Goal: Task Accomplishment & Management: Manage account settings

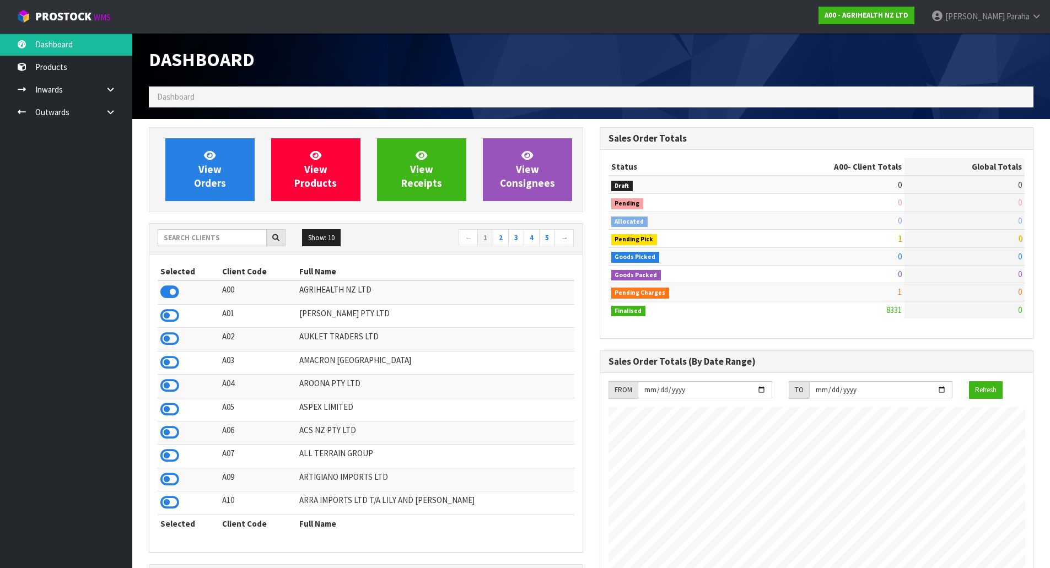
scroll to position [835, 450]
click at [219, 234] on input "text" at bounding box center [212, 237] width 109 height 17
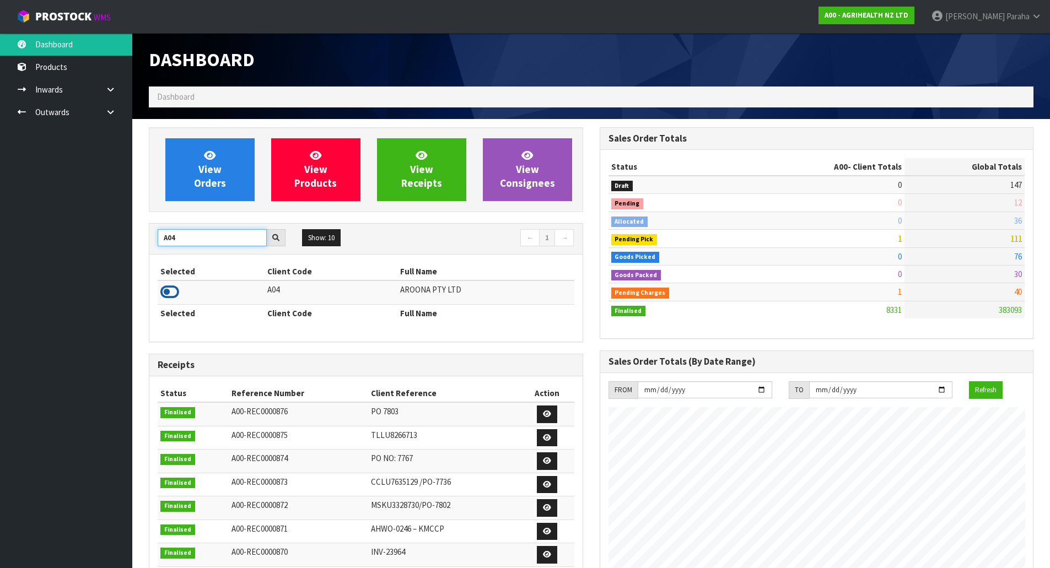
type input "A04"
click at [179, 293] on icon at bounding box center [169, 292] width 19 height 17
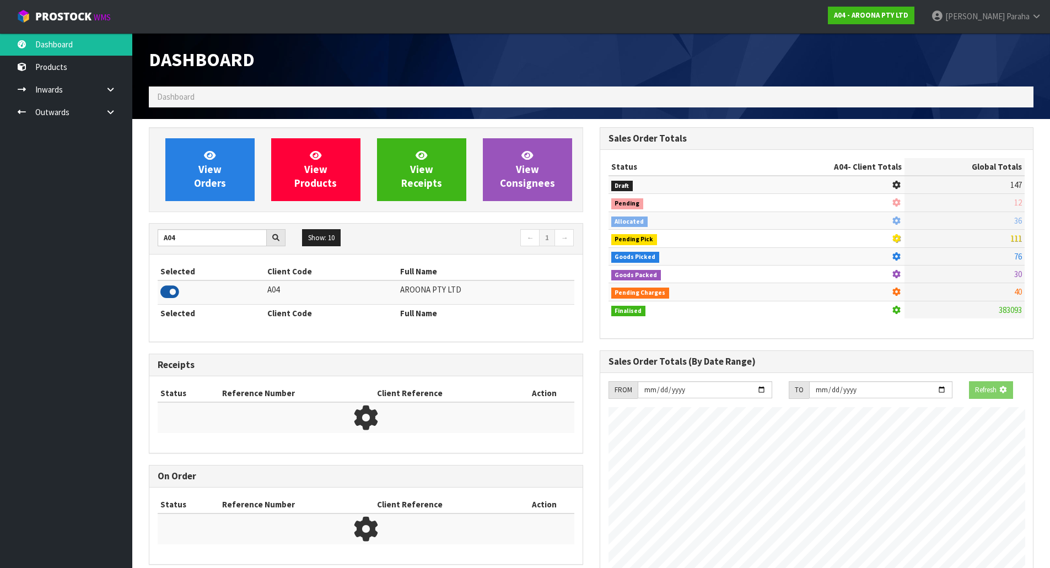
scroll to position [550392, 550628]
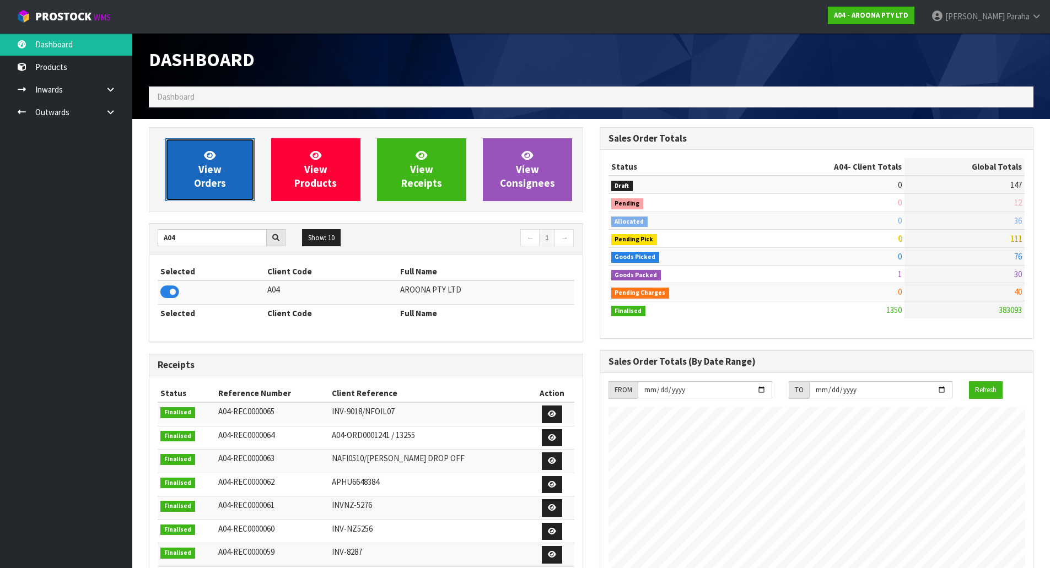
click at [240, 177] on link "View Orders" at bounding box center [209, 169] width 89 height 63
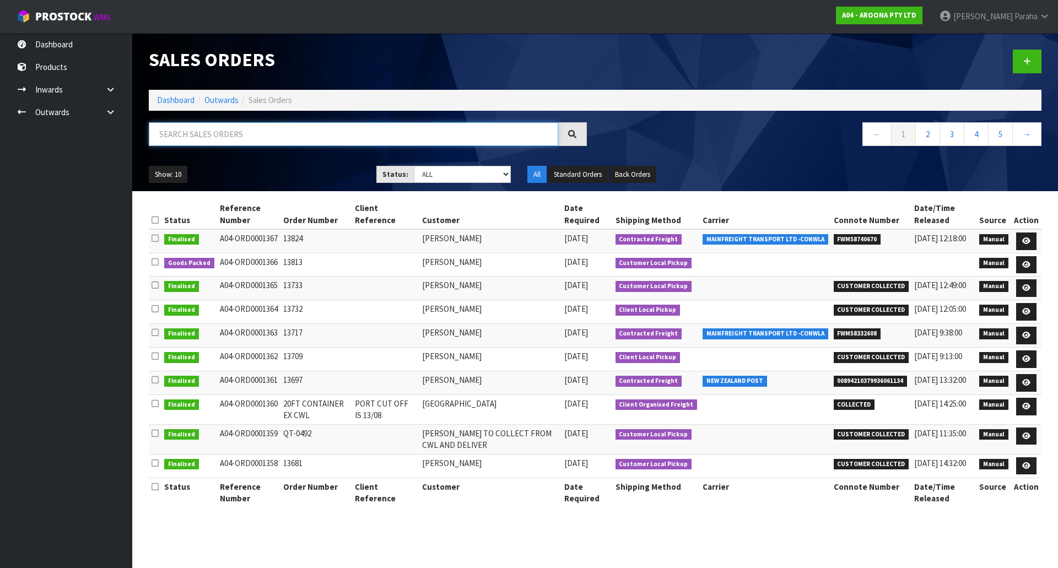
click at [241, 141] on input "text" at bounding box center [353, 134] width 409 height 24
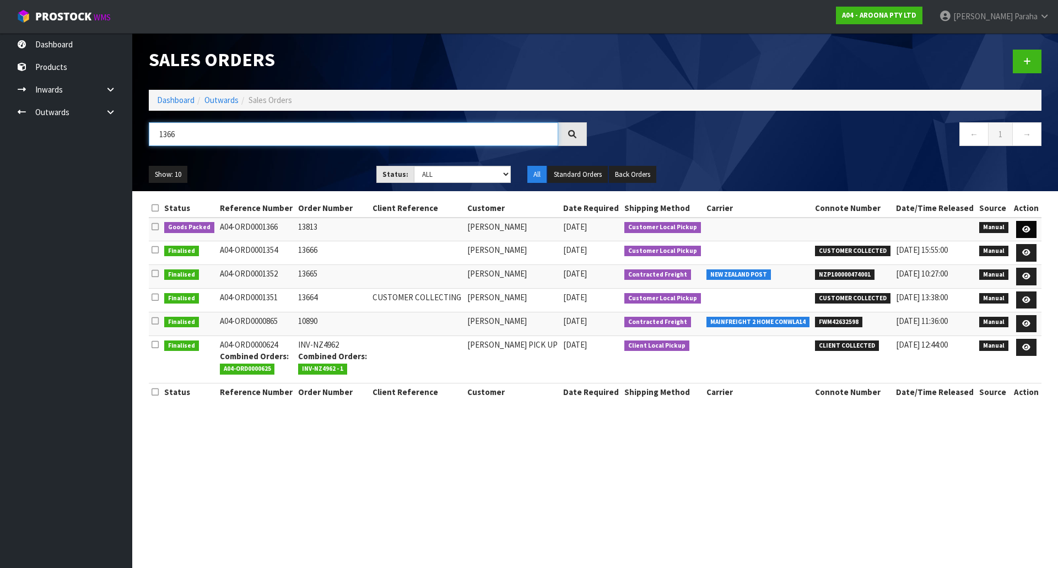
type input "1366"
click at [1032, 229] on link at bounding box center [1026, 230] width 20 height 18
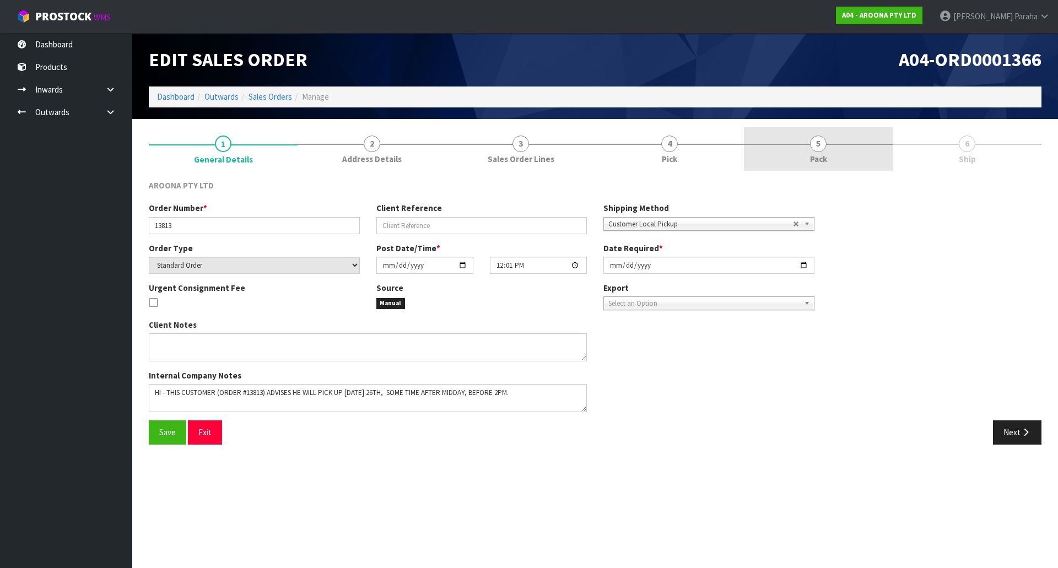
click at [824, 159] on span "Pack" at bounding box center [818, 159] width 17 height 12
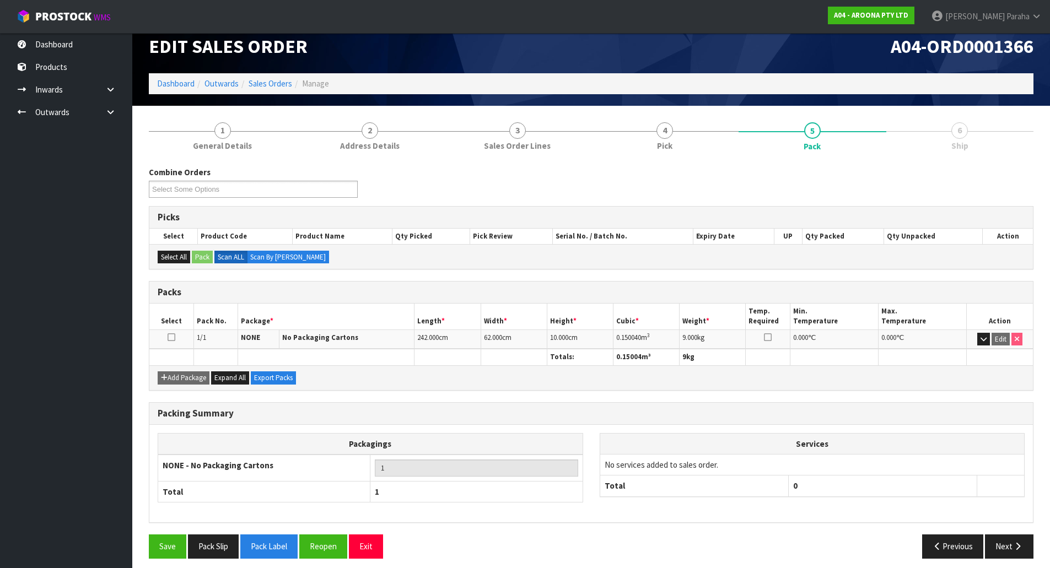
scroll to position [20, 0]
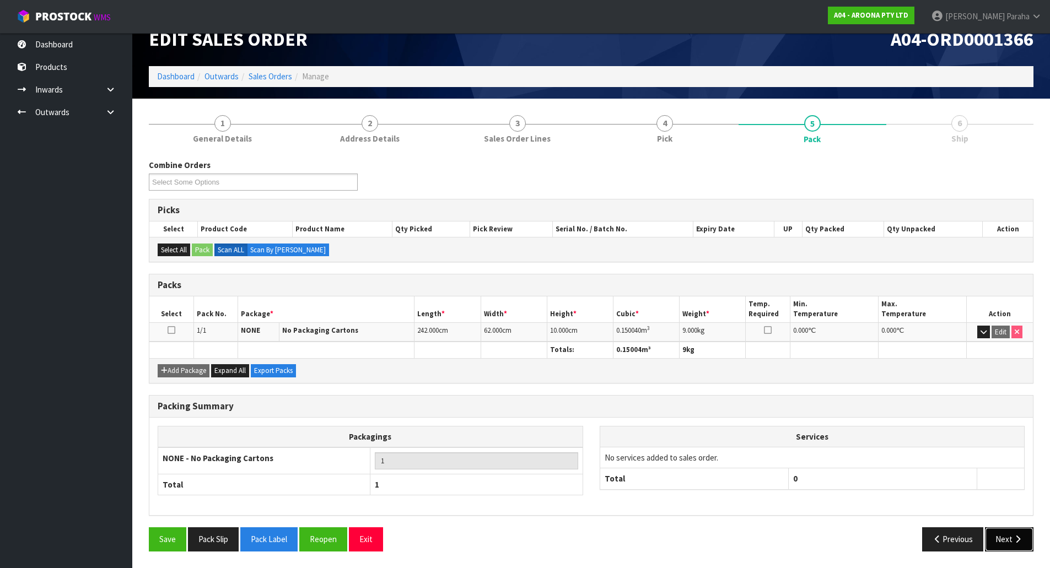
click at [1017, 534] on button "Next" at bounding box center [1009, 539] width 48 height 24
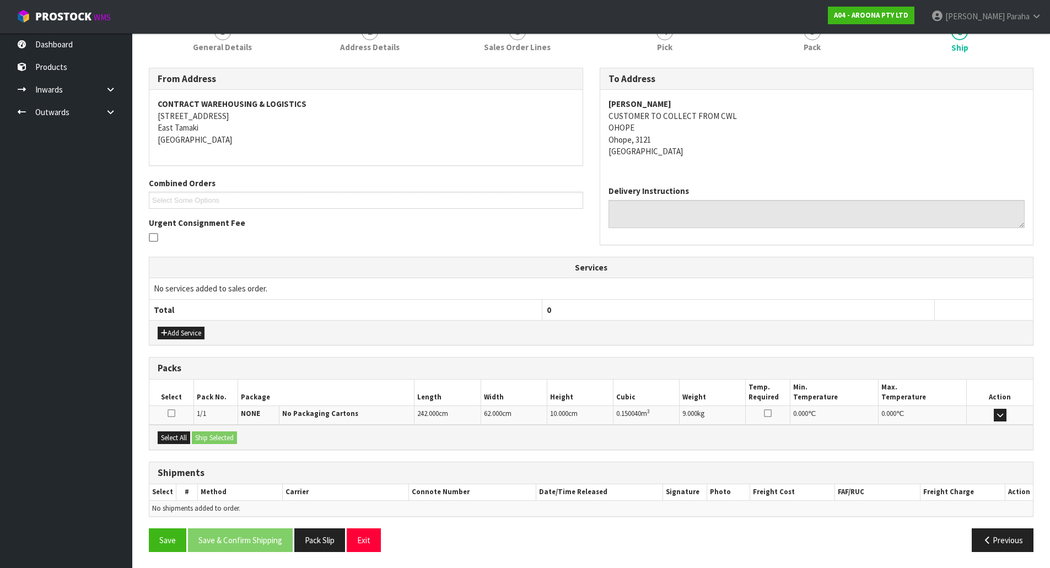
scroll to position [112, 0]
click at [172, 439] on button "Select All" at bounding box center [174, 437] width 33 height 13
click at [216, 440] on button "Ship Selected" at bounding box center [214, 437] width 45 height 13
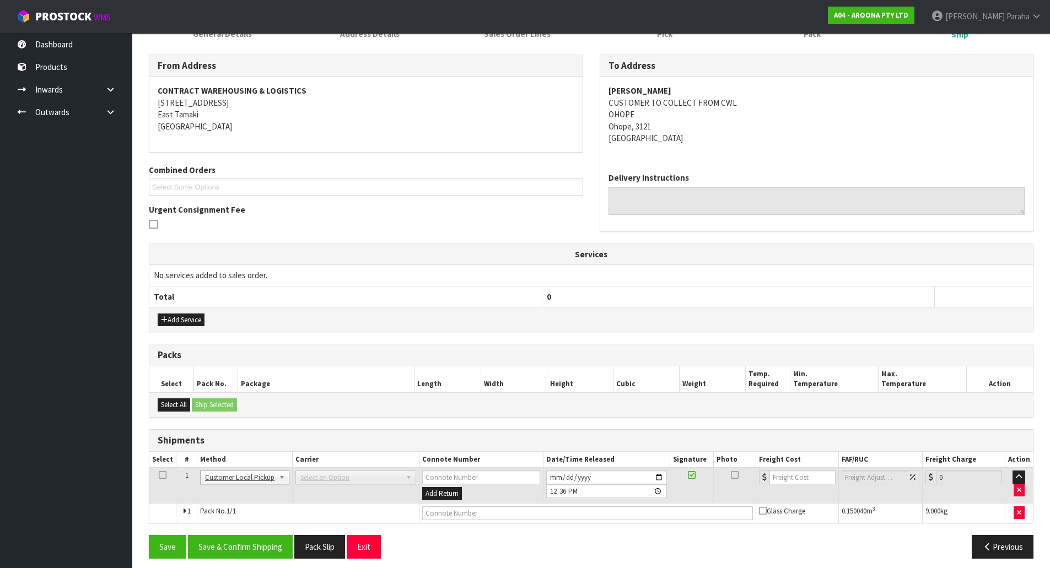
scroll to position [132, 0]
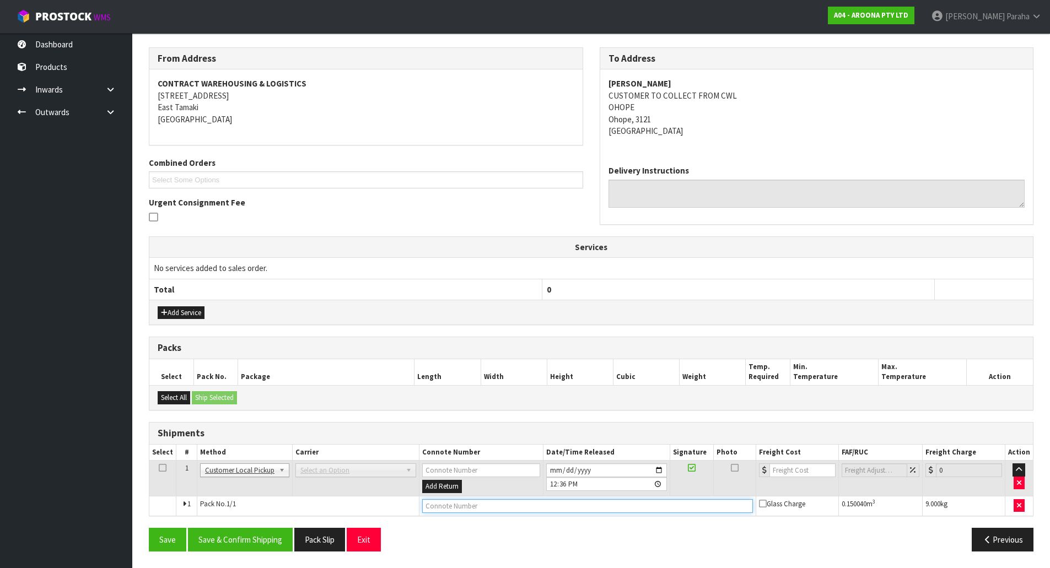
click at [487, 507] on input "text" at bounding box center [587, 506] width 331 height 14
type input "CUSTOMER COLLECTED"
click at [245, 544] on button "Save & Confirm Shipping" at bounding box center [240, 540] width 105 height 24
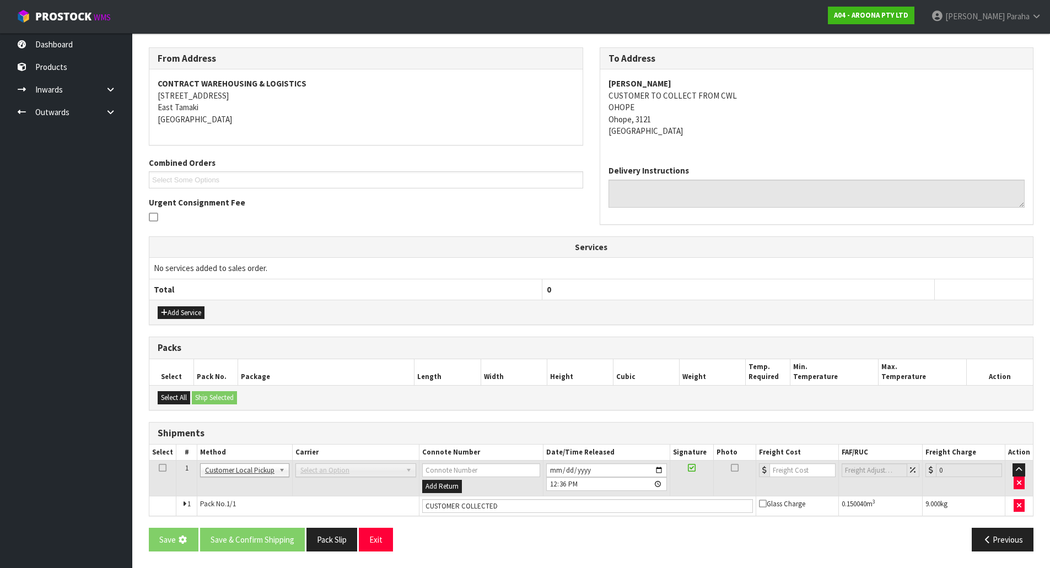
scroll to position [0, 0]
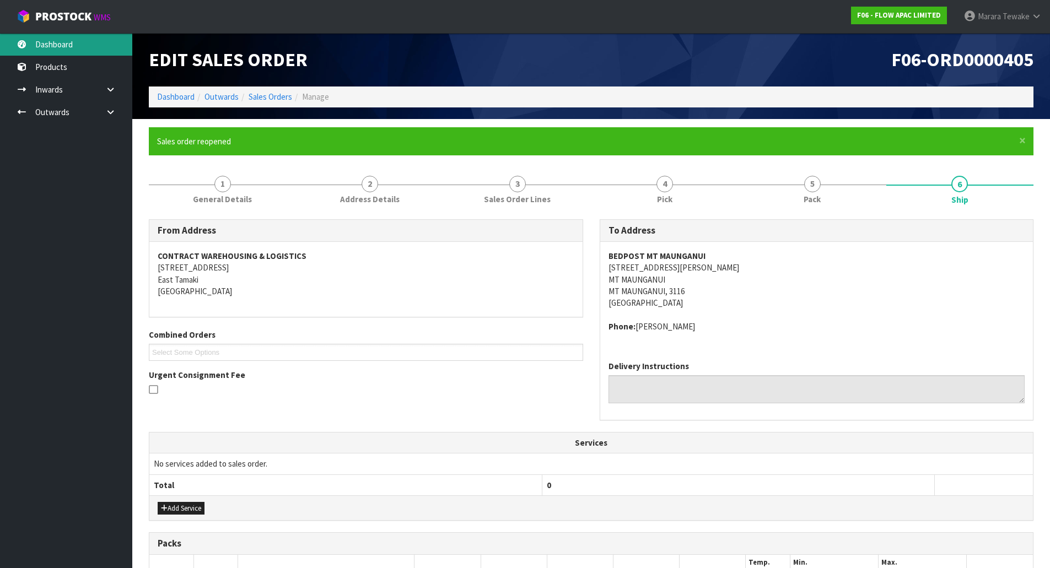
click at [59, 46] on link "Dashboard" at bounding box center [66, 44] width 132 height 23
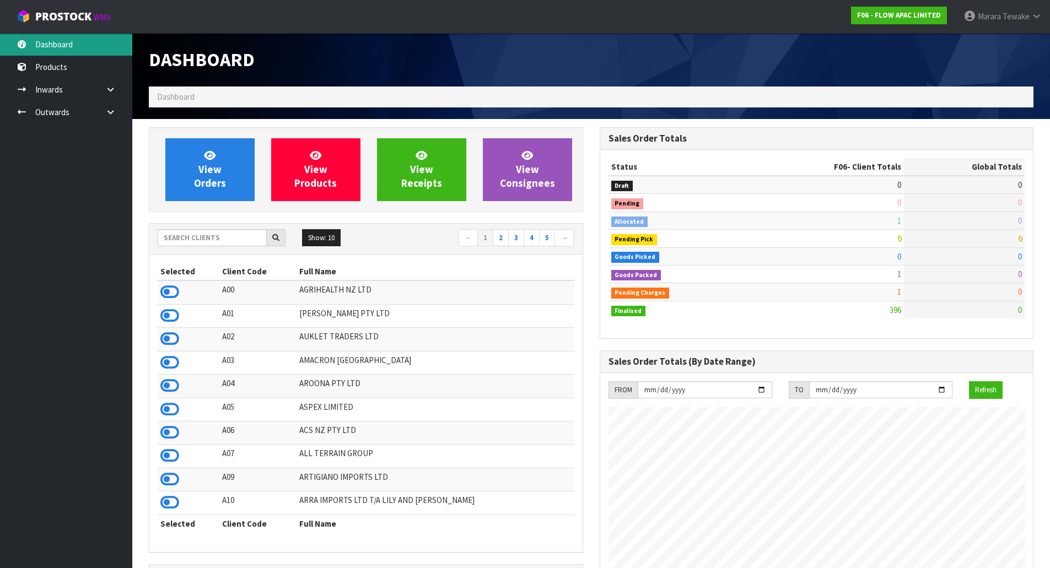
scroll to position [835, 450]
click at [237, 242] on input "text" at bounding box center [212, 237] width 109 height 17
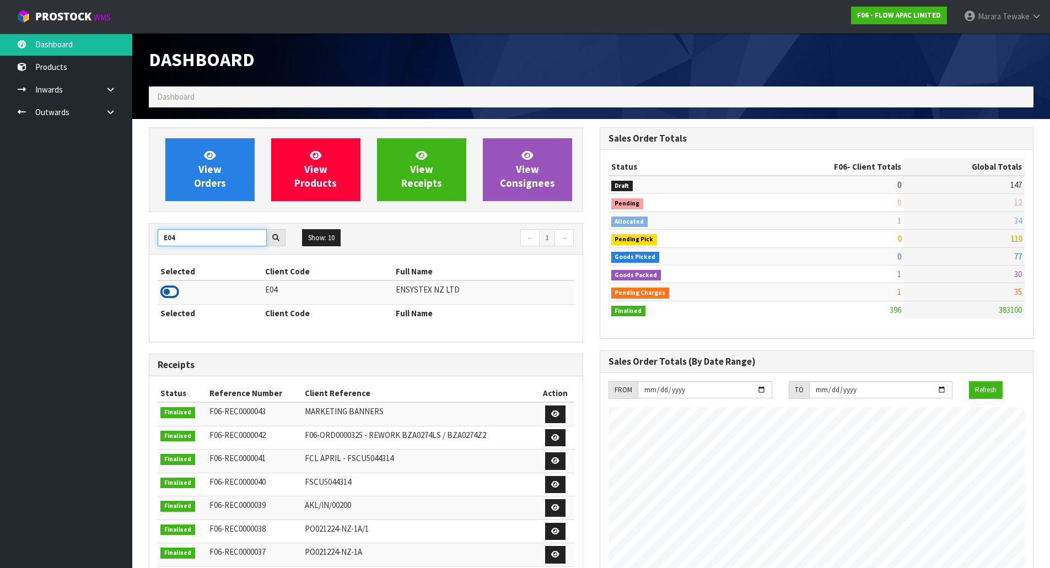
type input "E04"
click at [172, 287] on icon at bounding box center [169, 292] width 19 height 17
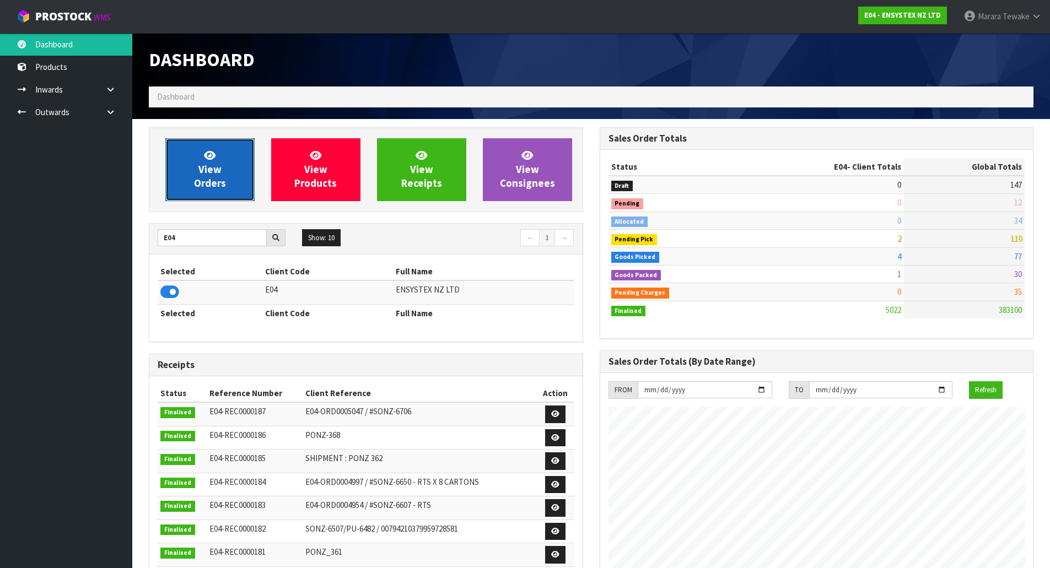
click at [202, 174] on span "View Orders" at bounding box center [210, 169] width 32 height 41
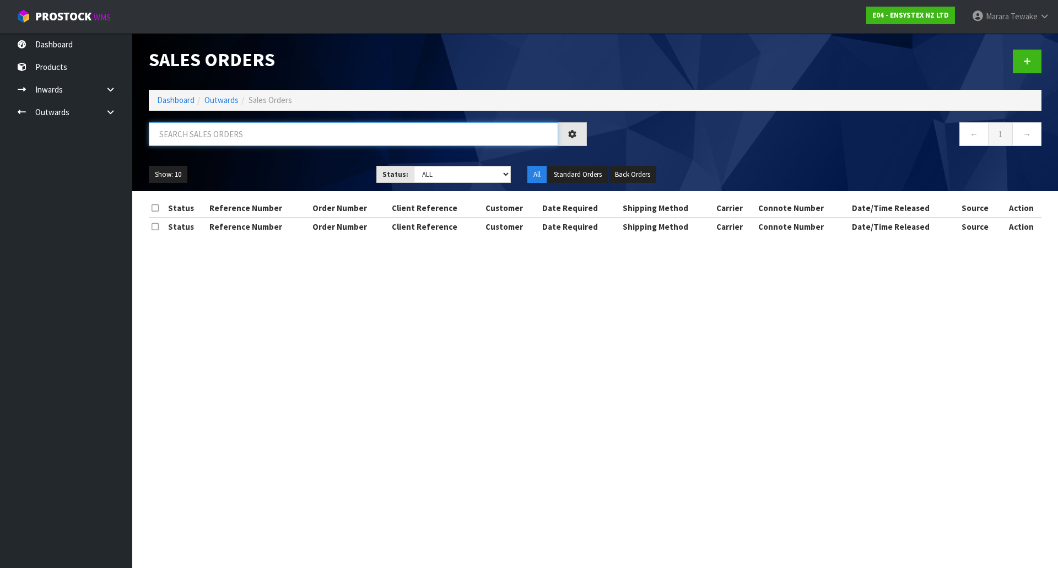
click at [212, 134] on input "text" at bounding box center [353, 134] width 409 height 24
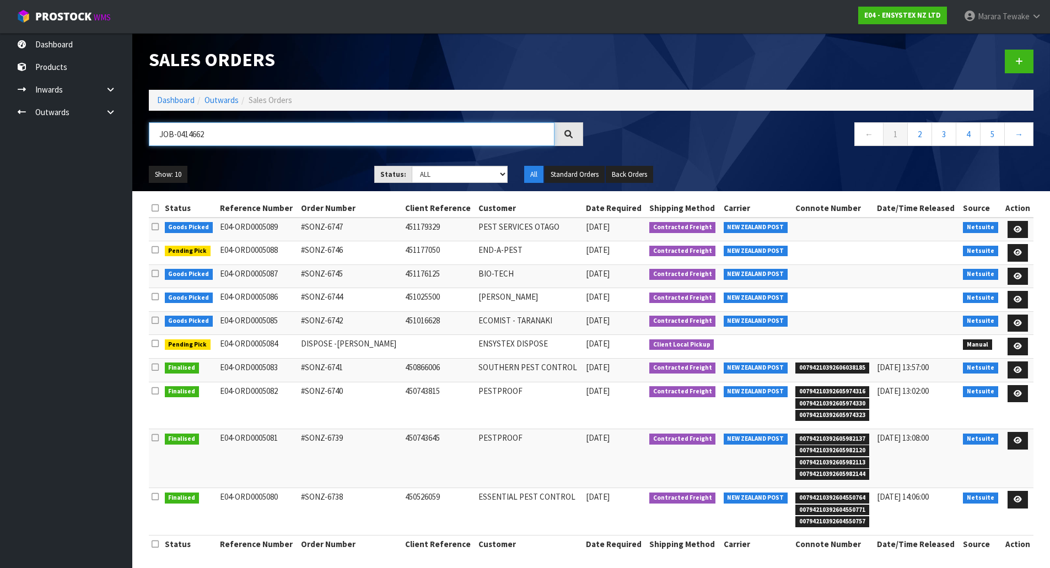
type input "JOB-0414662"
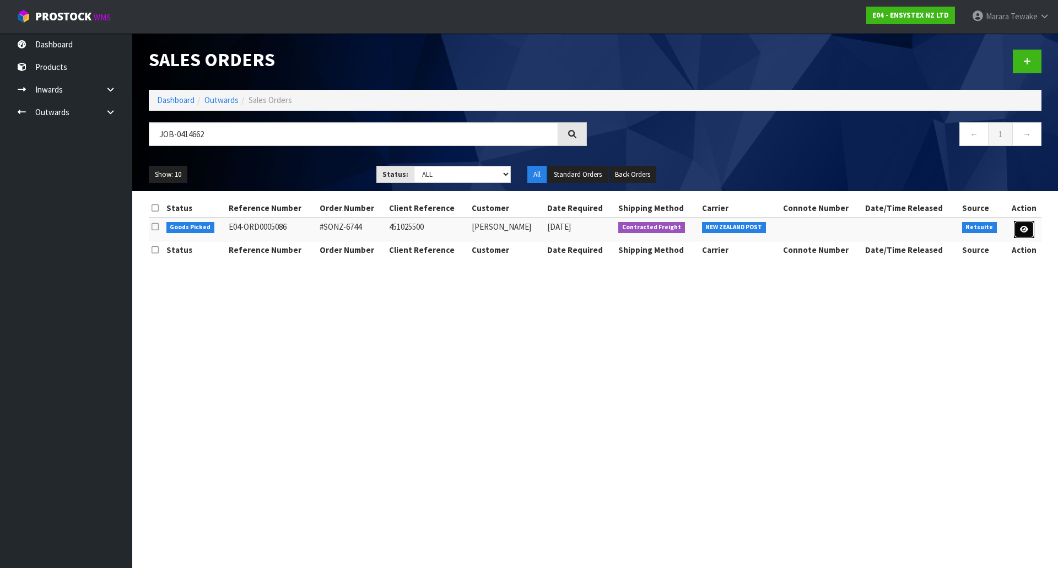
click at [1024, 226] on icon at bounding box center [1024, 229] width 8 height 7
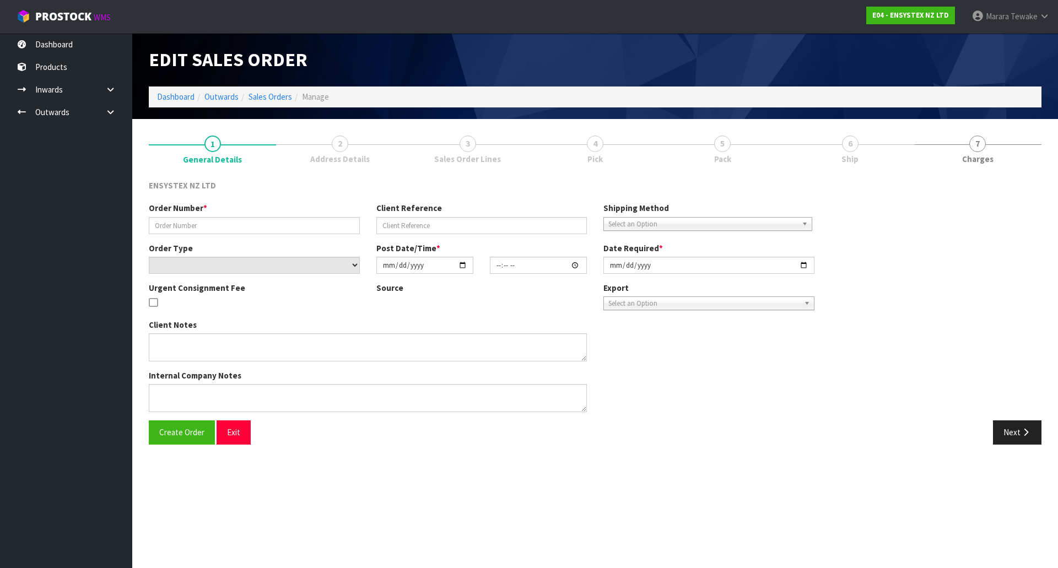
type input "#SONZ-6744"
type input "451025500"
select select "number:0"
type input "[DATE]"
type input "11:45:23.000"
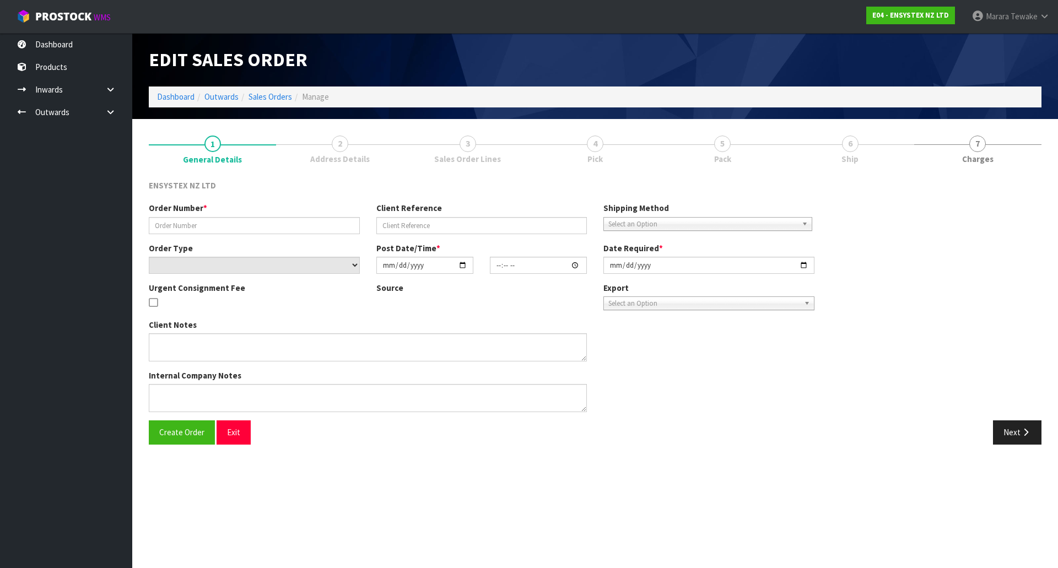
type input "[DATE]"
type textarea "Daniel 027-5914224 for contact"
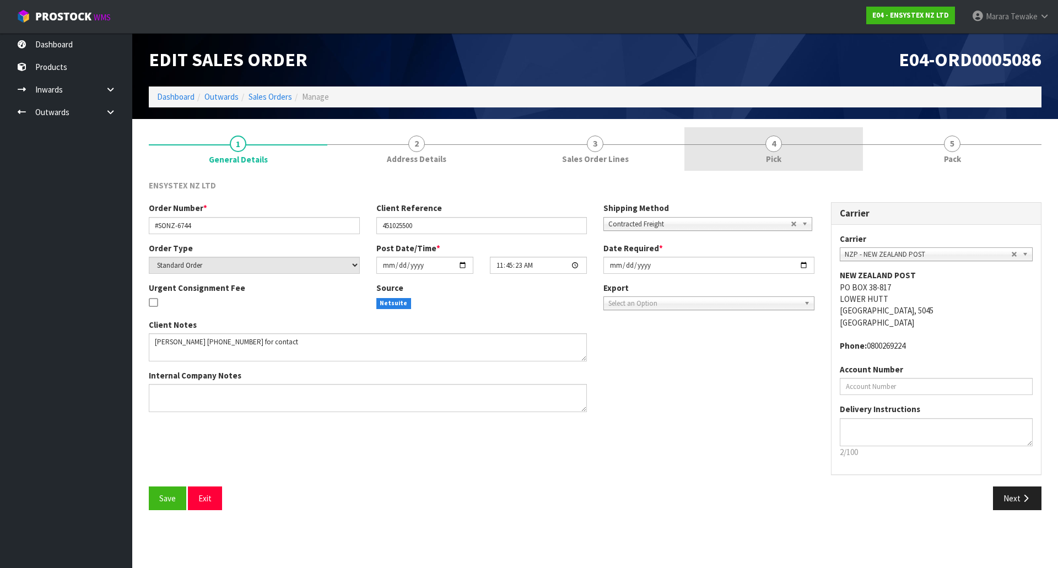
click at [755, 152] on link "4 Pick" at bounding box center [773, 149] width 179 height 44
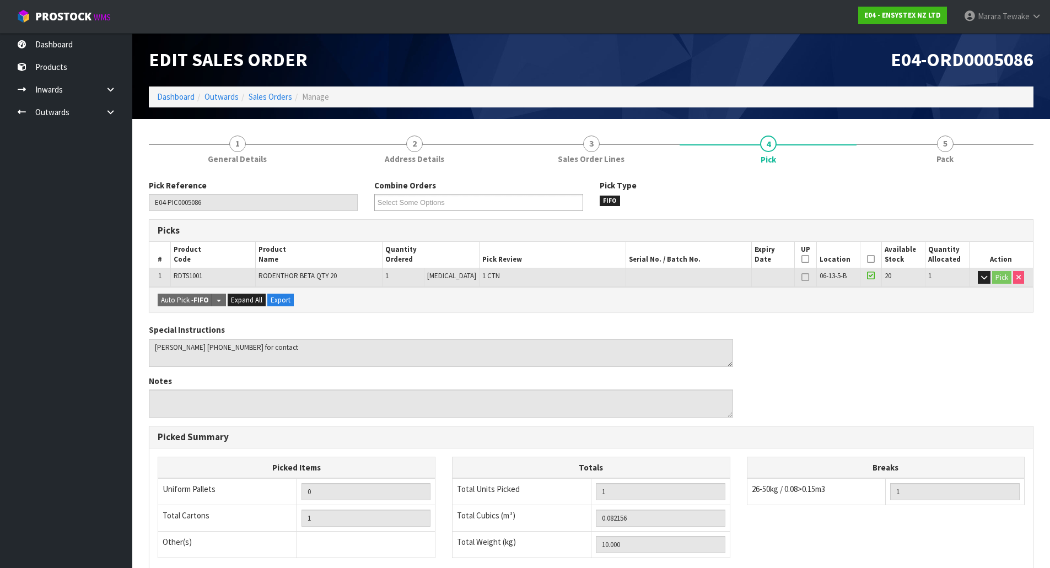
click at [867, 259] on icon at bounding box center [871, 259] width 8 height 1
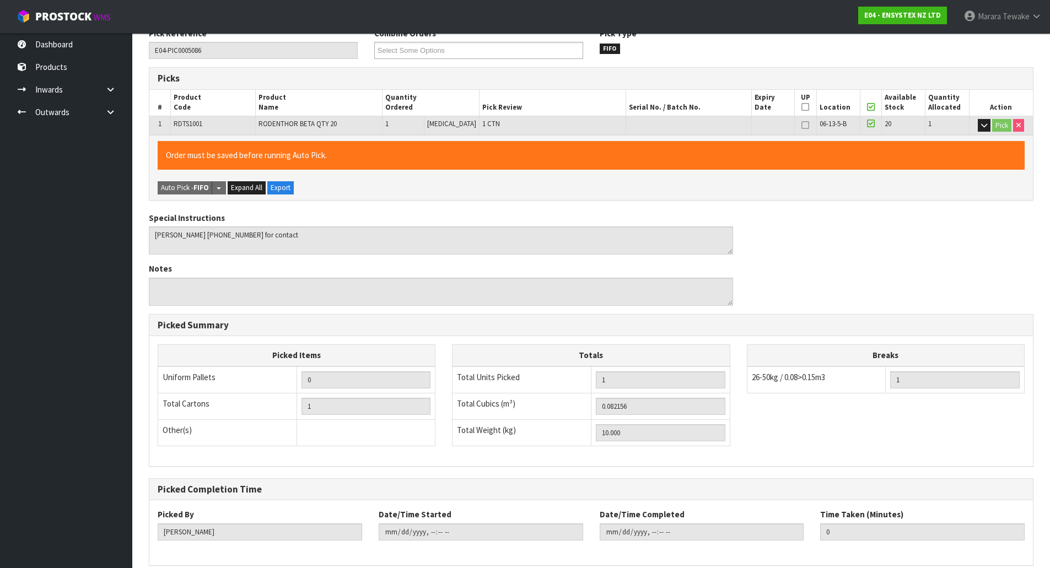
scroll to position [202, 0]
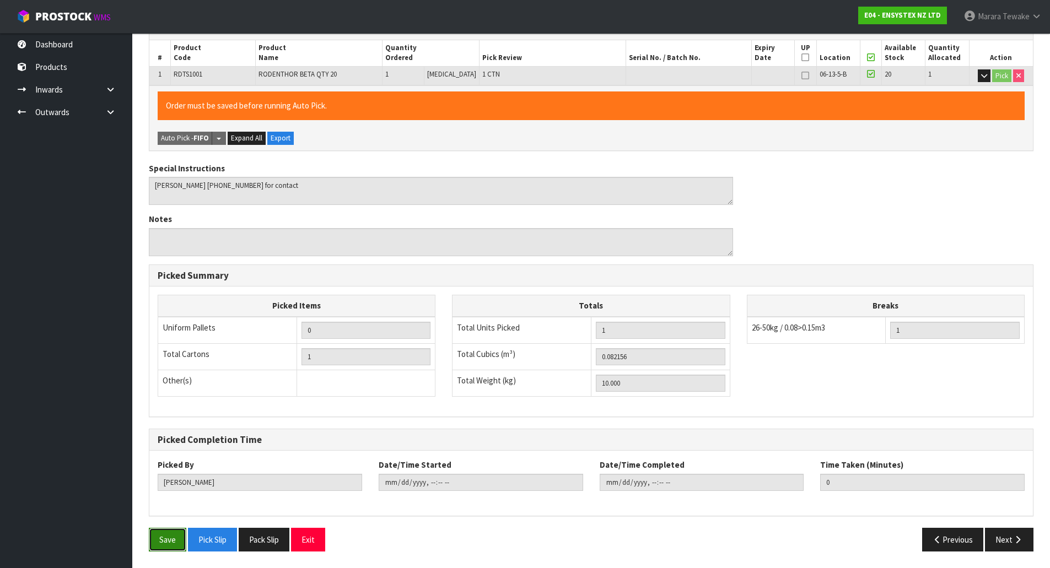
click at [175, 533] on button "Save" at bounding box center [167, 540] width 37 height 24
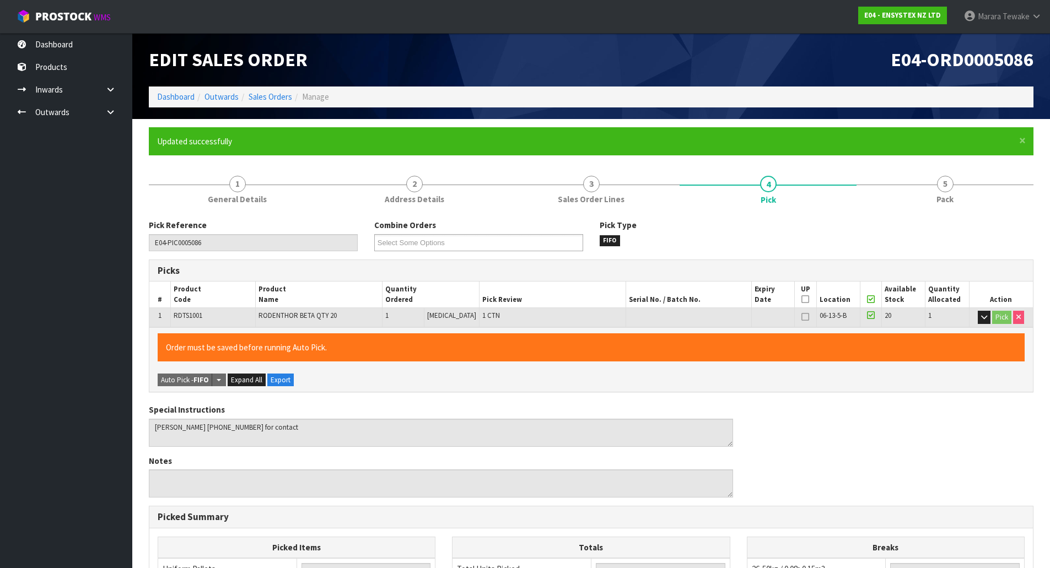
type input "Marara Tewake"
type input "2025-09-26T12:41:24"
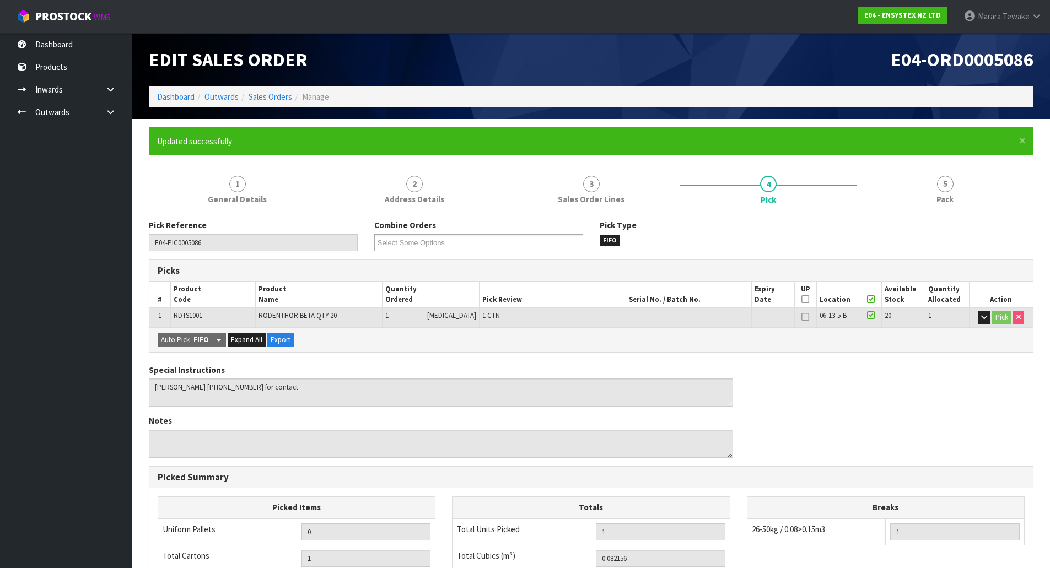
click at [956, 212] on div "Pick Reference E04-PIC0005086 Combine Orders E04-ORD0005070 E04-ORD0005084 E04-…" at bounding box center [591, 486] width 884 height 551
click at [958, 201] on link "5 Pack" at bounding box center [944, 189] width 177 height 44
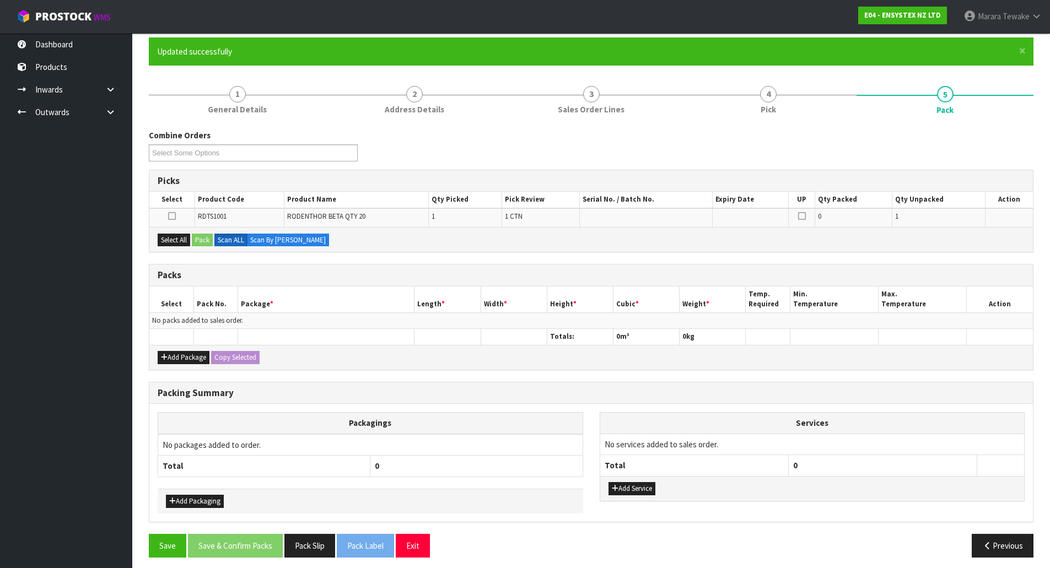
scroll to position [96, 0]
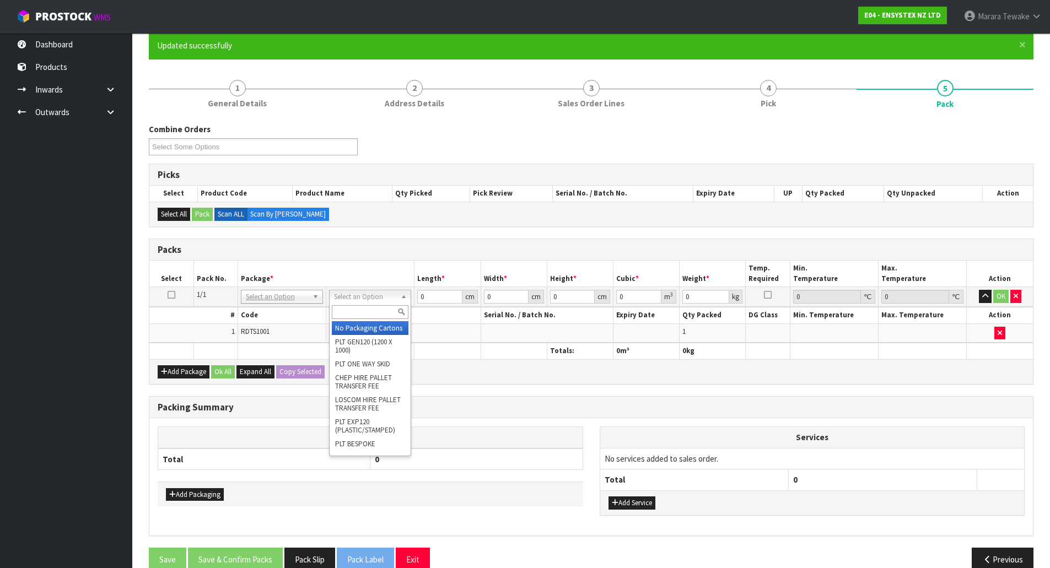
click at [366, 307] on input "text" at bounding box center [370, 312] width 77 height 14
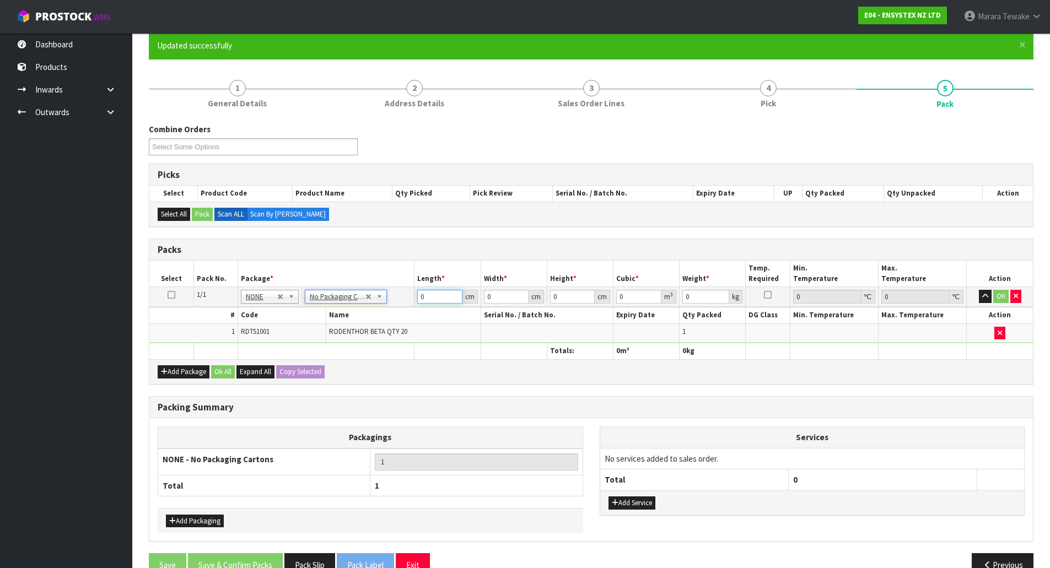
drag, startPoint x: 410, startPoint y: 287, endPoint x: 382, endPoint y: 249, distance: 47.3
click at [398, 277] on table "Select Pack No. Package * Length * Width * Height * Cubic * Weight * Temp. Requ…" at bounding box center [590, 310] width 883 height 98
type input "49"
type input "38"
type input "4"
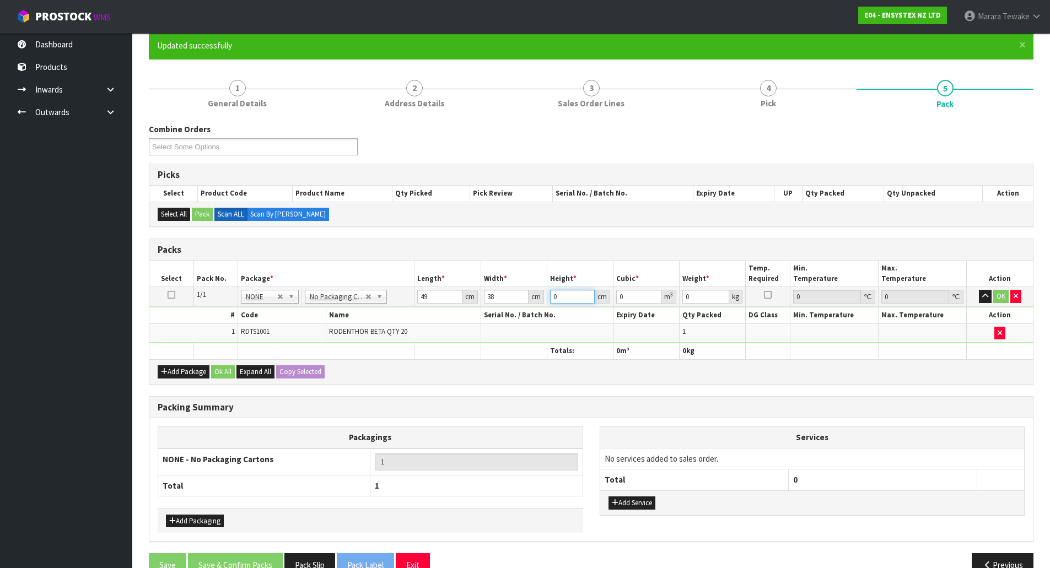
type input "0.007448"
type input "46"
type input "0.085652"
type input "46"
type input "10"
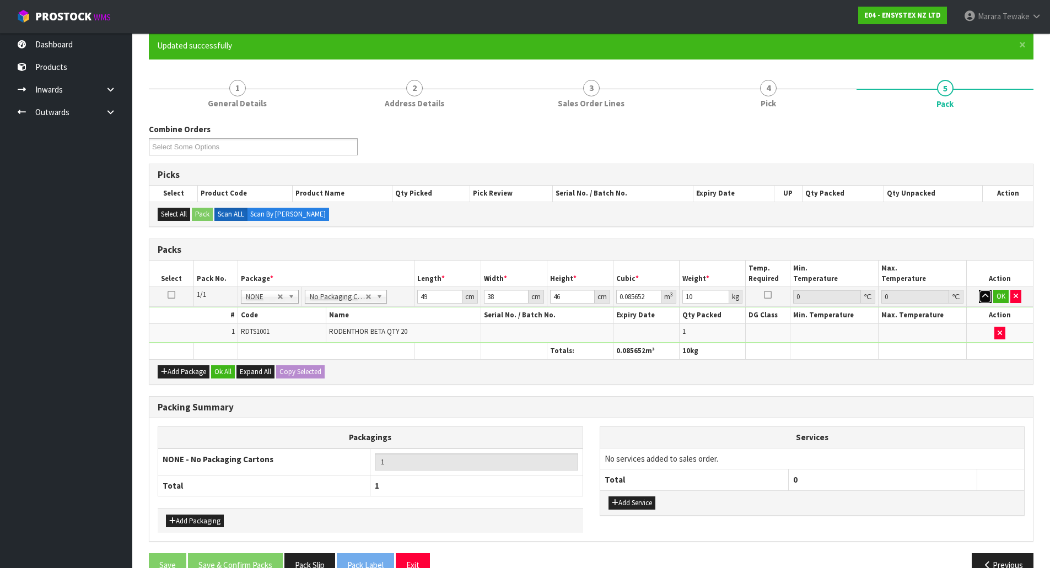
click at [979, 290] on button "button" at bounding box center [985, 296] width 13 height 13
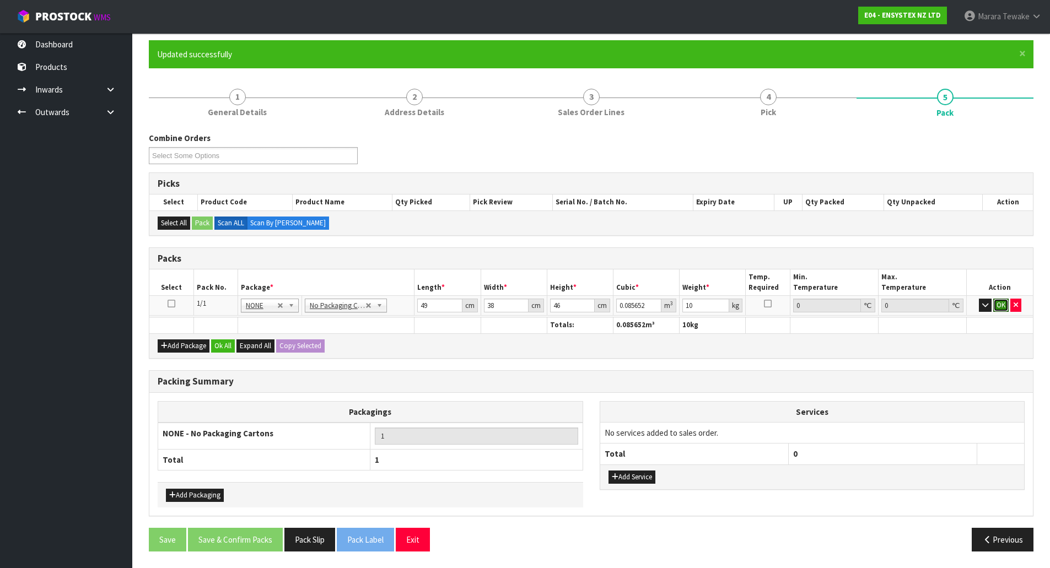
click button "OK" at bounding box center [1000, 305] width 15 height 13
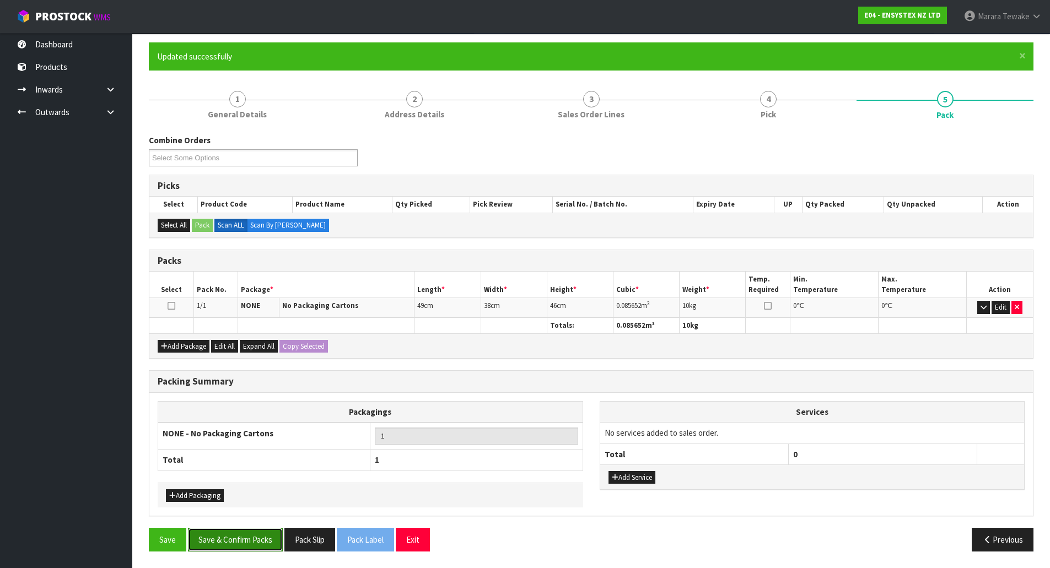
click at [253, 548] on button "Save & Confirm Packs" at bounding box center [235, 540] width 95 height 24
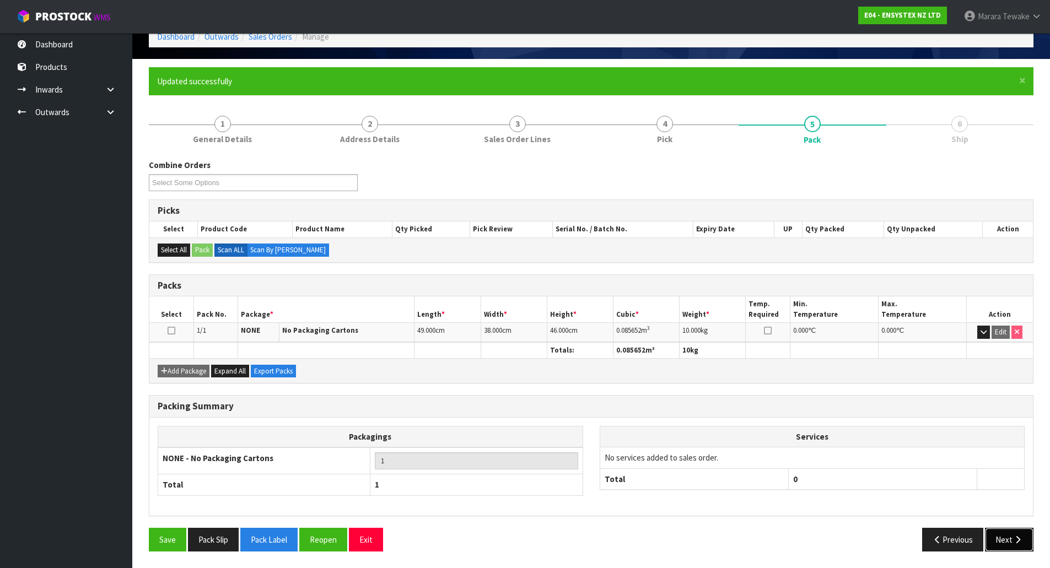
click at [1003, 528] on button "Next" at bounding box center [1009, 540] width 48 height 24
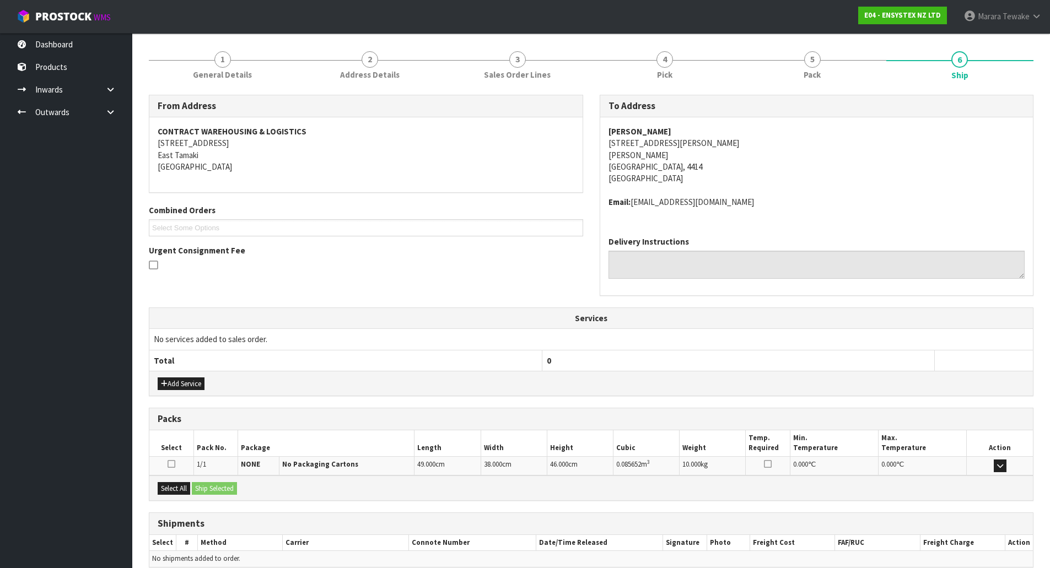
scroll to position [176, 0]
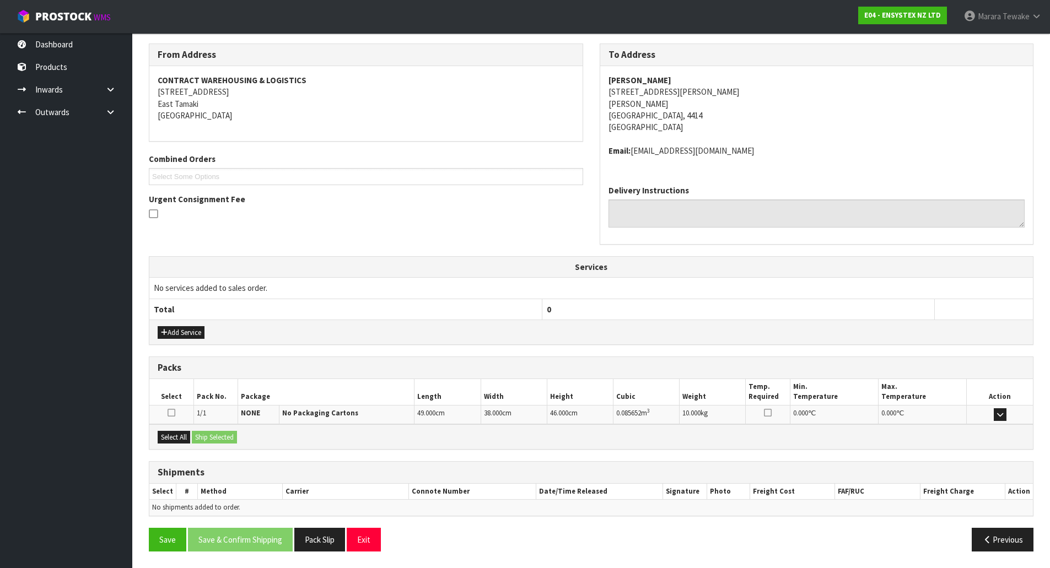
click at [171, 429] on div "Select All Ship Selected" at bounding box center [590, 436] width 883 height 25
drag, startPoint x: 179, startPoint y: 436, endPoint x: 208, endPoint y: 436, distance: 29.8
click at [186, 436] on button "Select All" at bounding box center [174, 437] width 33 height 13
click at [211, 436] on button "Ship Selected" at bounding box center [214, 437] width 45 height 13
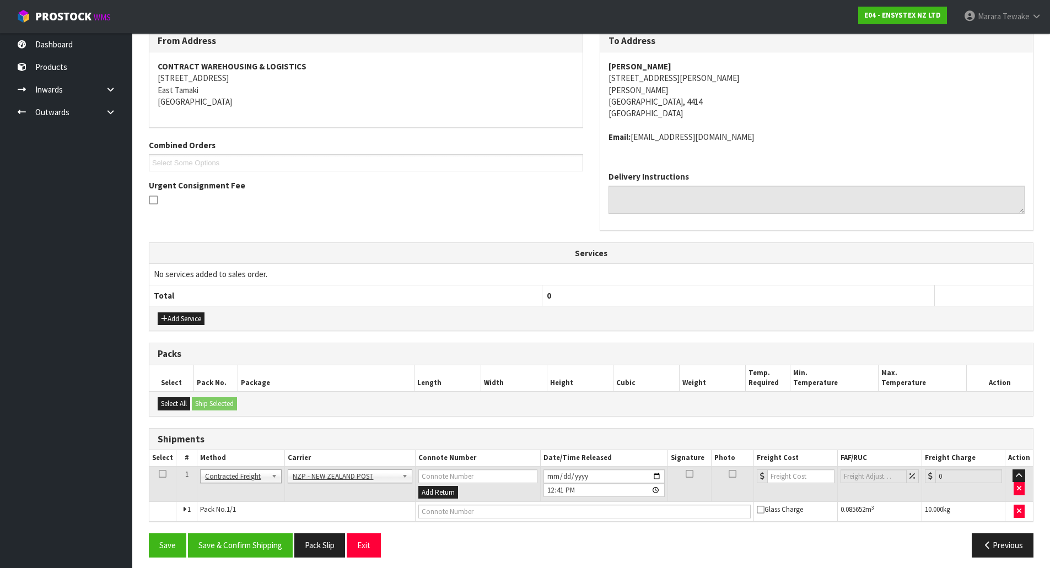
scroll to position [196, 0]
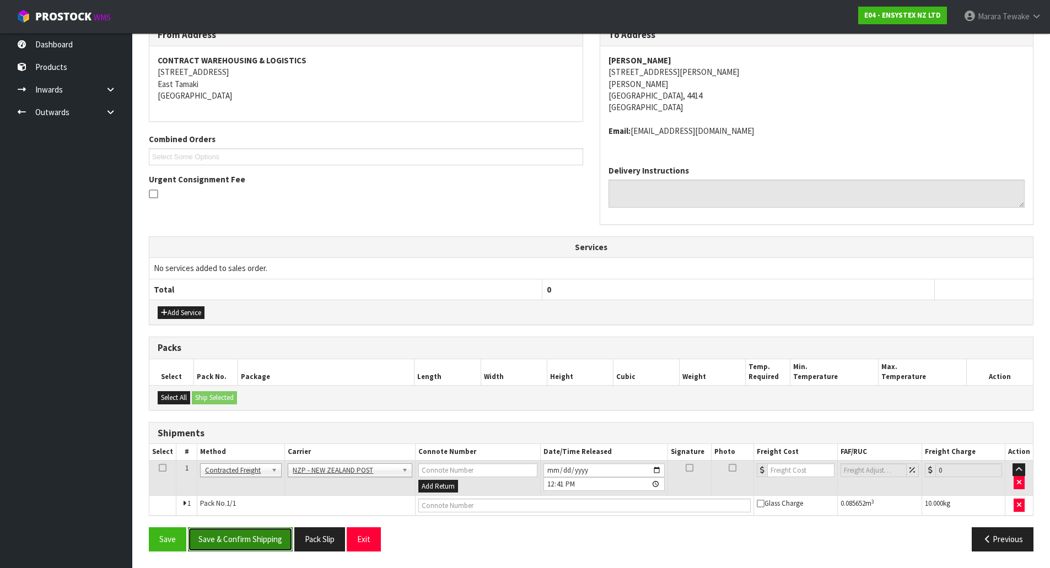
click at [257, 533] on button "Save & Confirm Shipping" at bounding box center [240, 539] width 105 height 24
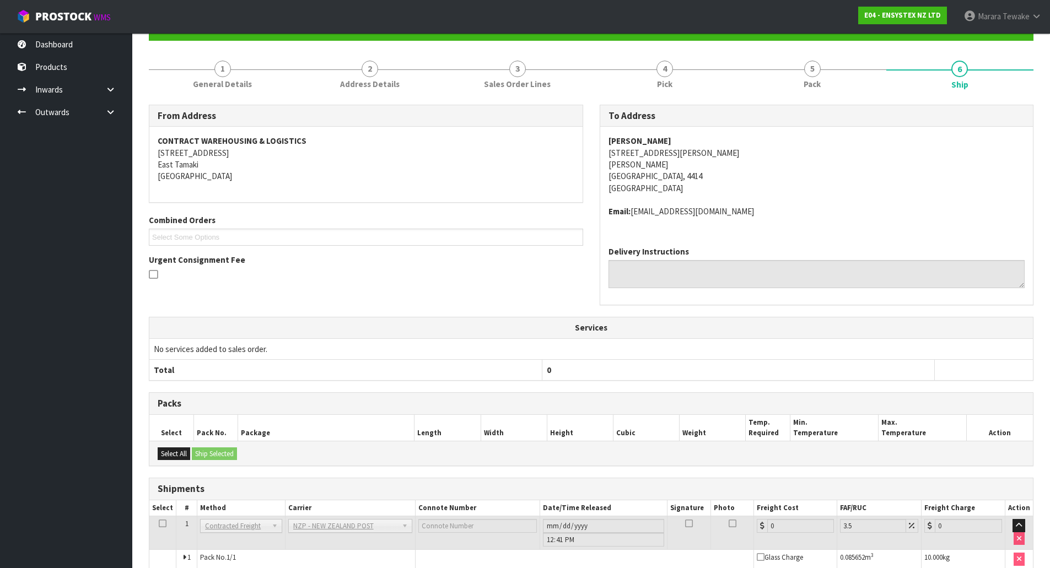
scroll to position [180, 0]
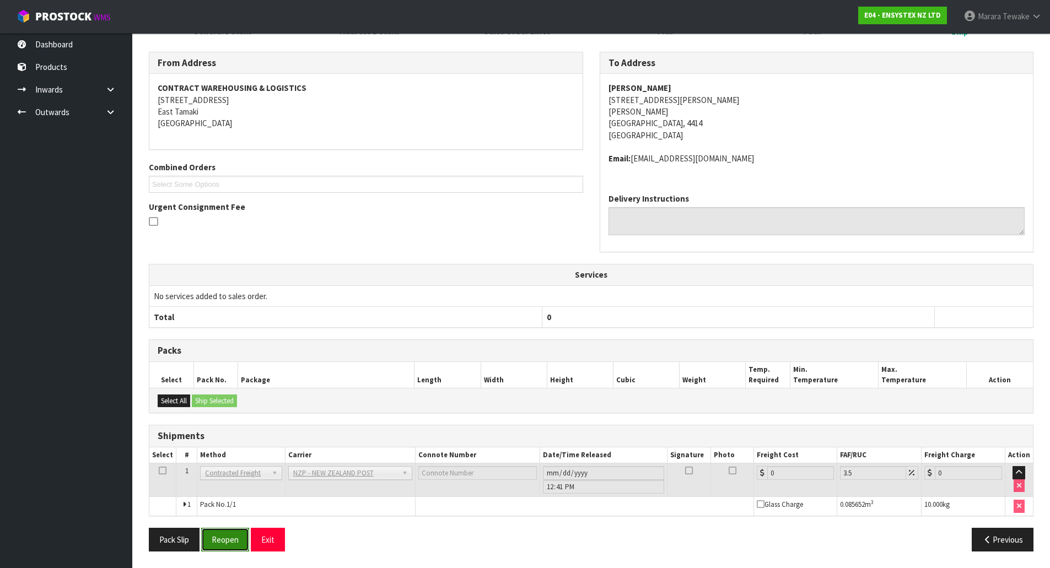
click at [230, 532] on button "Reopen" at bounding box center [225, 540] width 48 height 24
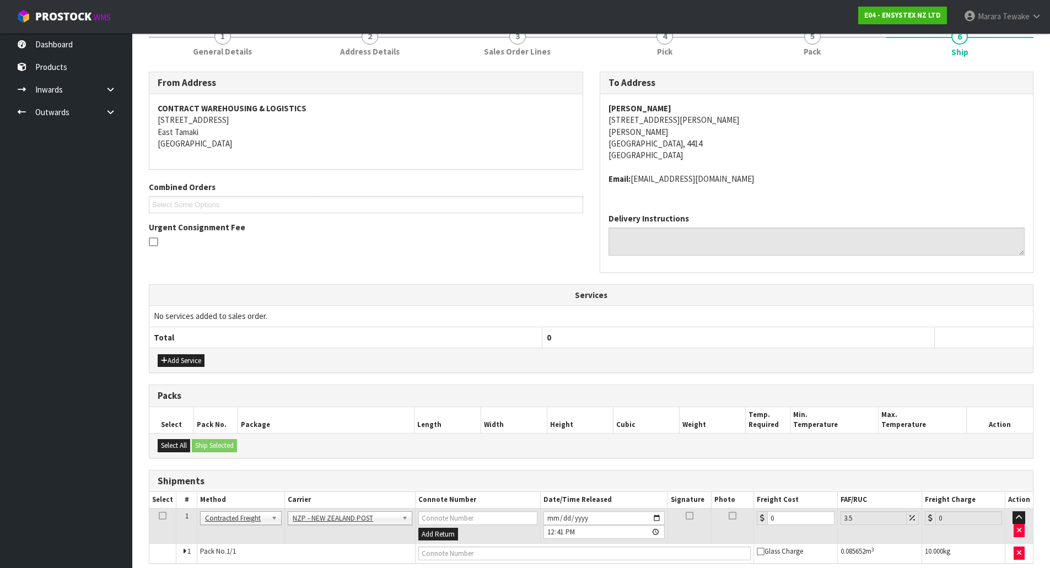
scroll to position [196, 0]
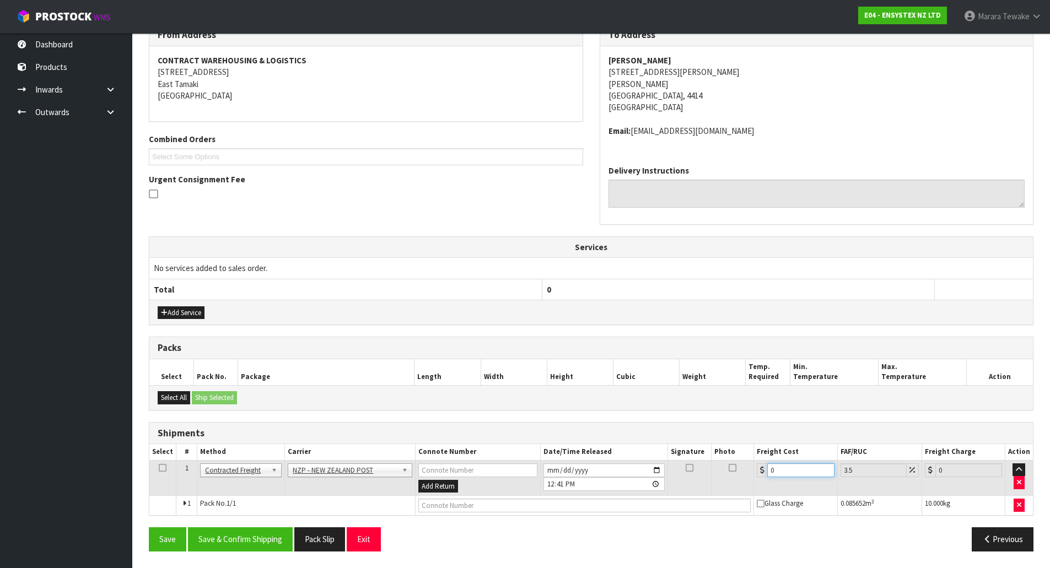
drag, startPoint x: 769, startPoint y: 471, endPoint x: 749, endPoint y: 420, distance: 55.2
click at [739, 462] on tr "1 Client Local Pickup Customer Local Pickup Company Freight Contracted Freight …" at bounding box center [590, 478] width 883 height 36
type input "1"
type input "1.03"
type input "14"
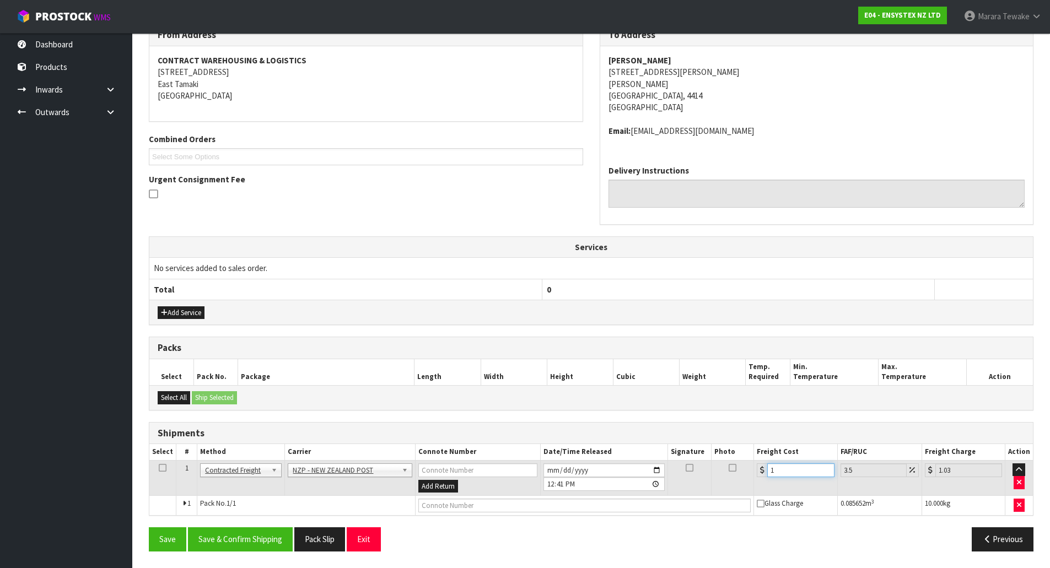
type input "14.49"
type input "14.5"
type input "15.01"
type input "14.50"
click at [262, 533] on button "Save & Confirm Shipping" at bounding box center [240, 539] width 105 height 24
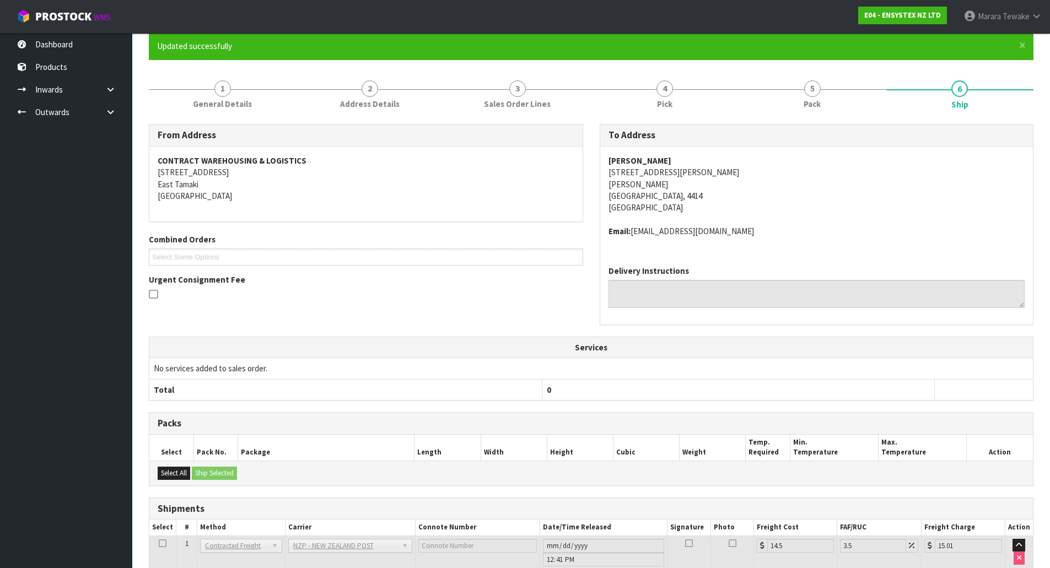
scroll to position [175, 0]
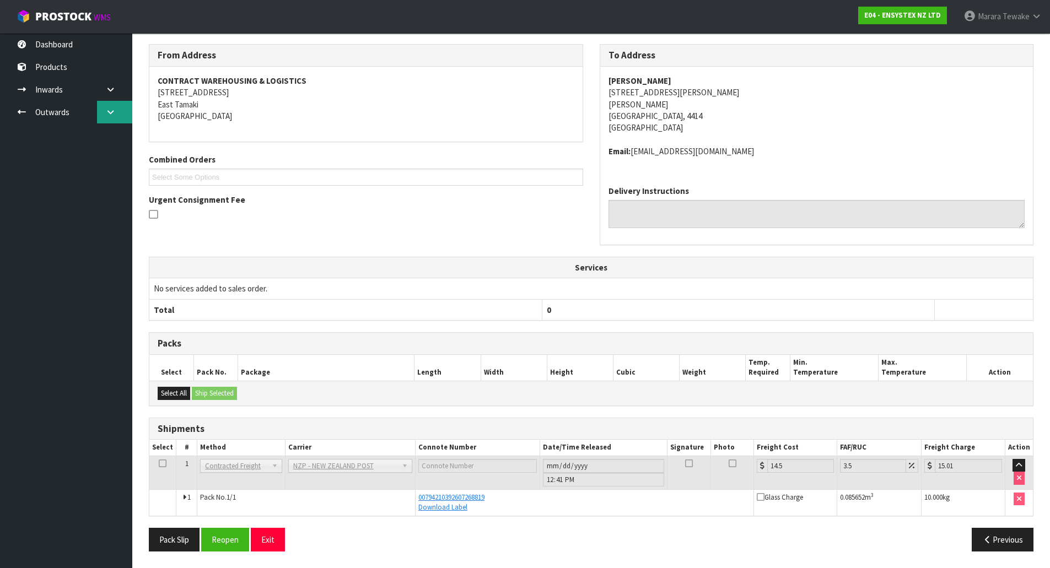
click at [120, 110] on link at bounding box center [114, 112] width 35 height 23
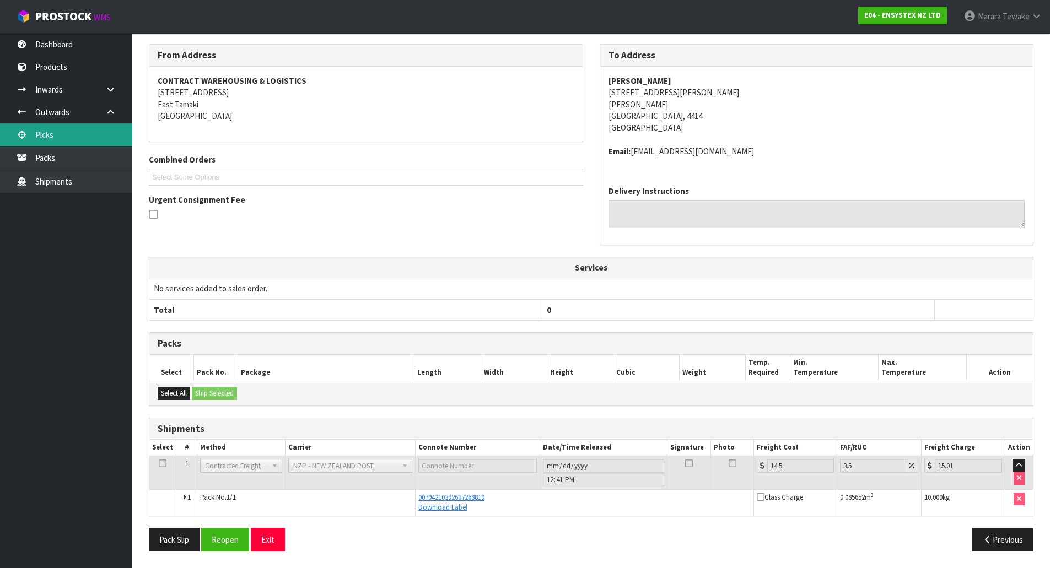
click at [66, 138] on link "Picks" at bounding box center [66, 134] width 132 height 23
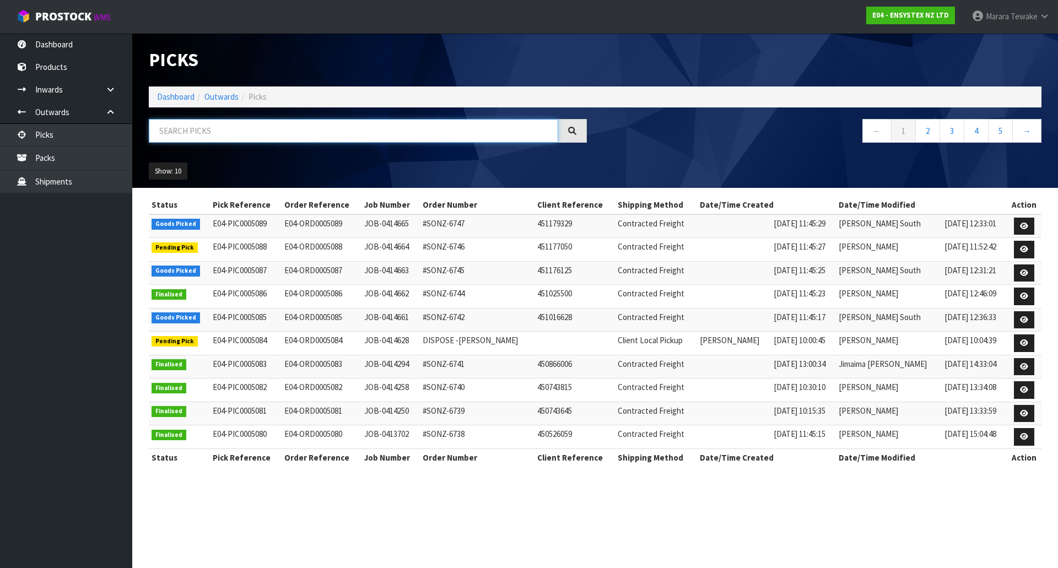
click at [206, 128] on input "text" at bounding box center [353, 131] width 409 height 24
type input "JOB-0414663"
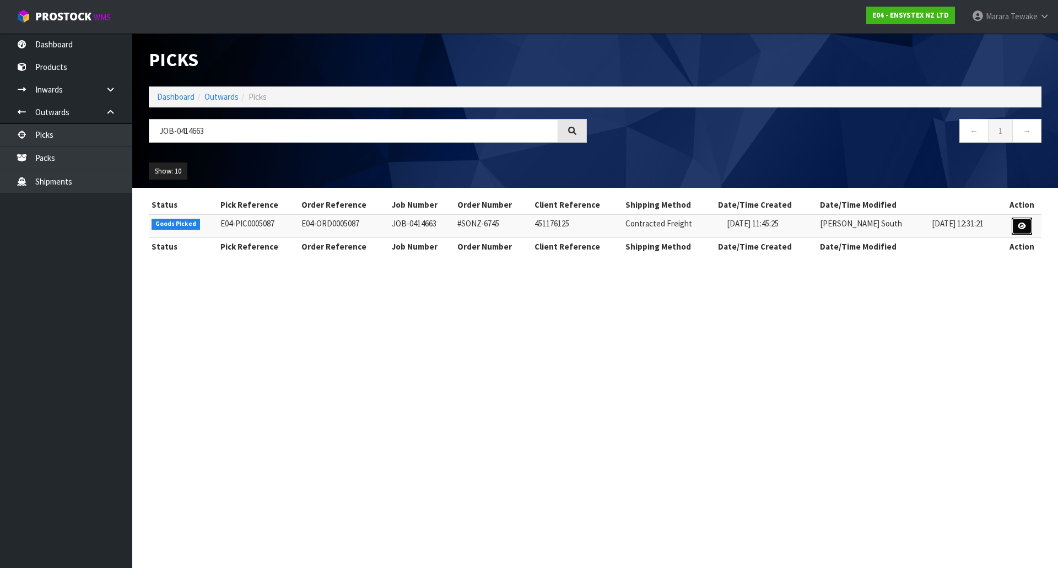
click at [1025, 224] on icon at bounding box center [1022, 226] width 8 height 7
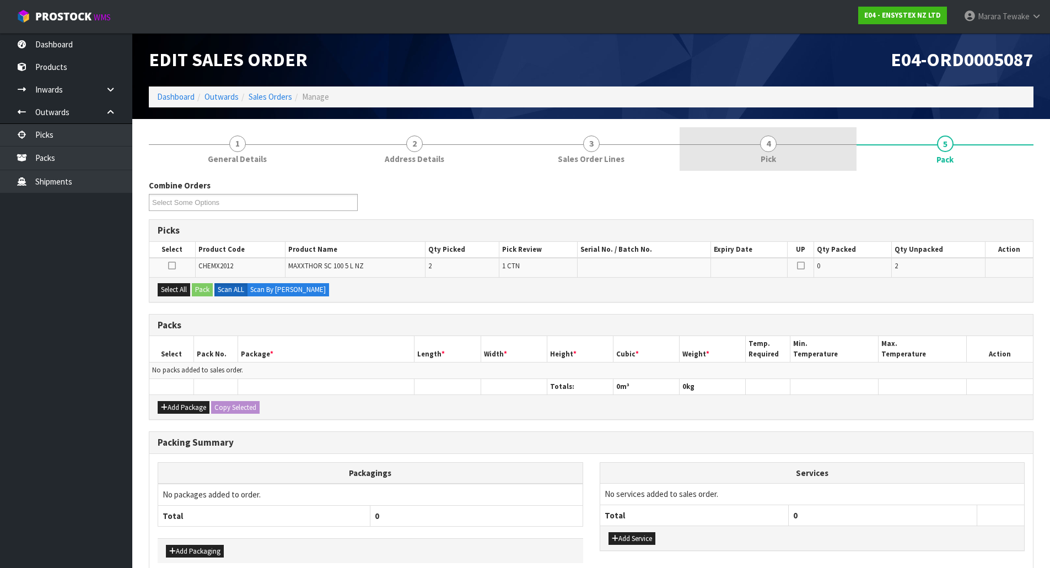
drag, startPoint x: 777, startPoint y: 152, endPoint x: 787, endPoint y: 166, distance: 17.0
click at [777, 152] on link "4 Pick" at bounding box center [767, 149] width 177 height 44
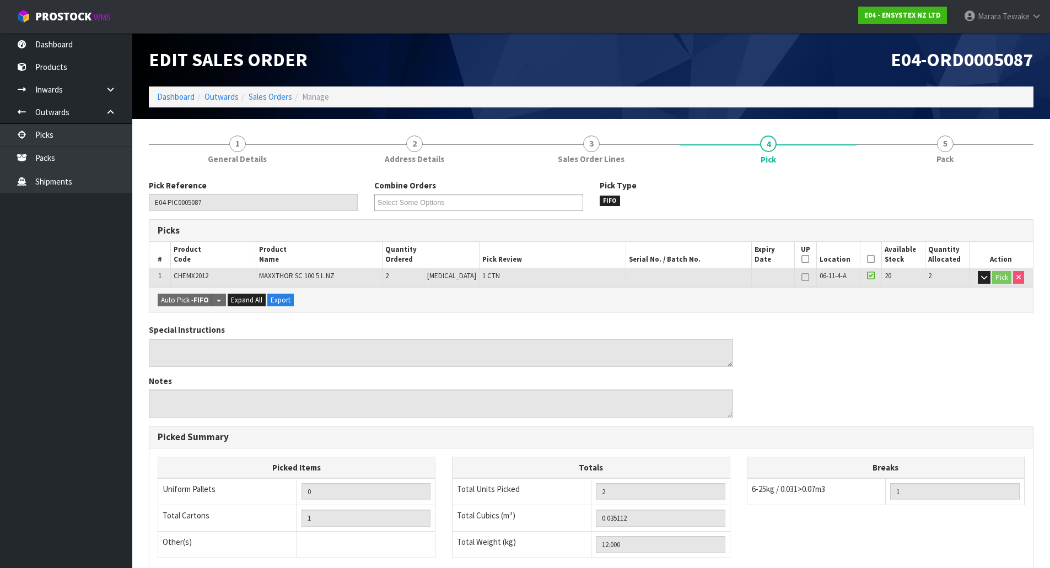
click at [869, 259] on icon at bounding box center [871, 259] width 8 height 1
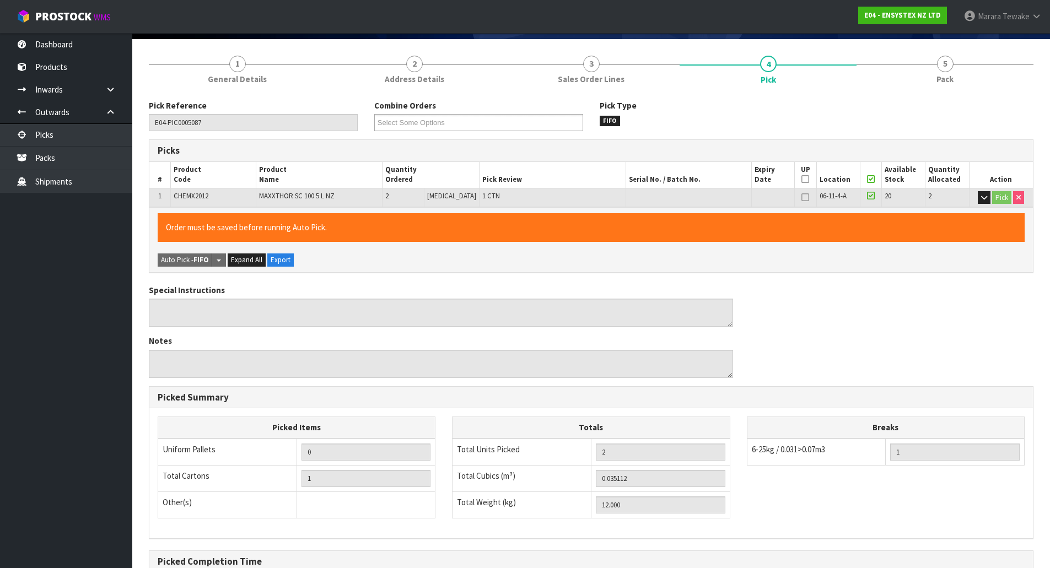
scroll to position [202, 0]
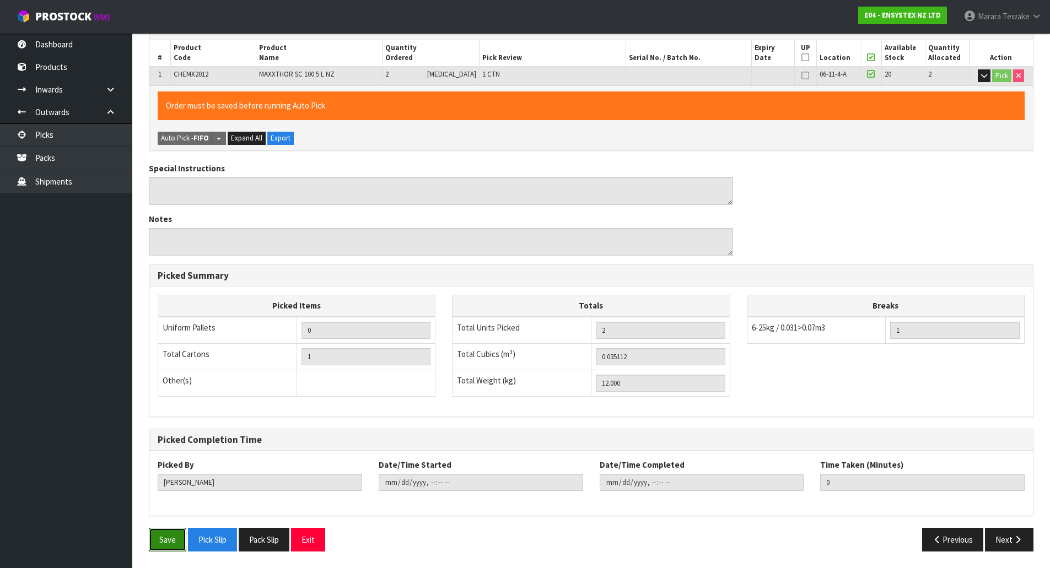
click at [158, 538] on button "Save" at bounding box center [167, 540] width 37 height 24
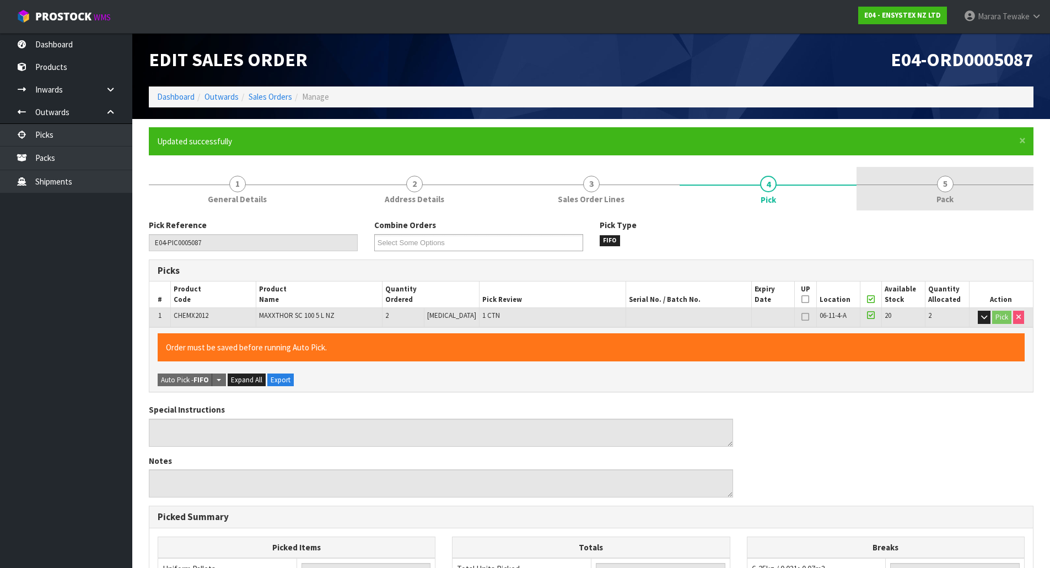
type input "Marara Tewake"
type input "2025-09-26T12:46:42"
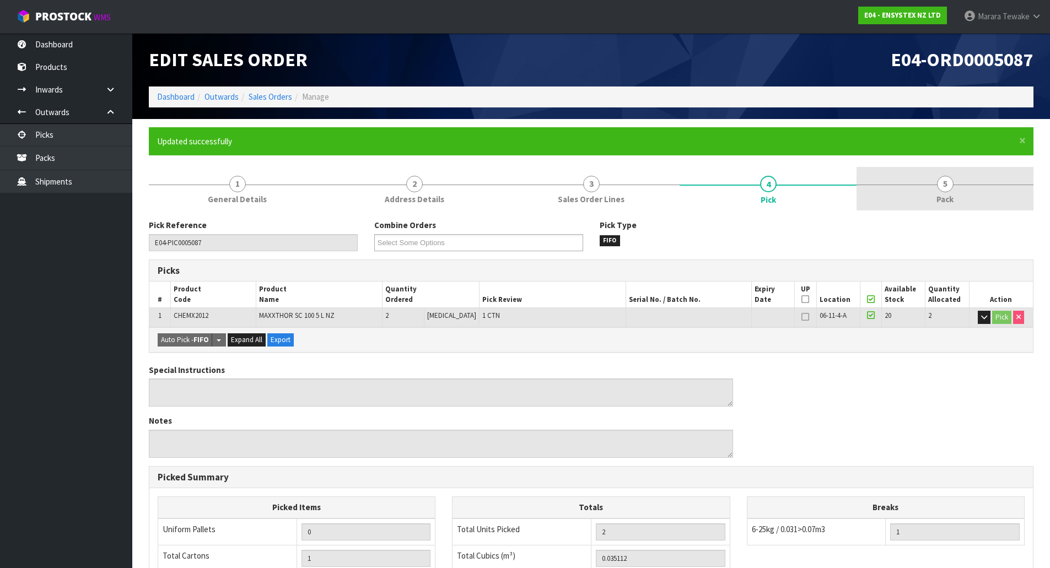
click at [923, 183] on link "5 Pack" at bounding box center [944, 189] width 177 height 44
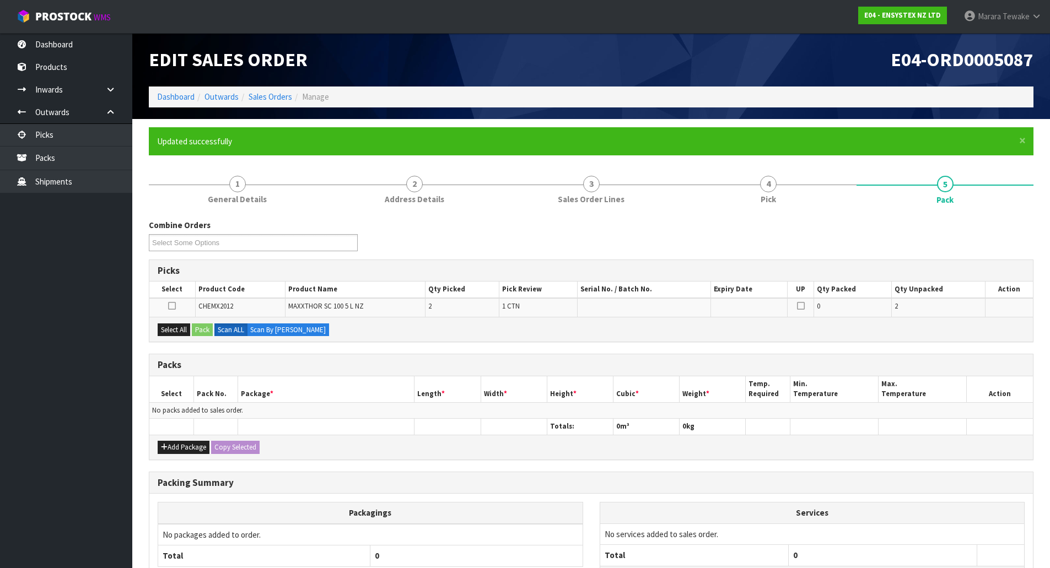
scroll to position [96, 0]
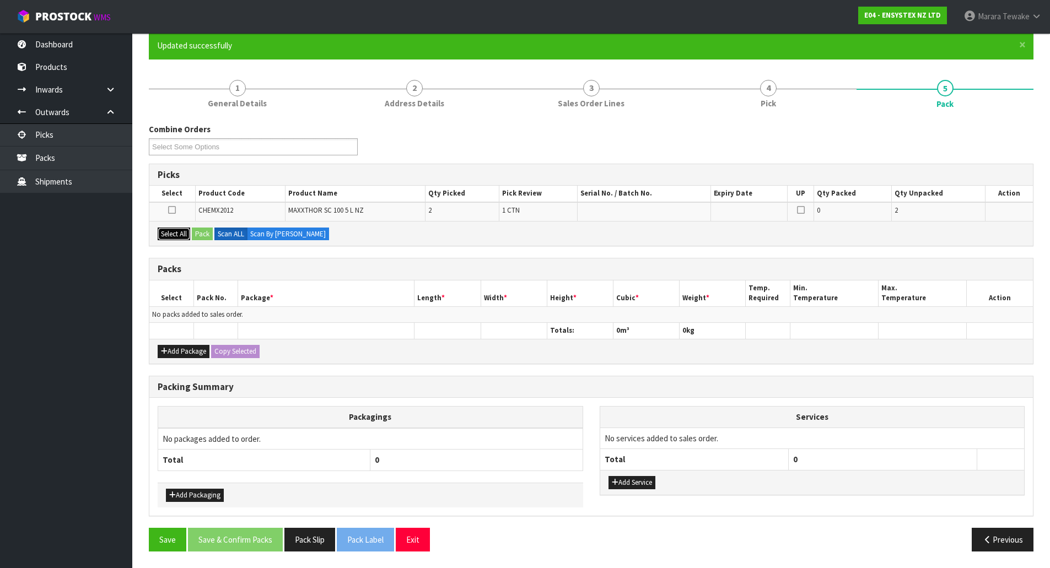
click at [185, 238] on button "Select All" at bounding box center [174, 234] width 33 height 13
click at [214, 236] on div "Select All Pack Scan ALL Scan By Quantity" at bounding box center [590, 233] width 883 height 25
click at [206, 230] on button "Pack" at bounding box center [202, 234] width 21 height 13
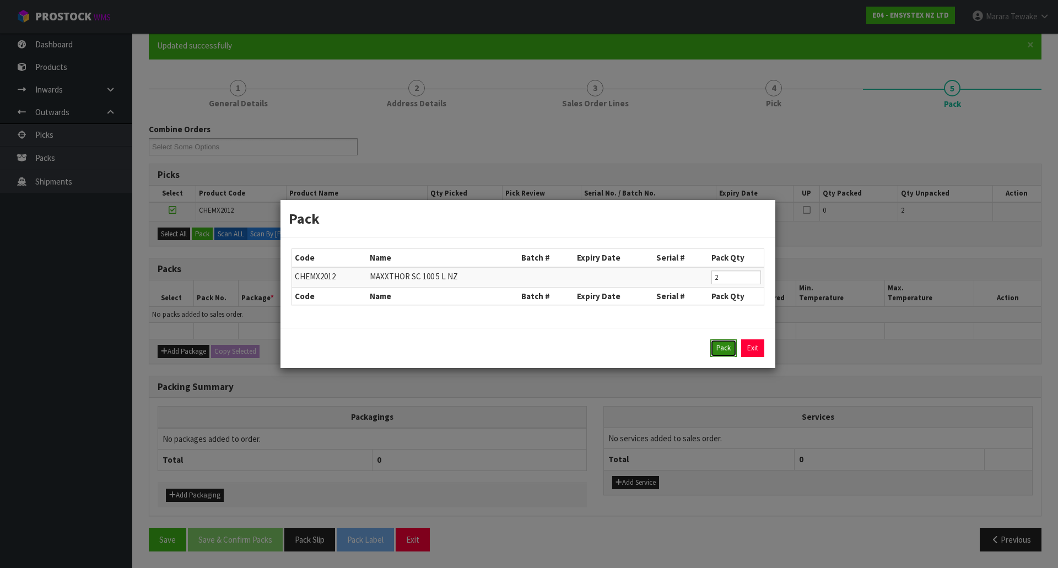
click at [720, 350] on button "Pack" at bounding box center [723, 348] width 26 height 18
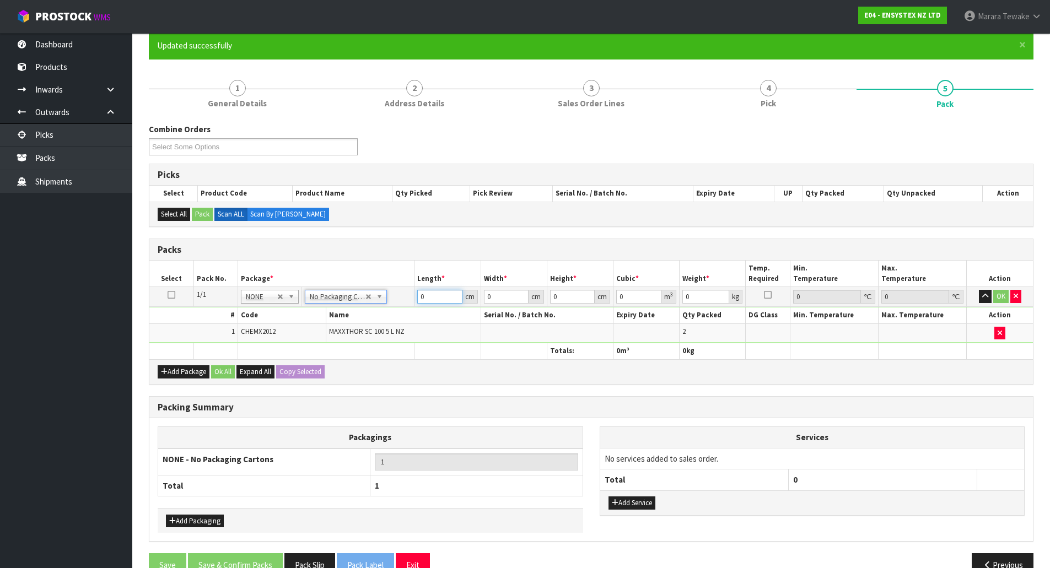
drag, startPoint x: 424, startPoint y: 292, endPoint x: 404, endPoint y: 241, distance: 55.0
click at [397, 276] on table "Select Pack No. Package * Length * Width * Height * Cubic * Weight * Temp. Requ…" at bounding box center [590, 310] width 883 height 98
type input "25"
type input "20"
type input "3"
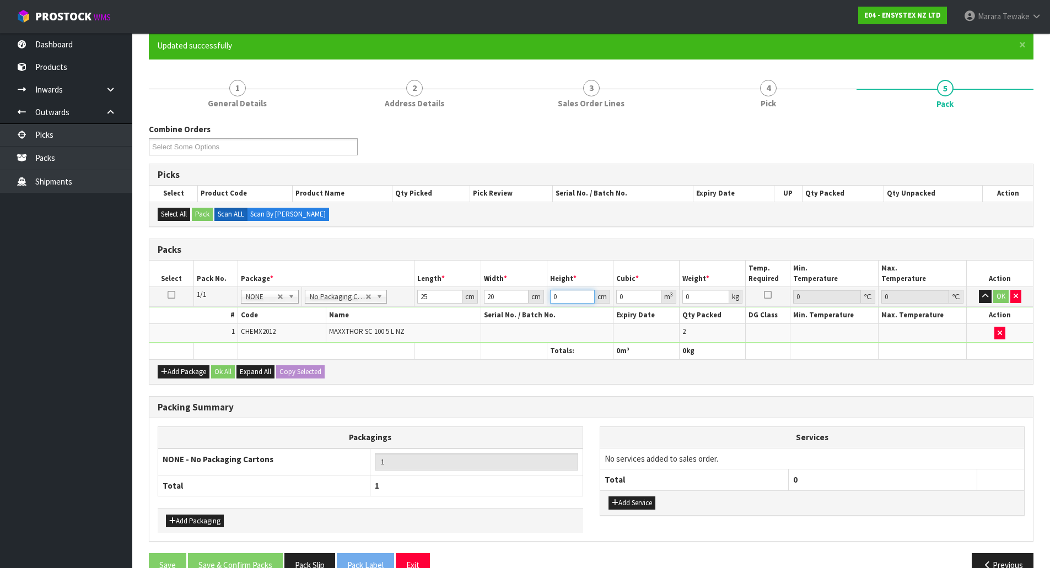
type input "0.0015"
type input "34"
type input "0.017"
type input "34"
type input "12"
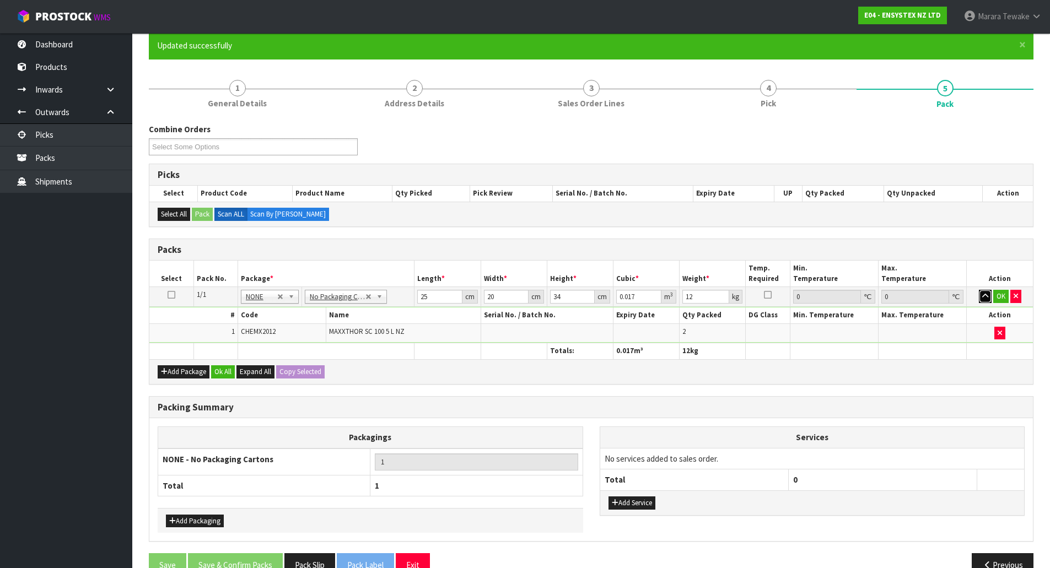
click at [979, 290] on button "button" at bounding box center [985, 296] width 13 height 13
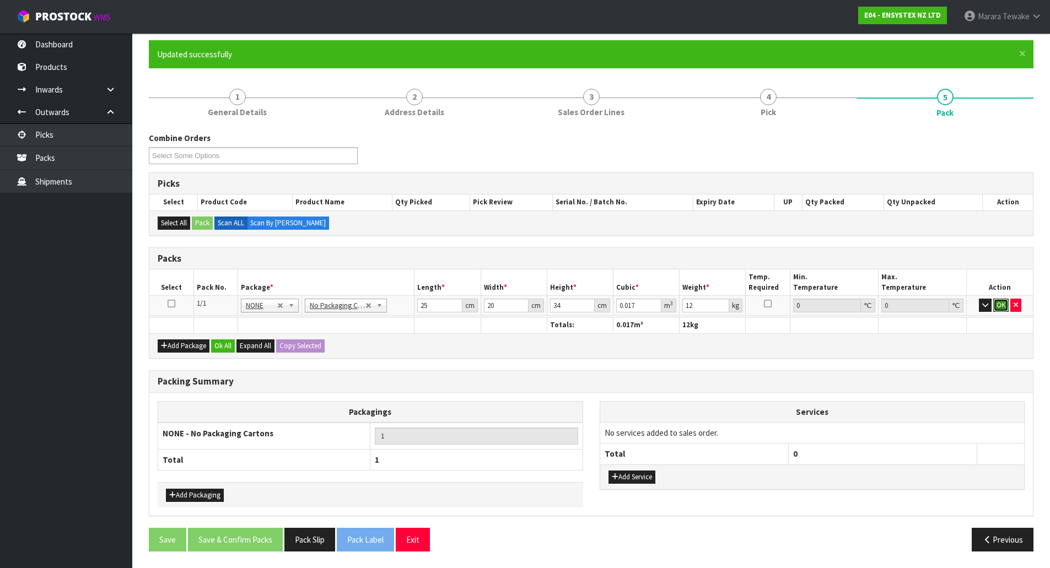
click button "OK" at bounding box center [1000, 305] width 15 height 13
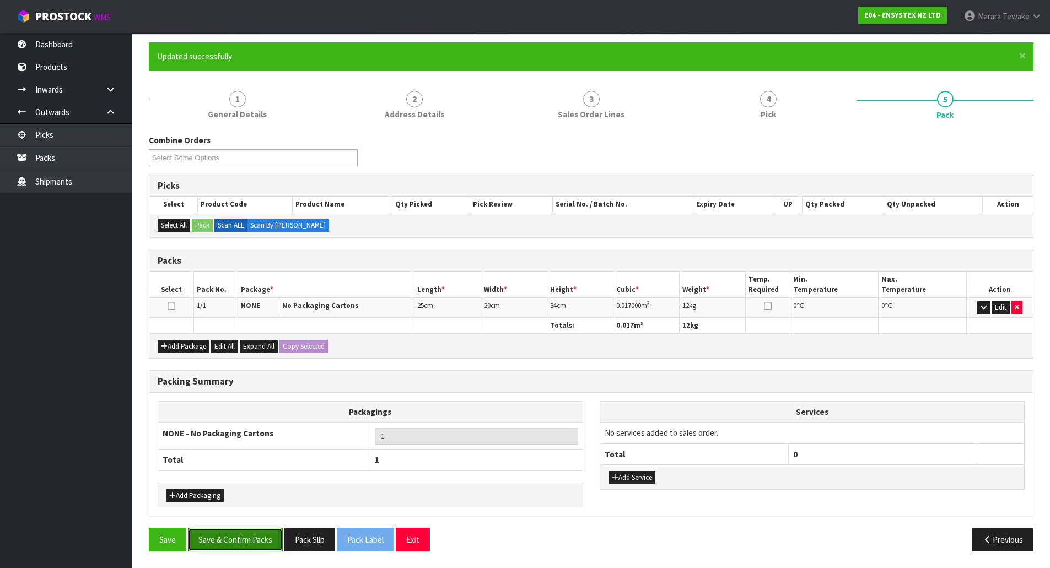
click at [269, 537] on button "Save & Confirm Packs" at bounding box center [235, 540] width 95 height 24
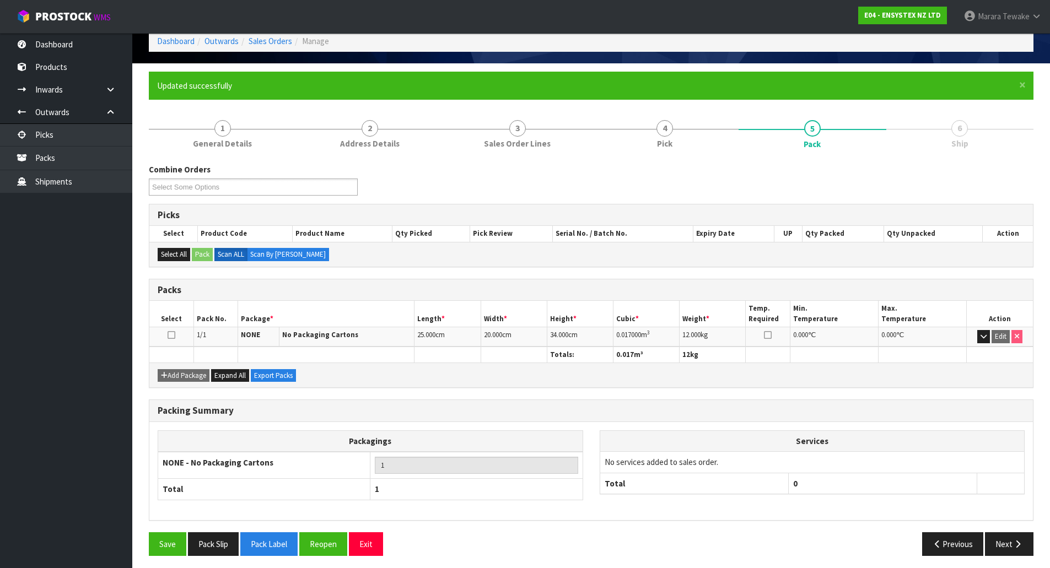
scroll to position [60, 0]
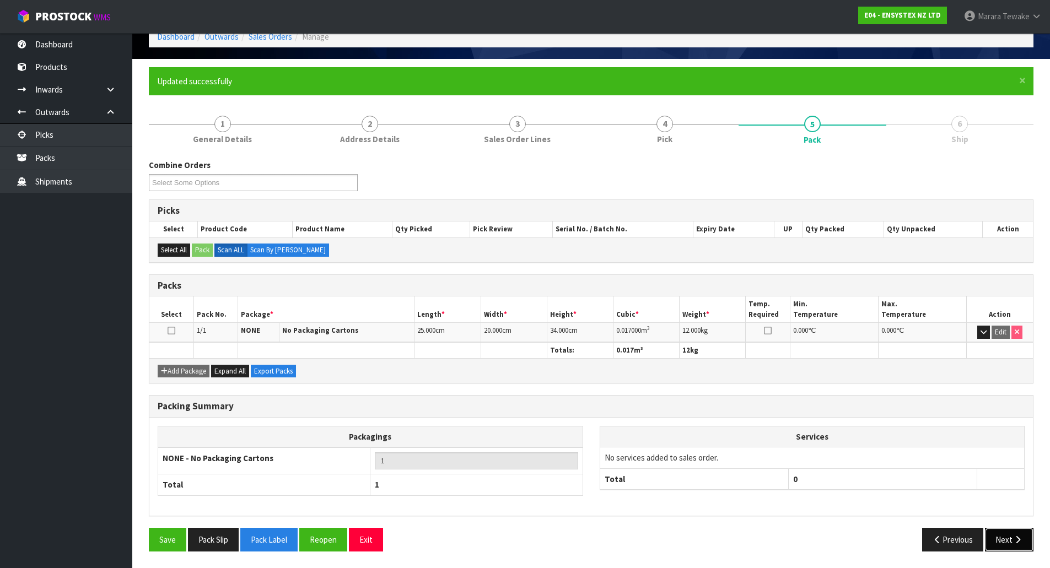
click at [1003, 535] on button "Next" at bounding box center [1009, 540] width 48 height 24
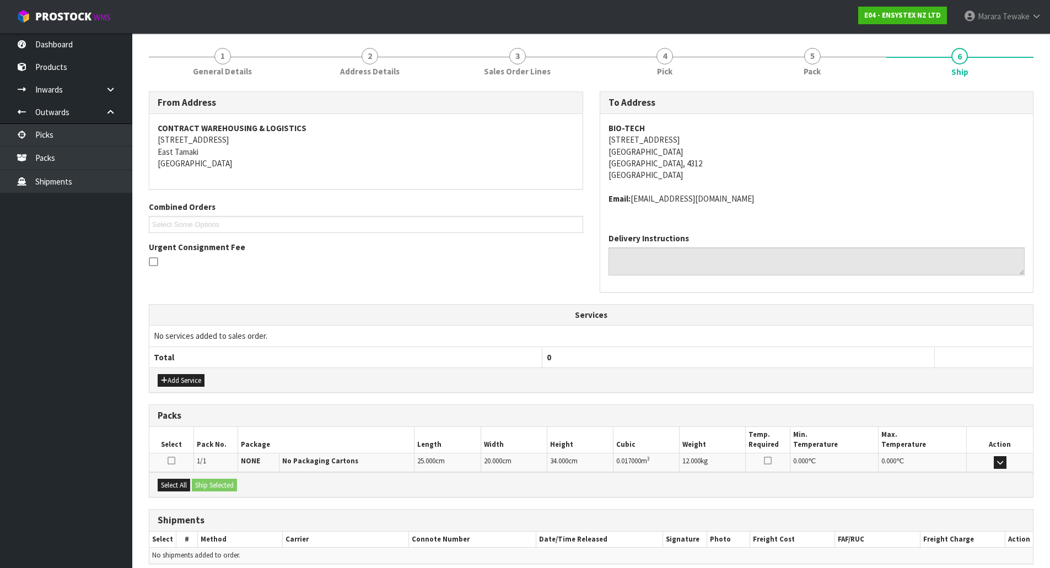
scroll to position [176, 0]
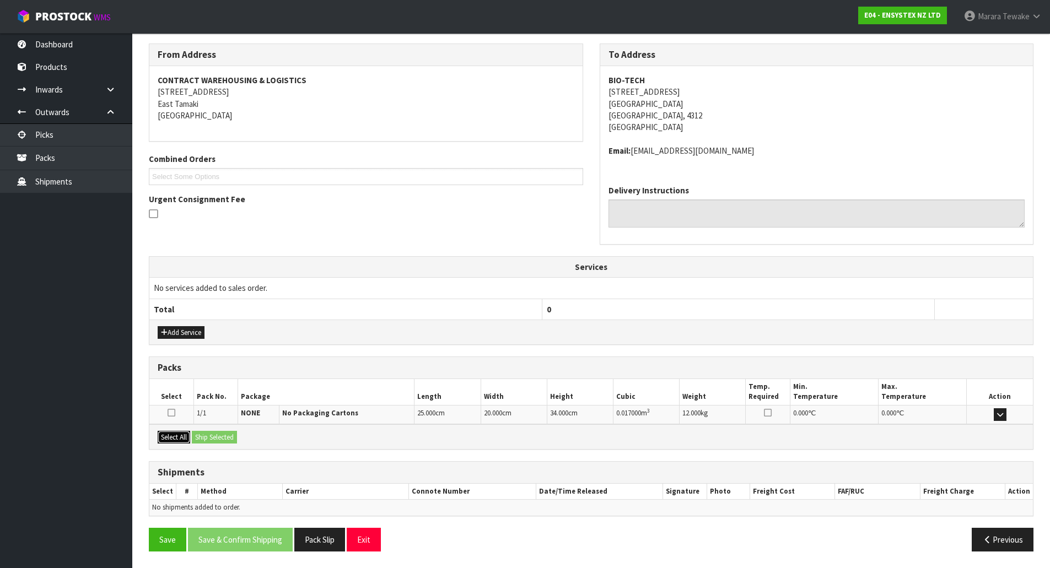
click at [179, 441] on button "Select All" at bounding box center [174, 437] width 33 height 13
click at [218, 439] on button "Ship Selected" at bounding box center [214, 437] width 45 height 13
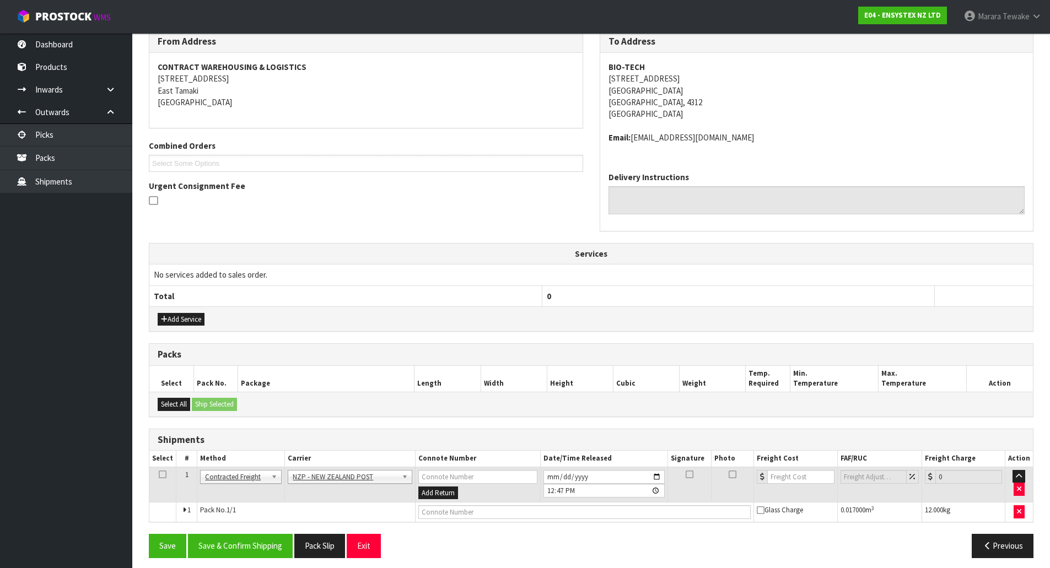
scroll to position [196, 0]
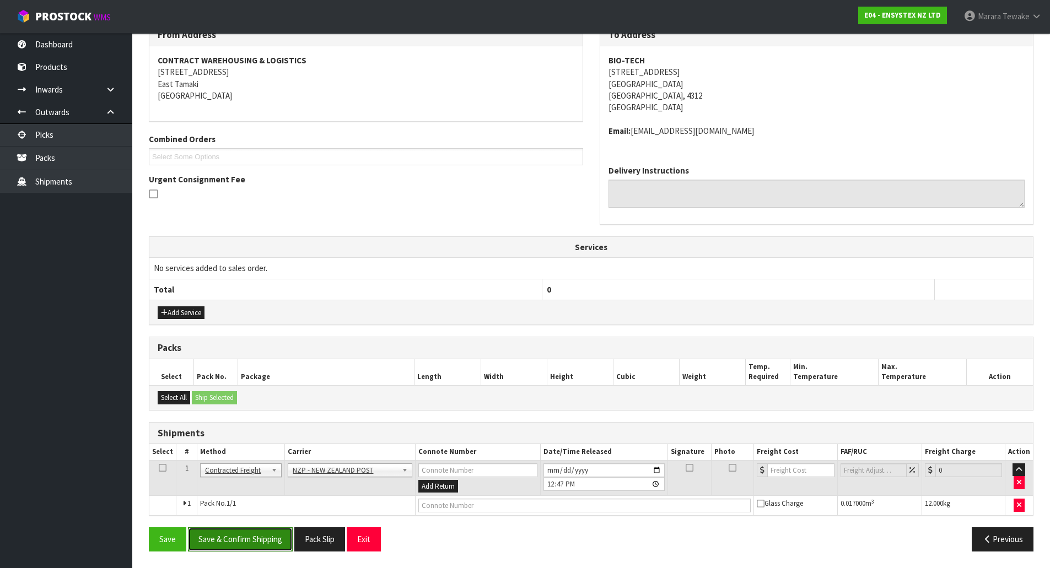
click at [256, 546] on button "Save & Confirm Shipping" at bounding box center [240, 539] width 105 height 24
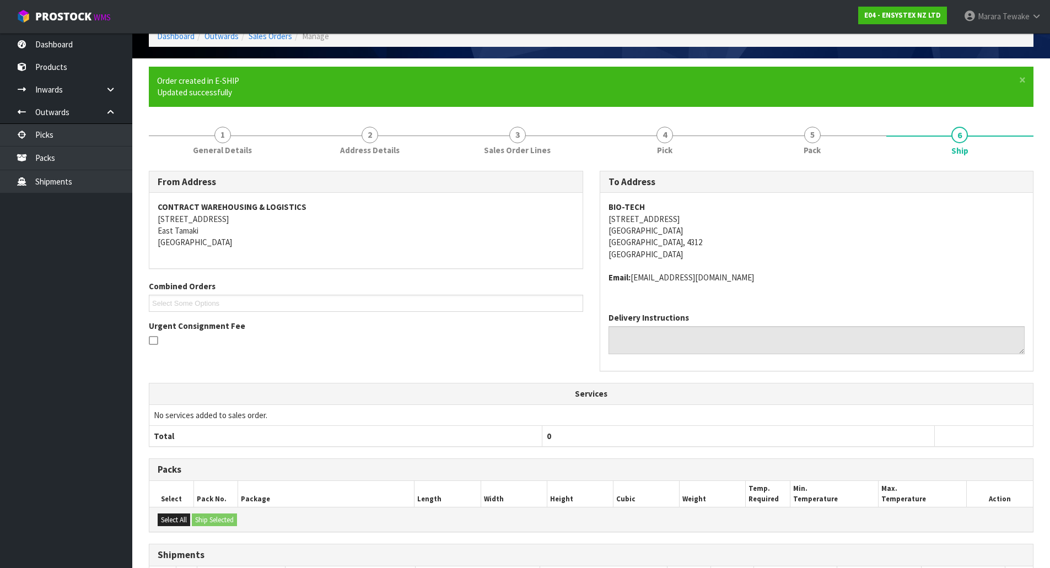
scroll to position [180, 0]
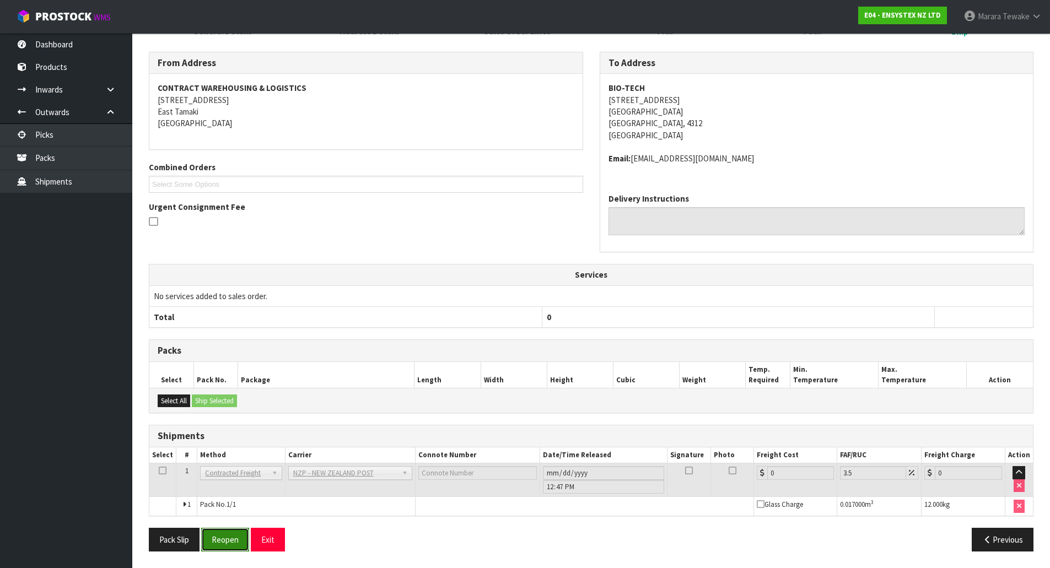
click at [225, 549] on button "Reopen" at bounding box center [225, 540] width 48 height 24
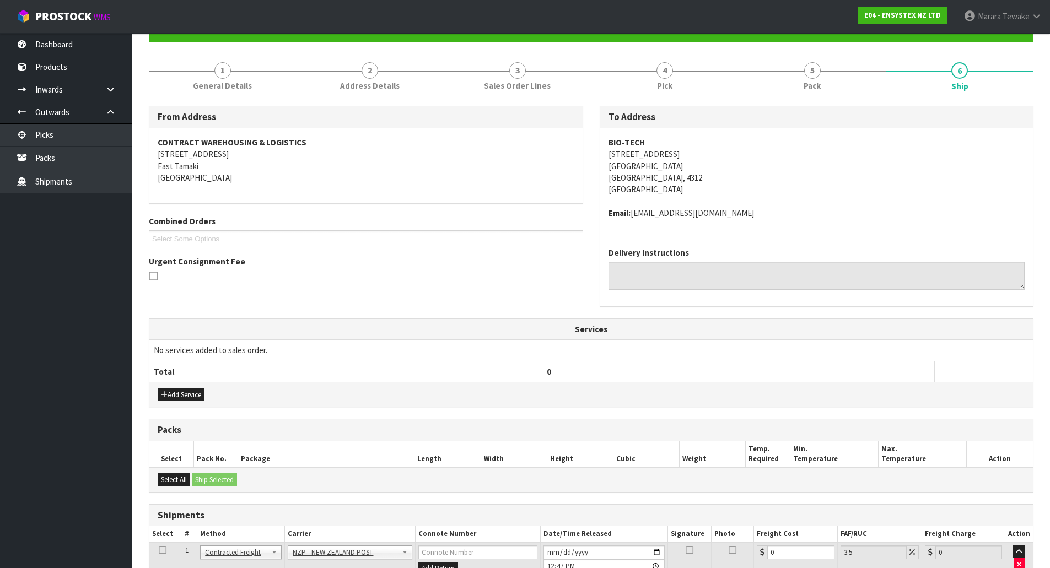
scroll to position [196, 0]
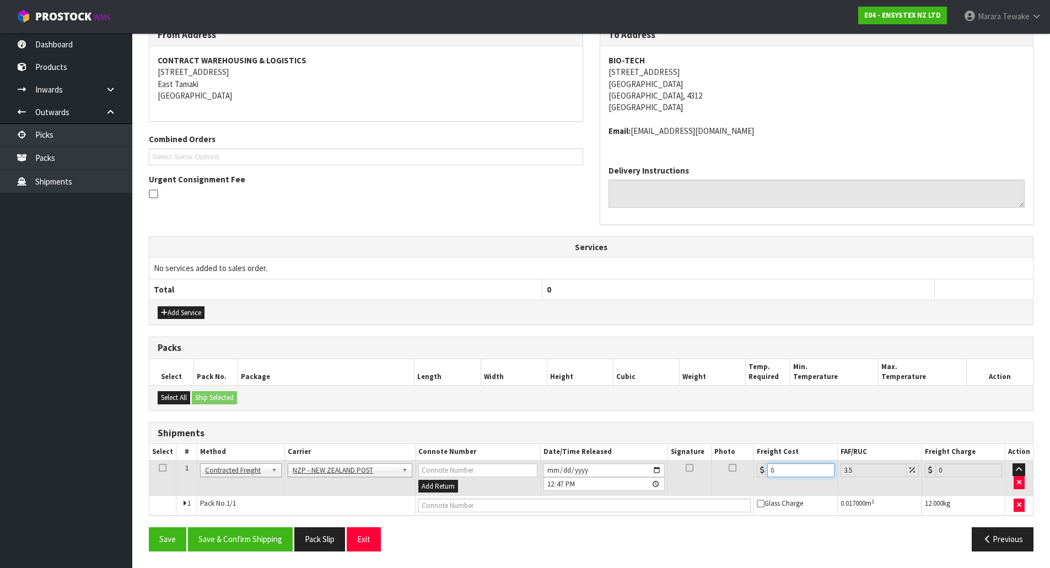
drag, startPoint x: 788, startPoint y: 472, endPoint x: 706, endPoint y: 455, distance: 83.2
click at [708, 457] on table "Select # Method Carrier Connote Number Date/Time Released Signature Photo Freig…" at bounding box center [590, 479] width 883 height 71
type input "9"
type input "9.31"
type input "9.6"
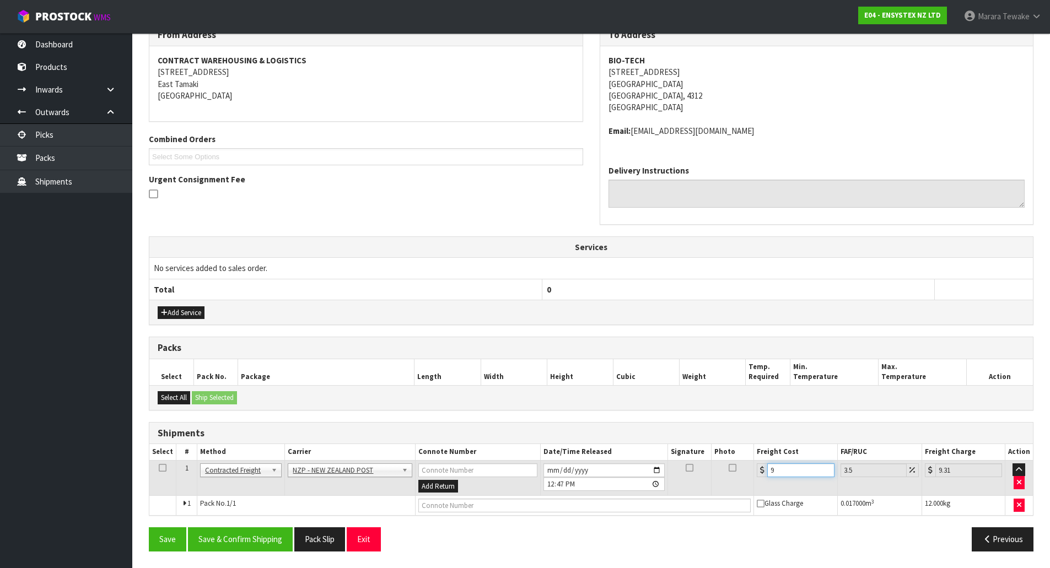
type input "9.94"
type input "9.62"
type input "9.96"
type input "9.62"
click at [218, 538] on button "Save & Confirm Shipping" at bounding box center [240, 539] width 105 height 24
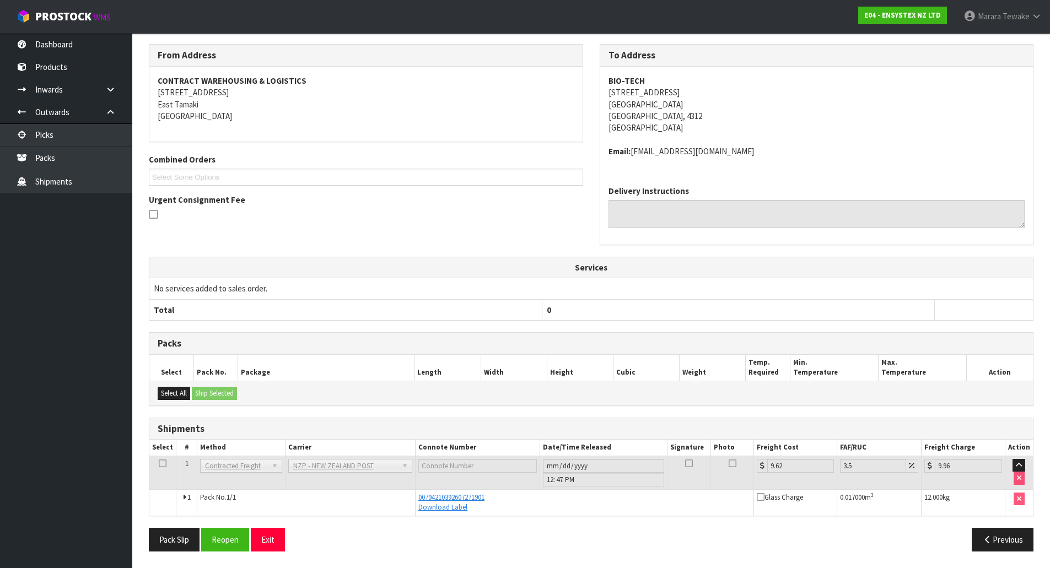
scroll to position [0, 0]
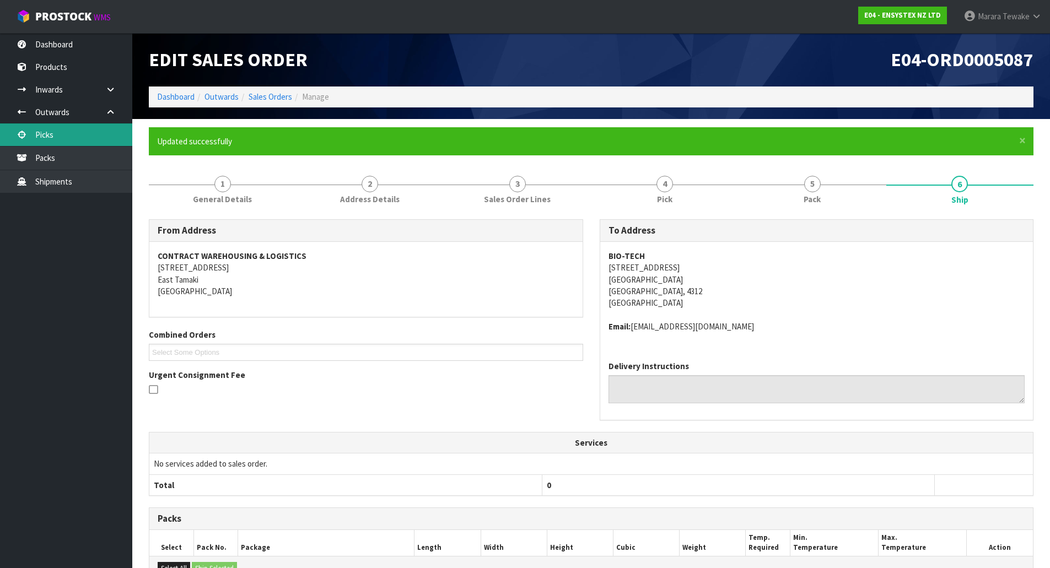
click at [84, 126] on link "Picks" at bounding box center [66, 134] width 132 height 23
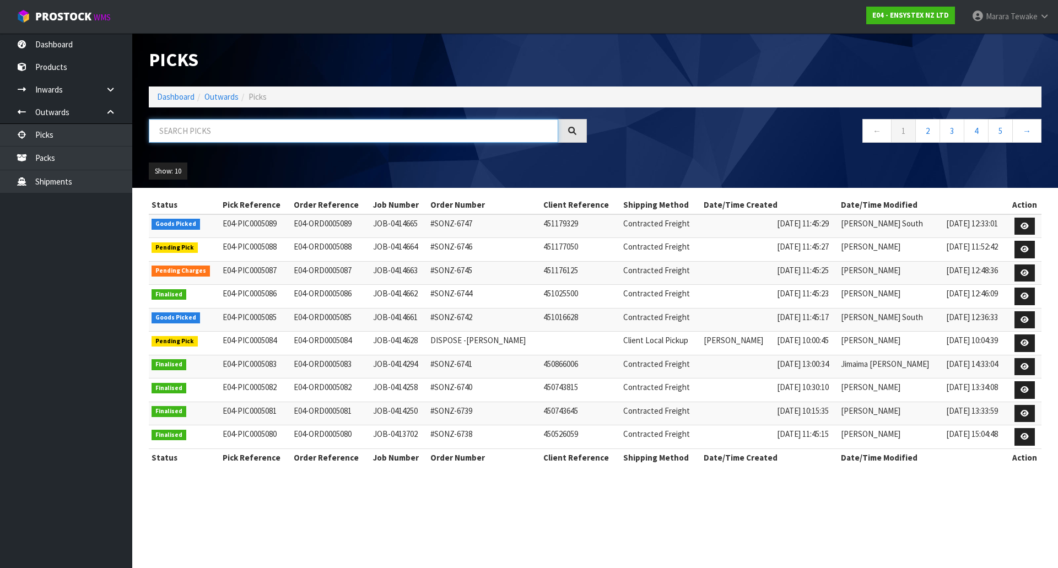
click at [165, 134] on input "text" at bounding box center [353, 131] width 409 height 24
click at [528, 131] on input "text" at bounding box center [353, 131] width 409 height 24
type input "JOB-0414665"
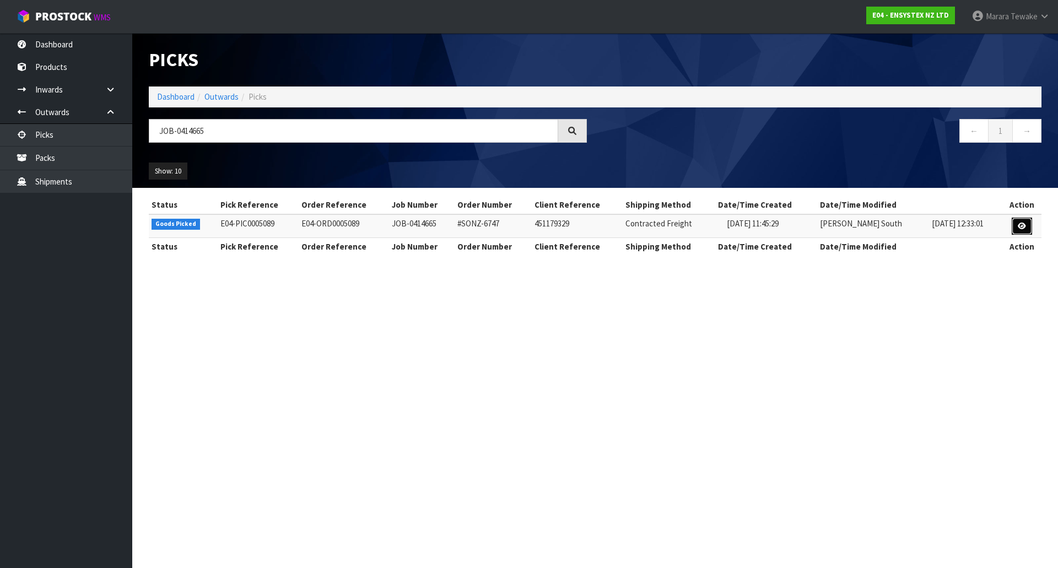
click at [1025, 230] on link at bounding box center [1022, 227] width 20 height 18
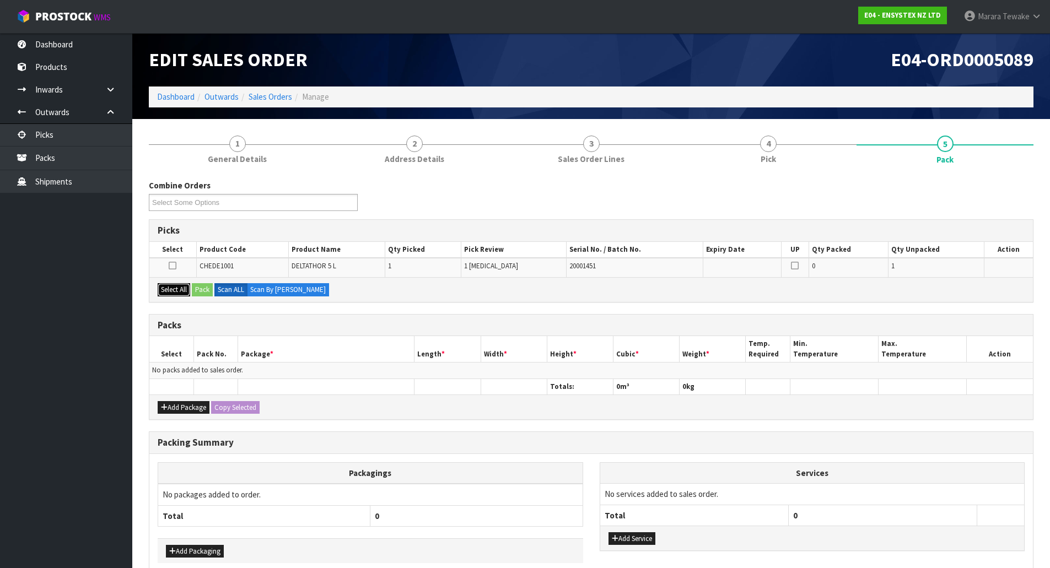
click at [179, 295] on button "Select All" at bounding box center [174, 289] width 33 height 13
click at [205, 290] on button "Pack" at bounding box center [202, 289] width 21 height 13
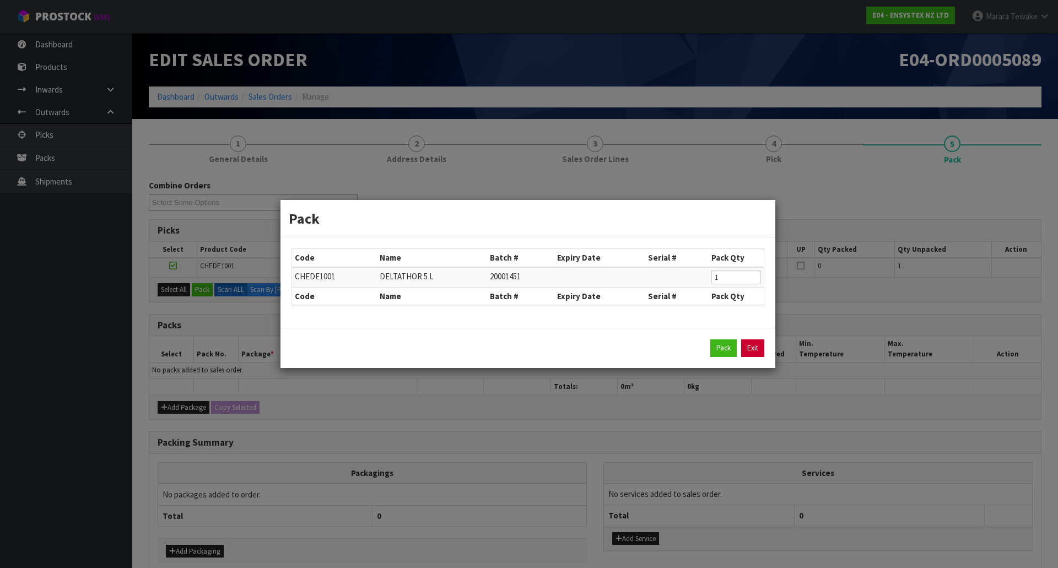
drag, startPoint x: 749, startPoint y: 342, endPoint x: 749, endPoint y: 333, distance: 8.8
click at [749, 342] on link "Exit" at bounding box center [752, 348] width 23 height 18
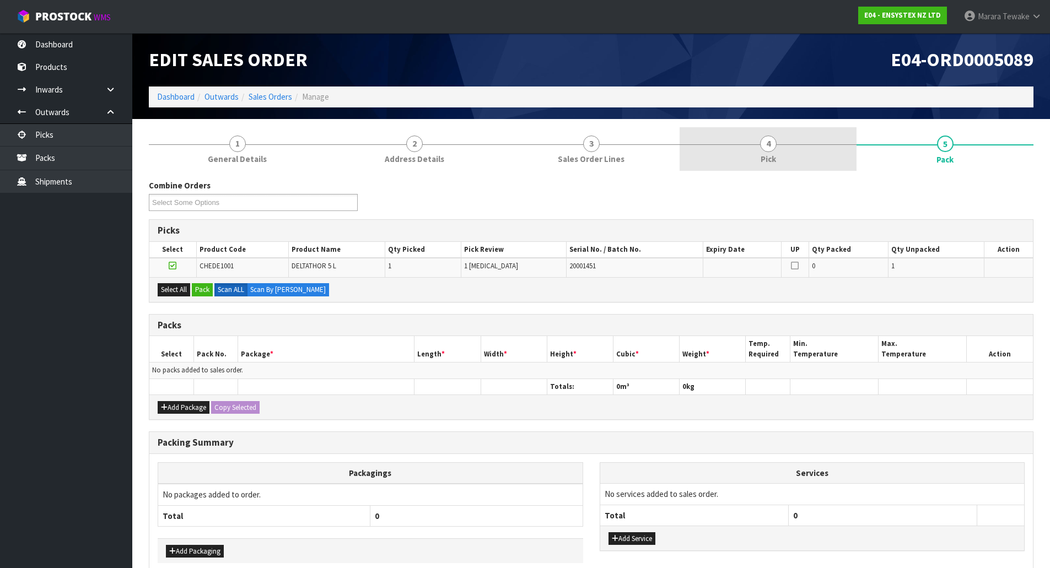
drag, startPoint x: 777, startPoint y: 150, endPoint x: 793, endPoint y: 159, distance: 18.3
click at [779, 150] on link "4 Pick" at bounding box center [767, 149] width 177 height 44
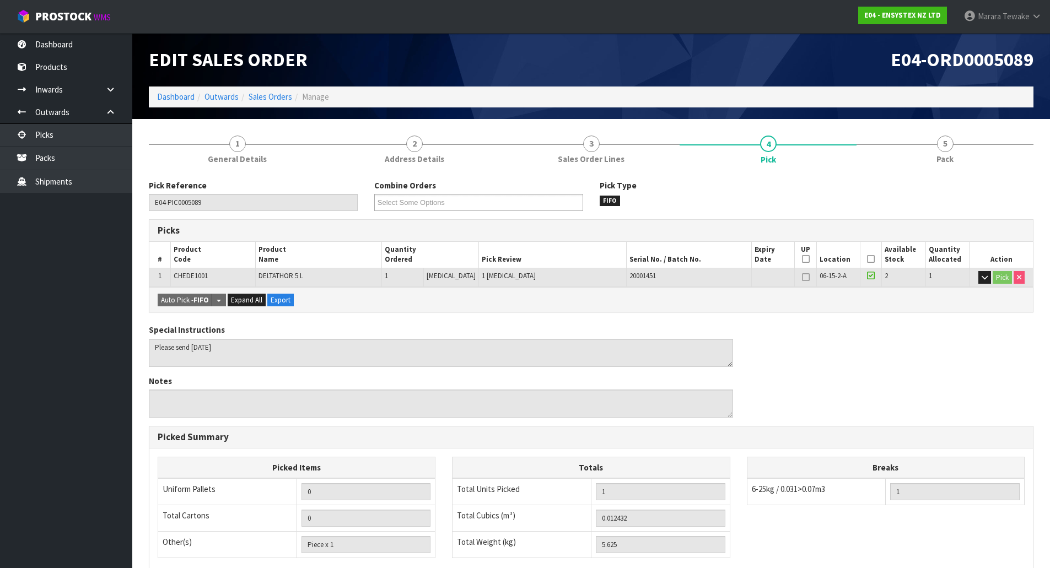
click at [867, 259] on icon at bounding box center [871, 259] width 8 height 1
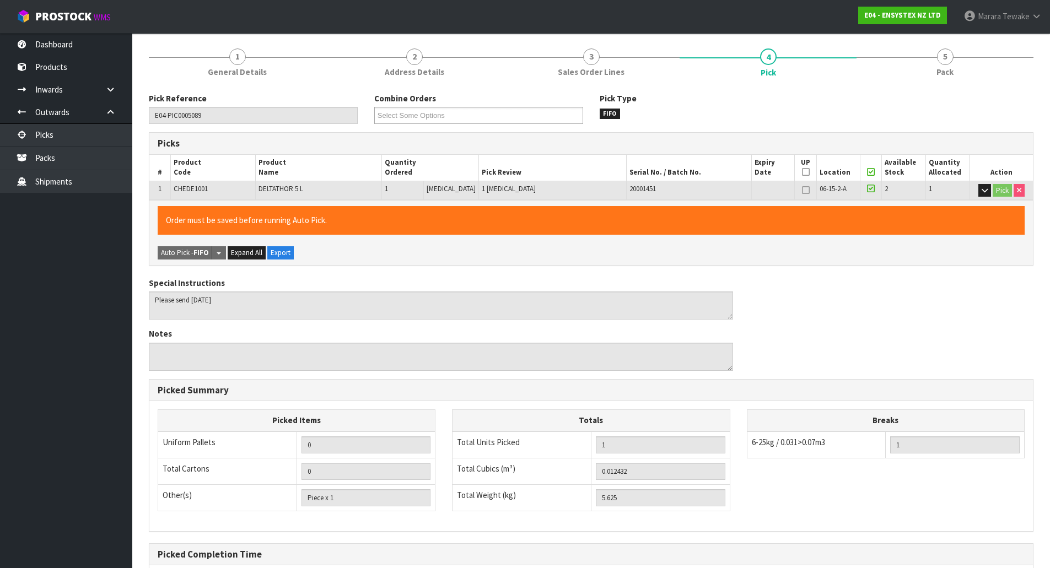
scroll to position [202, 0]
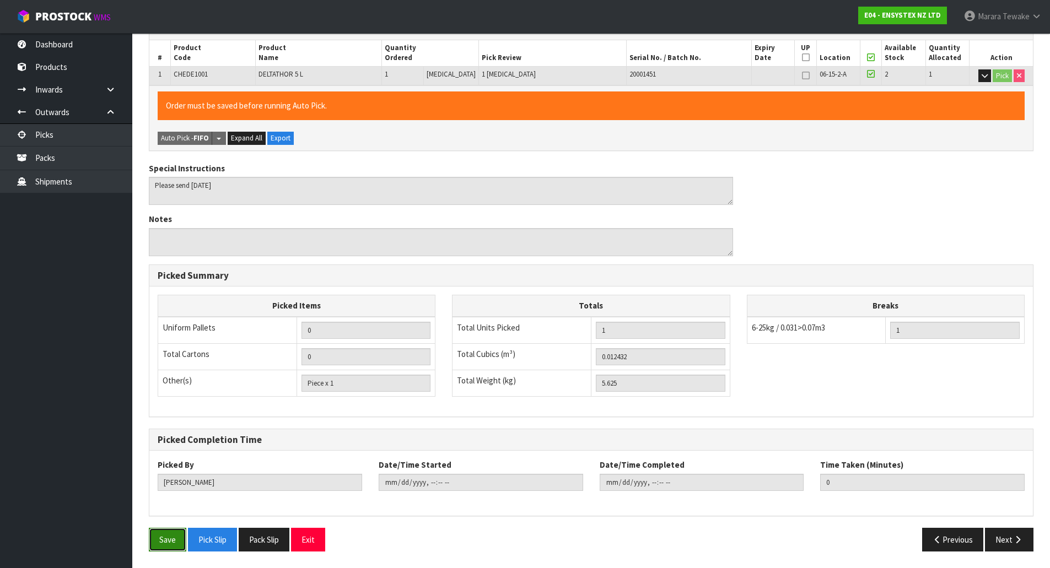
click at [161, 539] on button "Save" at bounding box center [167, 540] width 37 height 24
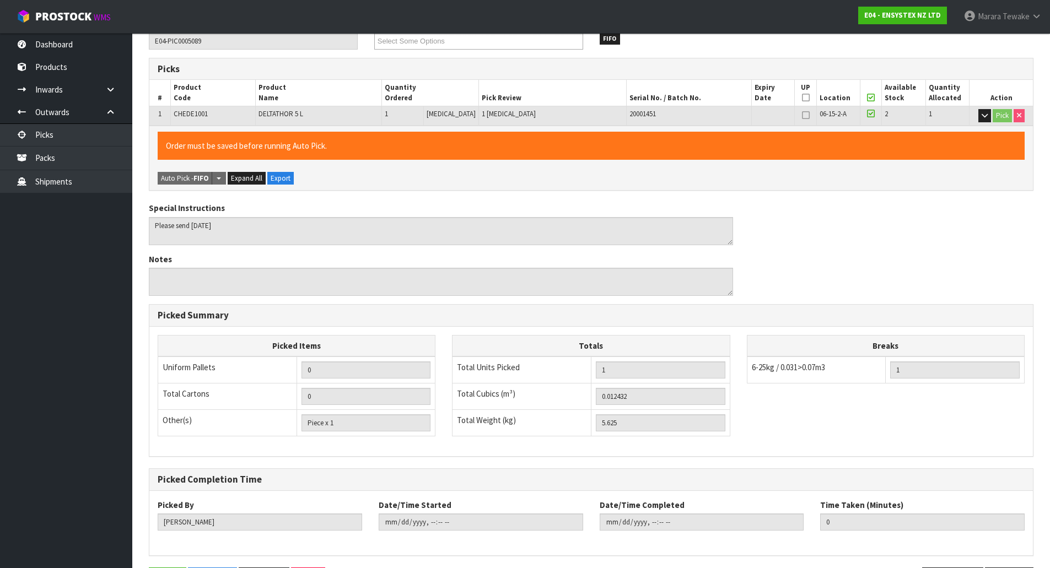
scroll to position [0, 0]
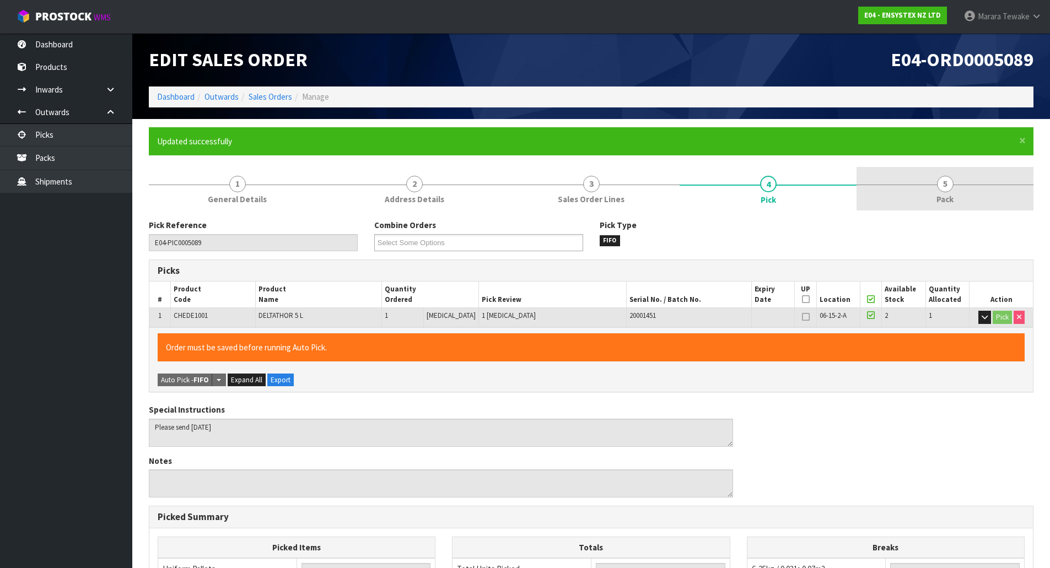
type input "Marara Tewake"
type input "2025-09-26T12:51:15"
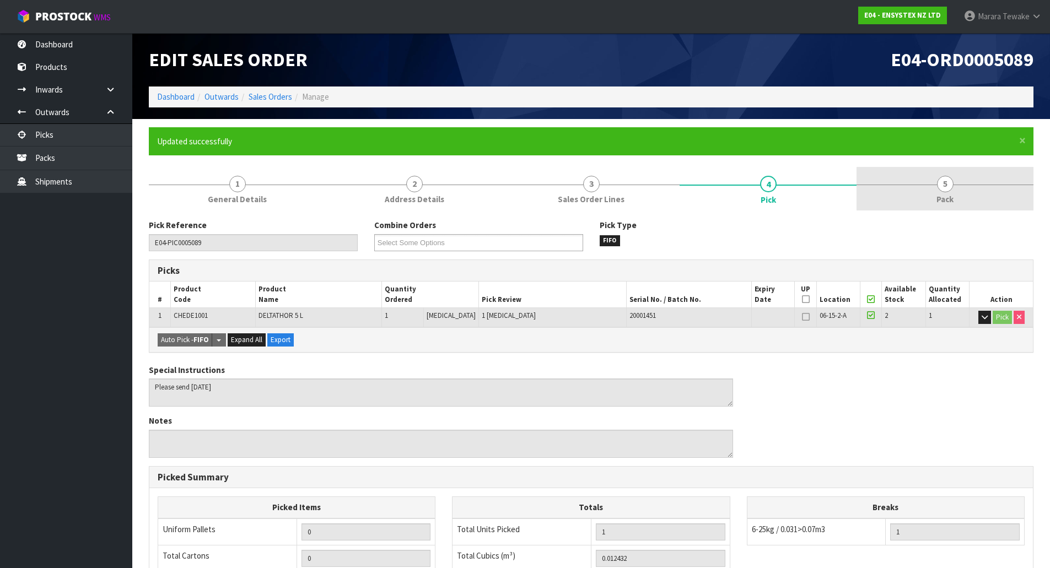
click at [919, 182] on link "5 Pack" at bounding box center [944, 189] width 177 height 44
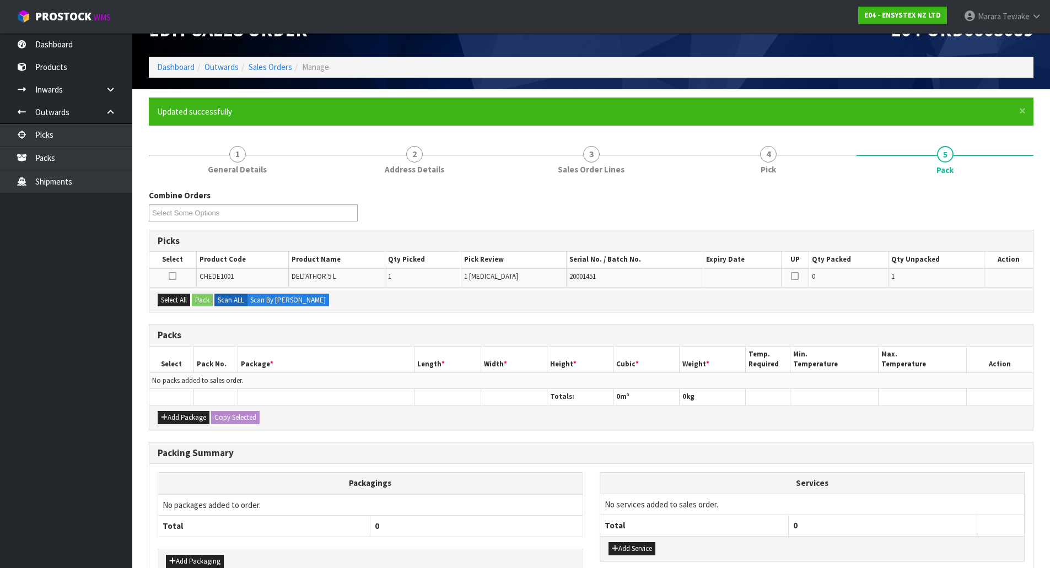
scroll to position [55, 0]
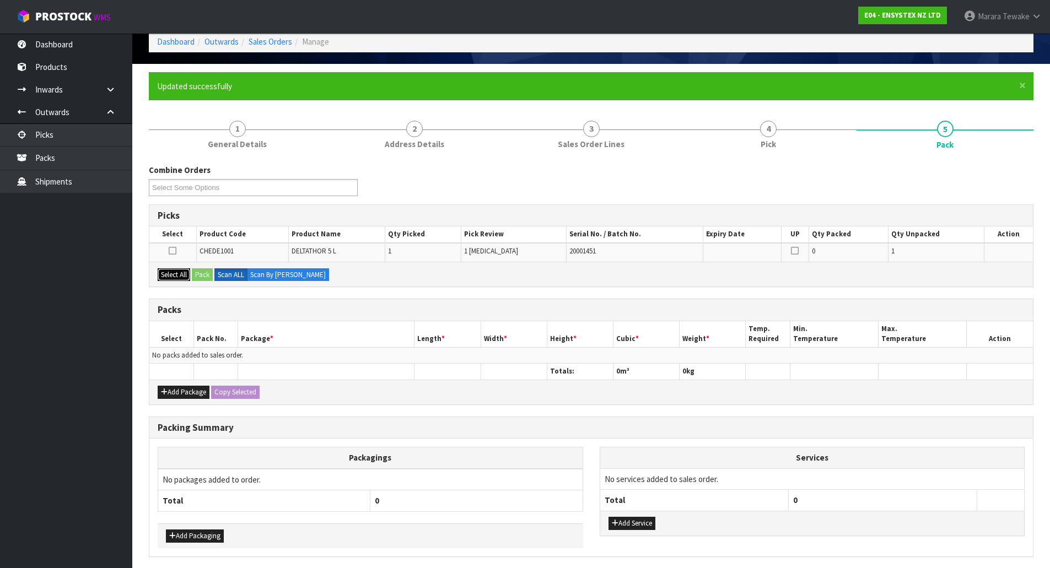
click at [175, 273] on button "Select All" at bounding box center [174, 274] width 33 height 13
click at [201, 272] on button "Pack" at bounding box center [202, 274] width 21 height 13
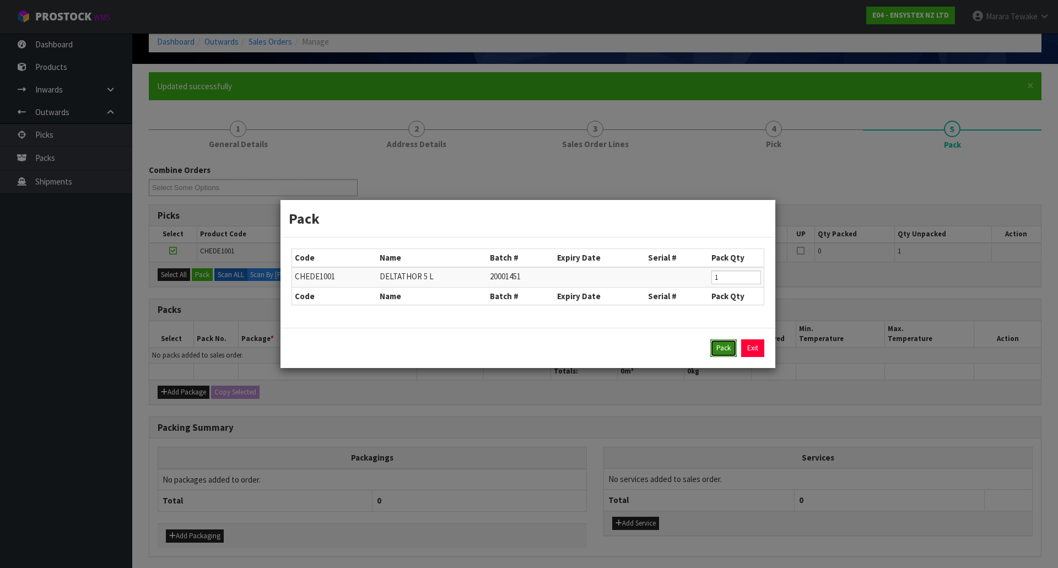
click at [720, 340] on button "Pack" at bounding box center [723, 348] width 26 height 18
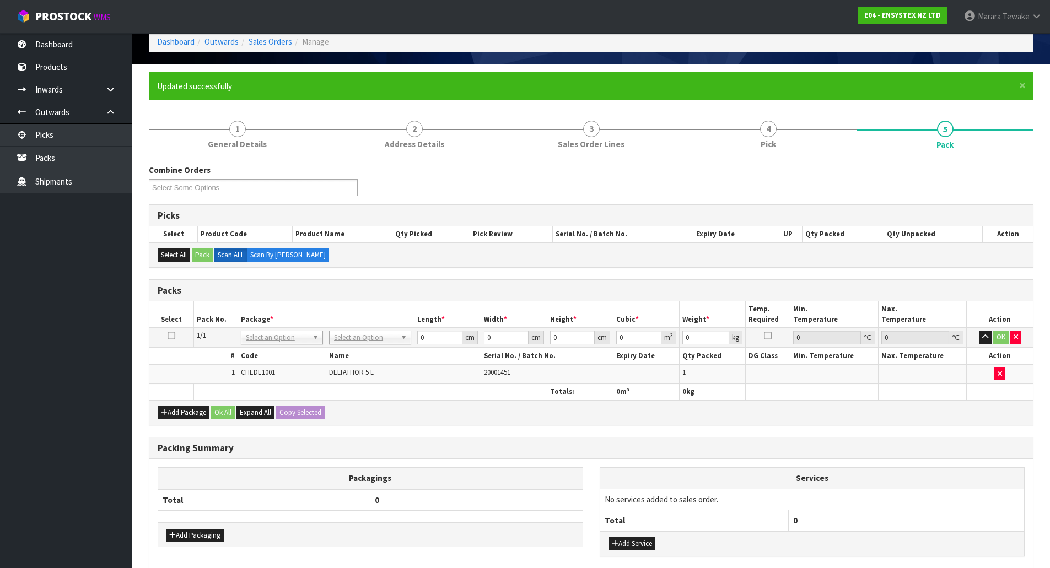
drag, startPoint x: 347, startPoint y: 333, endPoint x: 339, endPoint y: 353, distance: 21.8
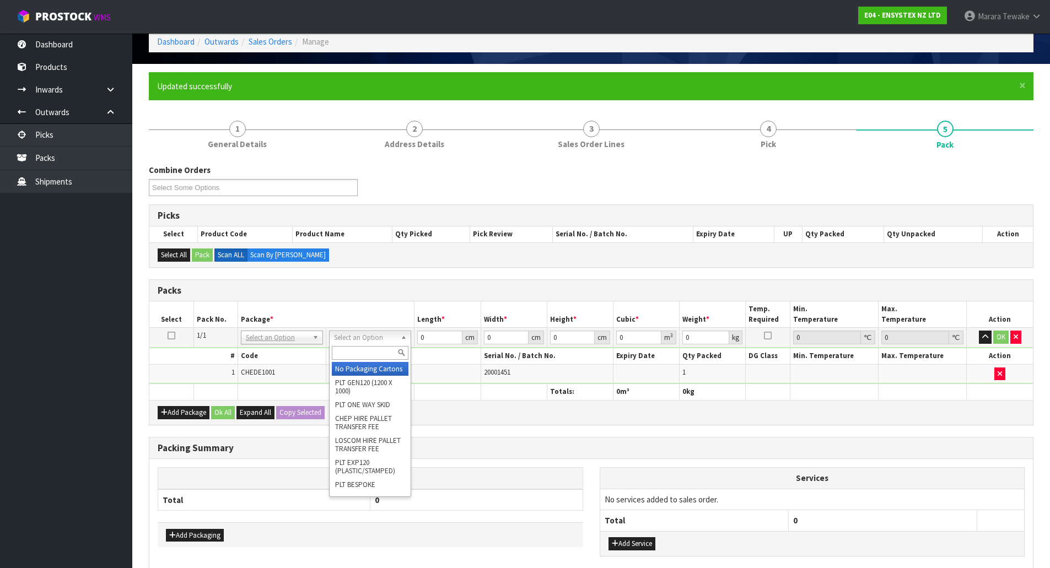
click at [345, 348] on input "text" at bounding box center [370, 353] width 77 height 14
type input "OC"
type input "5.625"
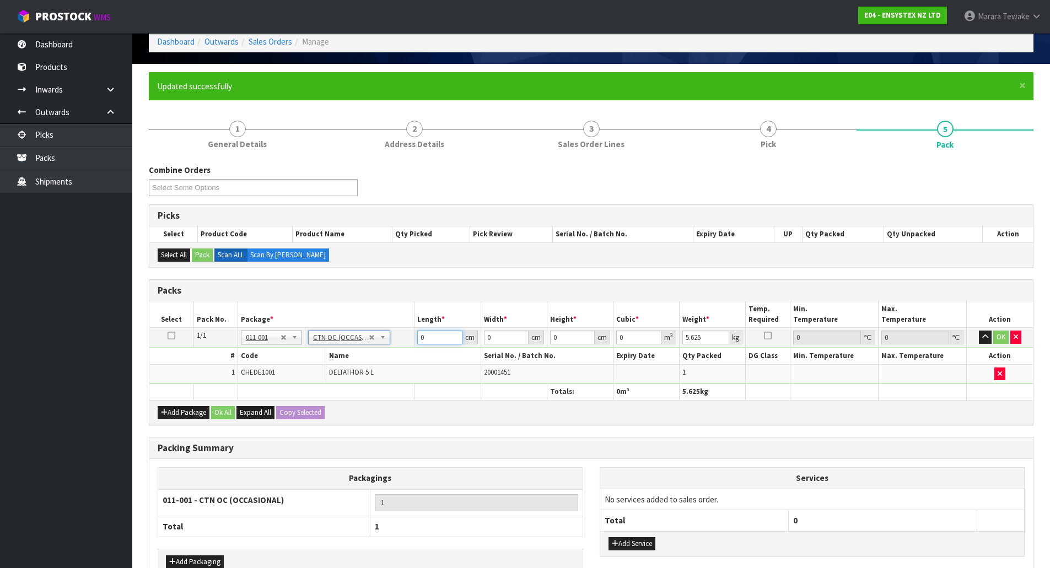
drag, startPoint x: 426, startPoint y: 336, endPoint x: 423, endPoint y: 324, distance: 12.4
click at [424, 332] on input "0" at bounding box center [439, 338] width 45 height 14
type input "25"
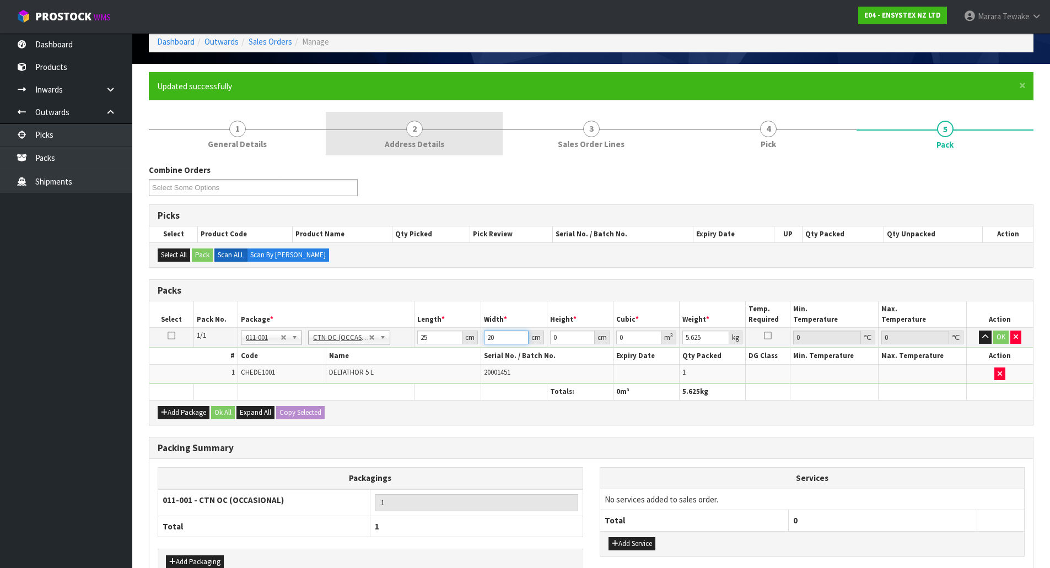
type input "20"
type input "3"
type input "0.0015"
type input "34"
type input "0.017"
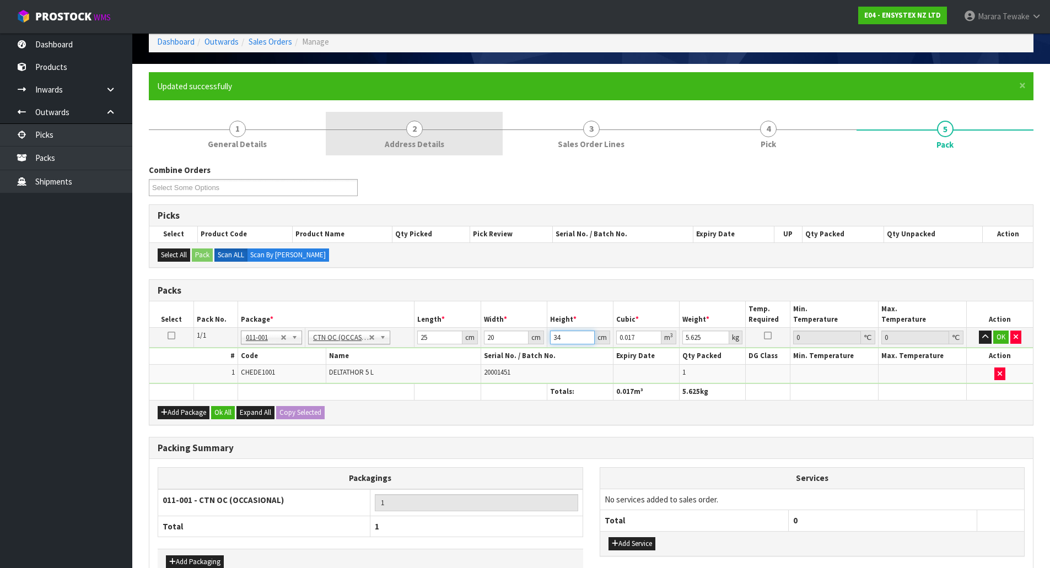
type input "34"
type input "6"
click at [979, 331] on button "button" at bounding box center [985, 337] width 13 height 13
click button "OK" at bounding box center [1000, 337] width 15 height 13
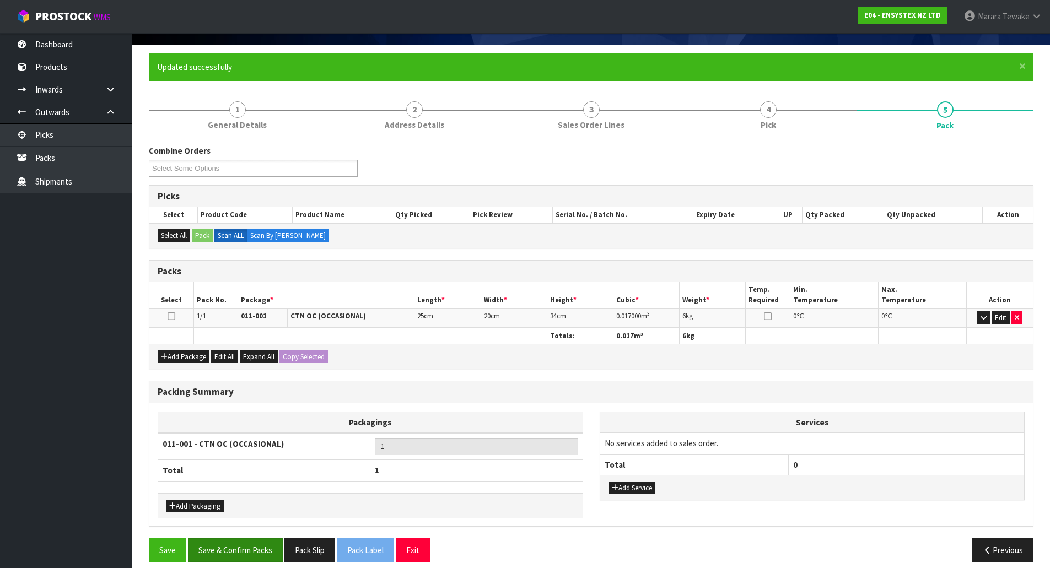
scroll to position [85, 0]
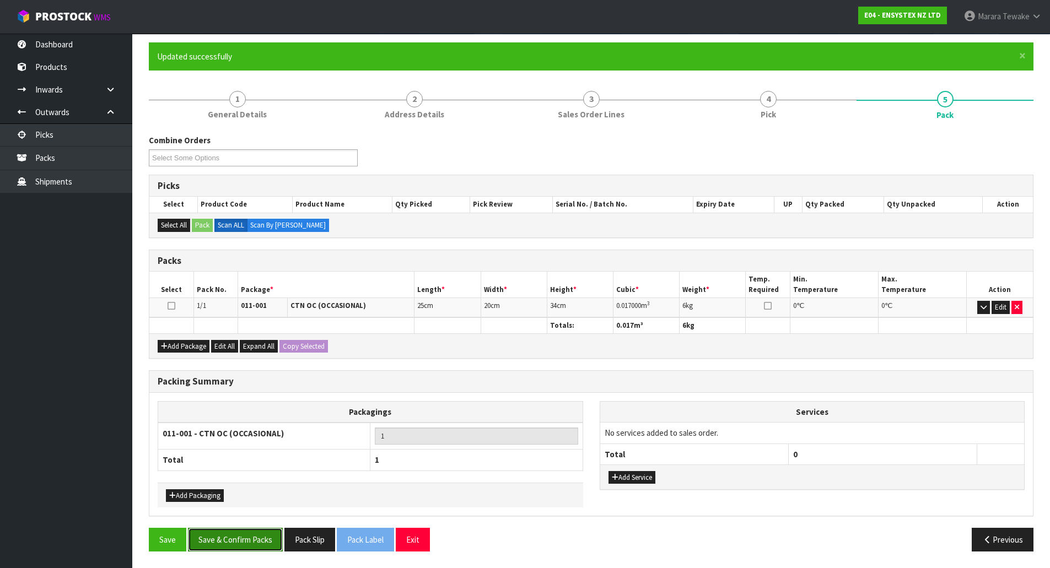
click at [263, 546] on button "Save & Confirm Packs" at bounding box center [235, 540] width 95 height 24
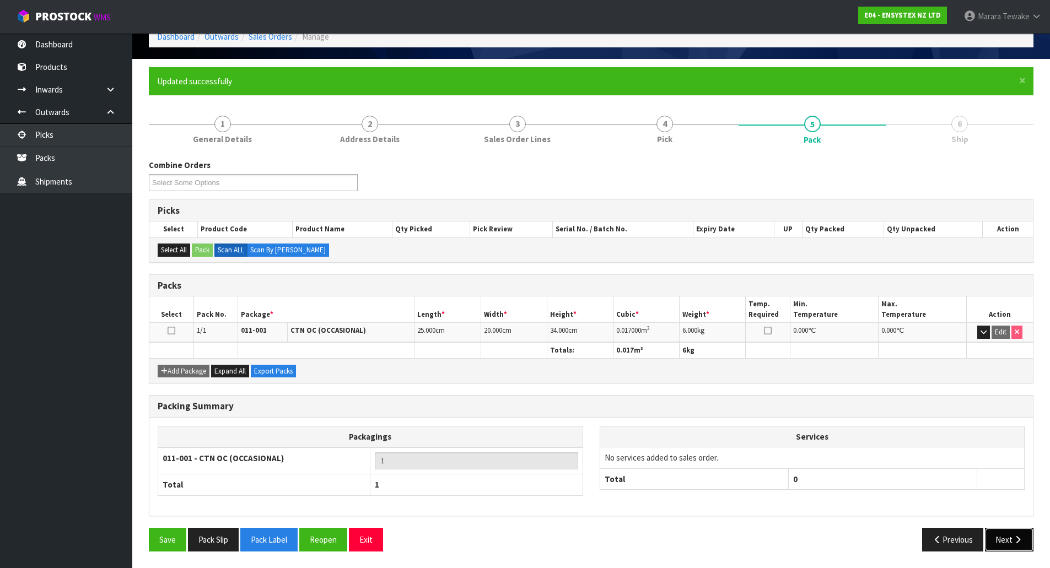
click at [1016, 536] on icon "button" at bounding box center [1017, 540] width 10 height 8
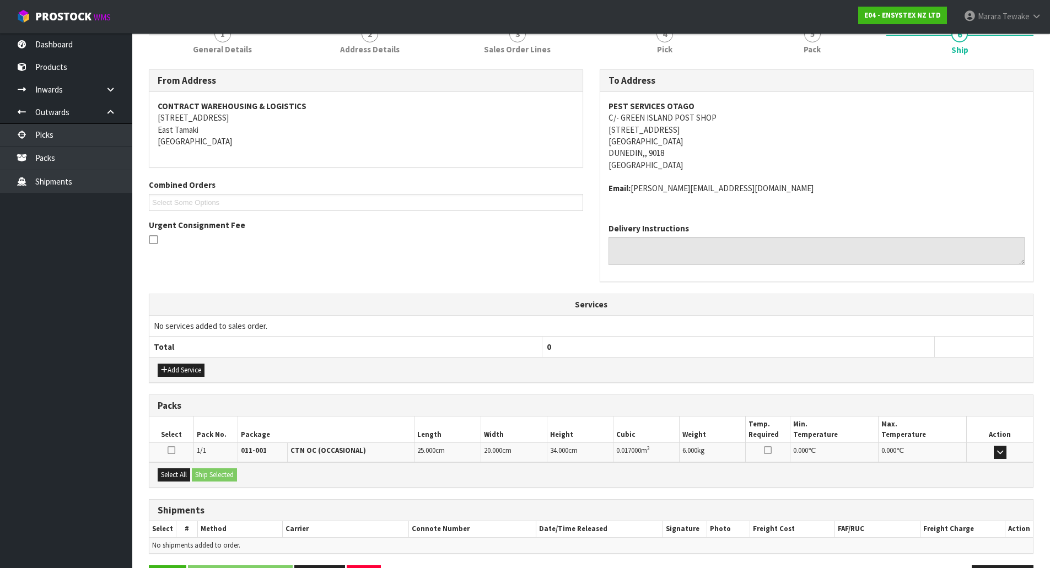
scroll to position [188, 0]
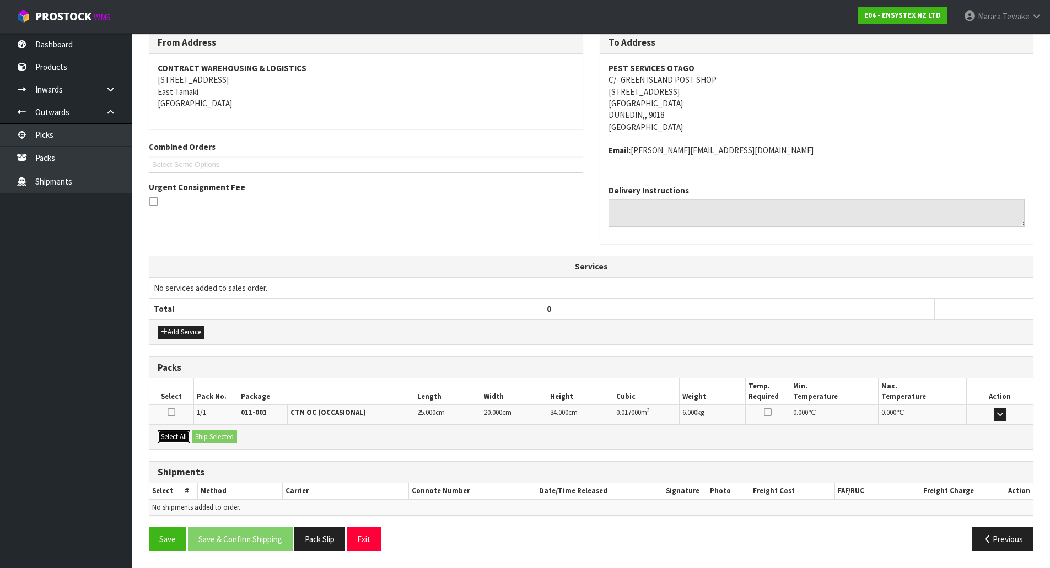
click at [180, 435] on button "Select All" at bounding box center [174, 436] width 33 height 13
click at [203, 435] on button "Ship Selected" at bounding box center [214, 436] width 45 height 13
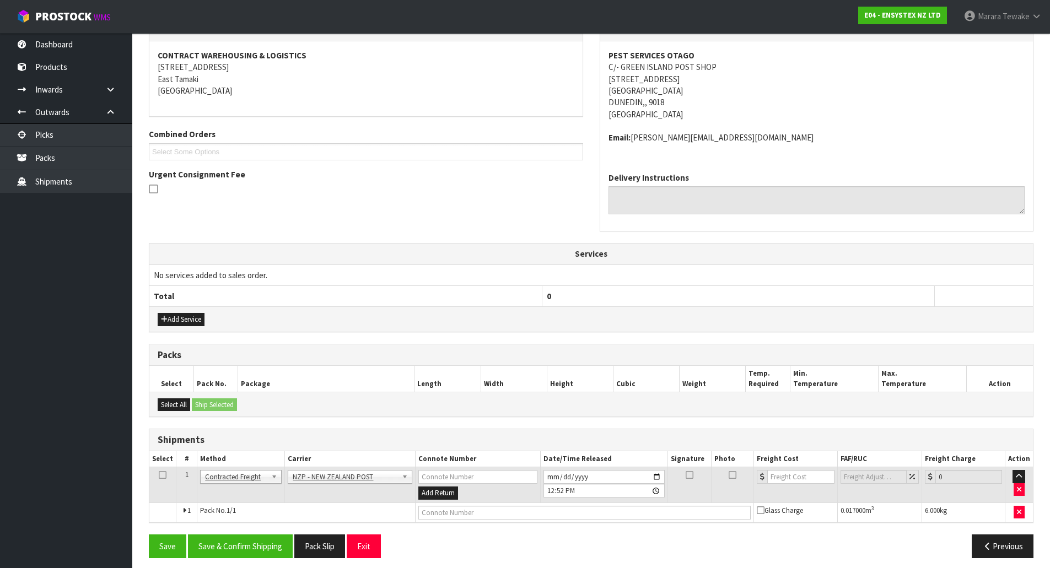
scroll to position [207, 0]
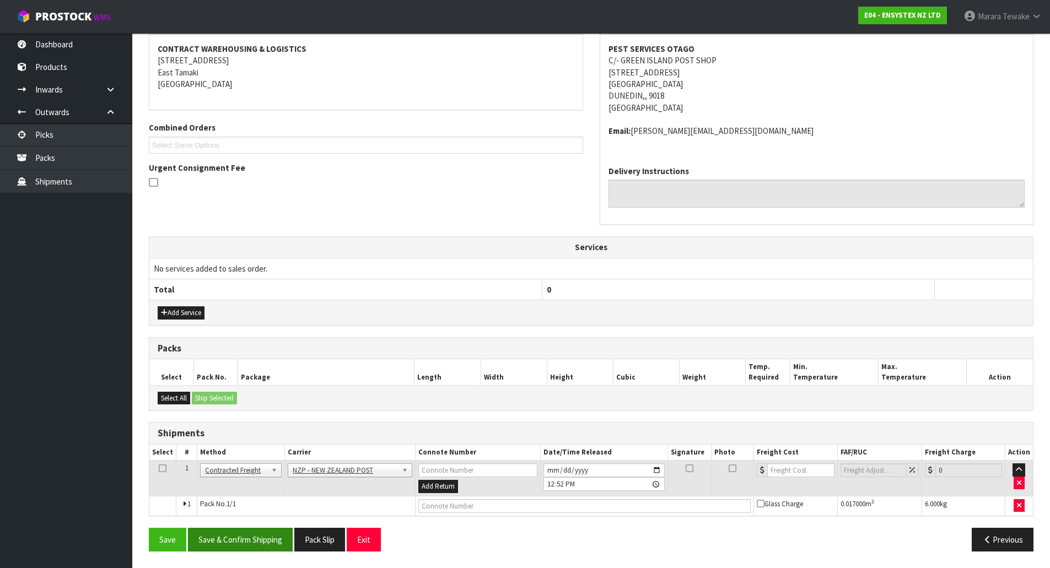
click at [234, 557] on div "Save Save & Confirm Shipping Pack Slip Exit Previous" at bounding box center [591, 544] width 901 height 32
click at [234, 548] on button "Save & Confirm Shipping" at bounding box center [240, 540] width 105 height 24
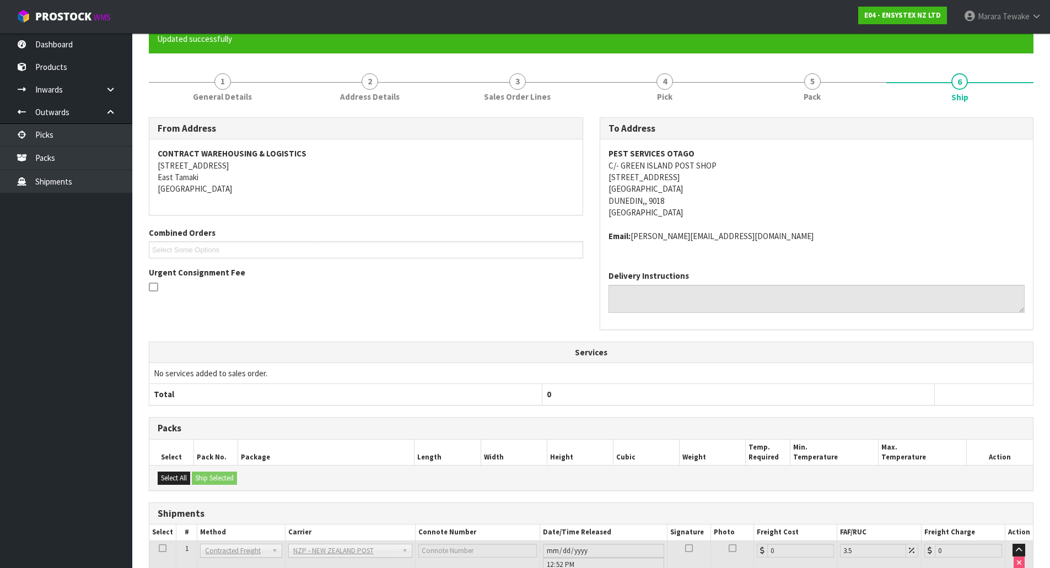
scroll to position [192, 0]
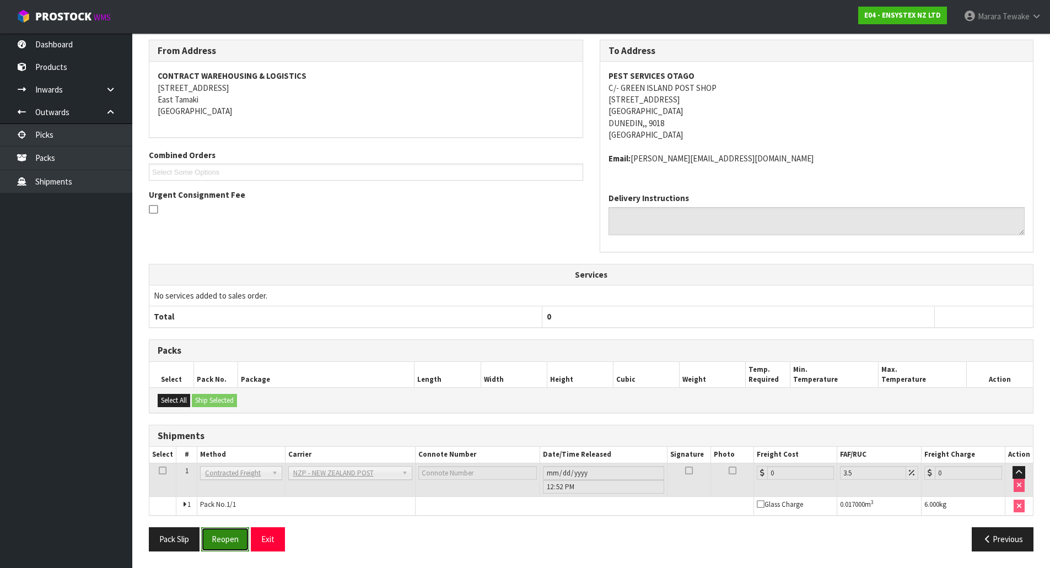
click at [231, 540] on button "Reopen" at bounding box center [225, 539] width 48 height 24
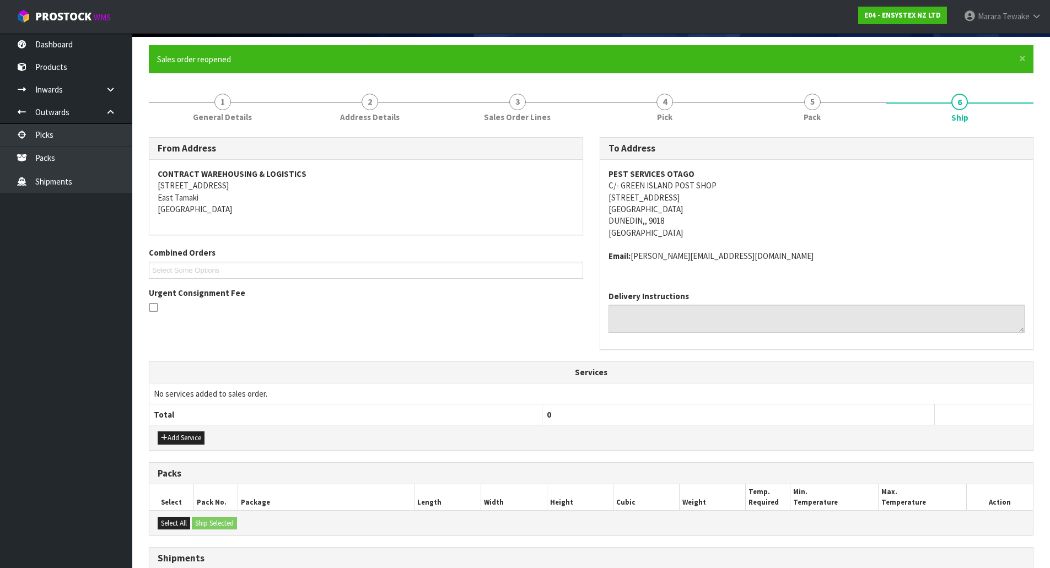
scroll to position [180, 0]
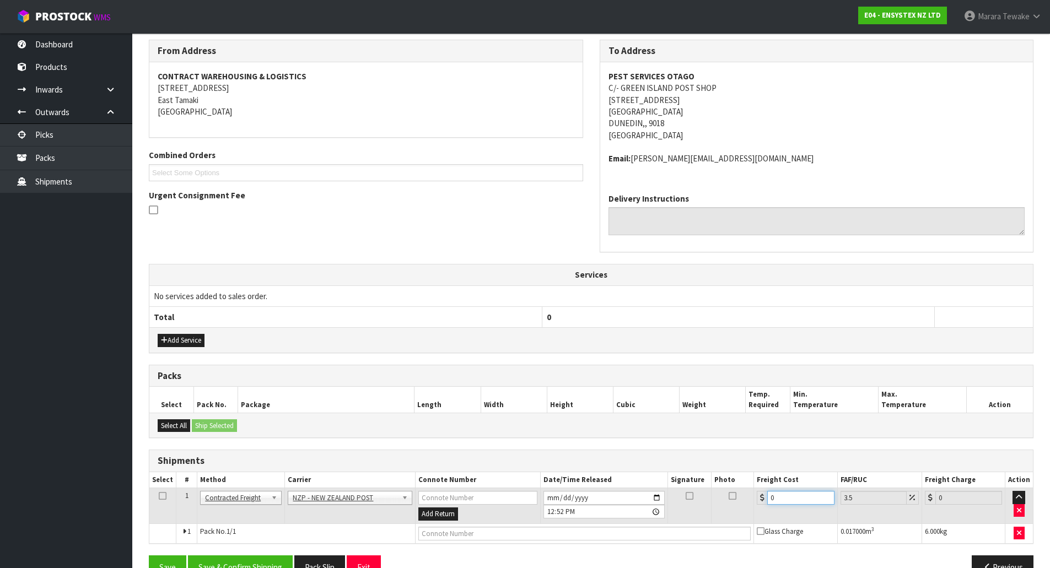
drag, startPoint x: 785, startPoint y: 495, endPoint x: 734, endPoint y: 464, distance: 60.1
click at [736, 474] on table "Select # Method Carrier Connote Number Date/Time Released Signature Photo Freig…" at bounding box center [590, 507] width 883 height 71
type input "1"
type input "1.03"
type input "11"
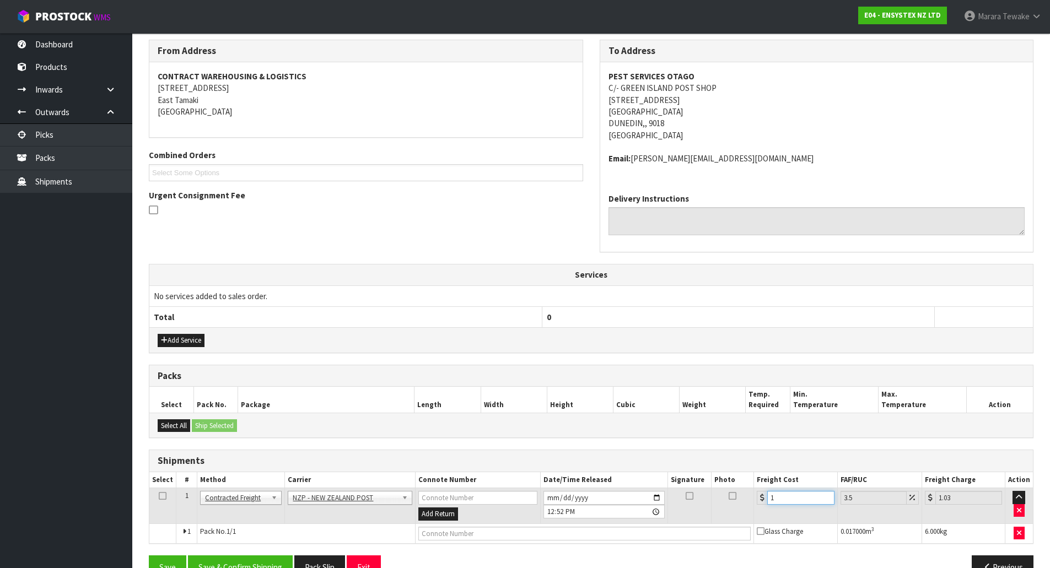
type input "11.38"
type input "11.1"
type input "11.49"
type input "11.16"
type input "11.55"
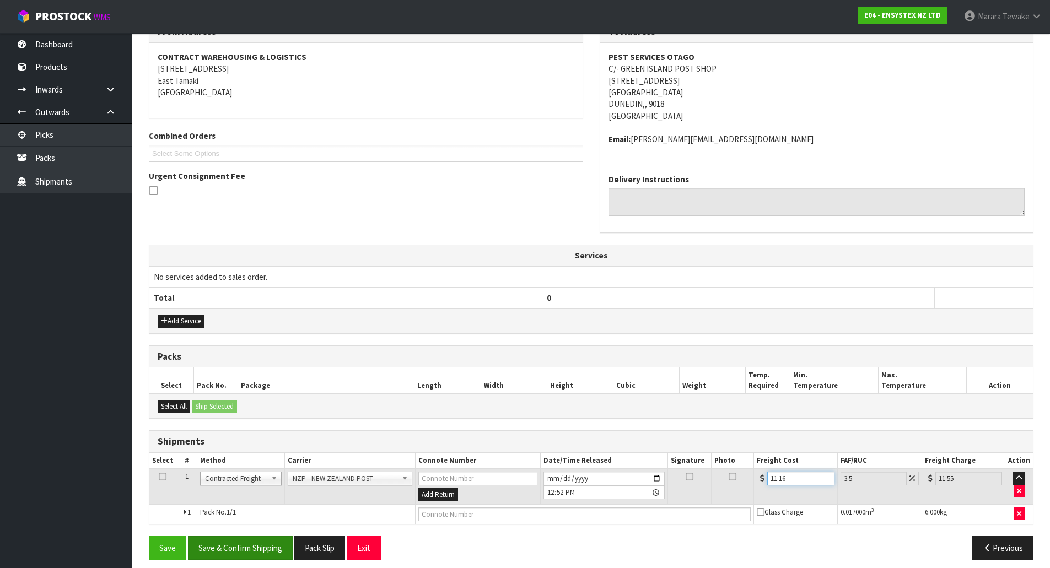
scroll to position [207, 0]
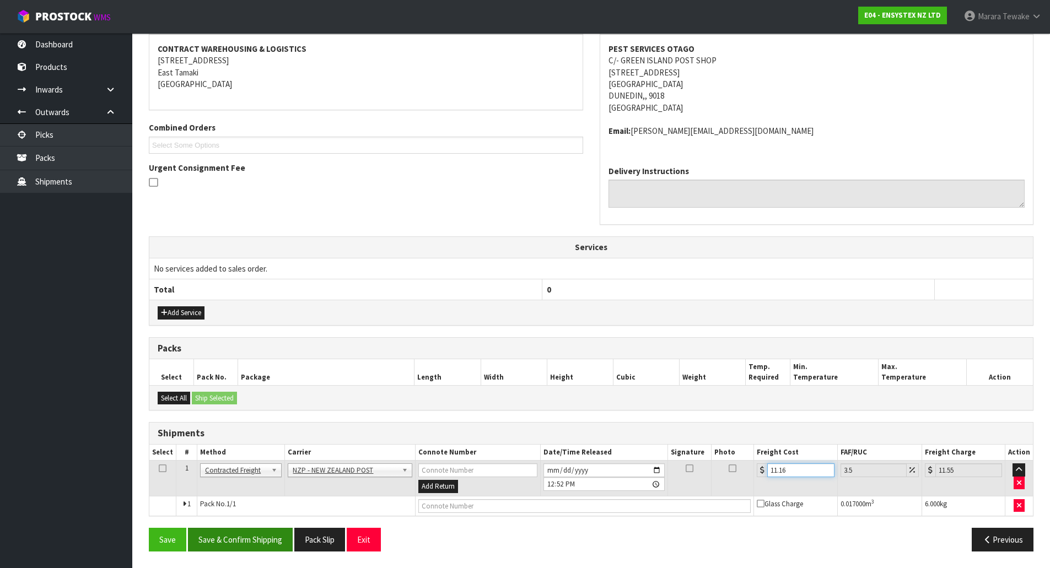
type input "11.16"
click at [243, 539] on button "Save & Confirm Shipping" at bounding box center [240, 540] width 105 height 24
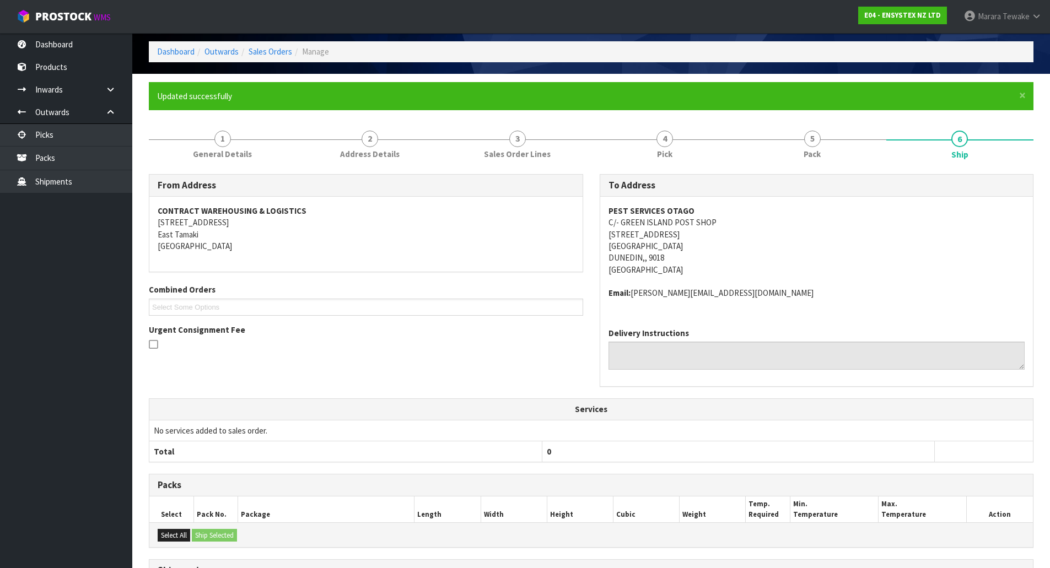
scroll to position [0, 0]
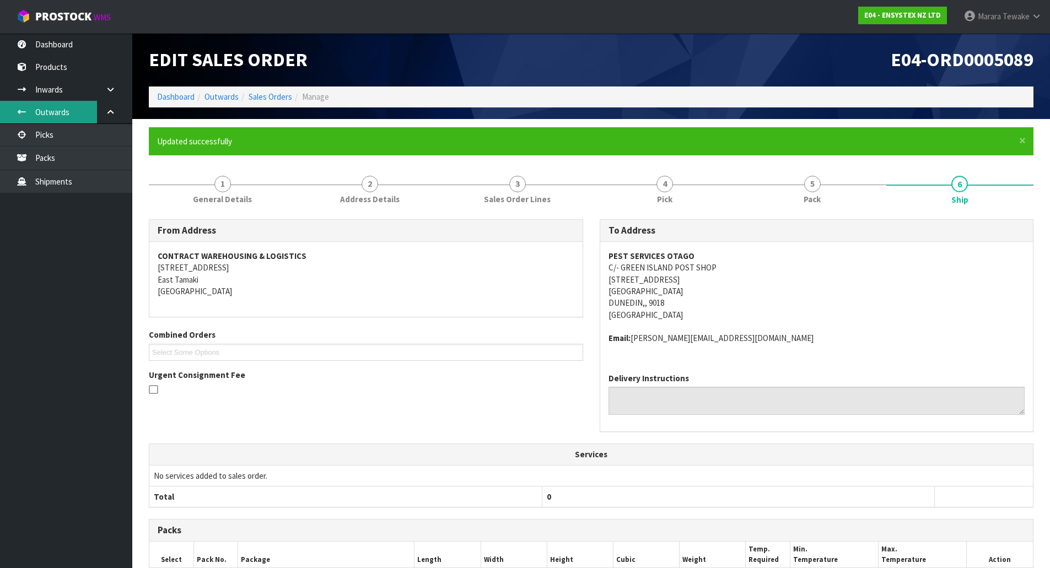
click at [76, 123] on link "Outwards" at bounding box center [66, 112] width 132 height 23
click at [77, 136] on link "Picks" at bounding box center [66, 134] width 132 height 23
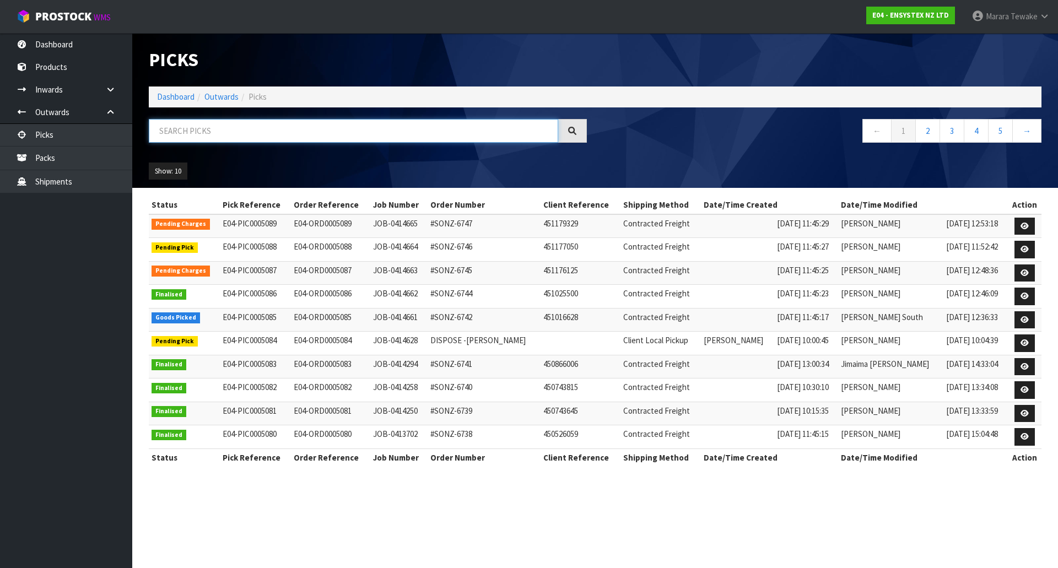
click at [172, 132] on input "text" at bounding box center [353, 131] width 409 height 24
type input "JOB-0414661"
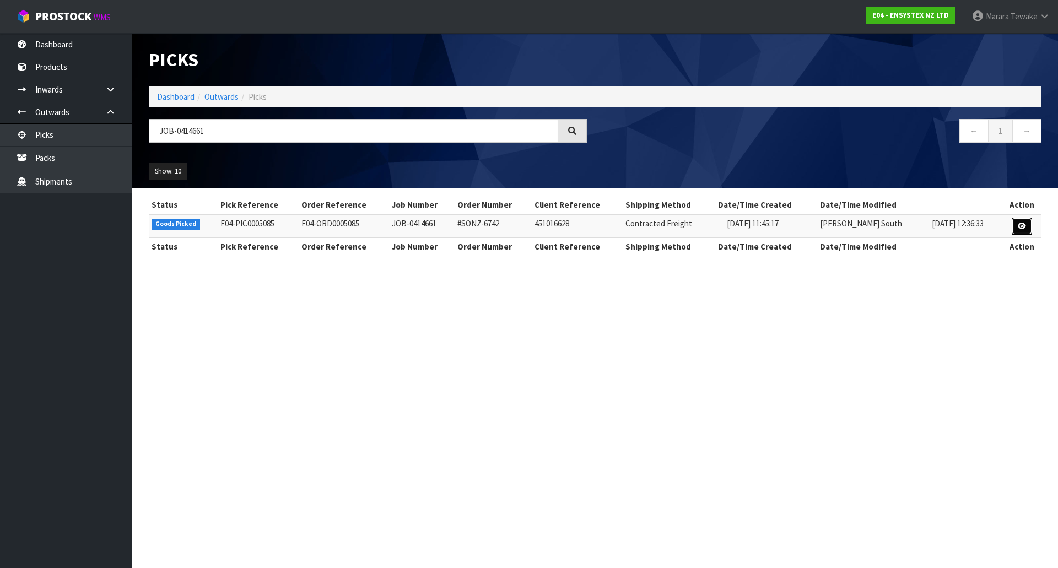
click at [1026, 226] on icon at bounding box center [1022, 226] width 8 height 7
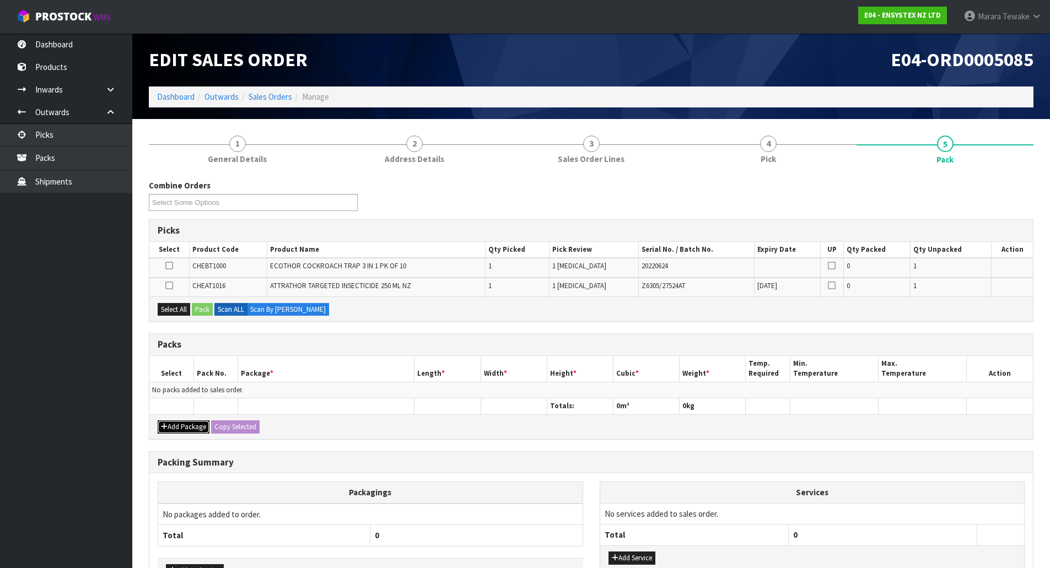
click at [182, 430] on button "Add Package" at bounding box center [184, 426] width 52 height 13
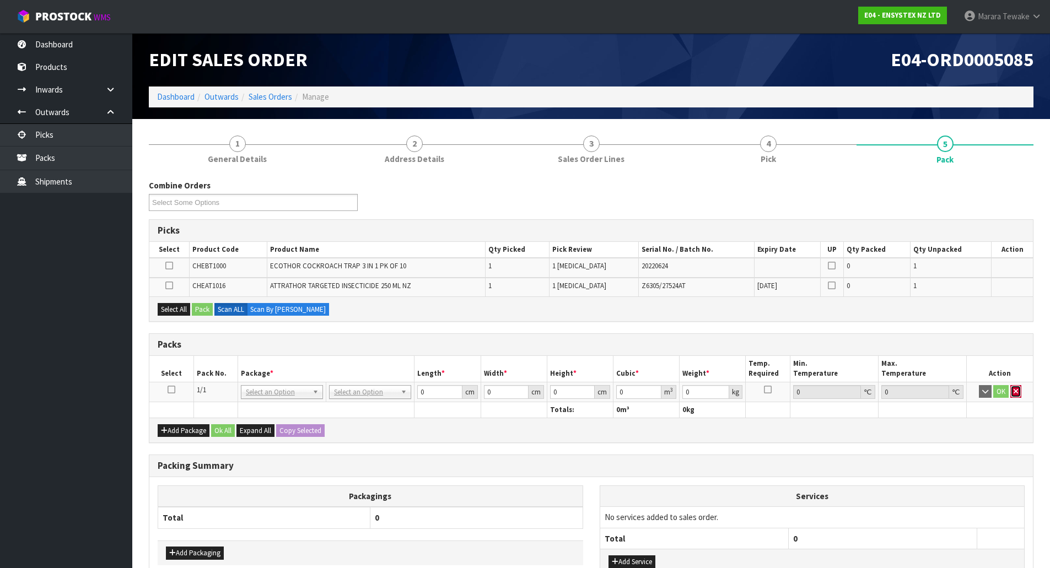
click at [1012, 392] on button "button" at bounding box center [1015, 391] width 11 height 13
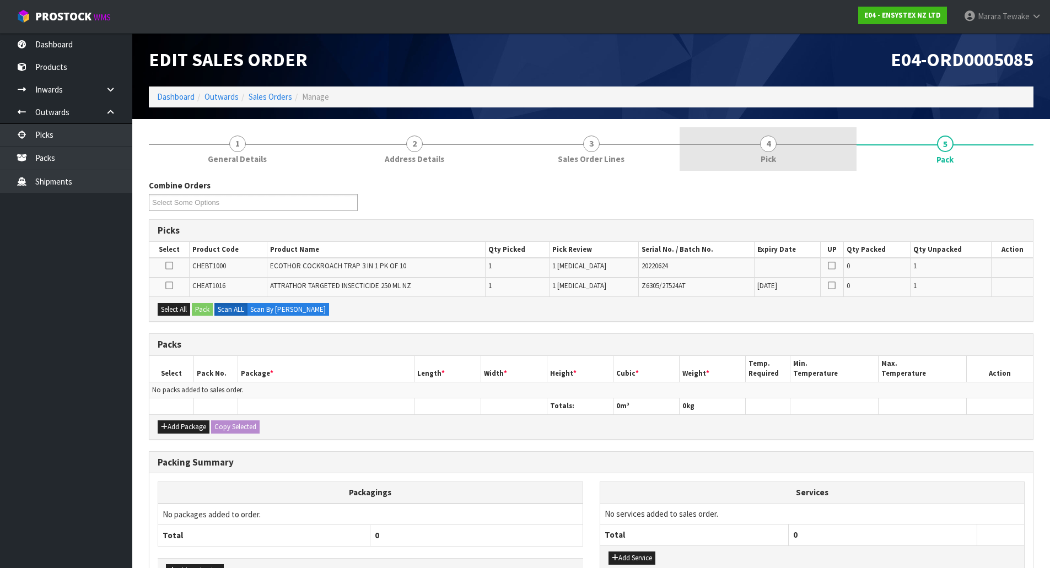
click at [778, 154] on link "4 Pick" at bounding box center [767, 149] width 177 height 44
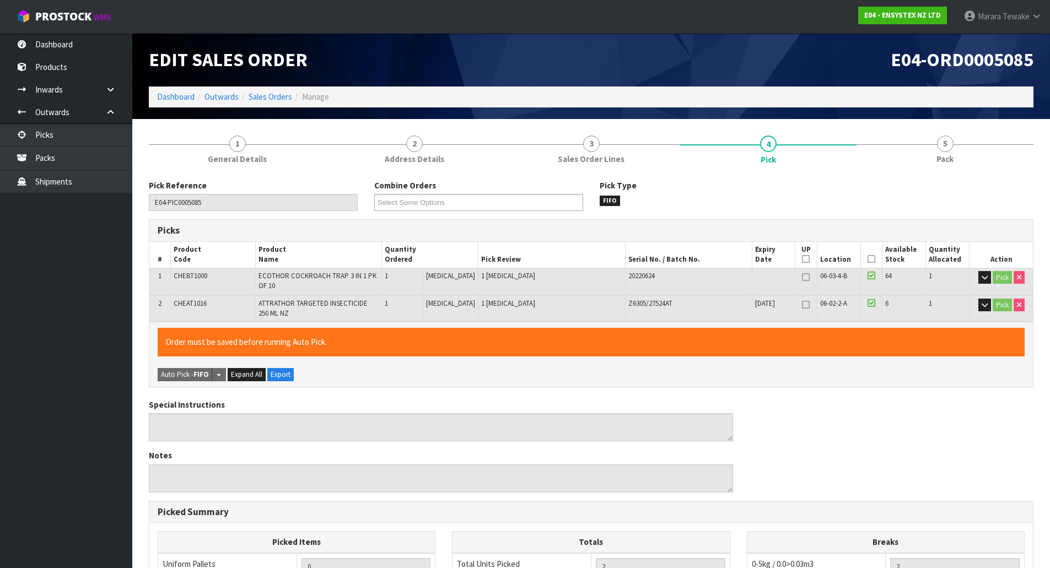
click at [867, 259] on icon at bounding box center [871, 259] width 8 height 1
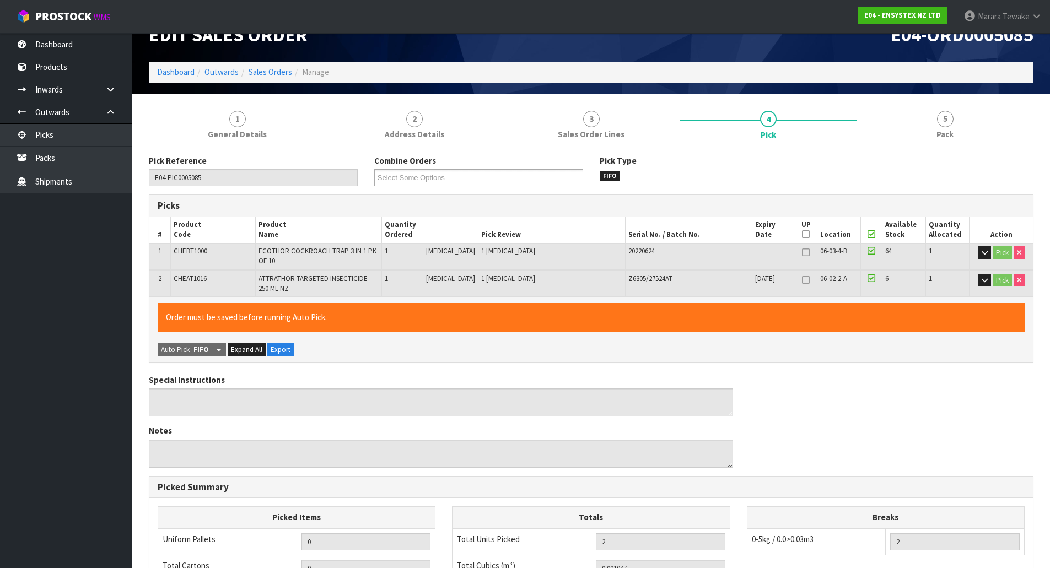
scroll to position [236, 0]
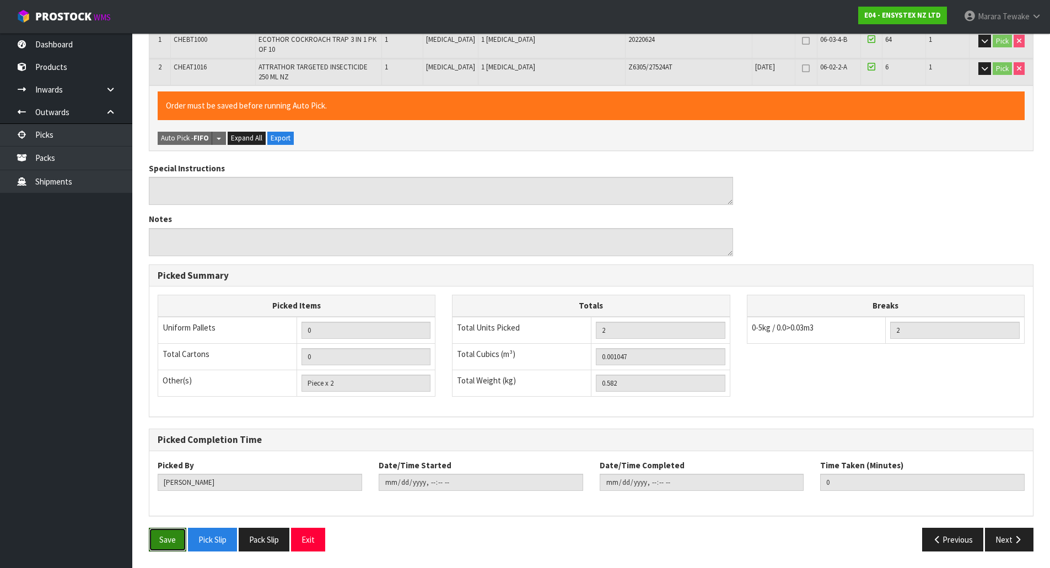
drag, startPoint x: 169, startPoint y: 537, endPoint x: 203, endPoint y: 526, distance: 35.9
click at [170, 538] on button "Save" at bounding box center [167, 540] width 37 height 24
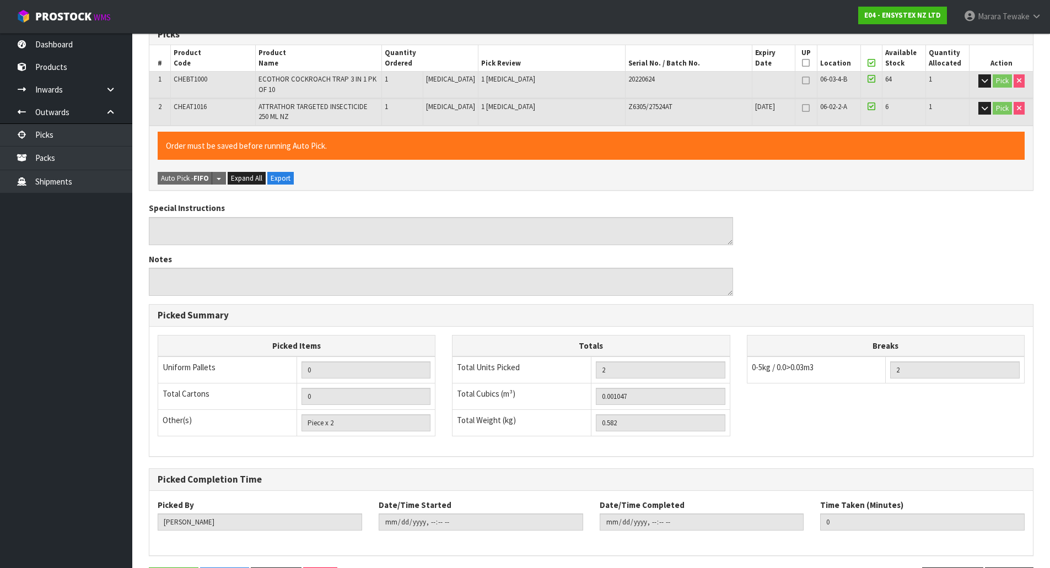
scroll to position [0, 0]
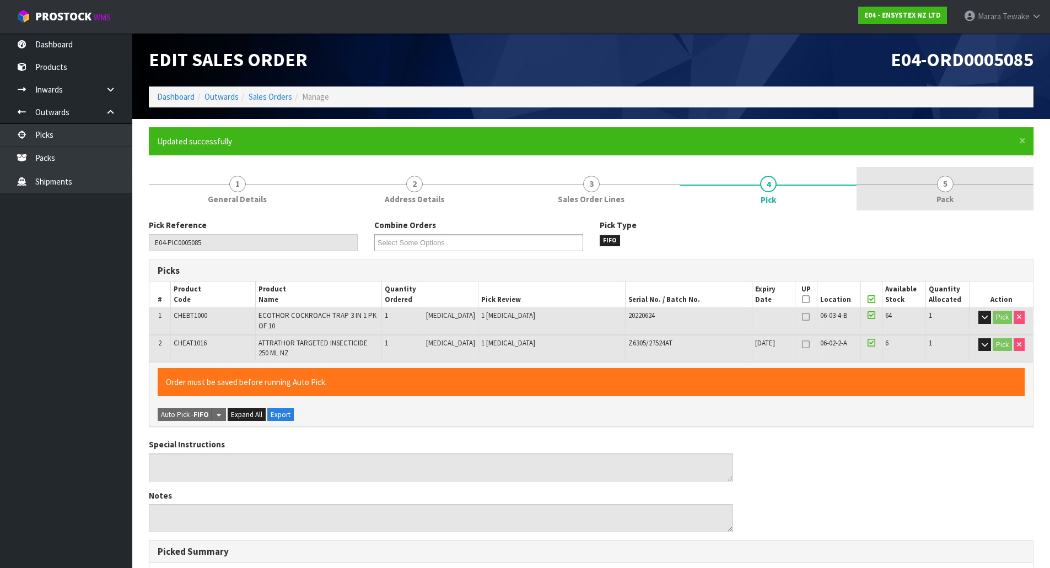
type input "Marara Tewake"
type input "2025-09-26T12:55:11"
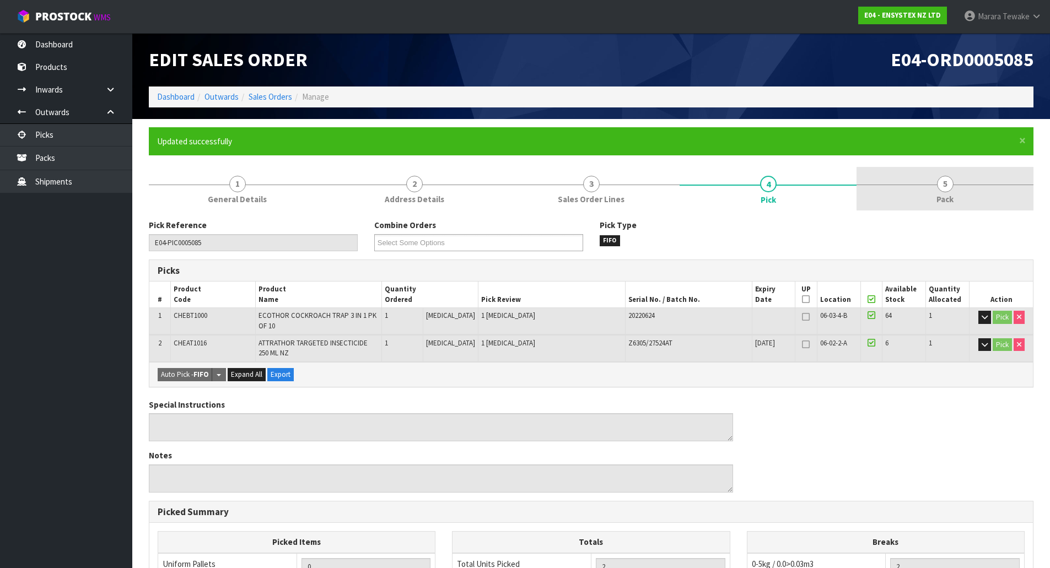
click at [952, 193] on span "Pack" at bounding box center [944, 199] width 17 height 12
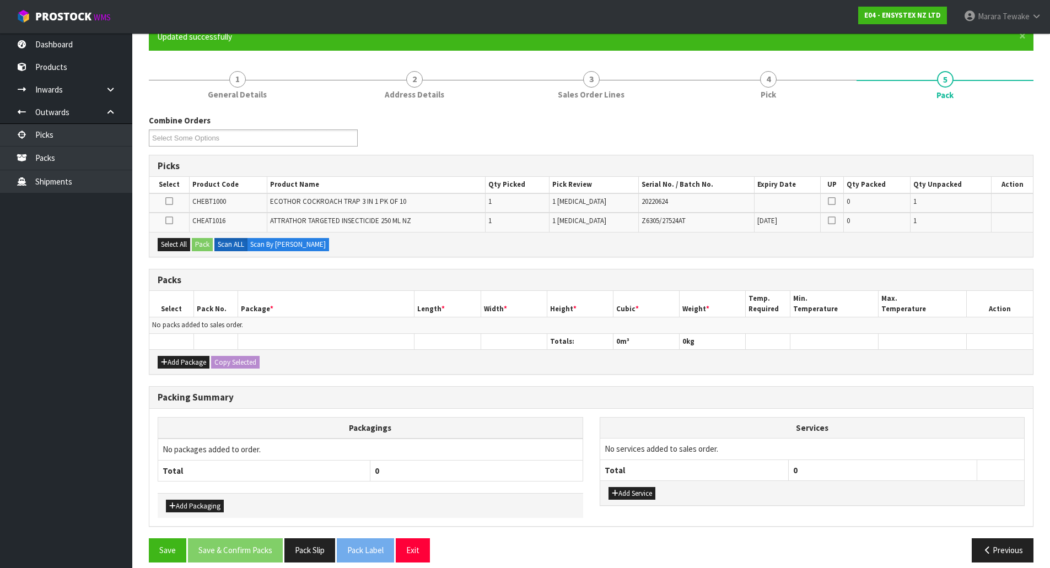
scroll to position [116, 0]
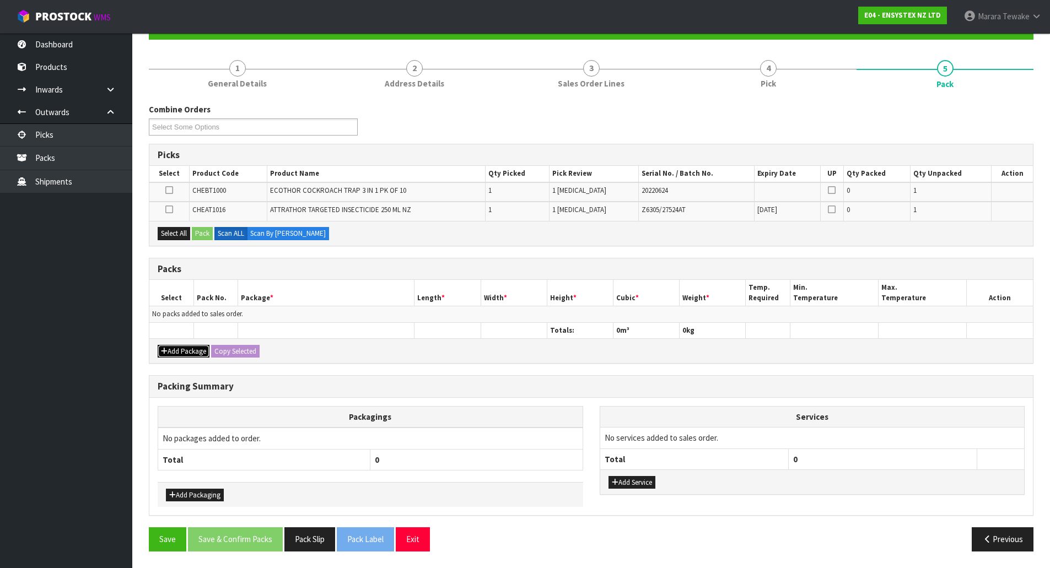
click at [179, 355] on button "Add Package" at bounding box center [184, 351] width 52 height 13
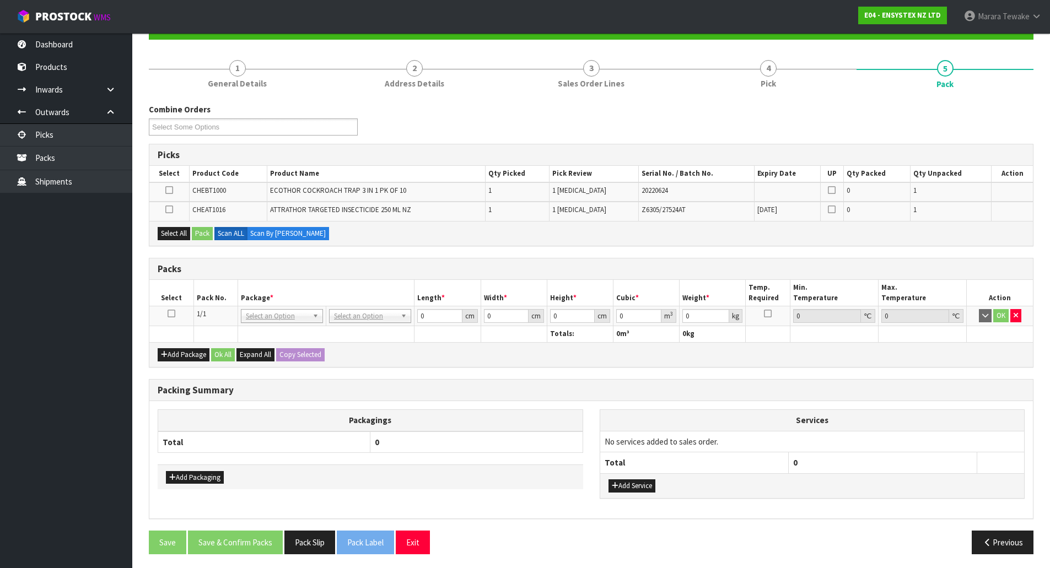
click at [173, 314] on icon at bounding box center [172, 314] width 8 height 1
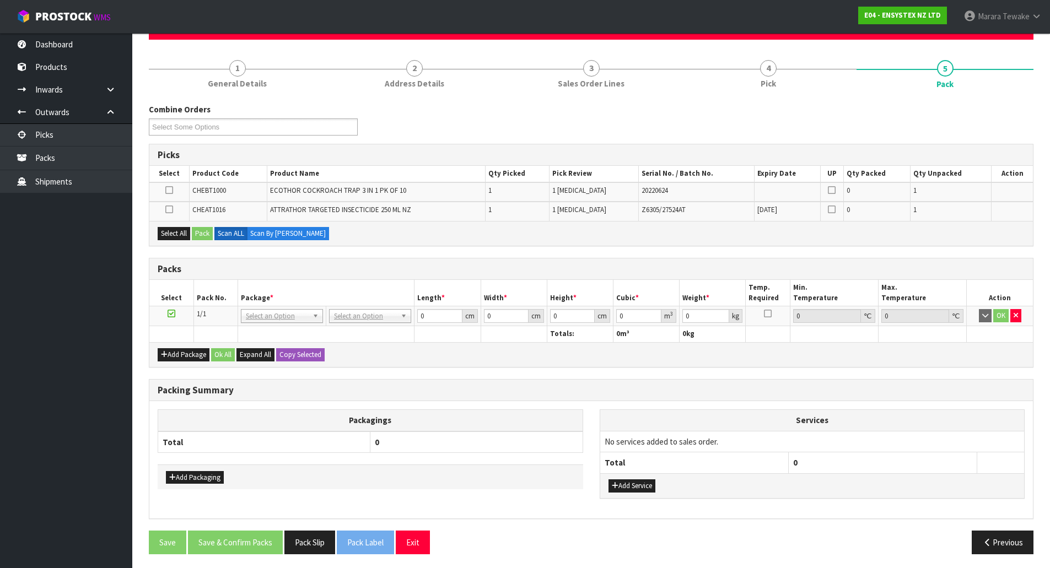
scroll to position [0, 0]
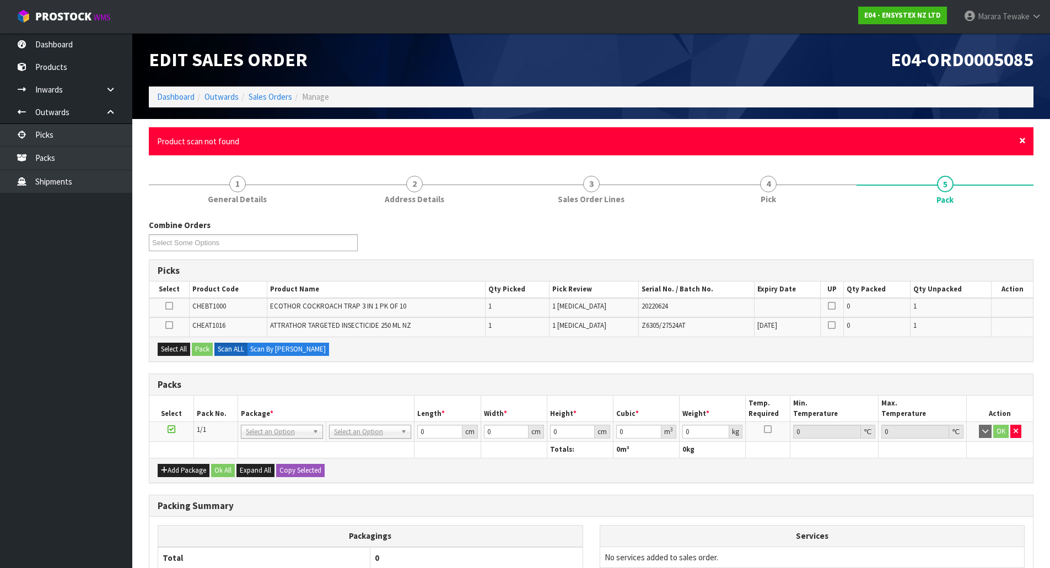
click at [1021, 143] on span "×" at bounding box center [1022, 140] width 7 height 15
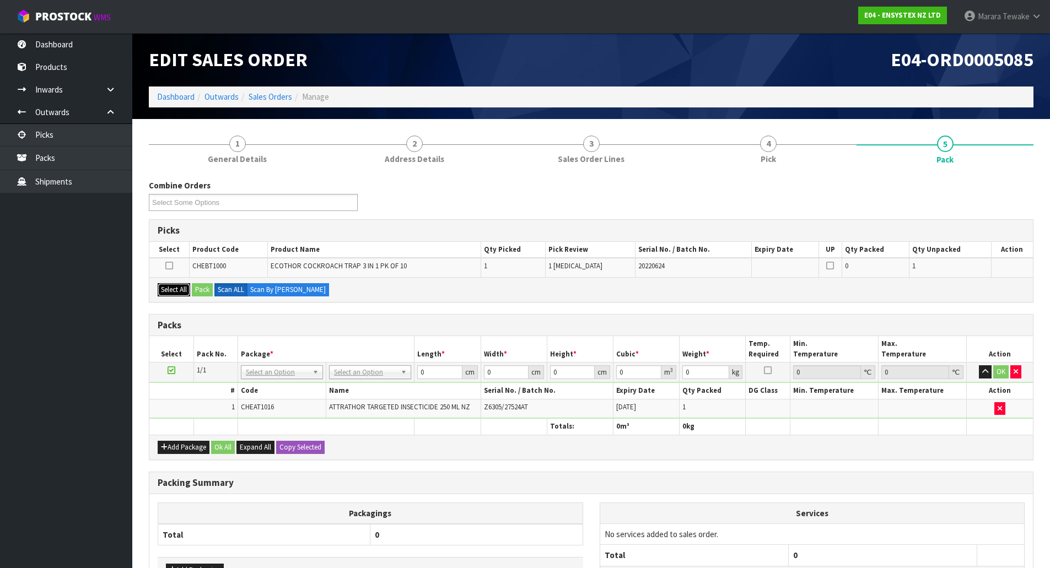
click at [174, 291] on button "Select All" at bounding box center [174, 289] width 33 height 13
drag, startPoint x: 272, startPoint y: 264, endPoint x: 377, endPoint y: 271, distance: 105.5
click at [377, 271] on span "ECOTHOR COCKROACH TRAP 3 IN 1 PK OF 10" at bounding box center [339, 265] width 136 height 9
copy span "ECOTHOR COCKROACH TRAP 3 IN 1"
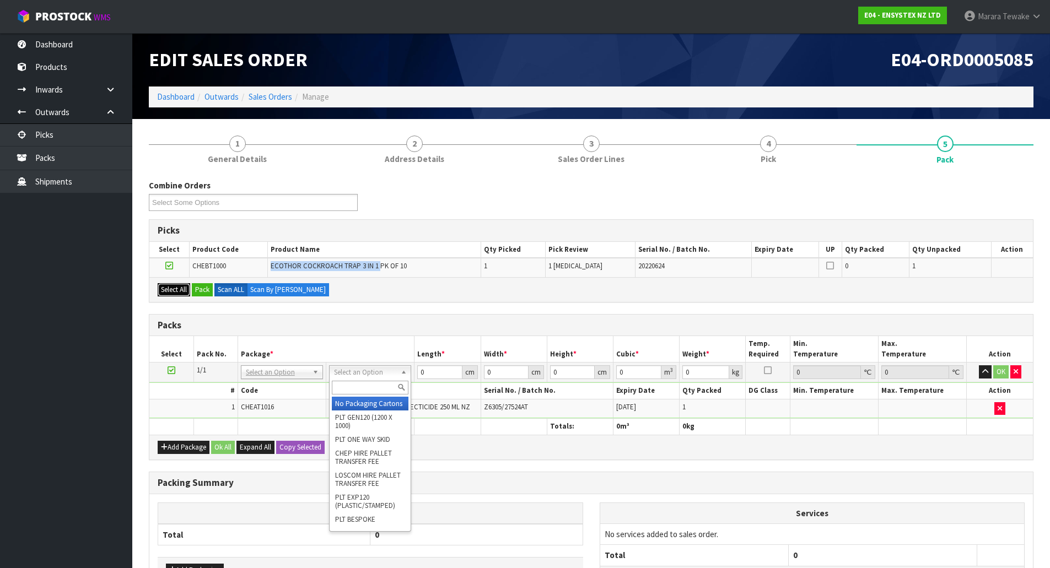
click at [190, 288] on button "Select All" at bounding box center [174, 289] width 33 height 13
click at [196, 289] on button "Pack" at bounding box center [202, 289] width 21 height 13
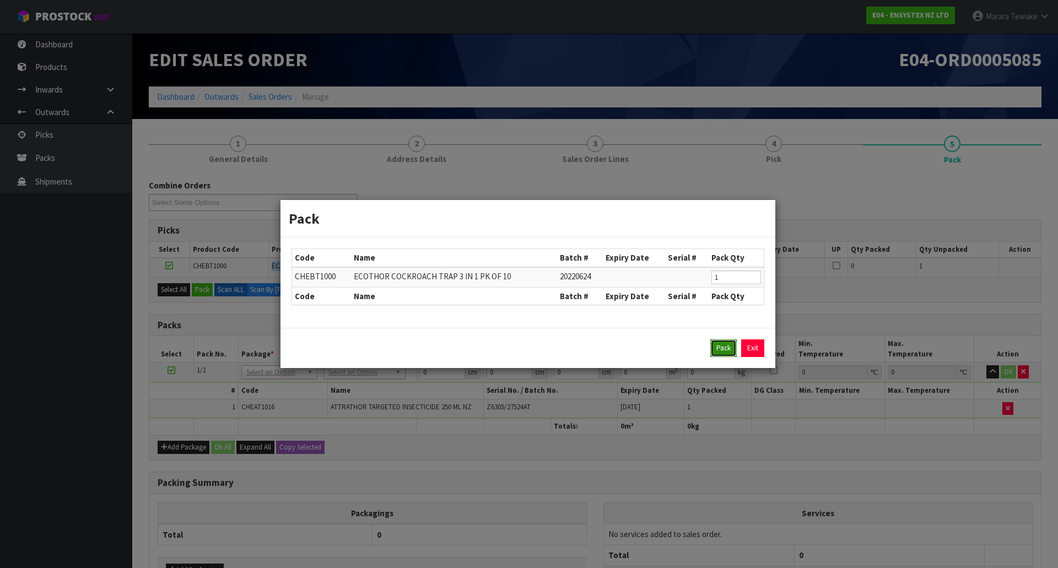
click at [717, 344] on button "Pack" at bounding box center [723, 348] width 26 height 18
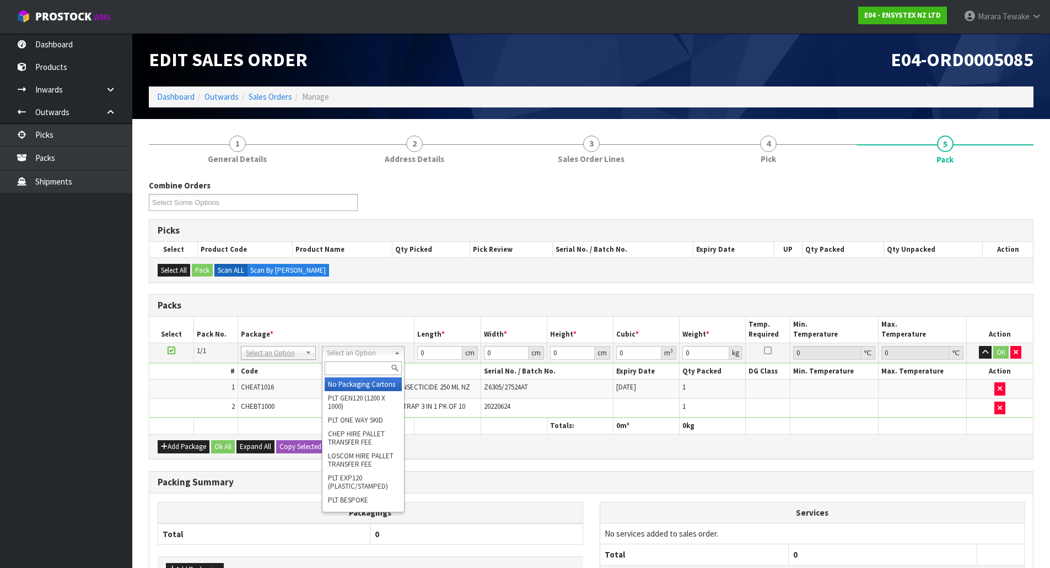
click at [348, 370] on input "text" at bounding box center [363, 369] width 77 height 14
type input "OC"
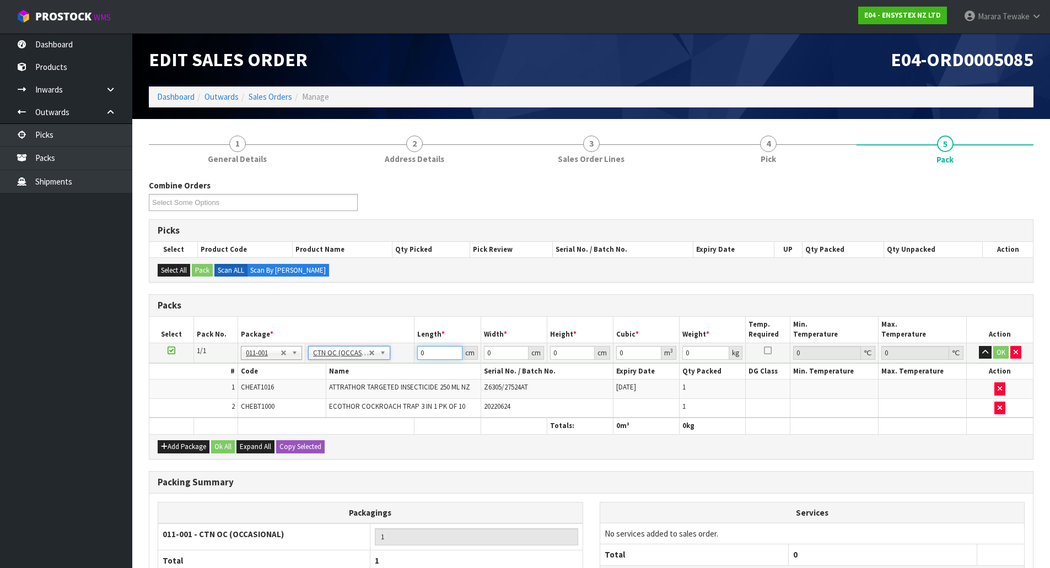
drag, startPoint x: 431, startPoint y: 355, endPoint x: 375, endPoint y: 319, distance: 66.7
click at [389, 342] on table "Select Pack No. Package * Length * Width * Height * Cubic * Weight * Temp. Requ…" at bounding box center [590, 375] width 883 height 117
type input "0.582"
type input "17"
type input "16"
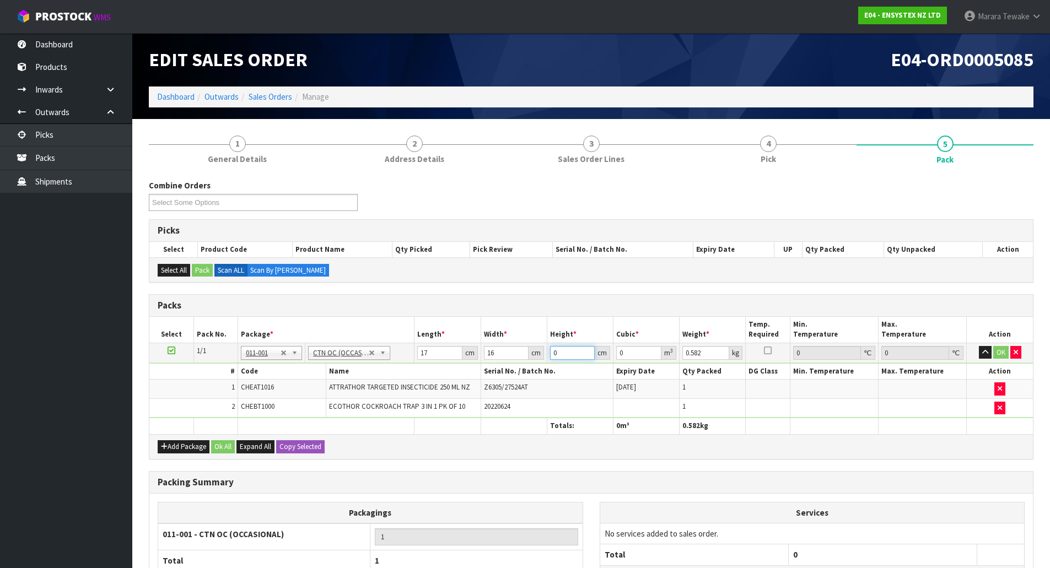
type input "2"
type input "0.000544"
type input "24"
type input "0.006528"
type input "24"
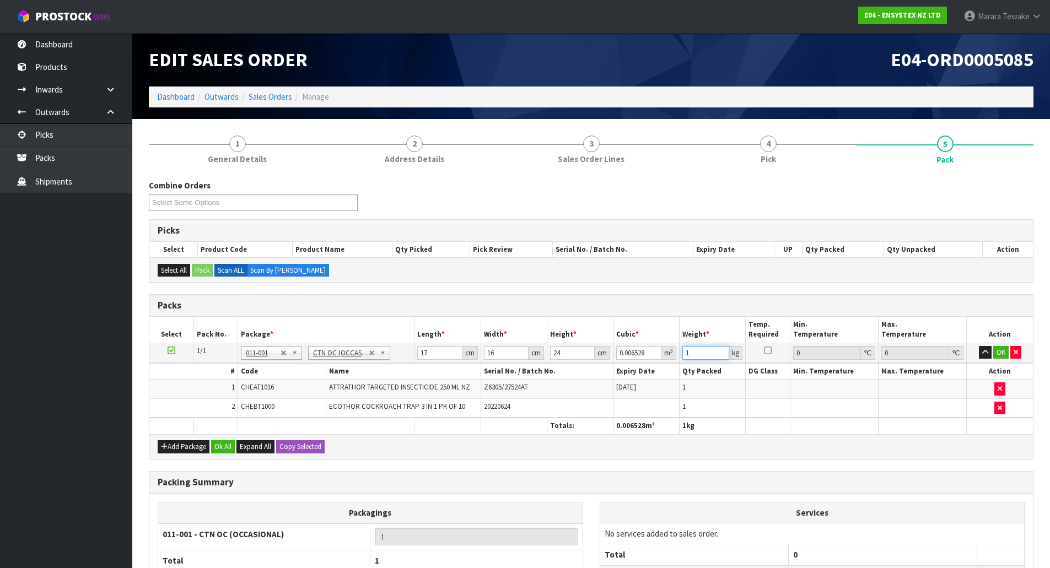
type input "1"
click button "OK" at bounding box center [1000, 352] width 15 height 13
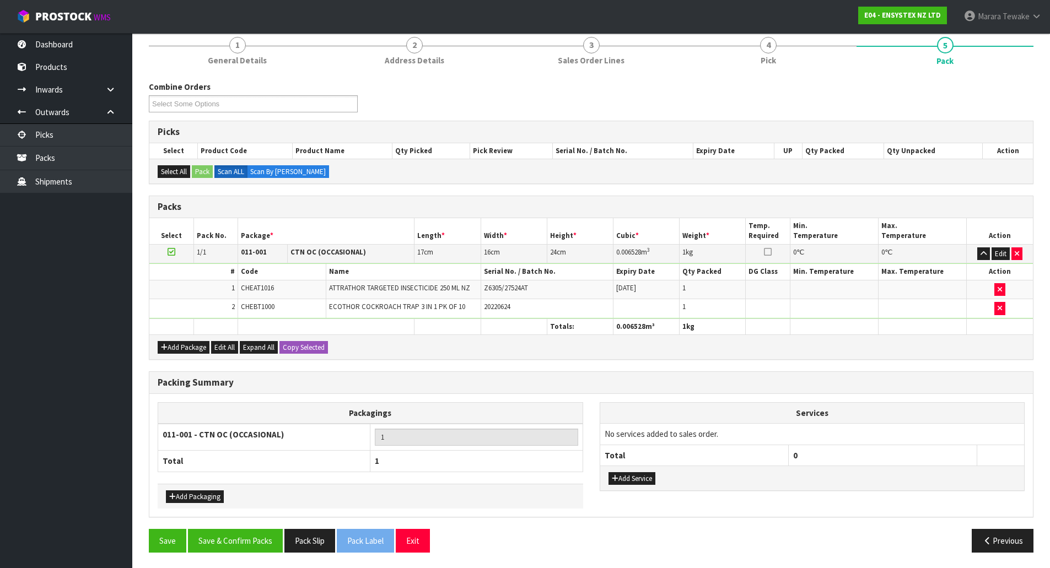
scroll to position [100, 0]
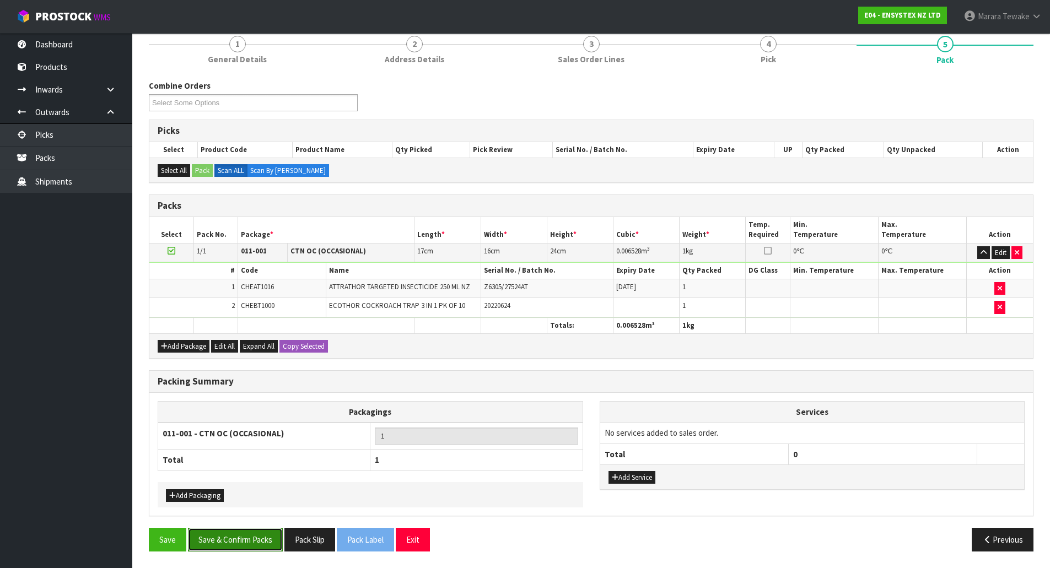
click at [266, 535] on button "Save & Confirm Packs" at bounding box center [235, 540] width 95 height 24
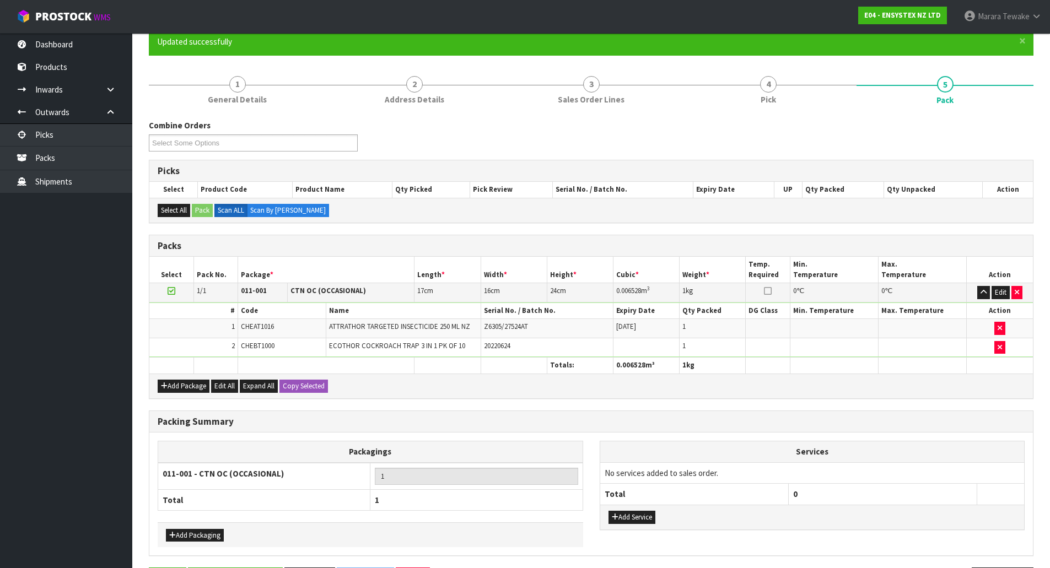
scroll to position [0, 0]
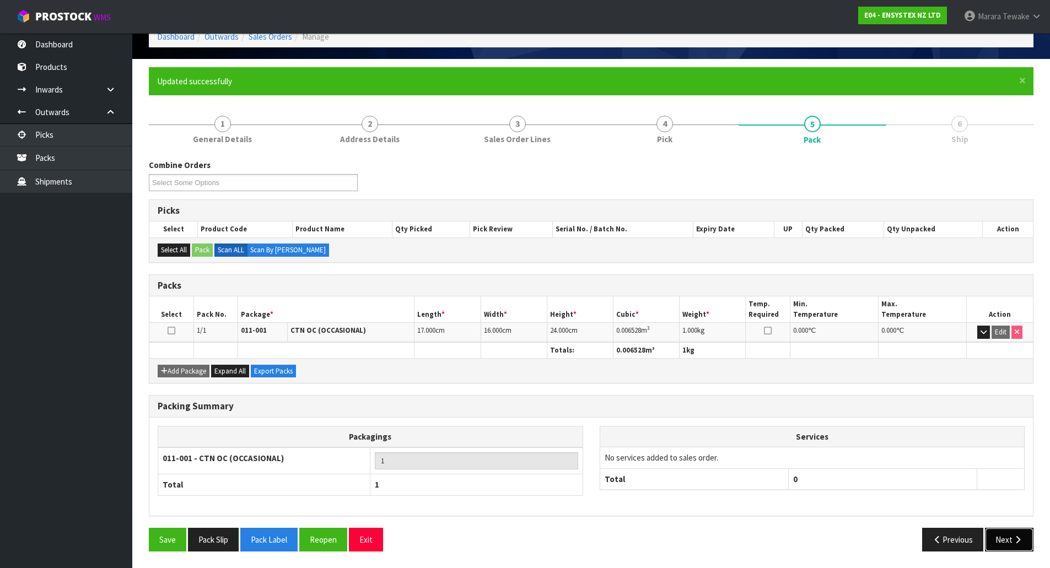
click at [1027, 542] on button "Next" at bounding box center [1009, 540] width 48 height 24
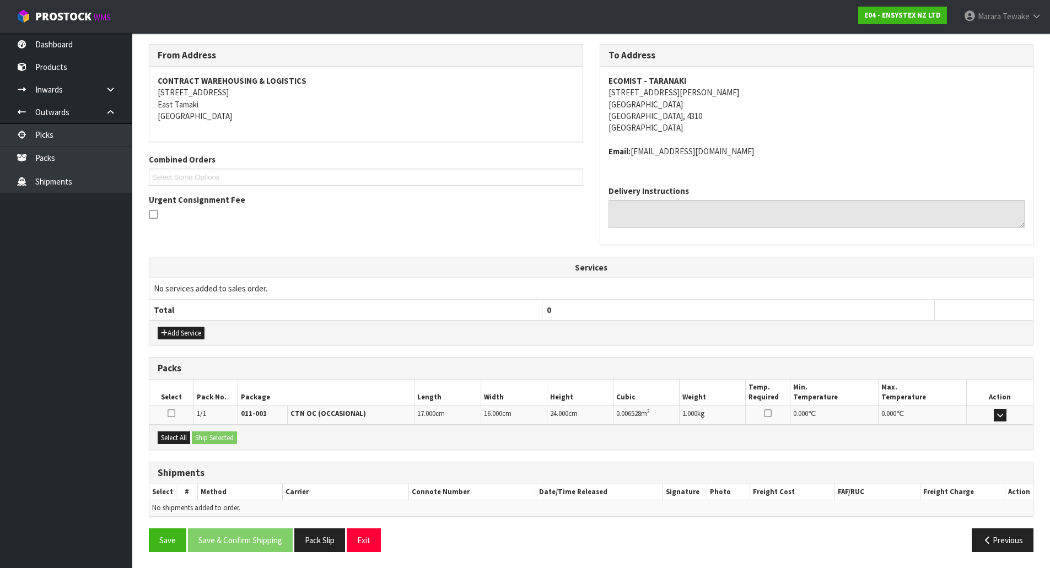
scroll to position [176, 0]
click at [177, 440] on button "Select All" at bounding box center [174, 437] width 33 height 13
click at [214, 439] on button "Ship Selected" at bounding box center [214, 437] width 45 height 13
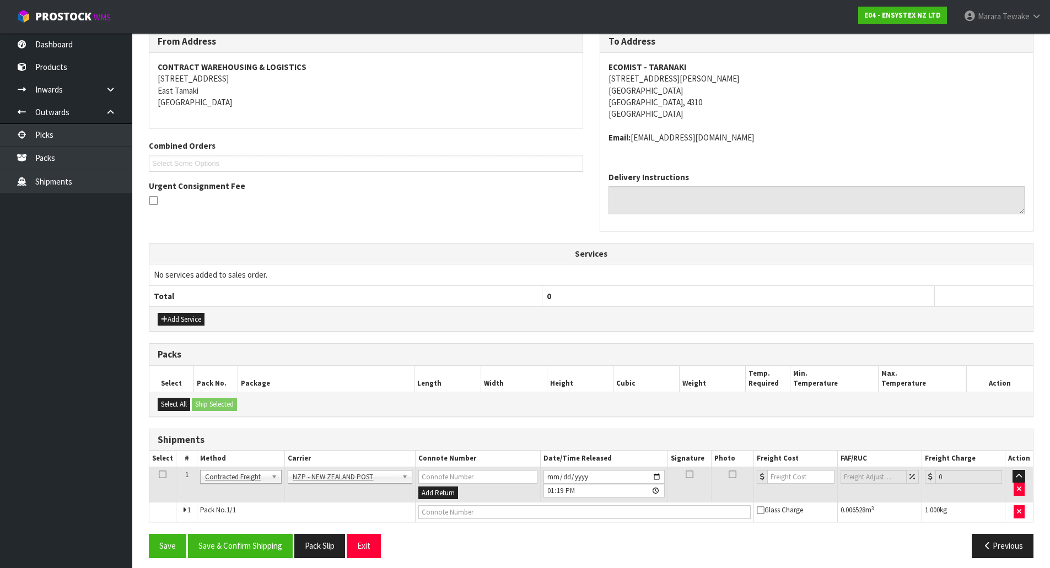
scroll to position [196, 0]
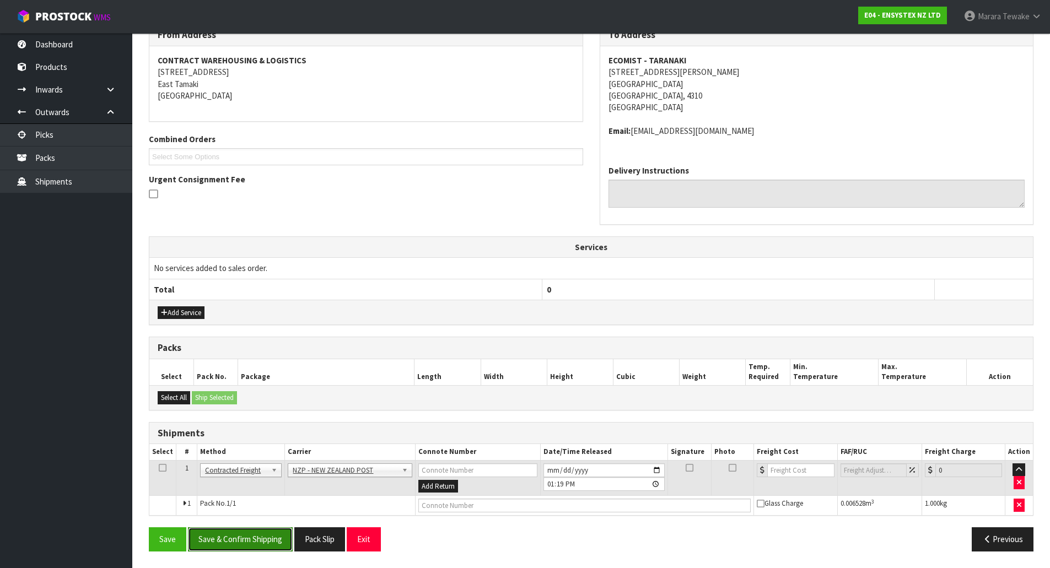
click at [267, 536] on button "Save & Confirm Shipping" at bounding box center [240, 539] width 105 height 24
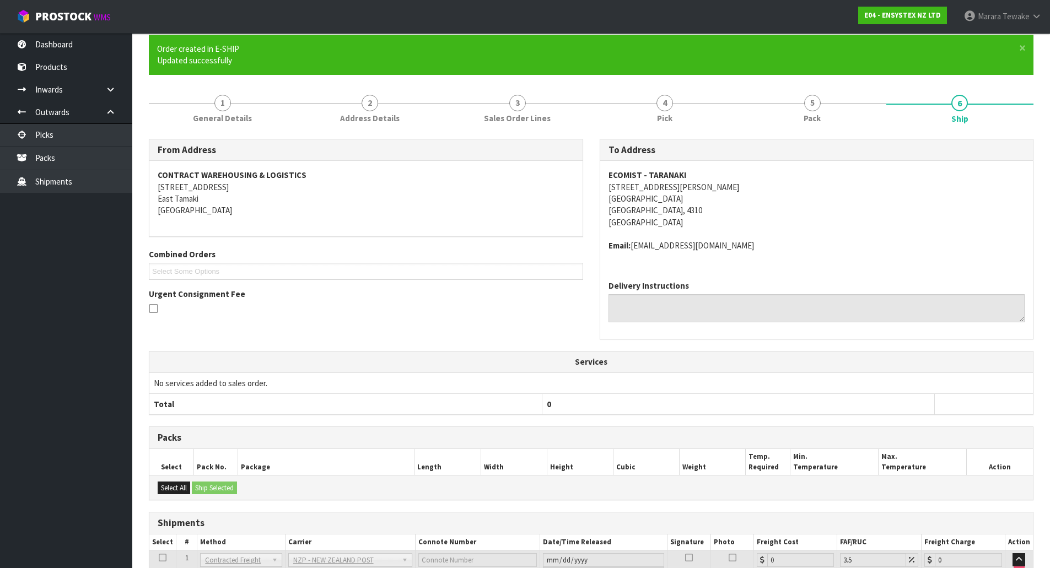
scroll to position [180, 0]
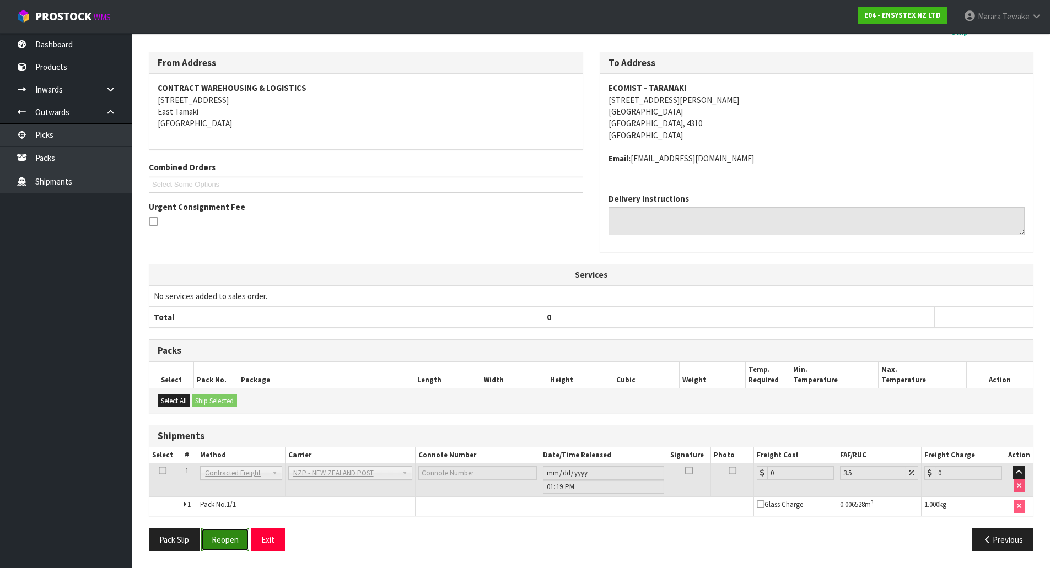
click at [233, 538] on button "Reopen" at bounding box center [225, 540] width 48 height 24
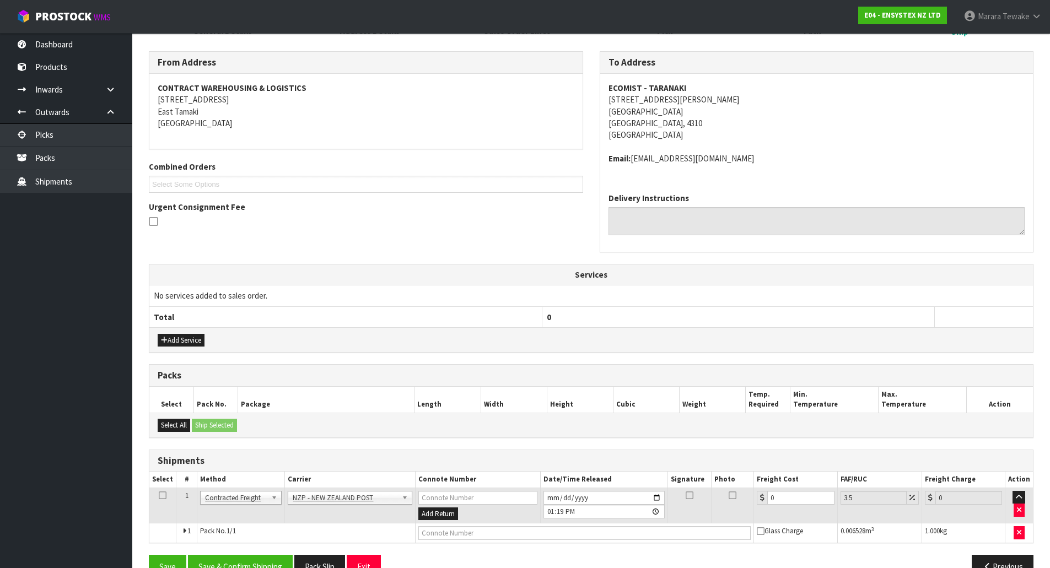
scroll to position [196, 0]
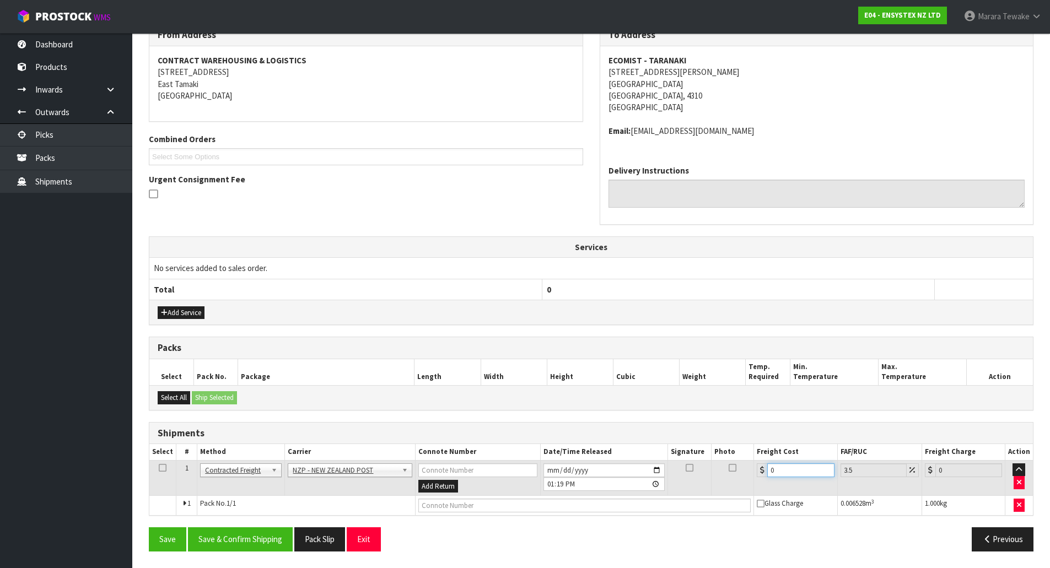
drag, startPoint x: 780, startPoint y: 470, endPoint x: 771, endPoint y: 434, distance: 36.4
click at [746, 456] on table "Select # Method Carrier Connote Number Date/Time Released Signature Photo Freig…" at bounding box center [590, 479] width 883 height 71
type input "8"
type input "8.28"
type input "8.00"
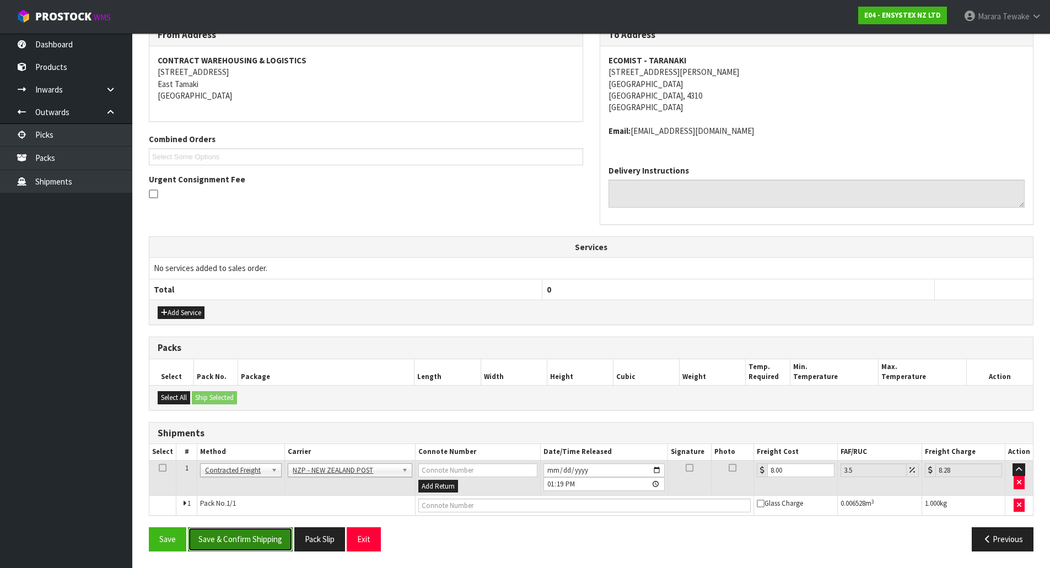
click at [252, 542] on button "Save & Confirm Shipping" at bounding box center [240, 539] width 105 height 24
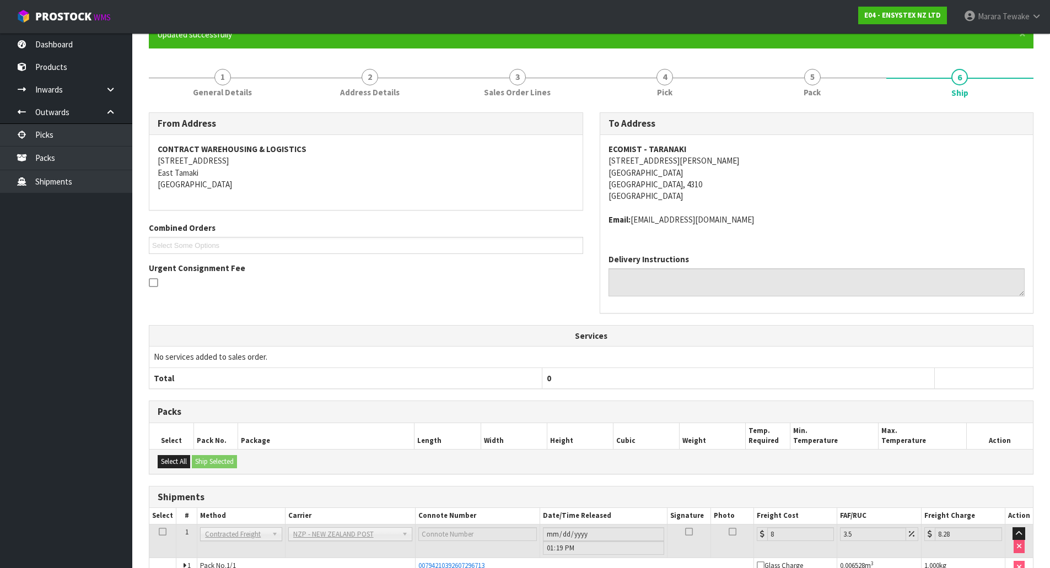
scroll to position [0, 0]
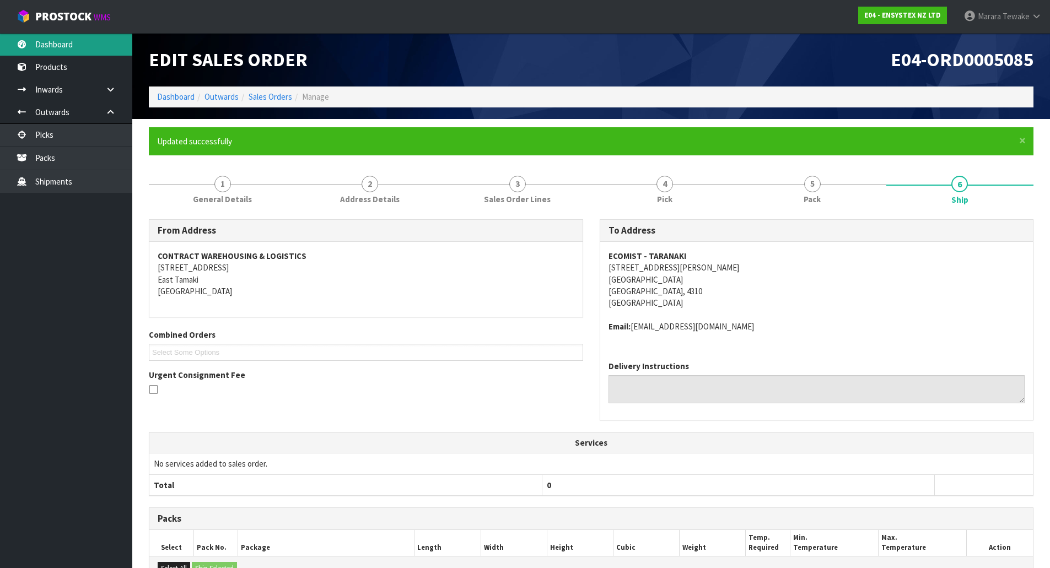
click at [84, 47] on link "Dashboard" at bounding box center [66, 44] width 132 height 23
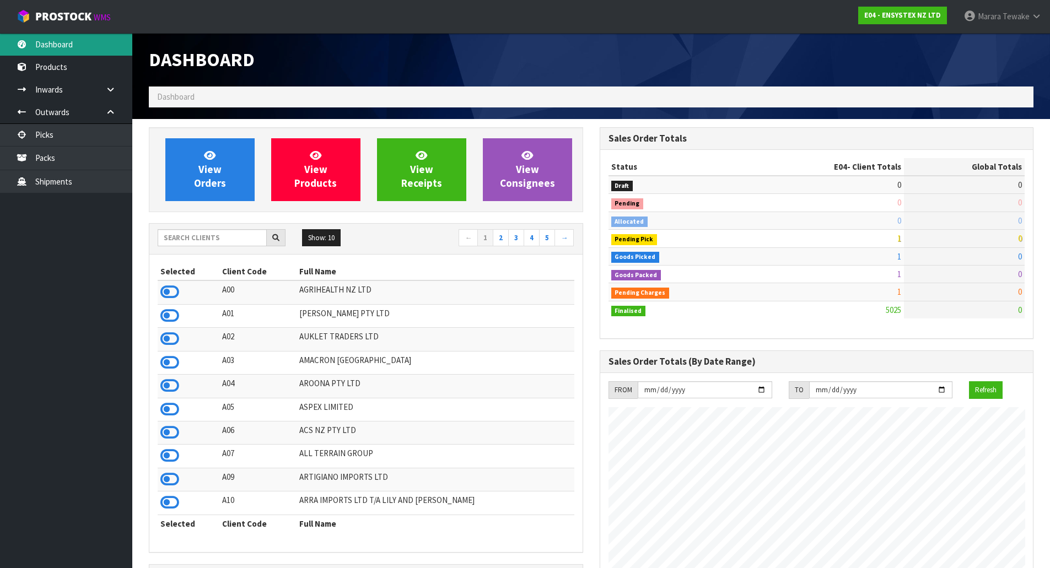
scroll to position [835, 450]
click at [240, 236] on input "text" at bounding box center [212, 237] width 109 height 17
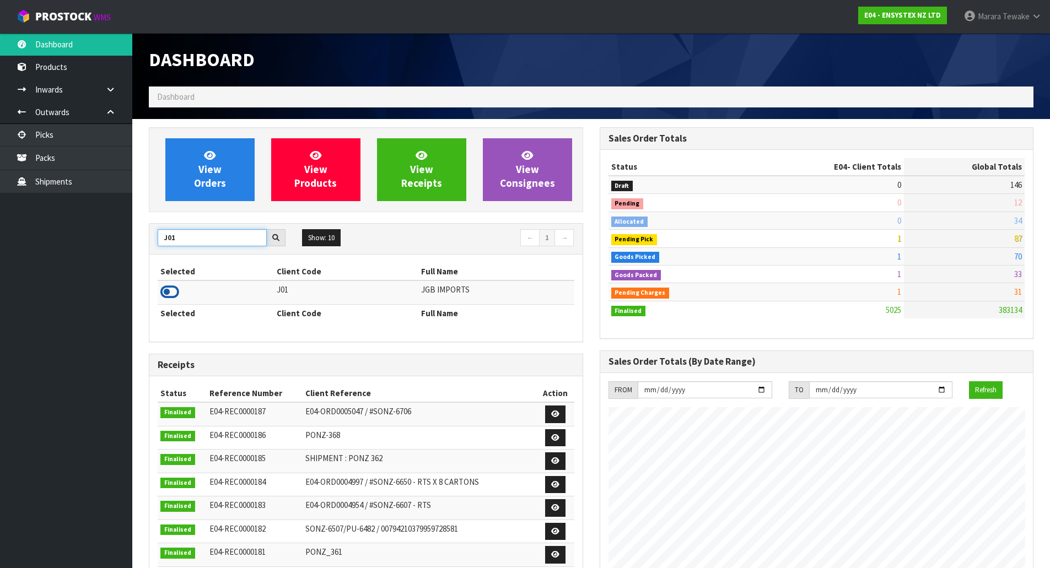
type input "J01"
click at [174, 291] on icon at bounding box center [169, 292] width 19 height 17
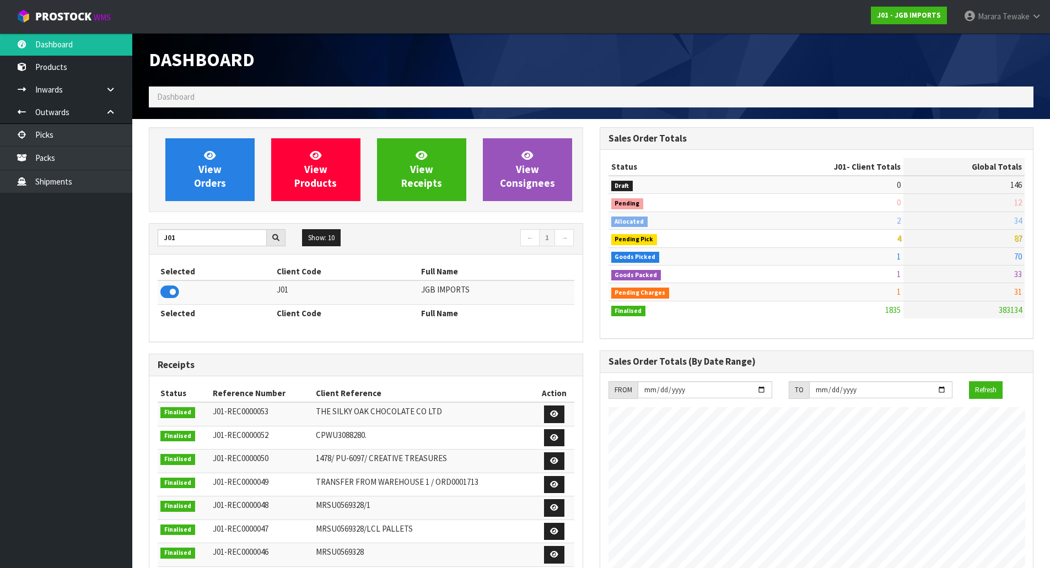
scroll to position [817, 450]
click at [216, 171] on span "View Orders" at bounding box center [210, 169] width 32 height 41
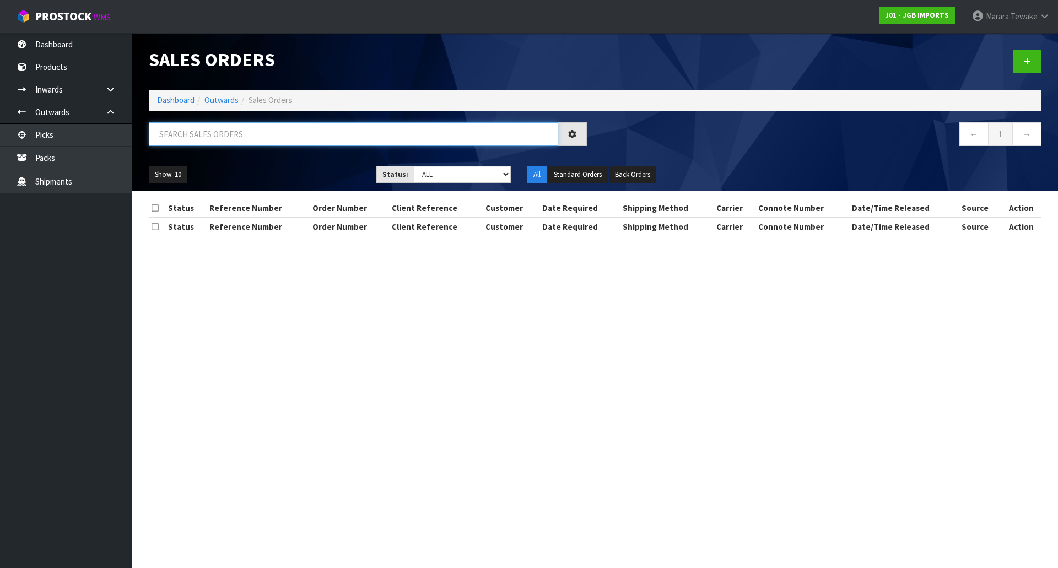
click at [202, 134] on input "text" at bounding box center [353, 134] width 409 height 24
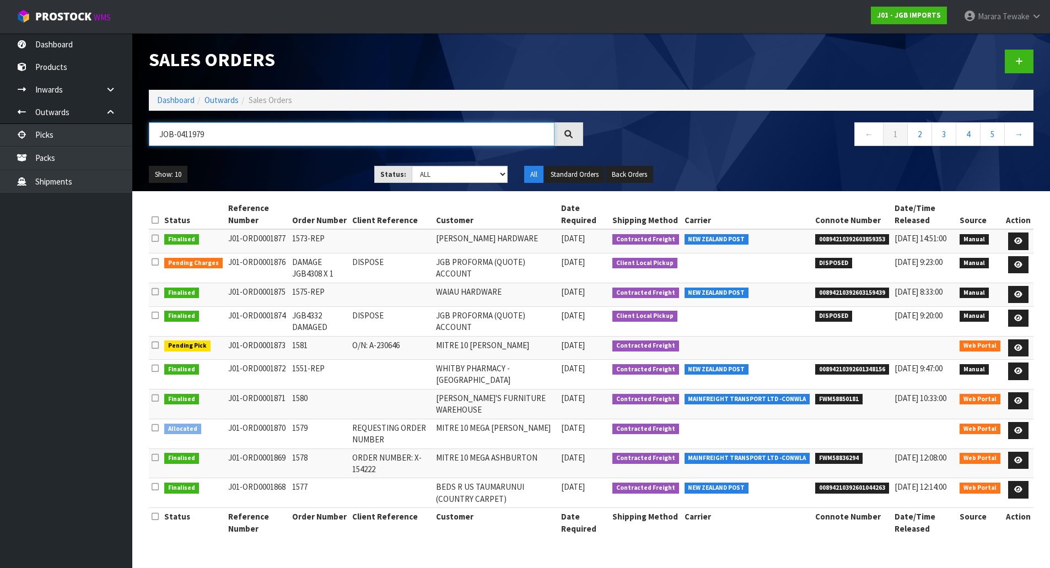
type input "JOB-0411979"
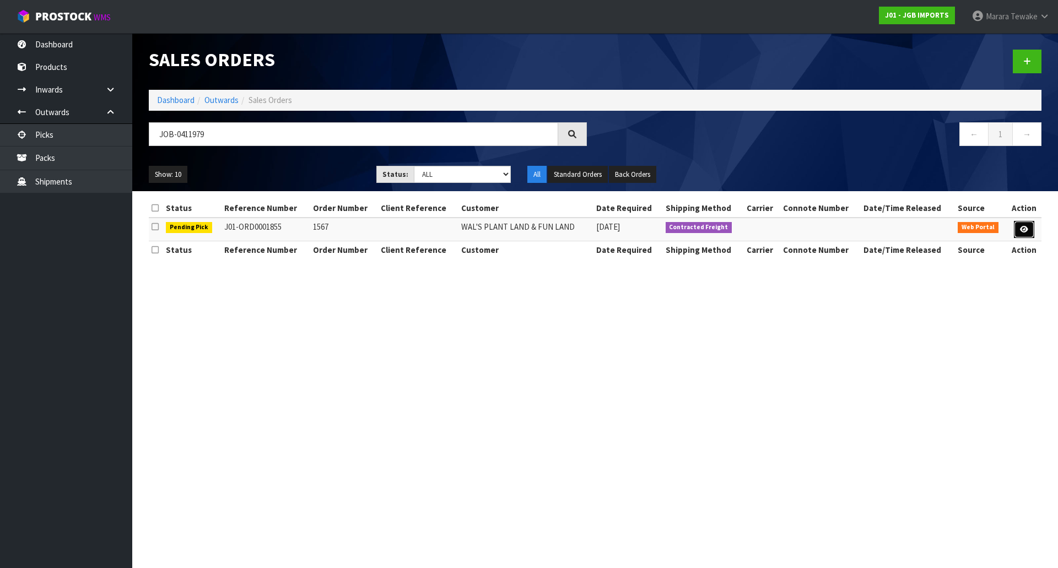
click at [1023, 229] on icon at bounding box center [1024, 229] width 8 height 7
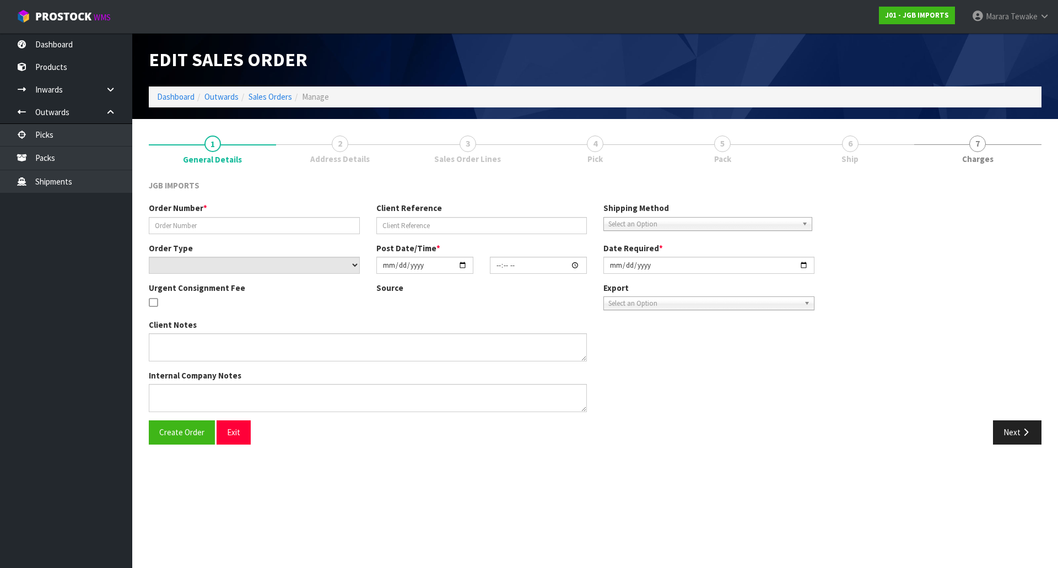
type input "1567"
select select "number:0"
type input "2025-09-10"
type input "18:36:00.000"
type input "2025-09-24"
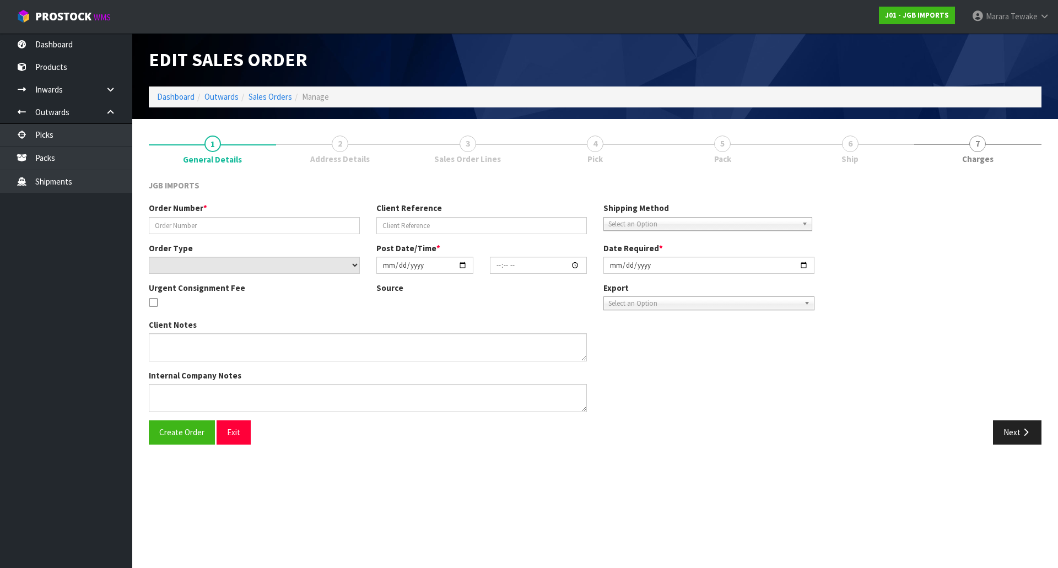
type textarea "FREIGHT FREE 100% DISCOUNT PLEASE EMAIL PROFORMA INVOICE TO: SALES@WALSPLANTPLA…"
type textarea "'SALES@WALSPLANTLAND.CO.NZ' REMOVED CODE JGB4308 X 1 AS IT IS DAMAGED REMOVED C…"
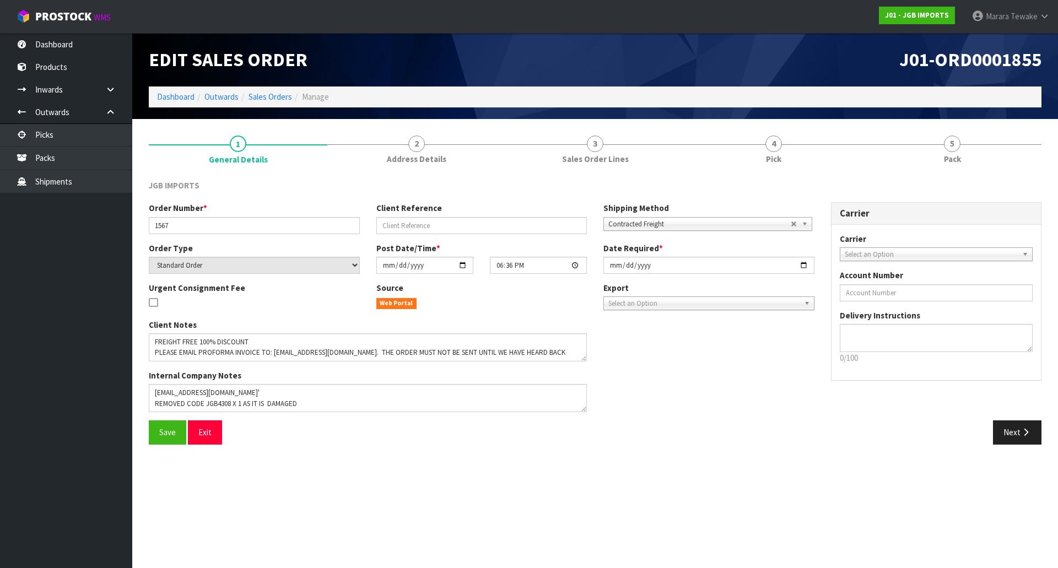
drag, startPoint x: 797, startPoint y: 149, endPoint x: 941, endPoint y: 231, distance: 165.9
click at [797, 148] on link "4 Pick" at bounding box center [773, 149] width 179 height 44
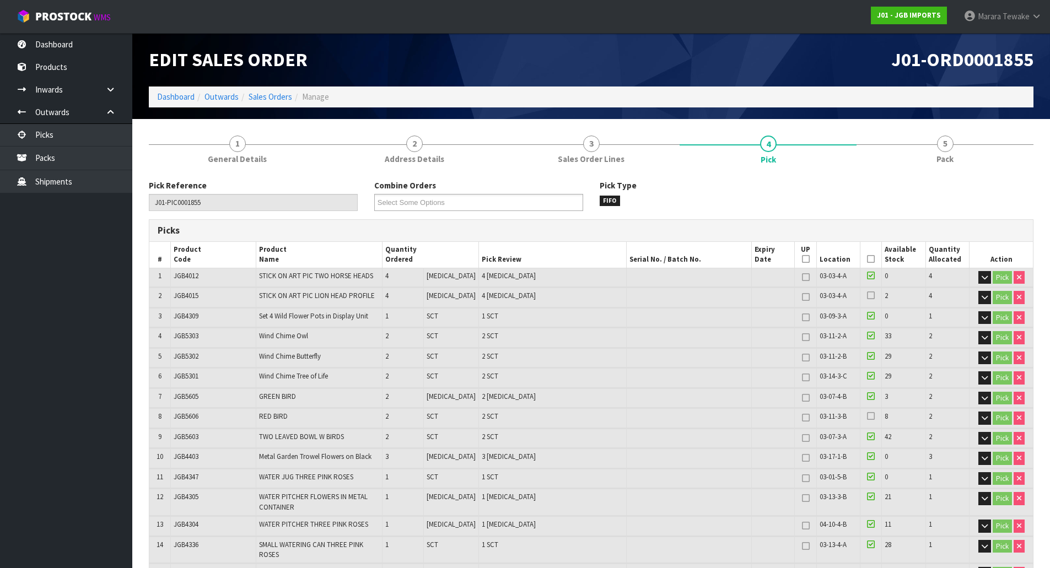
click at [867, 259] on icon at bounding box center [871, 259] width 8 height 1
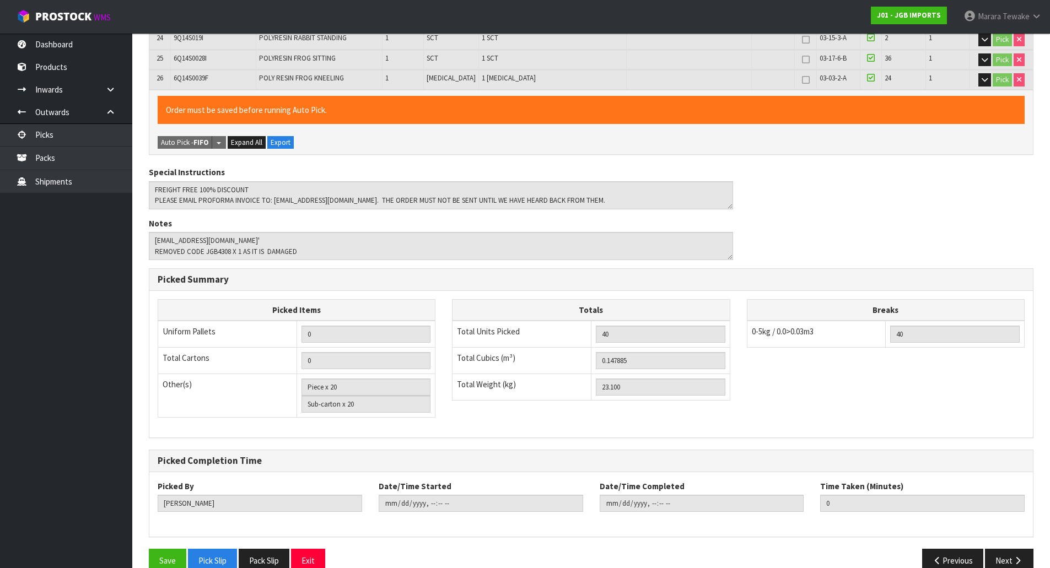
scroll to position [788, 0]
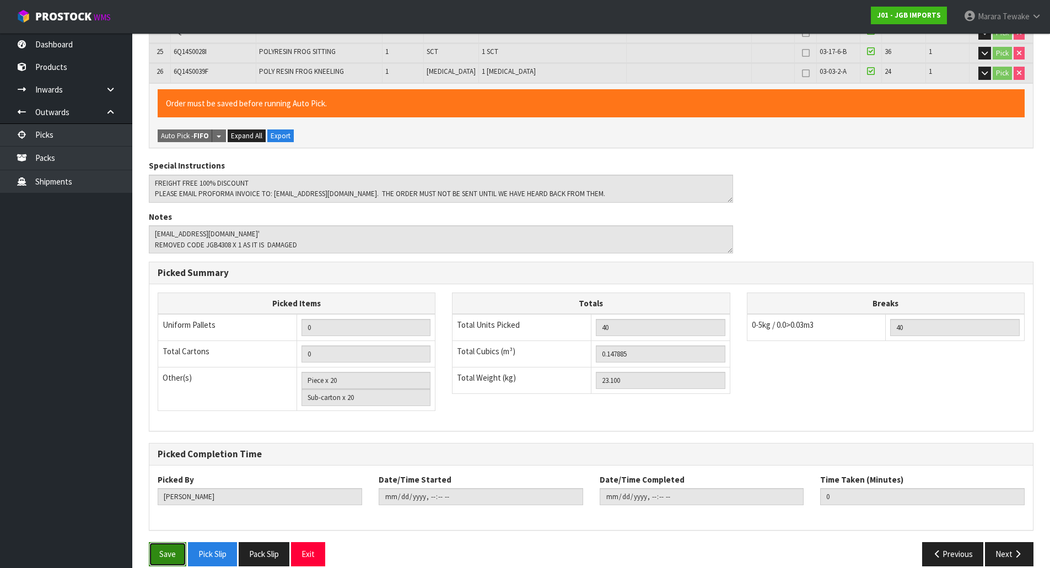
click at [170, 542] on button "Save" at bounding box center [167, 554] width 37 height 24
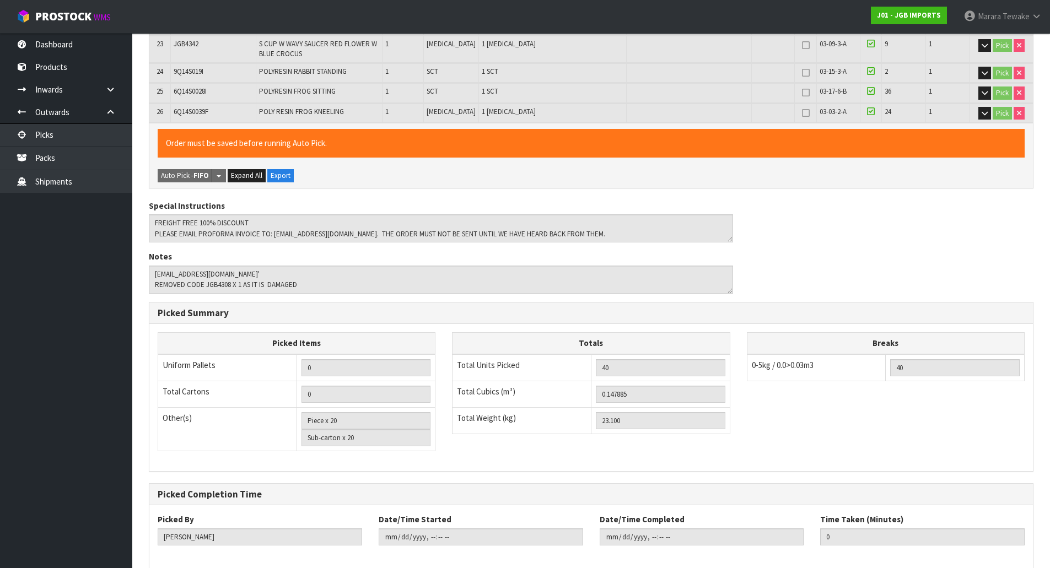
scroll to position [0, 0]
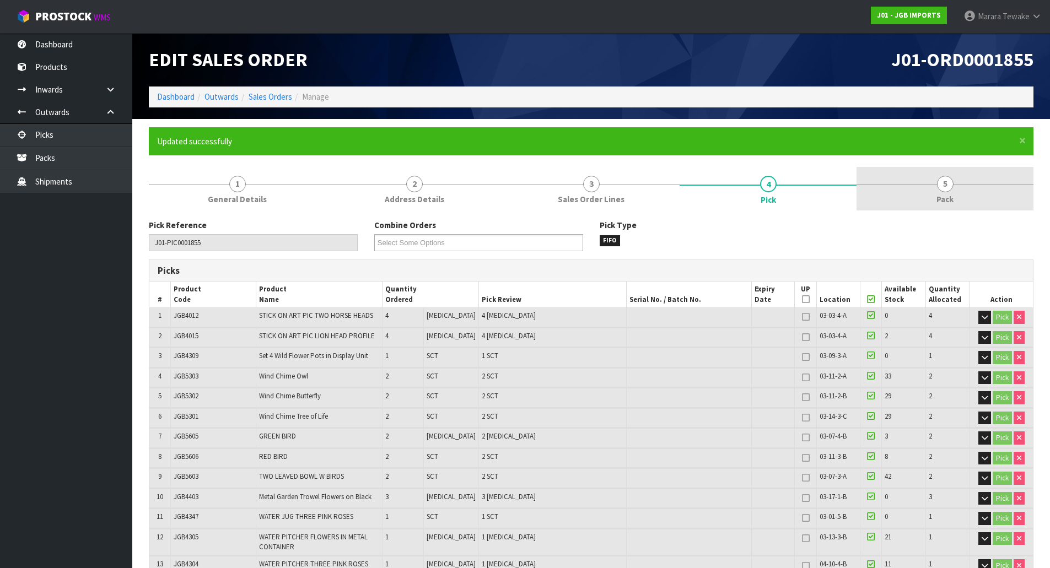
click at [961, 192] on link "5 Pack" at bounding box center [944, 189] width 177 height 44
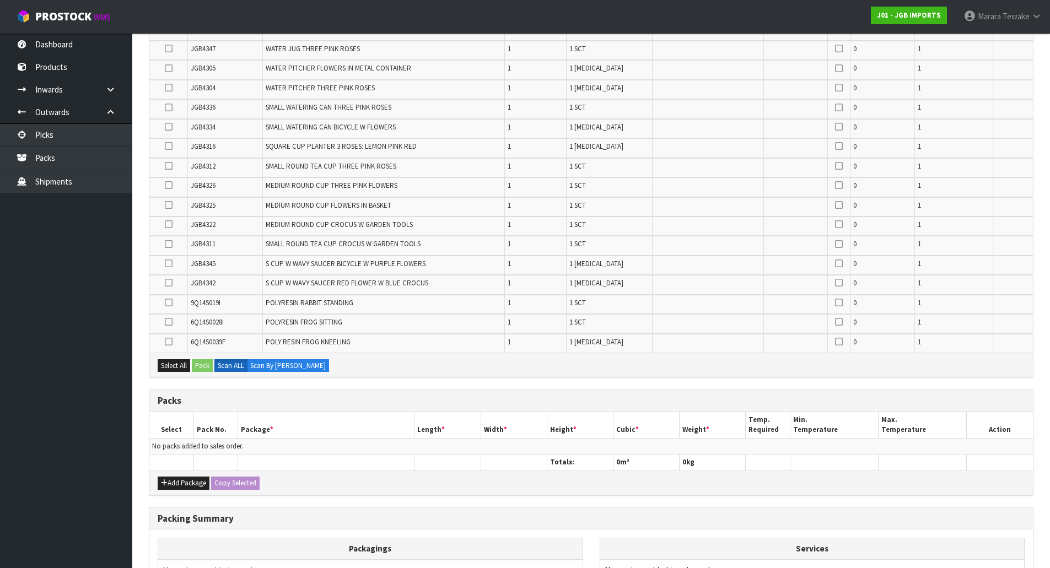
scroll to position [496, 0]
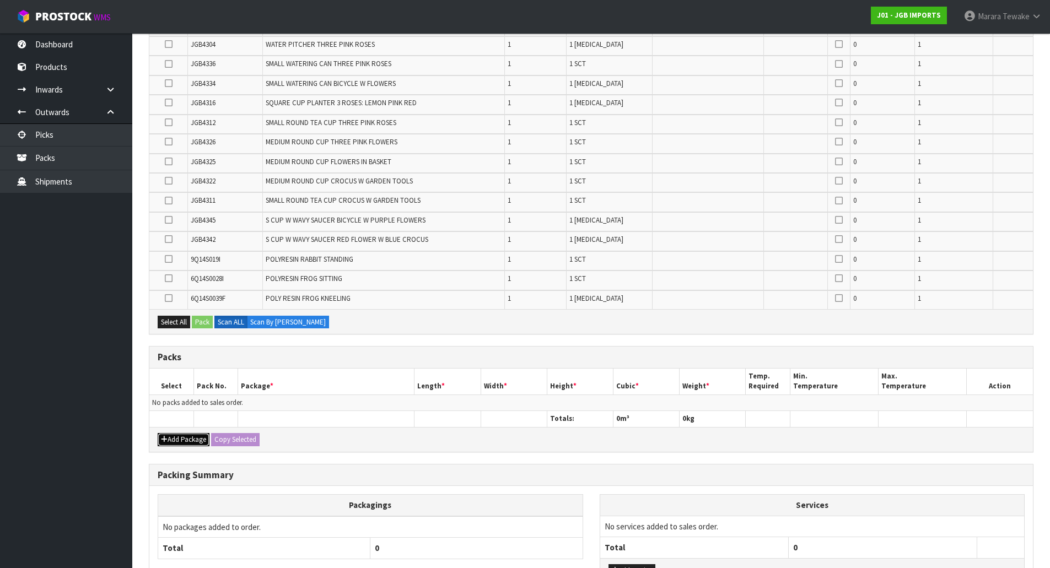
click at [190, 439] on button "Add Package" at bounding box center [184, 439] width 52 height 13
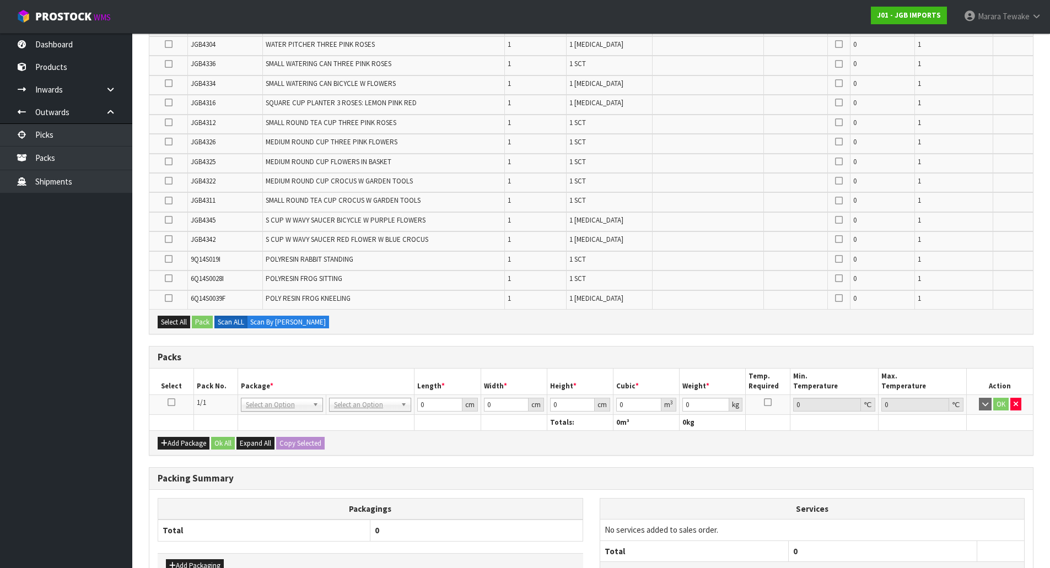
click at [170, 402] on icon at bounding box center [172, 402] width 8 height 1
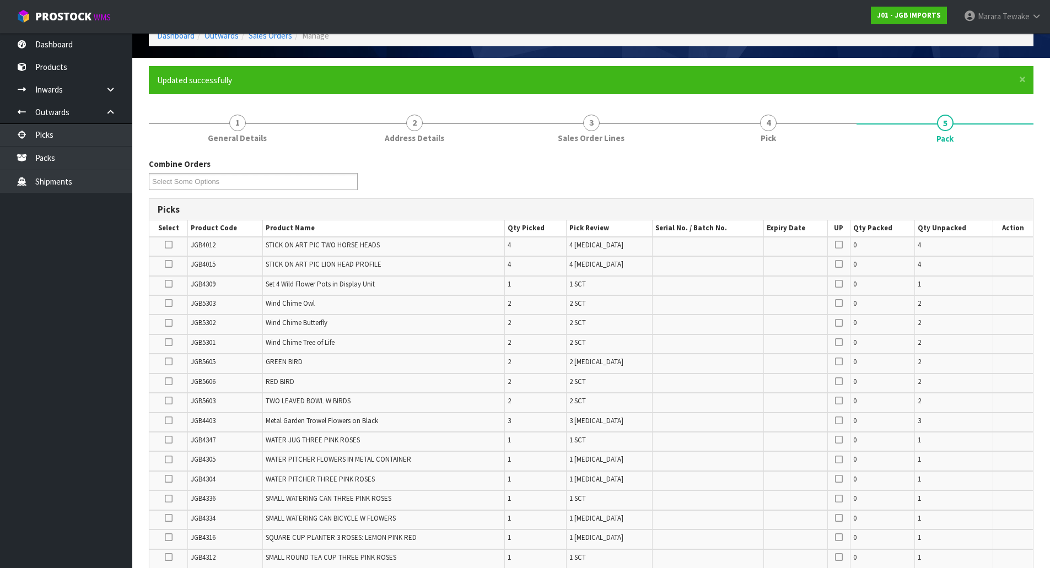
scroll to position [452, 0]
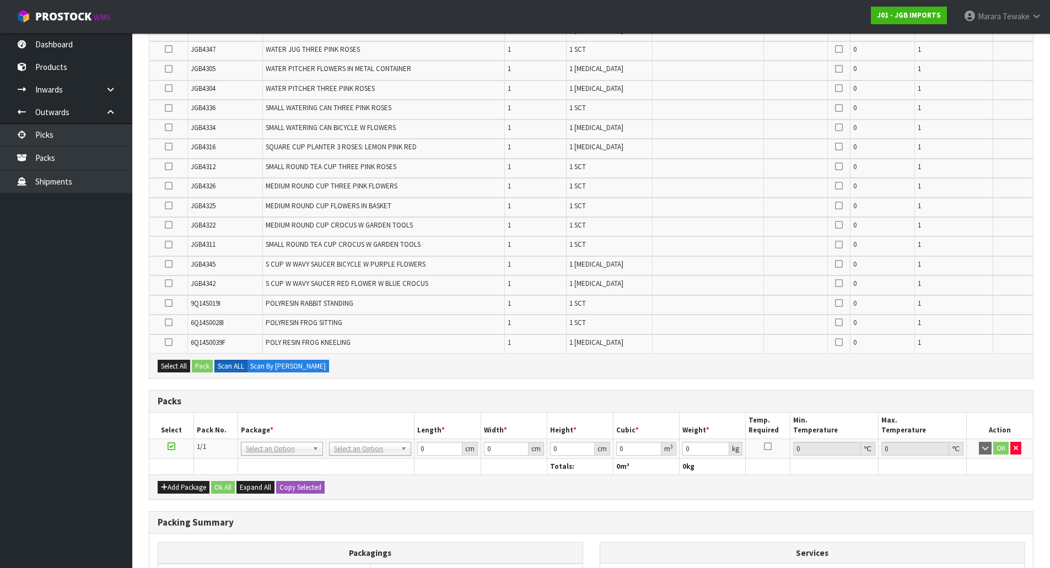
click at [169, 284] on icon at bounding box center [169, 283] width 8 height 1
click at [0, 0] on input "checkbox" at bounding box center [0, 0] width 0 height 0
click at [170, 147] on icon at bounding box center [169, 147] width 8 height 1
click at [0, 0] on input "checkbox" at bounding box center [0, 0] width 0 height 0
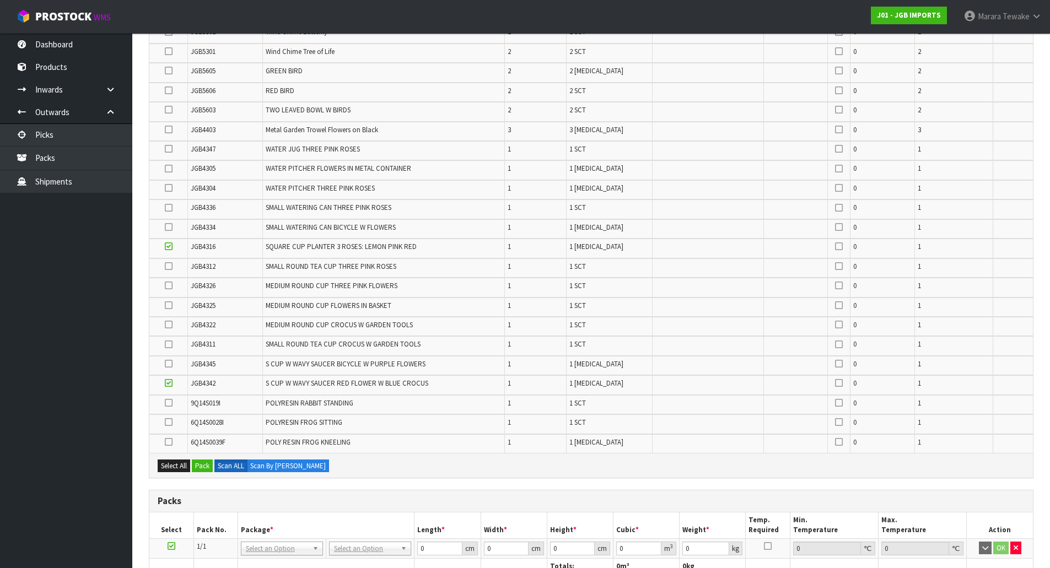
scroll to position [342, 0]
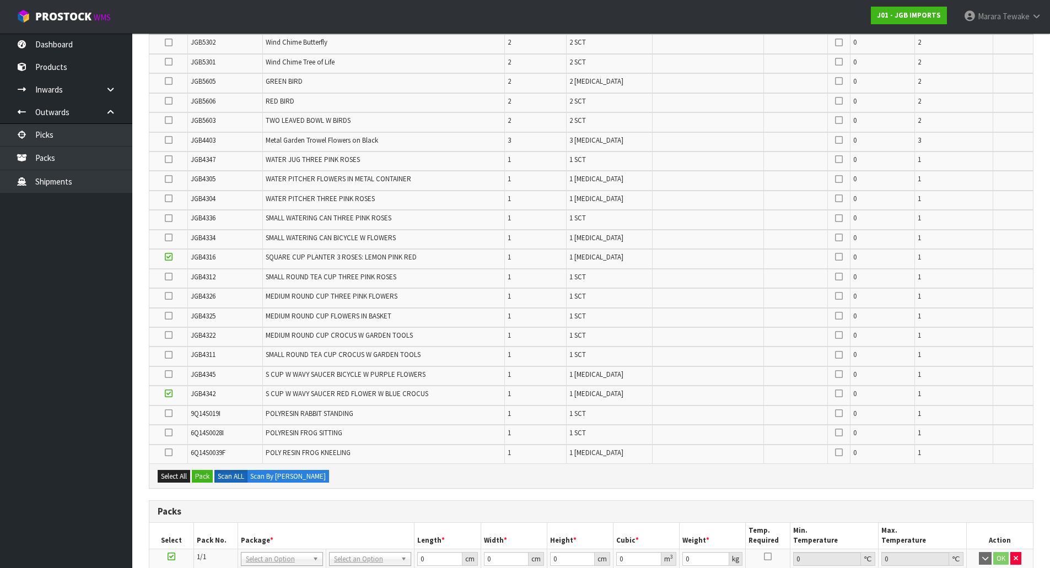
click at [171, 238] on icon at bounding box center [169, 238] width 8 height 1
click at [0, 0] on input "checkbox" at bounding box center [0, 0] width 0 height 0
click at [170, 218] on icon at bounding box center [169, 218] width 8 height 1
click at [0, 0] on input "checkbox" at bounding box center [0, 0] width 0 height 0
click at [170, 375] on icon at bounding box center [169, 374] width 8 height 1
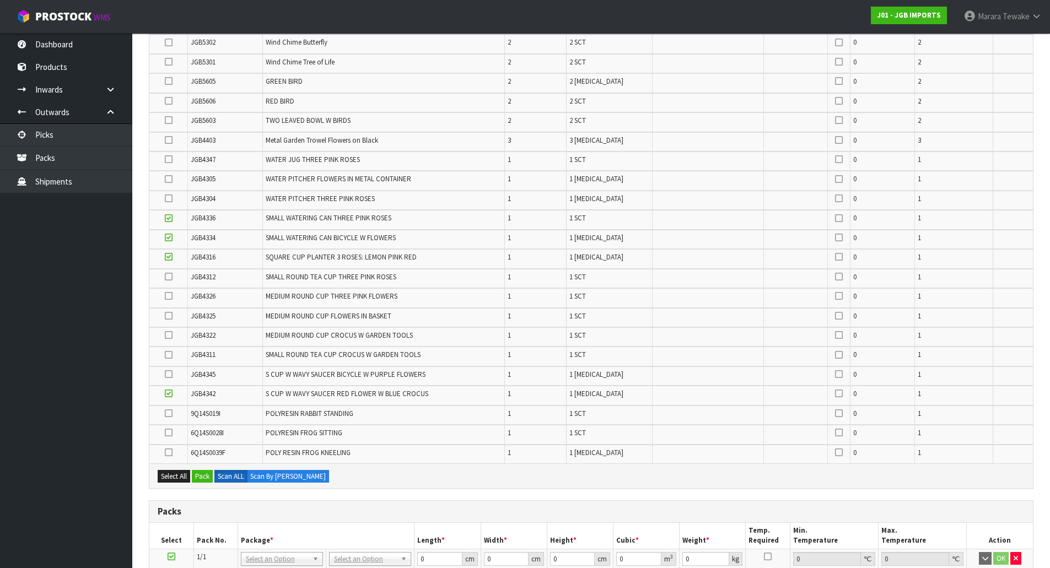
click at [0, 0] on input "checkbox" at bounding box center [0, 0] width 0 height 0
click at [171, 277] on icon at bounding box center [169, 277] width 8 height 1
click at [0, 0] on input "checkbox" at bounding box center [0, 0] width 0 height 0
click at [166, 355] on icon at bounding box center [169, 355] width 8 height 1
click at [0, 0] on input "checkbox" at bounding box center [0, 0] width 0 height 0
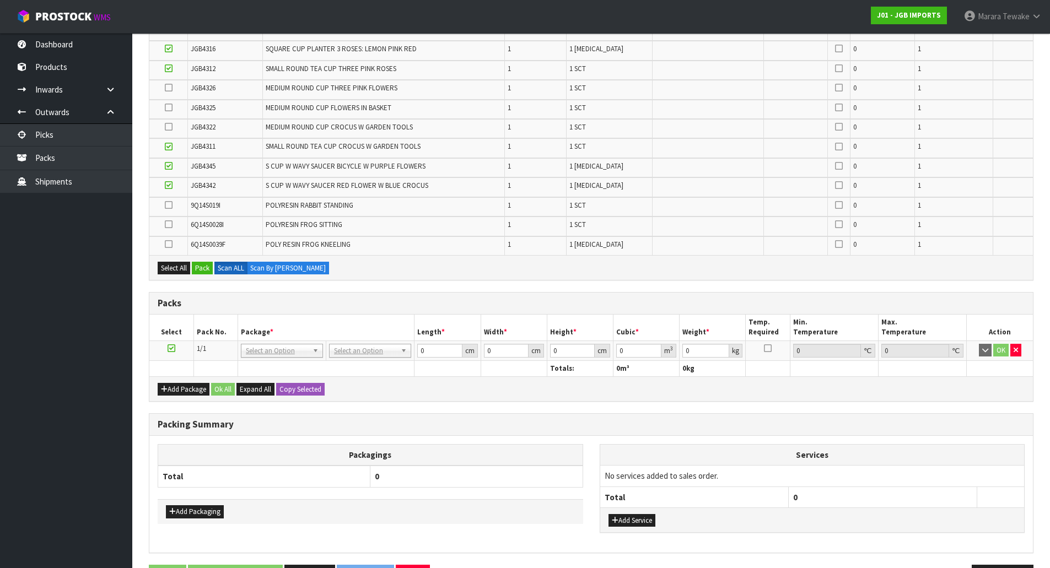
scroll to position [477, 0]
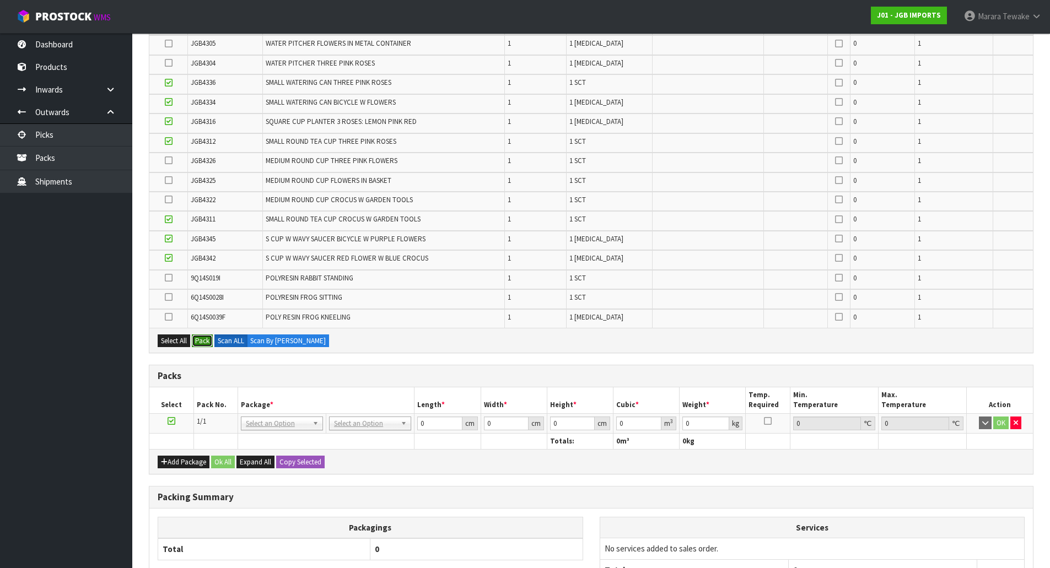
click at [205, 342] on button "Pack" at bounding box center [202, 341] width 21 height 13
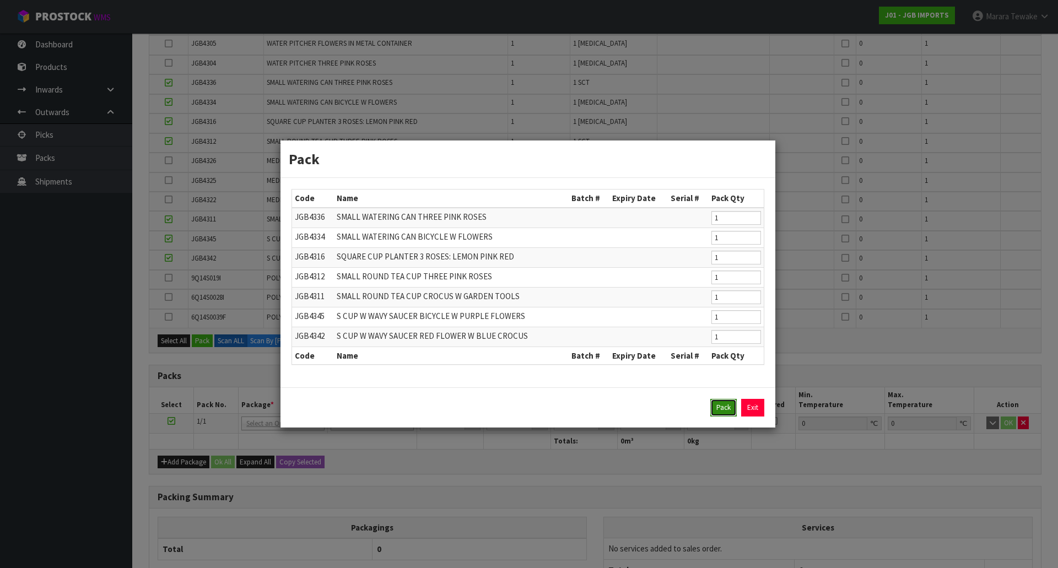
click at [723, 408] on button "Pack" at bounding box center [723, 408] width 26 height 18
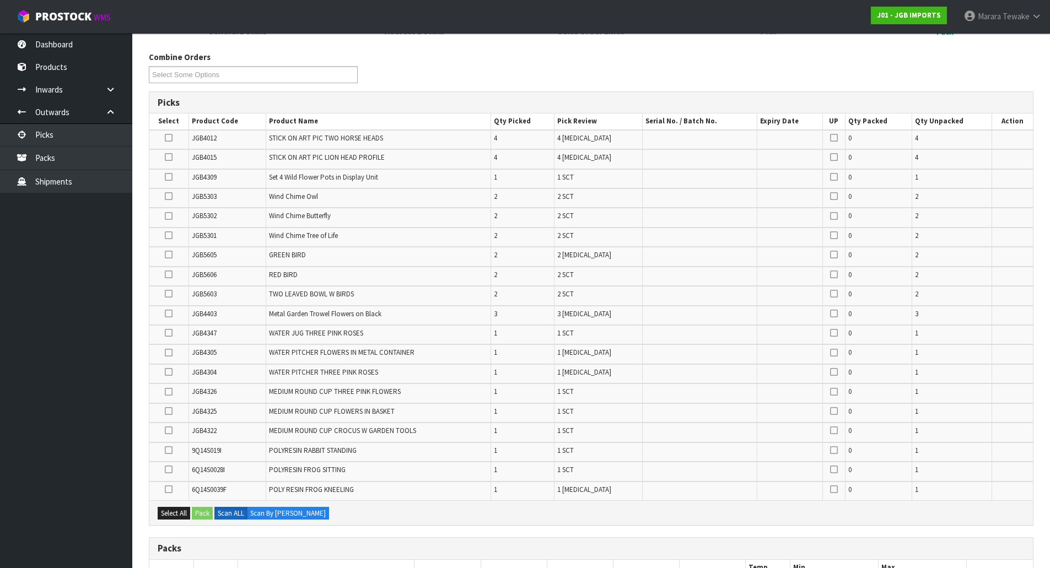
scroll to position [147, 0]
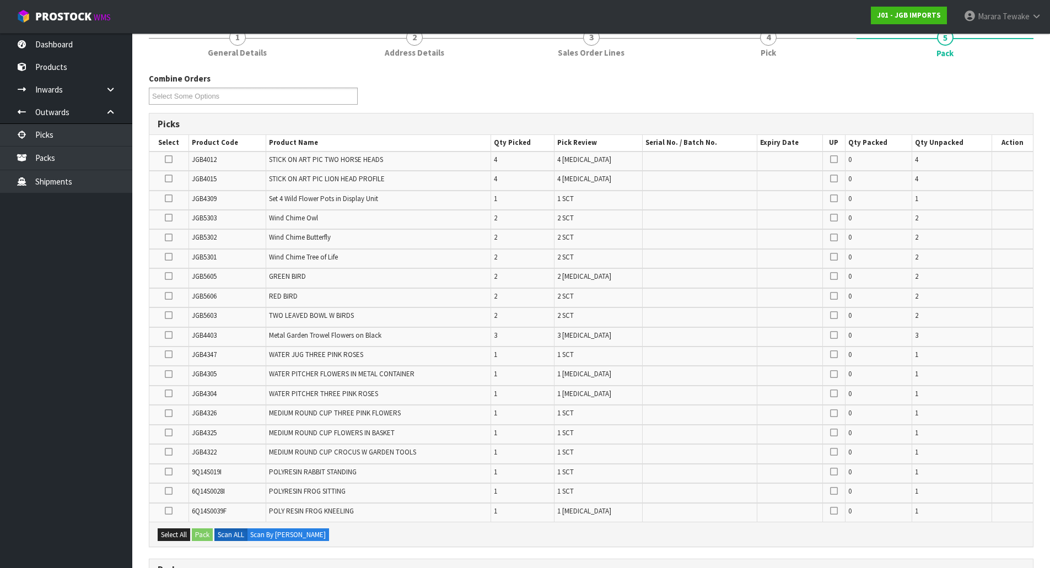
click at [163, 222] on td at bounding box center [168, 219] width 39 height 19
click at [169, 218] on icon at bounding box center [169, 218] width 8 height 1
click at [0, 0] on input "checkbox" at bounding box center [0, 0] width 0 height 0
click at [166, 238] on icon at bounding box center [169, 238] width 8 height 1
click at [0, 0] on input "checkbox" at bounding box center [0, 0] width 0 height 0
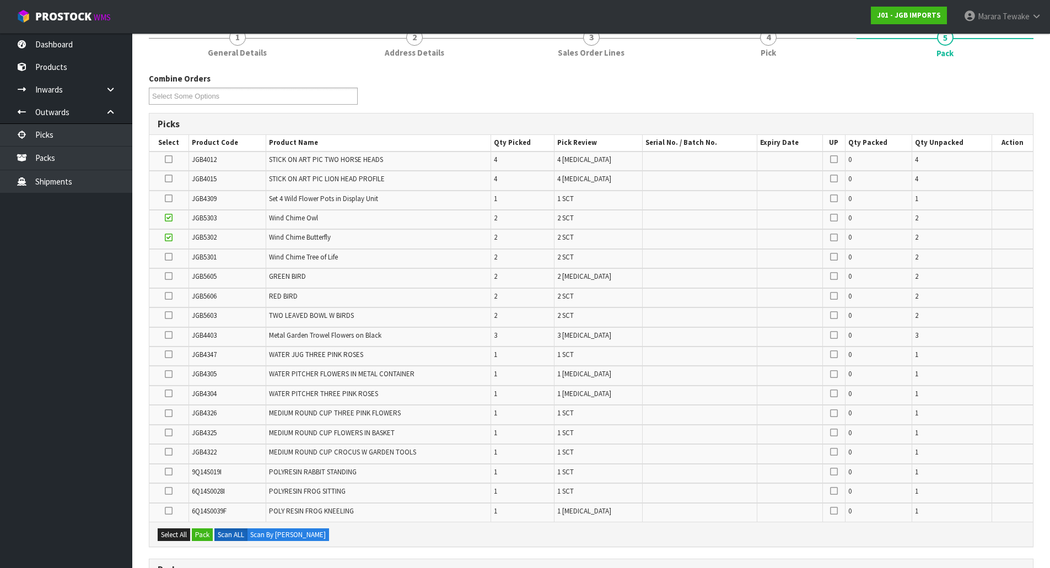
click at [168, 257] on icon at bounding box center [169, 257] width 8 height 1
click at [0, 0] on input "checkbox" at bounding box center [0, 0] width 0 height 0
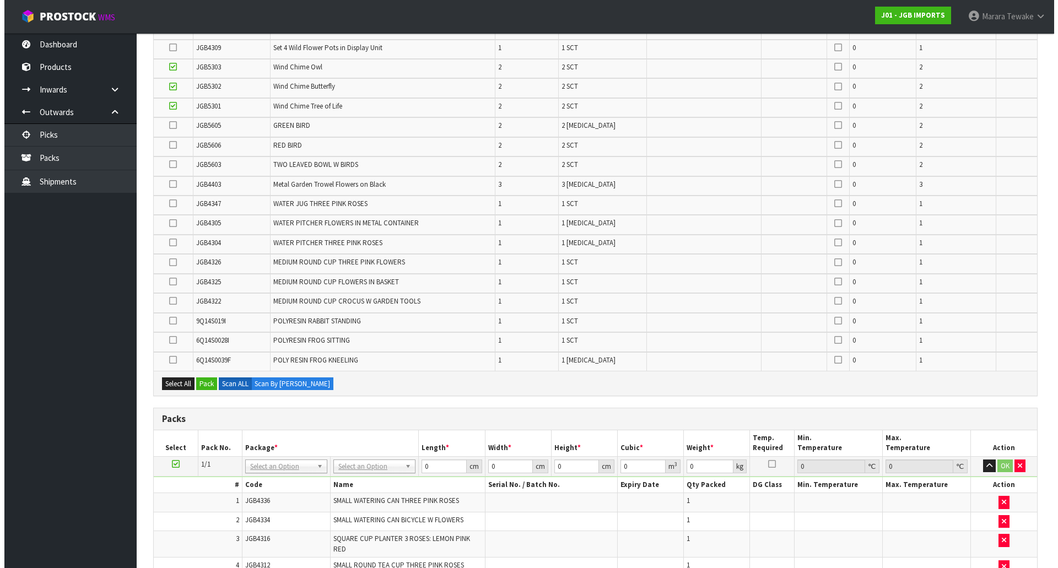
scroll to position [532, 0]
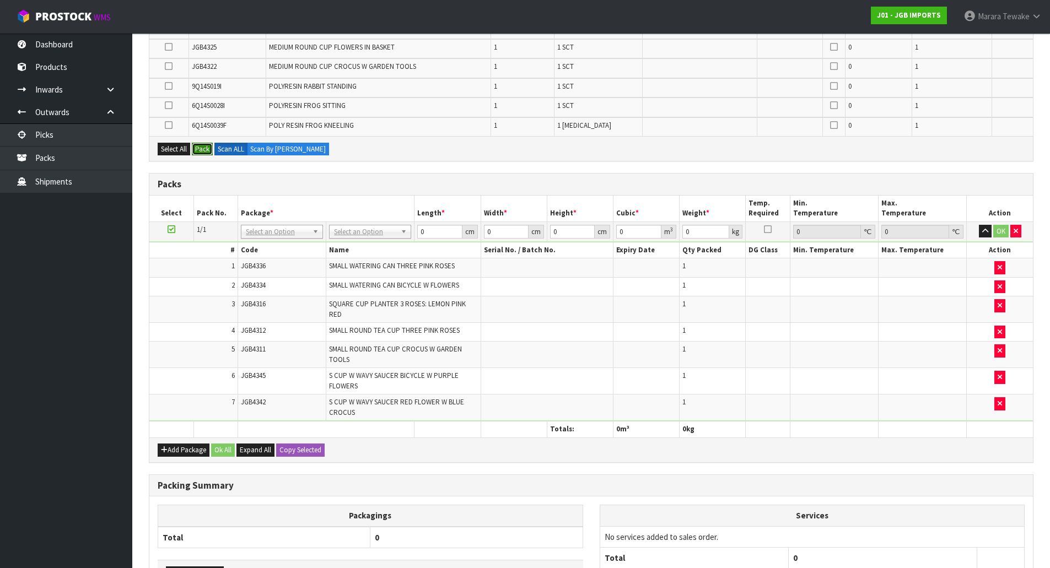
click at [200, 147] on button "Pack" at bounding box center [202, 149] width 21 height 13
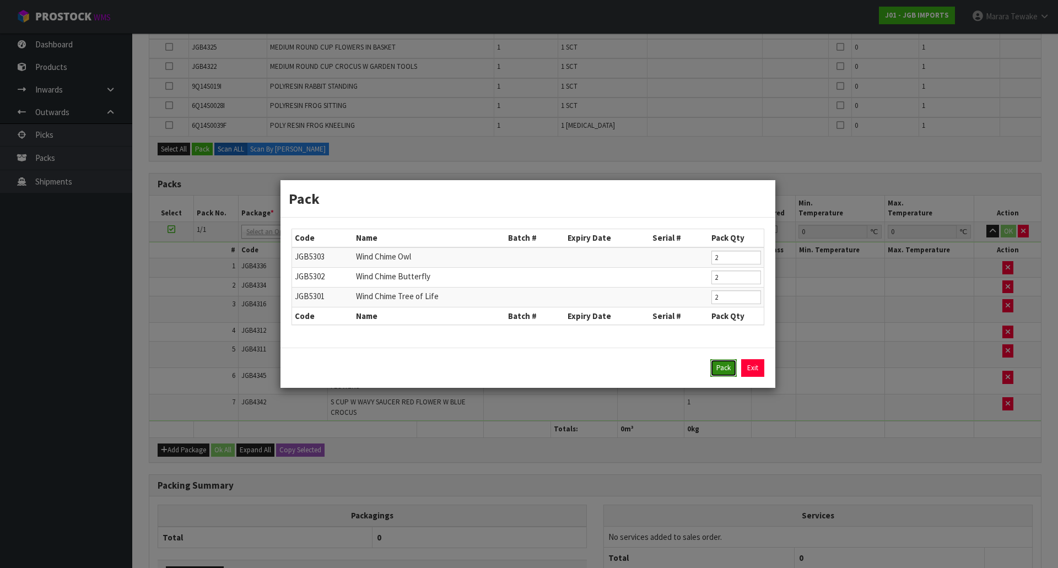
click at [729, 370] on button "Pack" at bounding box center [723, 368] width 26 height 18
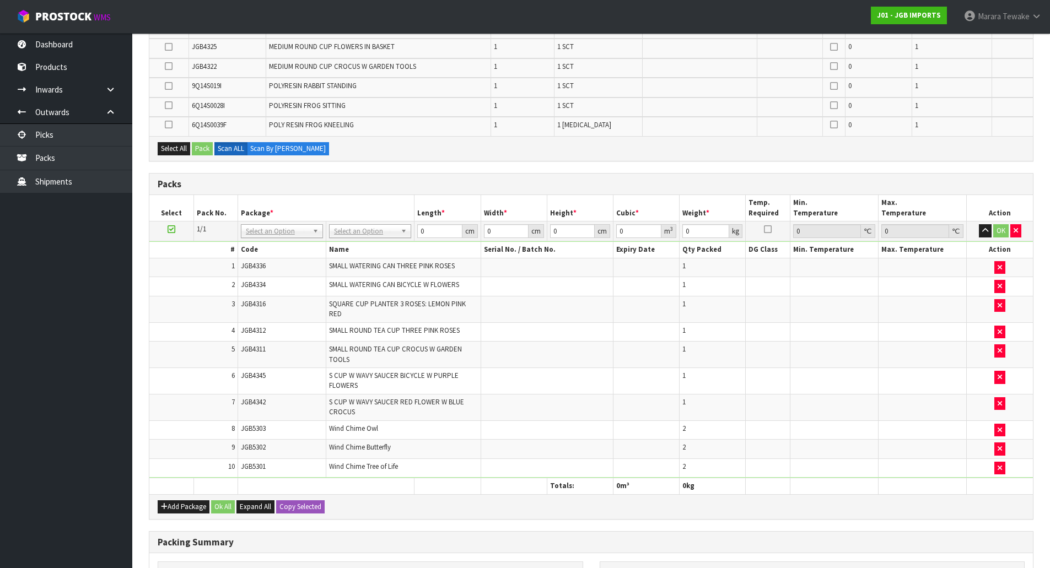
scroll to position [80, 0]
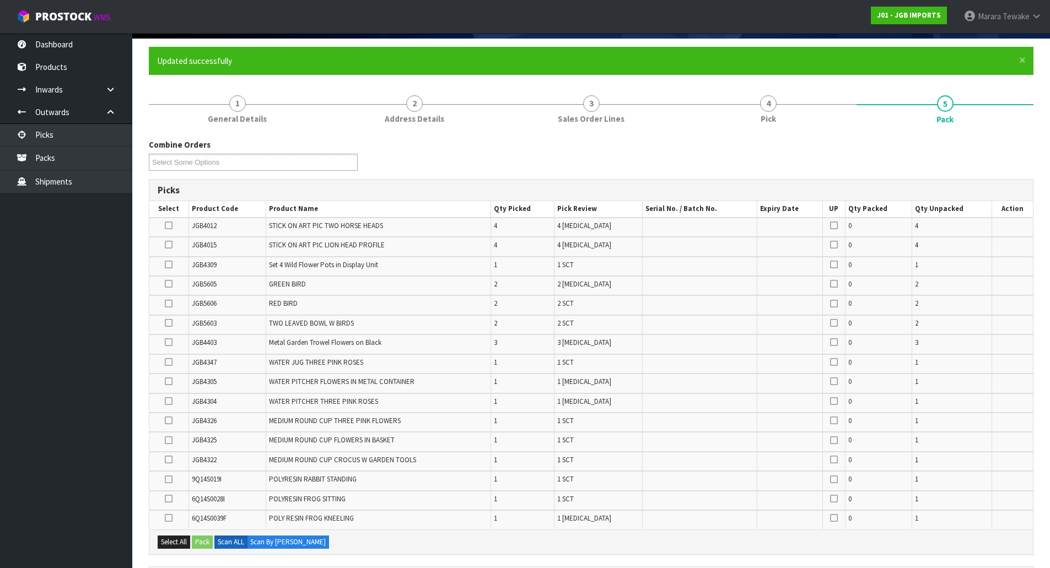
click at [169, 323] on icon at bounding box center [169, 323] width 8 height 1
click at [0, 0] on input "checkbox" at bounding box center [0, 0] width 0 height 0
click at [171, 284] on icon at bounding box center [169, 284] width 8 height 1
click at [0, 0] on input "checkbox" at bounding box center [0, 0] width 0 height 0
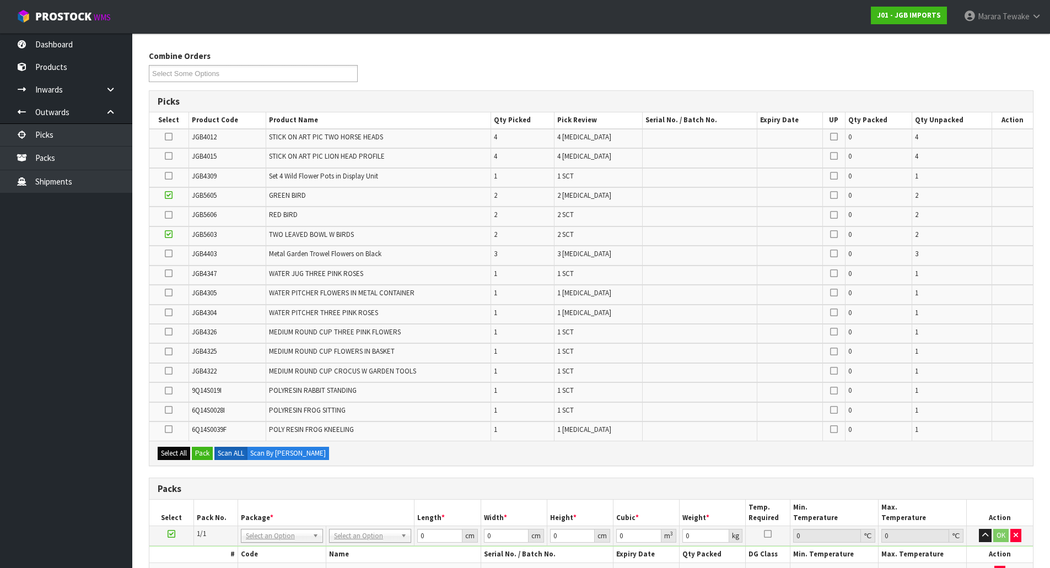
scroll to position [356, 0]
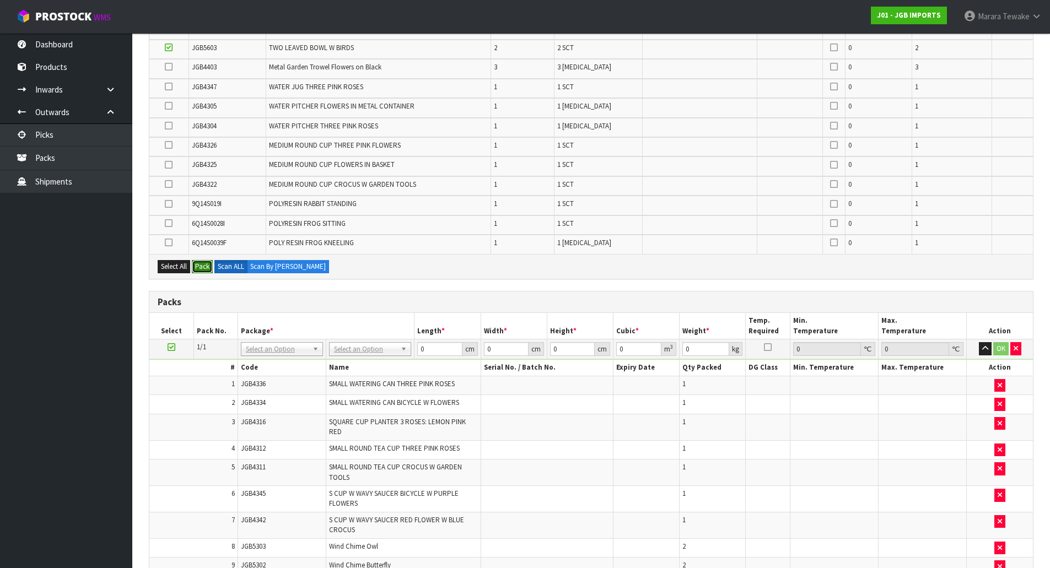
click at [200, 270] on button "Pack" at bounding box center [202, 266] width 21 height 13
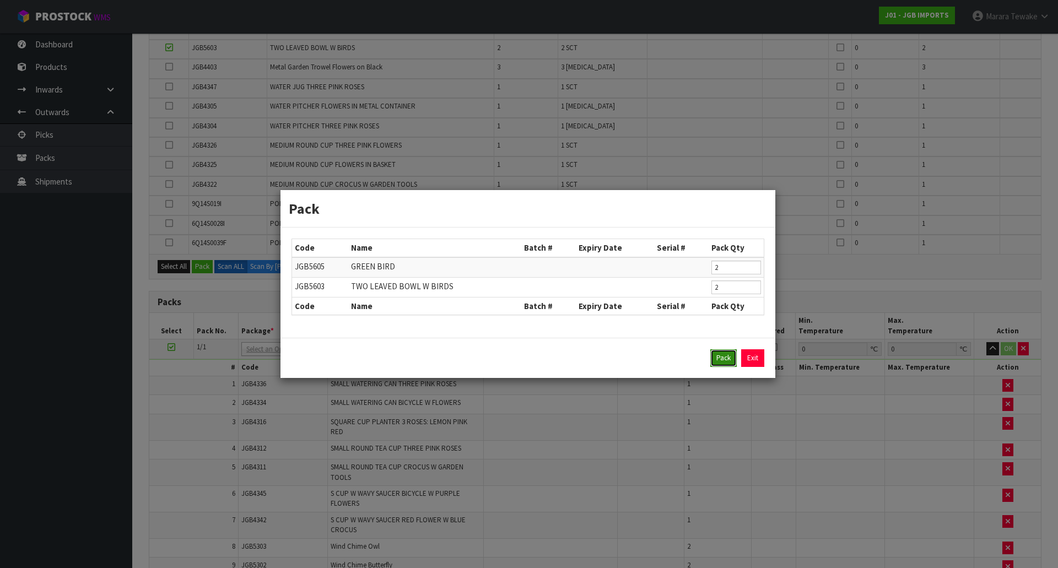
click at [722, 364] on button "Pack" at bounding box center [723, 358] width 26 height 18
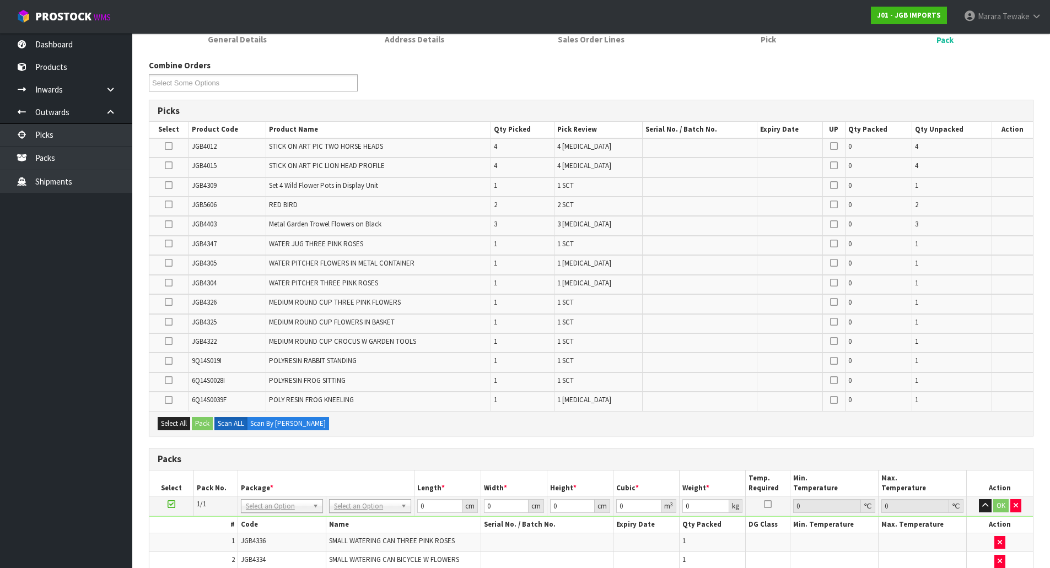
scroll to position [136, 0]
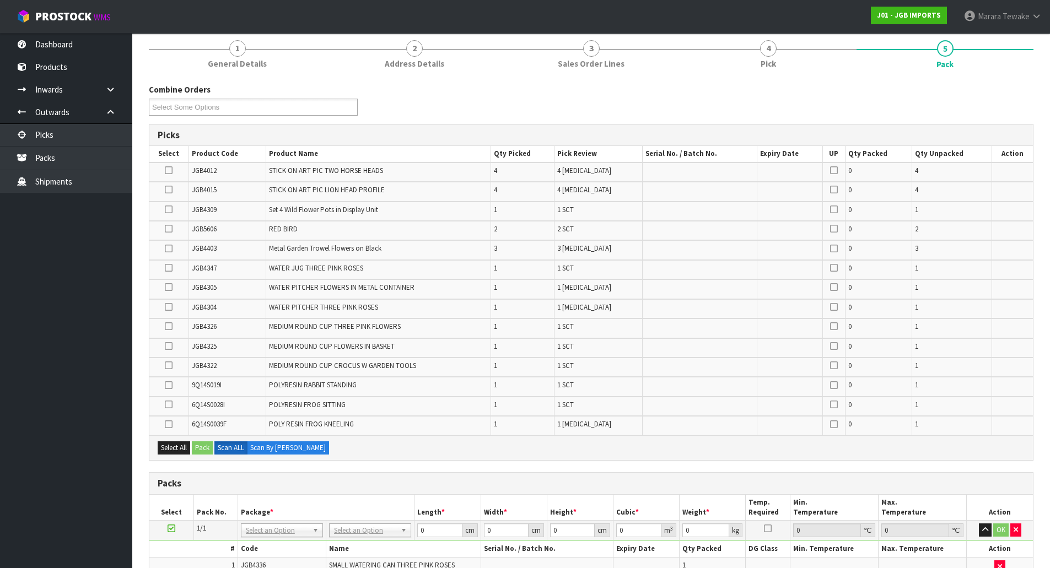
click at [169, 249] on icon at bounding box center [169, 249] width 8 height 1
click at [0, 0] on input "checkbox" at bounding box center [0, 0] width 0 height 0
click at [166, 170] on icon at bounding box center [169, 170] width 8 height 1
click at [0, 0] on input "checkbox" at bounding box center [0, 0] width 0 height 0
click at [172, 190] on icon at bounding box center [169, 190] width 8 height 1
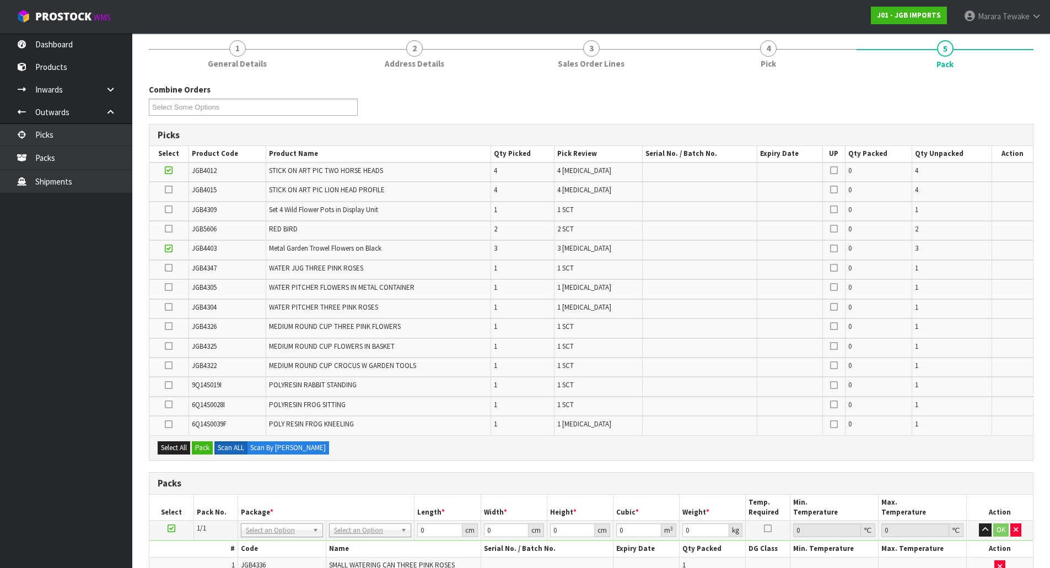
click at [0, 0] on input "checkbox" at bounding box center [0, 0] width 0 height 0
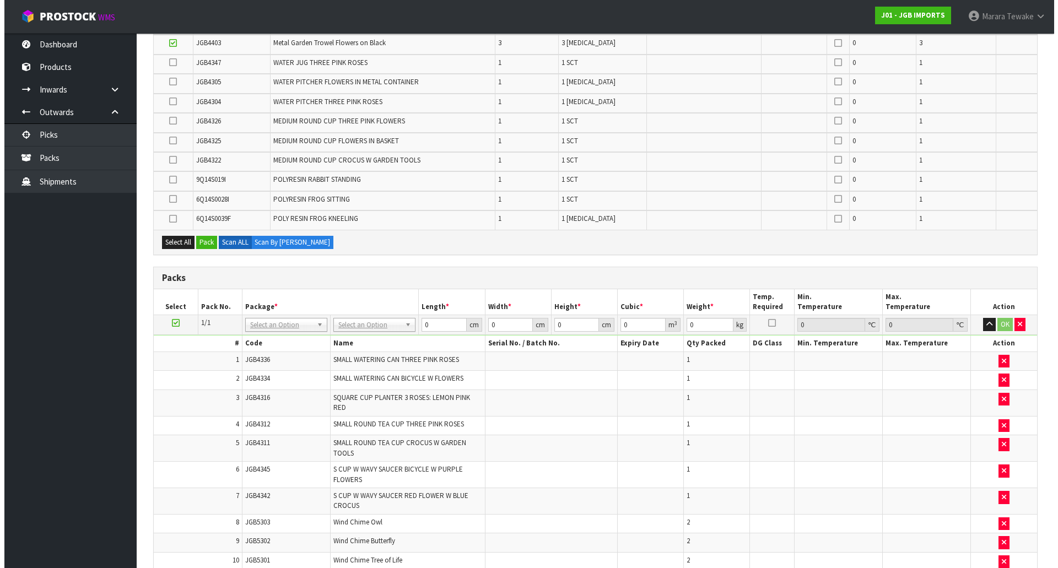
scroll to position [356, 0]
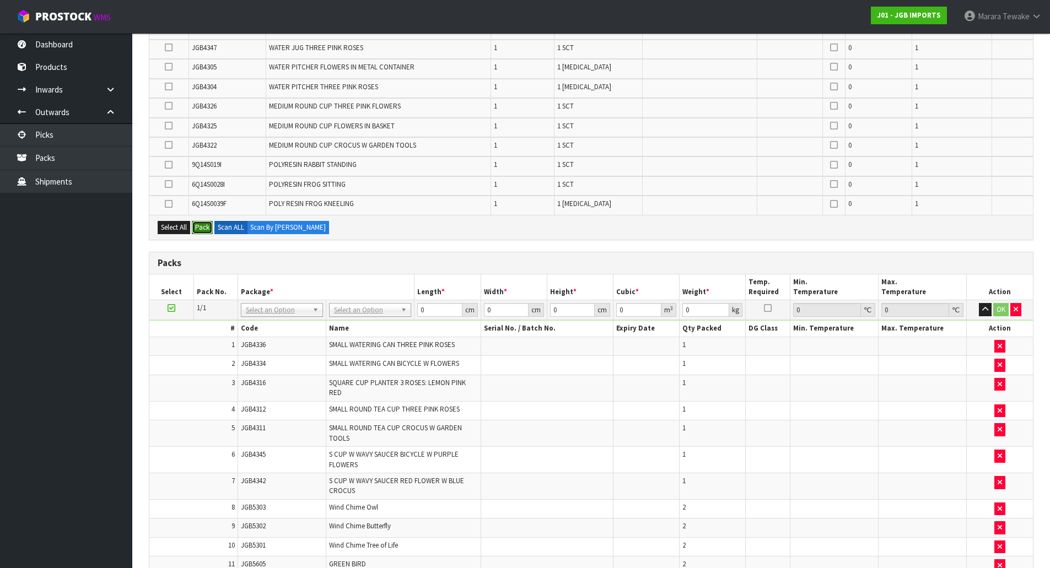
click at [204, 224] on button "Pack" at bounding box center [202, 227] width 21 height 13
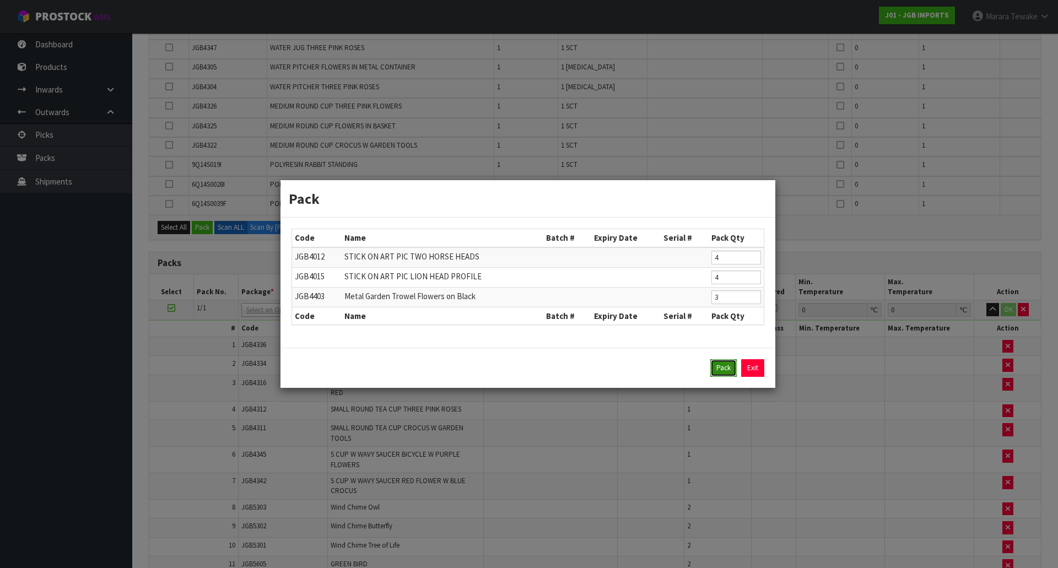
click at [731, 369] on button "Pack" at bounding box center [723, 368] width 26 height 18
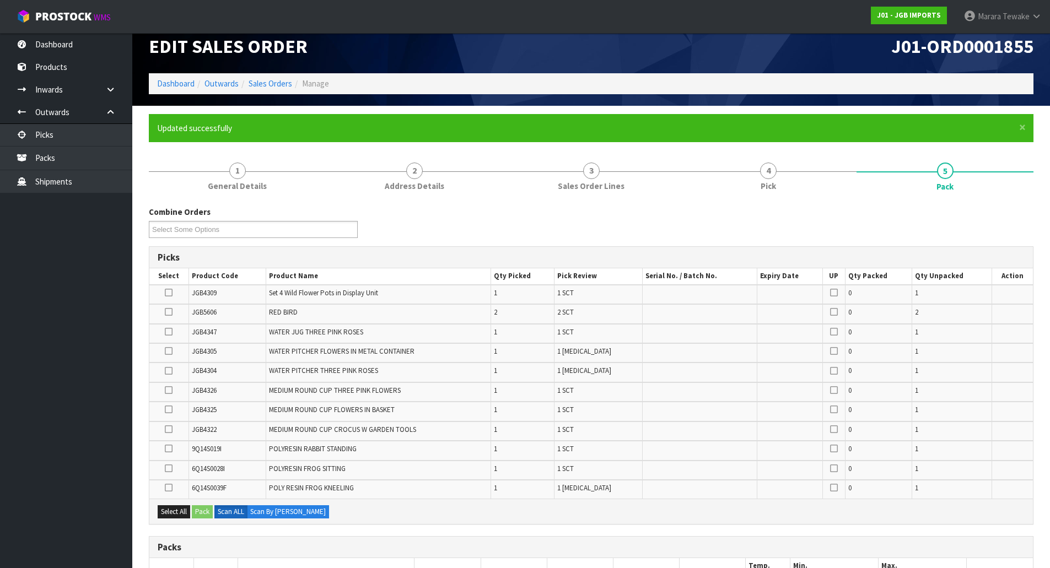
scroll to position [0, 0]
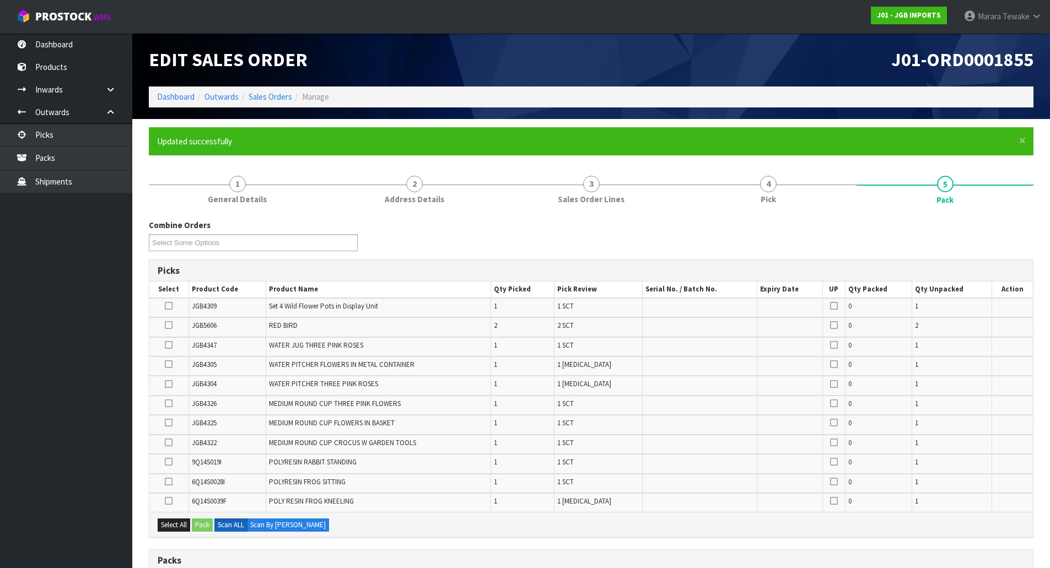
click at [166, 462] on icon at bounding box center [169, 462] width 8 height 1
click at [0, 0] on input "checkbox" at bounding box center [0, 0] width 0 height 0
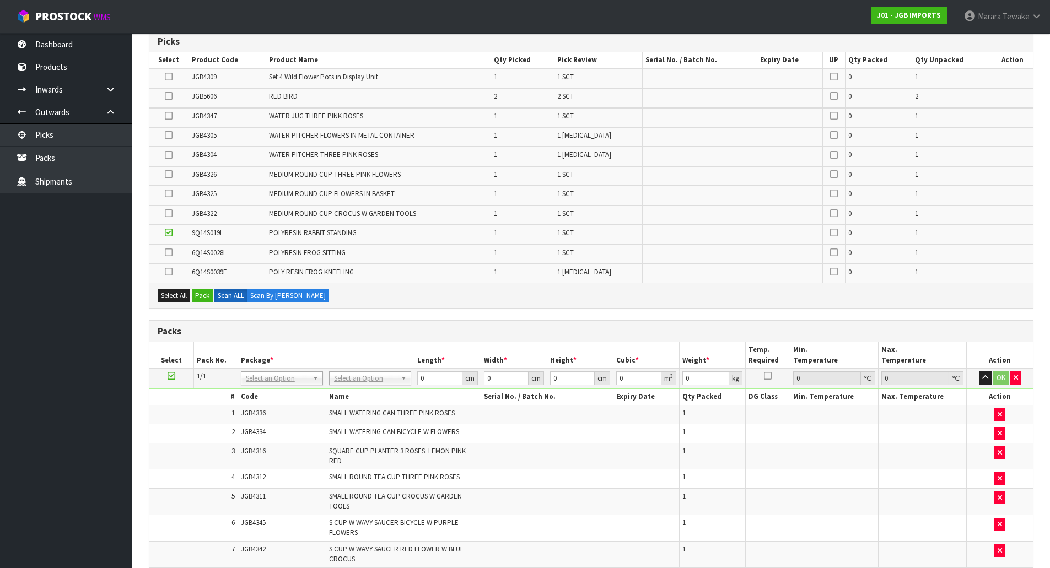
scroll to position [220, 0]
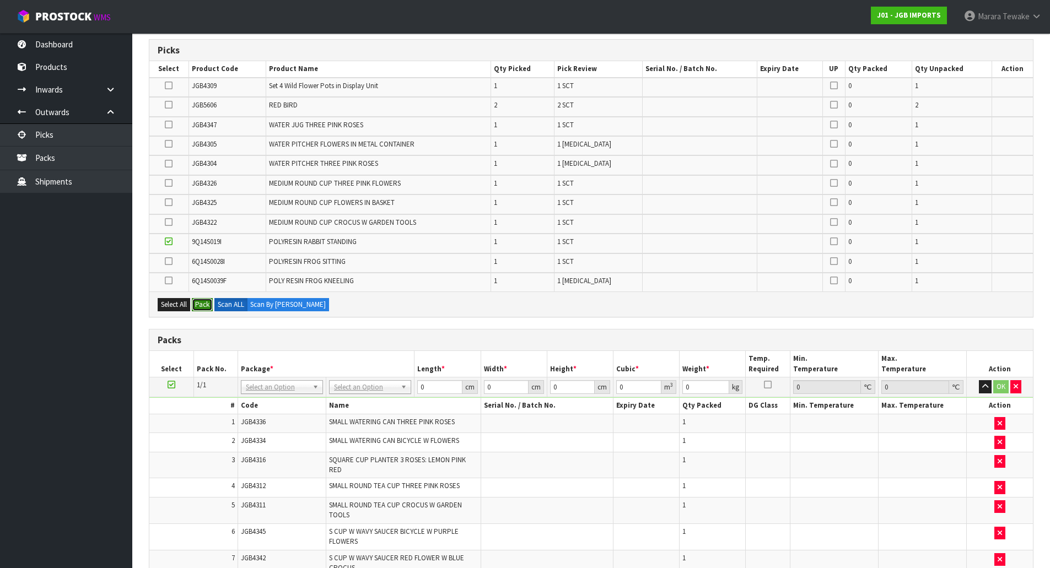
click at [199, 306] on button "Pack" at bounding box center [202, 304] width 21 height 13
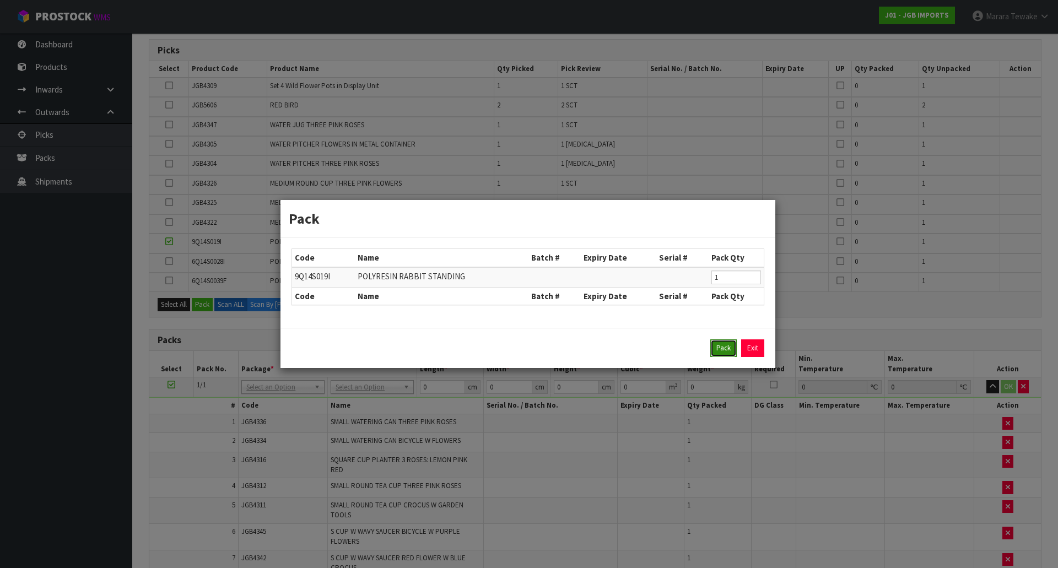
click at [724, 341] on button "Pack" at bounding box center [723, 348] width 26 height 18
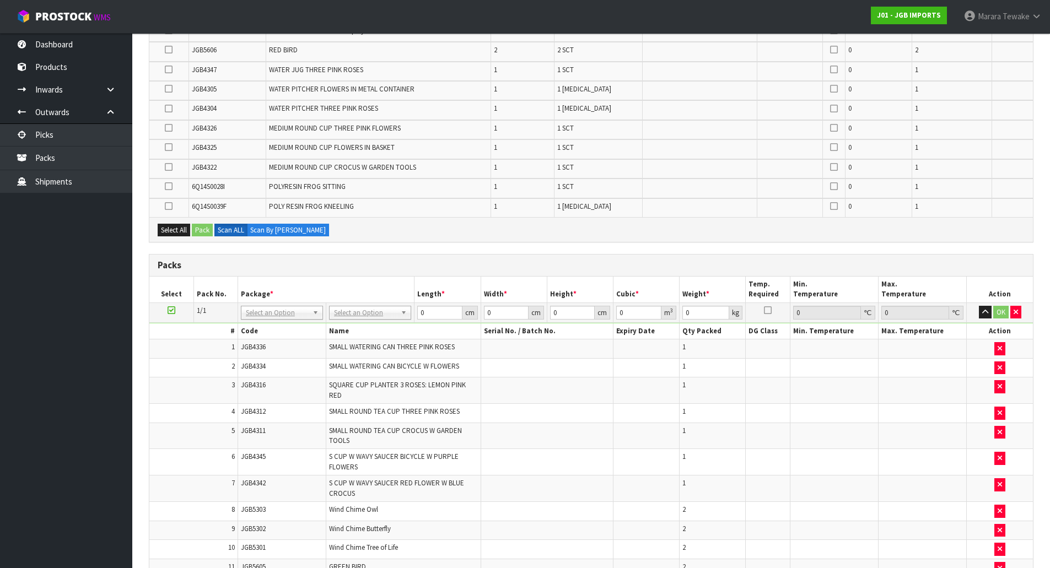
scroll to position [626, 0]
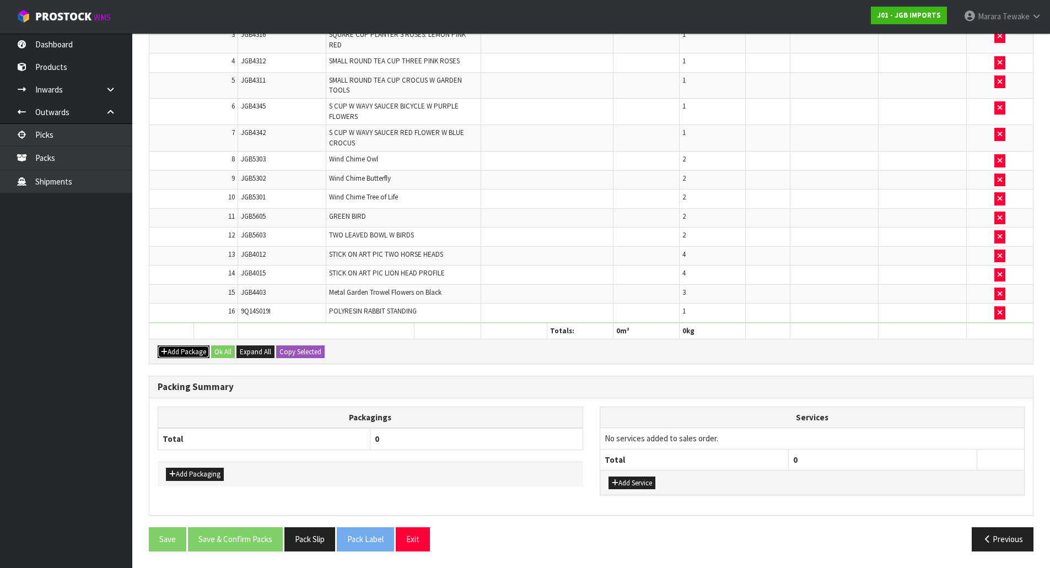
click at [166, 351] on icon "button" at bounding box center [164, 351] width 7 height 7
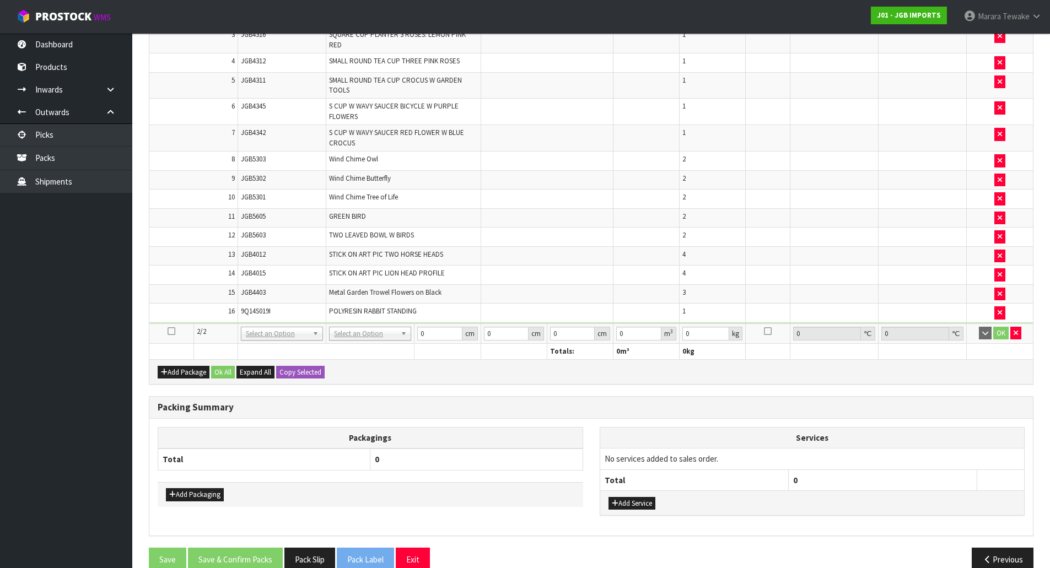
click at [176, 330] on td at bounding box center [171, 333] width 44 height 20
click at [172, 331] on icon at bounding box center [172, 331] width 8 height 1
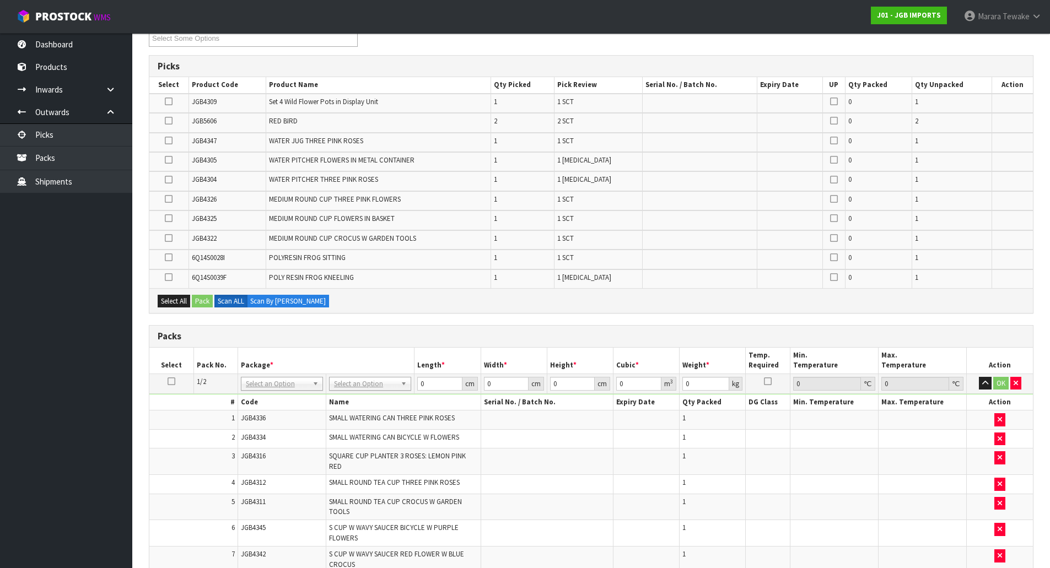
scroll to position [185, 0]
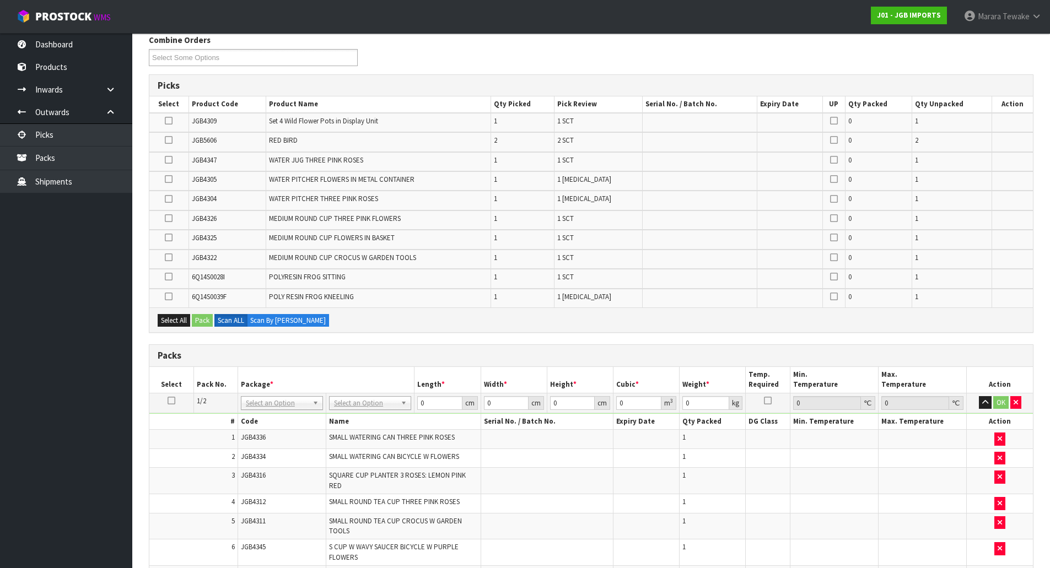
click at [172, 121] on icon at bounding box center [169, 121] width 8 height 1
click at [0, 0] on input "checkbox" at bounding box center [0, 0] width 0 height 0
click at [168, 238] on icon at bounding box center [169, 238] width 8 height 1
click at [0, 0] on input "checkbox" at bounding box center [0, 0] width 0 height 0
click at [168, 257] on icon at bounding box center [169, 257] width 8 height 1
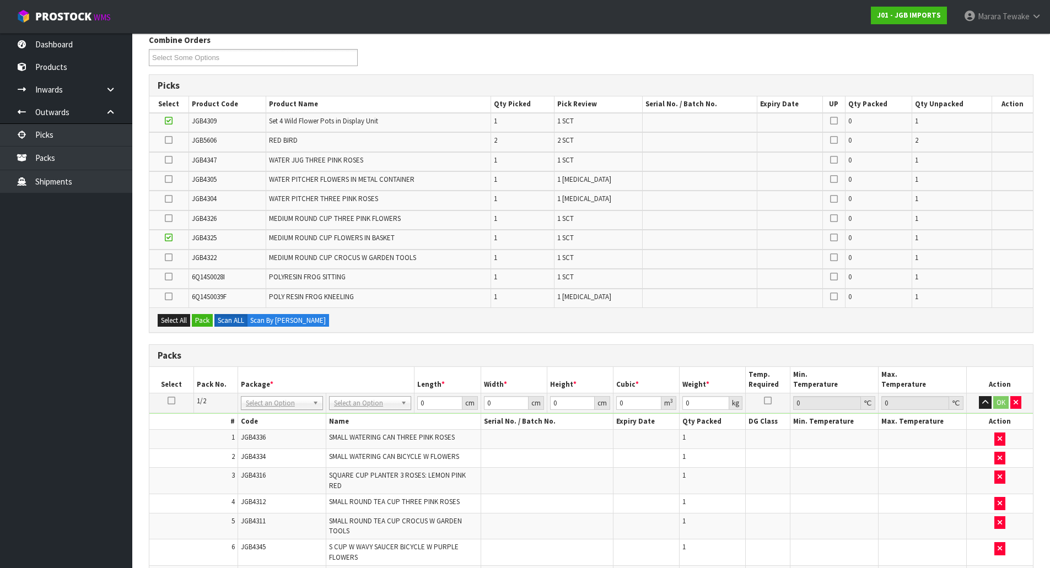
click at [0, 0] on input "checkbox" at bounding box center [0, 0] width 0 height 0
click at [166, 218] on icon at bounding box center [169, 218] width 8 height 1
click at [0, 0] on input "checkbox" at bounding box center [0, 0] width 0 height 0
click at [168, 160] on icon at bounding box center [169, 160] width 8 height 1
click at [0, 0] on input "checkbox" at bounding box center [0, 0] width 0 height 0
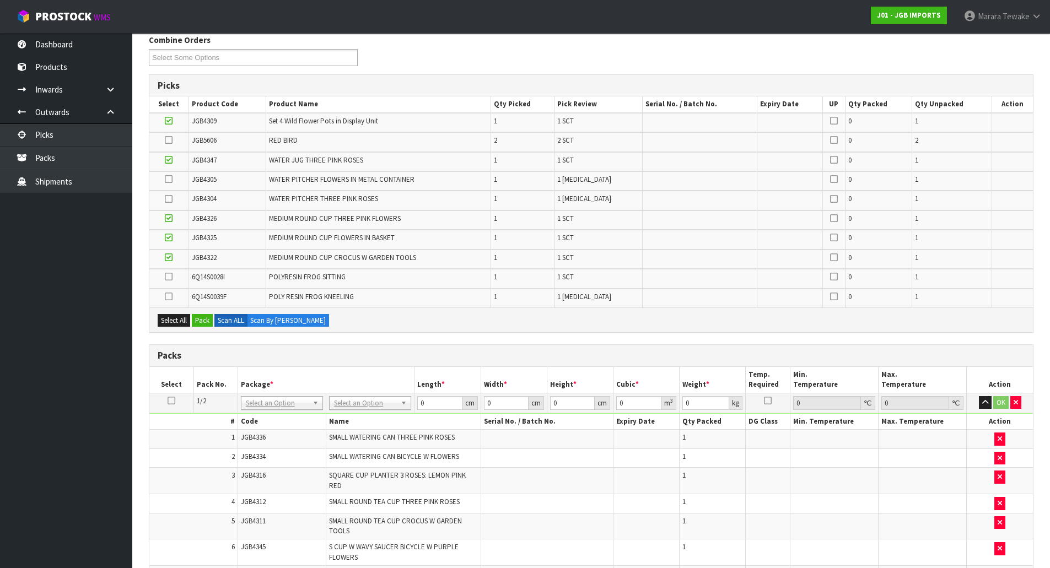
click at [172, 199] on icon at bounding box center [169, 199] width 8 height 1
click at [0, 0] on input "checkbox" at bounding box center [0, 0] width 0 height 0
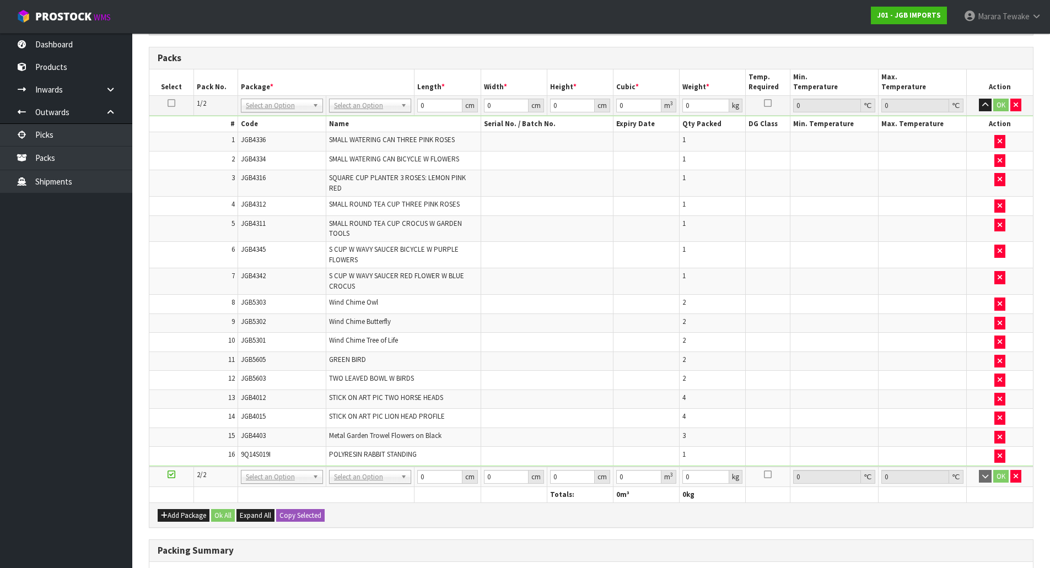
scroll to position [295, 0]
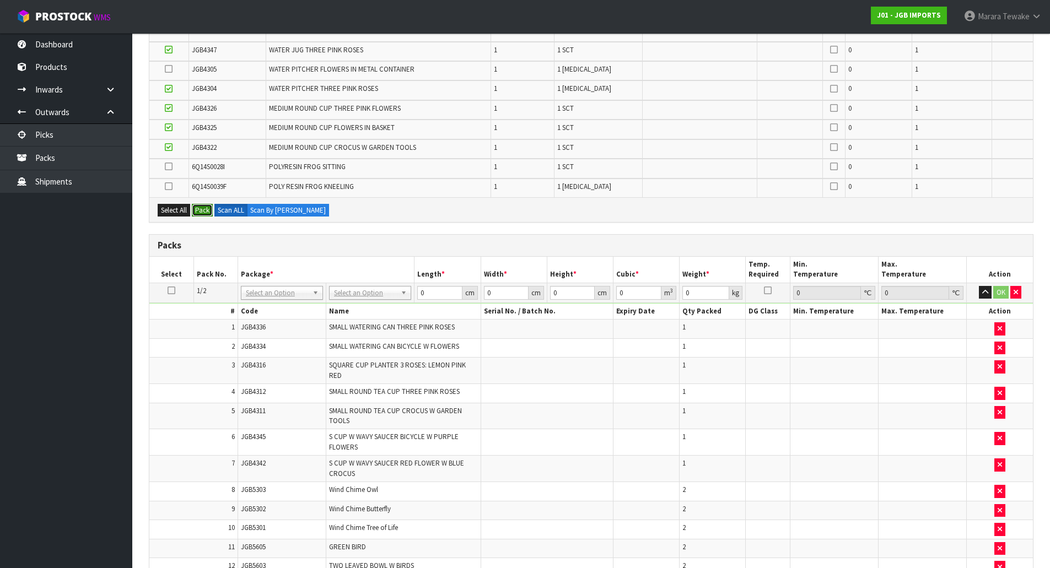
click at [201, 208] on button "Pack" at bounding box center [202, 210] width 21 height 13
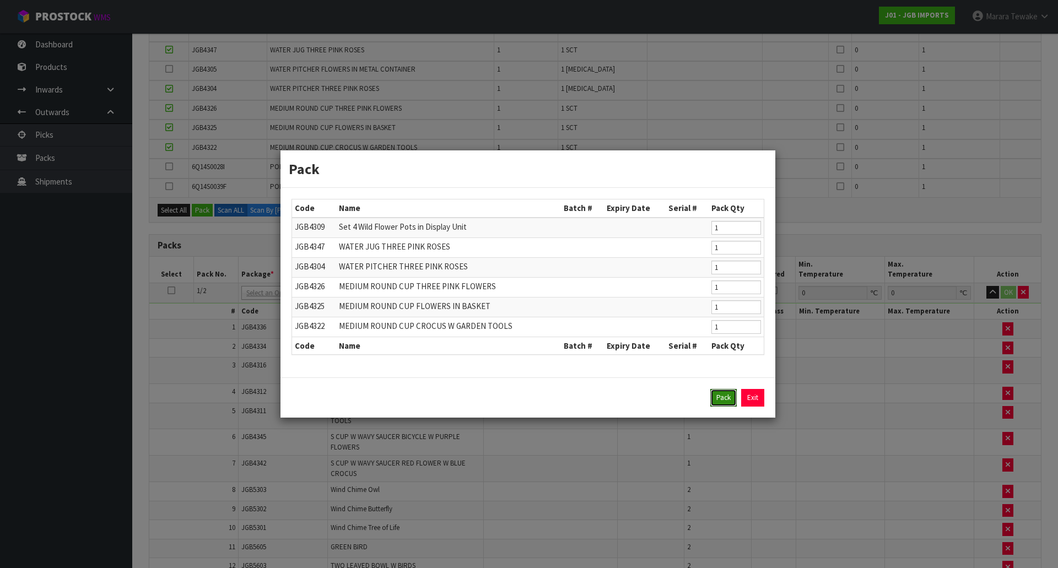
click at [725, 398] on button "Pack" at bounding box center [723, 398] width 26 height 18
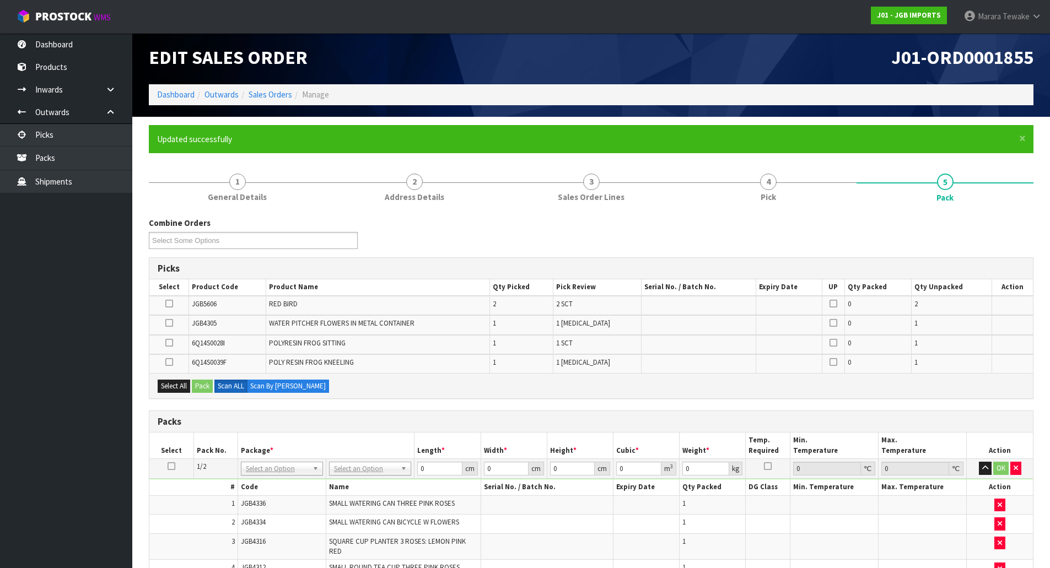
scroll to position [0, 0]
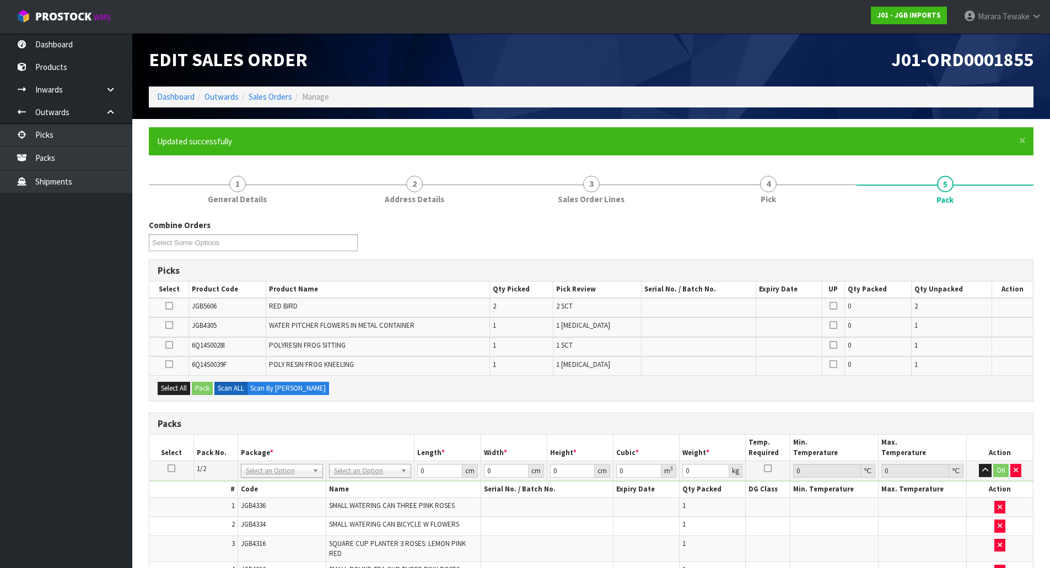
click at [166, 325] on icon at bounding box center [169, 325] width 8 height 1
click at [0, 0] on input "checkbox" at bounding box center [0, 0] width 0 height 0
click at [166, 346] on icon at bounding box center [169, 345] width 8 height 1
click at [0, 0] on input "checkbox" at bounding box center [0, 0] width 0 height 0
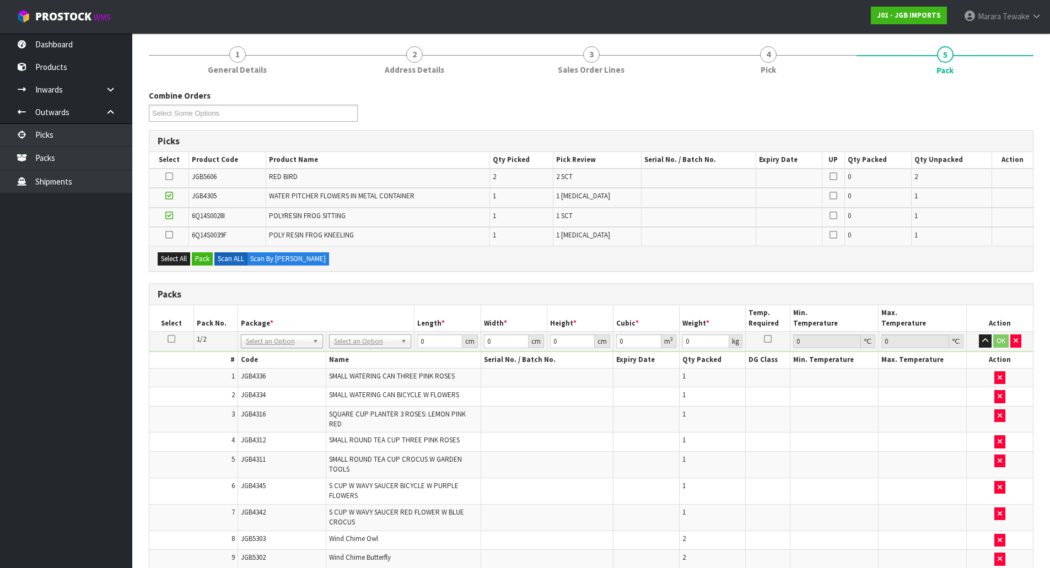
scroll to position [110, 0]
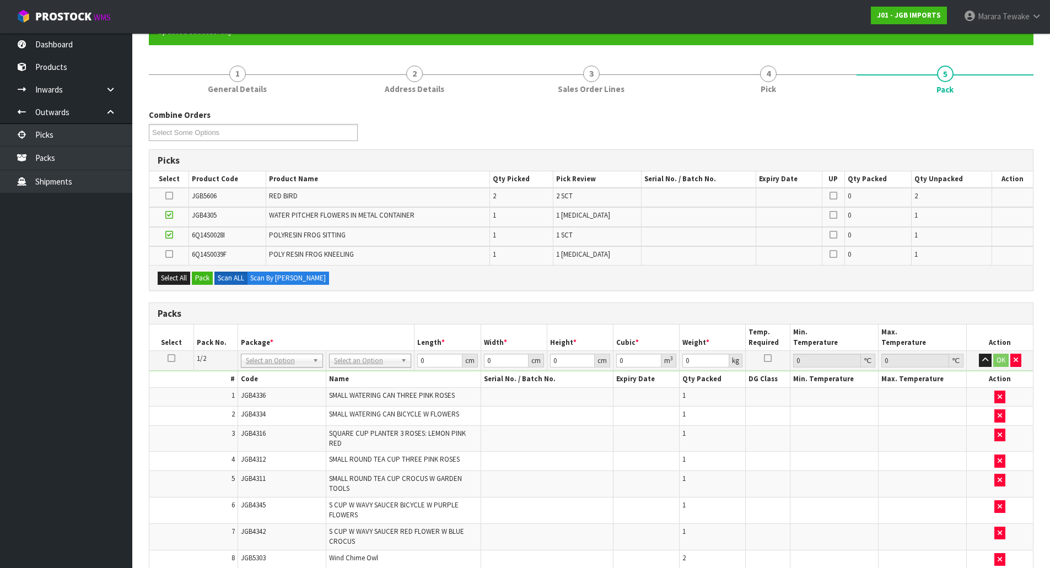
click at [168, 235] on icon at bounding box center [169, 235] width 8 height 1
click at [0, 0] on input "checkbox" at bounding box center [0, 0] width 0 height 0
click at [164, 253] on td at bounding box center [169, 255] width 40 height 19
click at [170, 254] on icon at bounding box center [169, 254] width 8 height 1
click at [0, 0] on input "checkbox" at bounding box center [0, 0] width 0 height 0
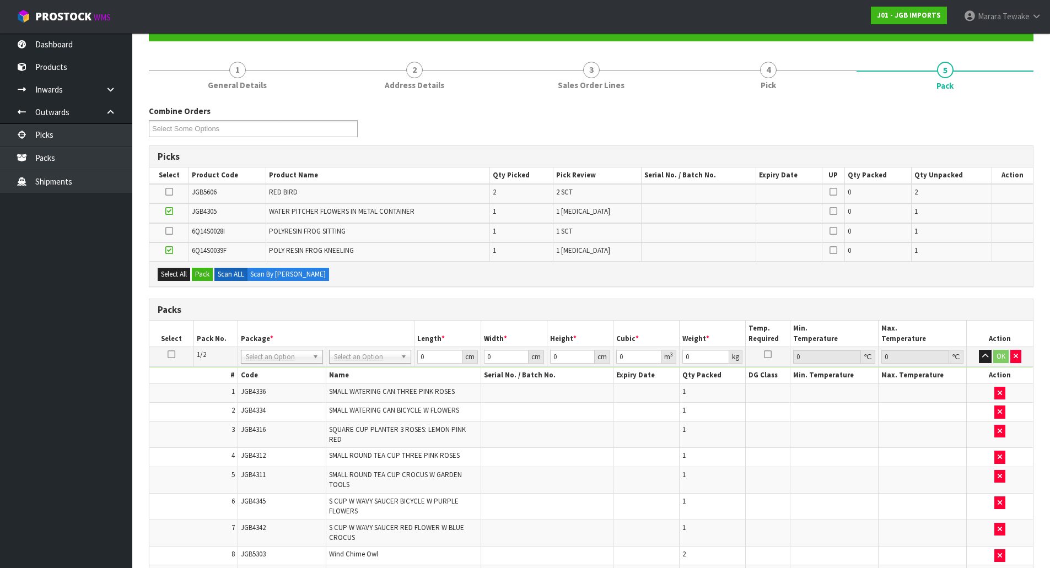
scroll to position [109, 0]
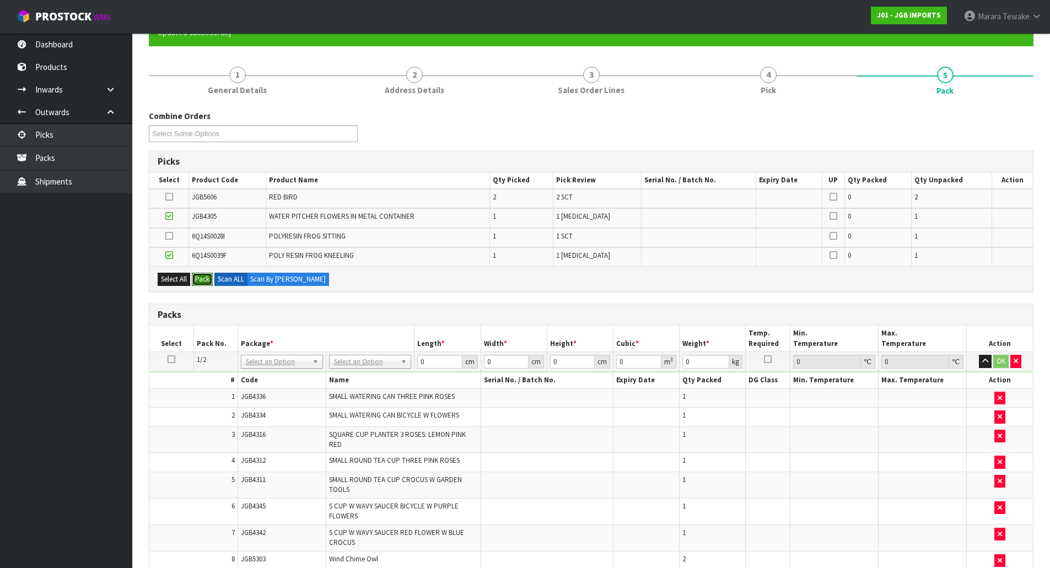
click at [205, 277] on button "Pack" at bounding box center [202, 279] width 21 height 13
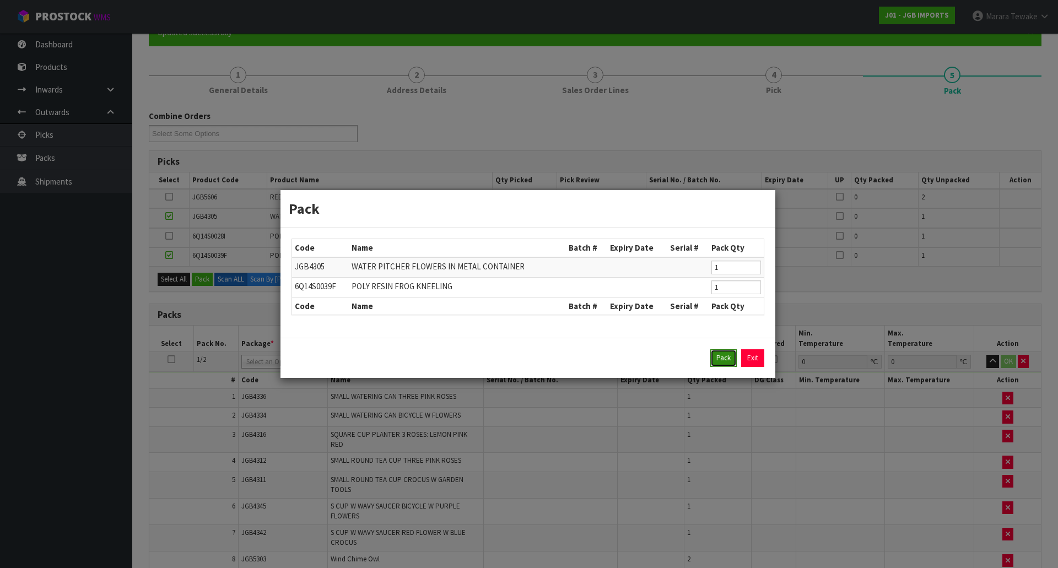
click at [724, 360] on button "Pack" at bounding box center [723, 358] width 26 height 18
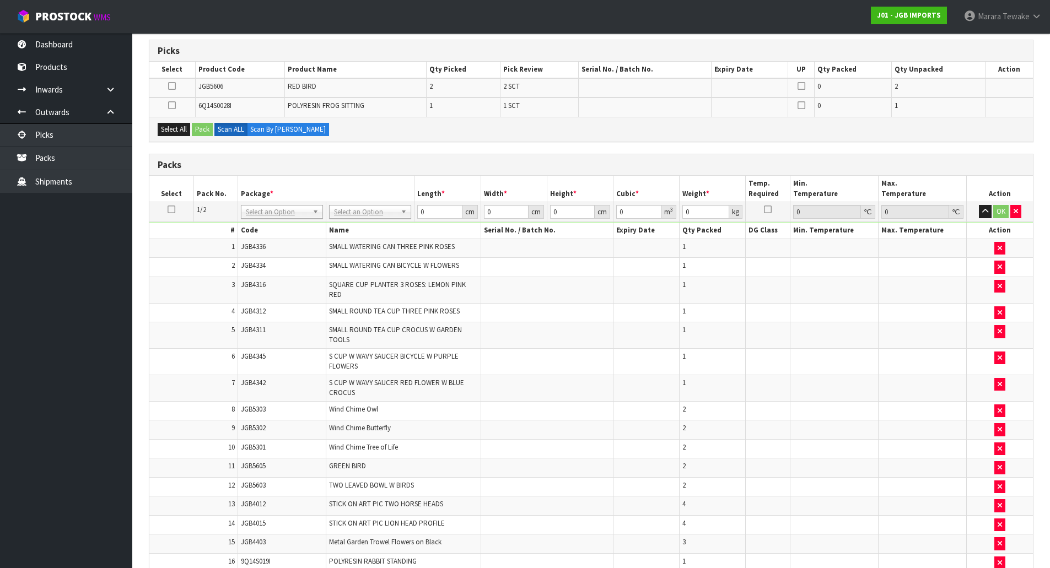
scroll to position [220, 0]
click at [171, 209] on icon at bounding box center [172, 209] width 8 height 1
click at [173, 105] on icon at bounding box center [172, 105] width 8 height 1
click at [0, 0] on input "checkbox" at bounding box center [0, 0] width 0 height 0
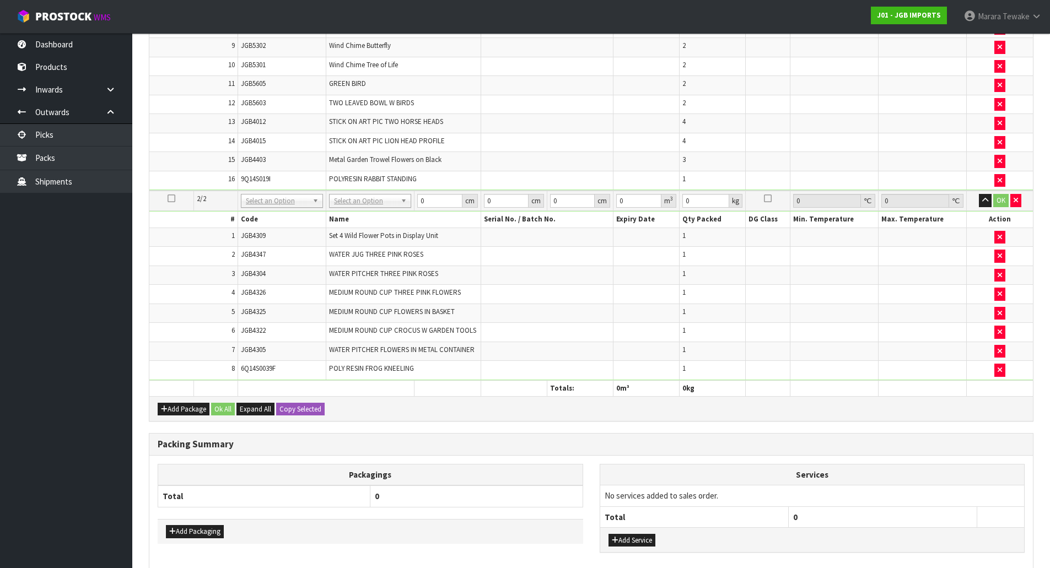
scroll to position [660, 0]
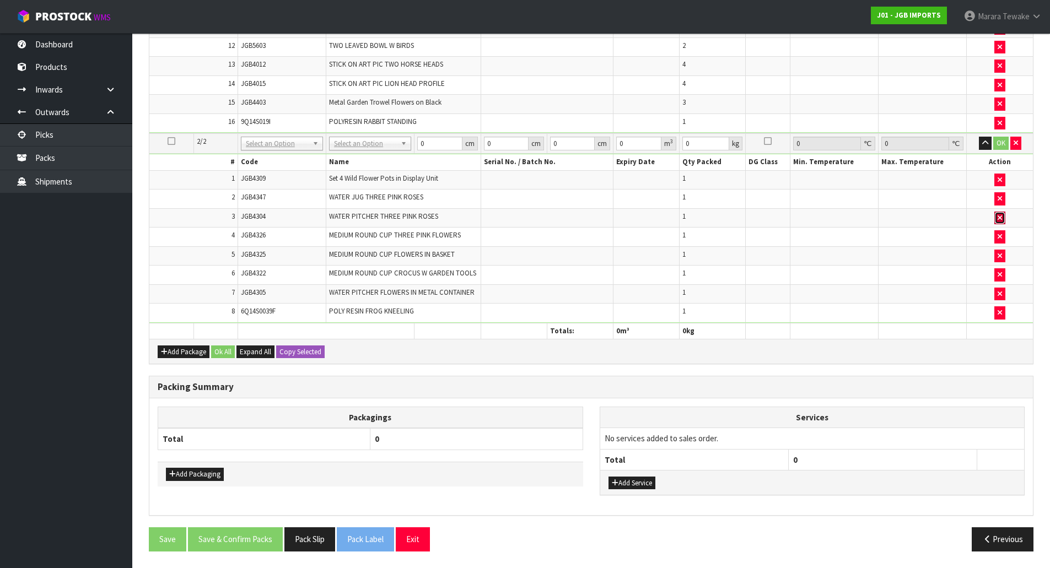
click at [1003, 219] on button "button" at bounding box center [999, 218] width 11 height 13
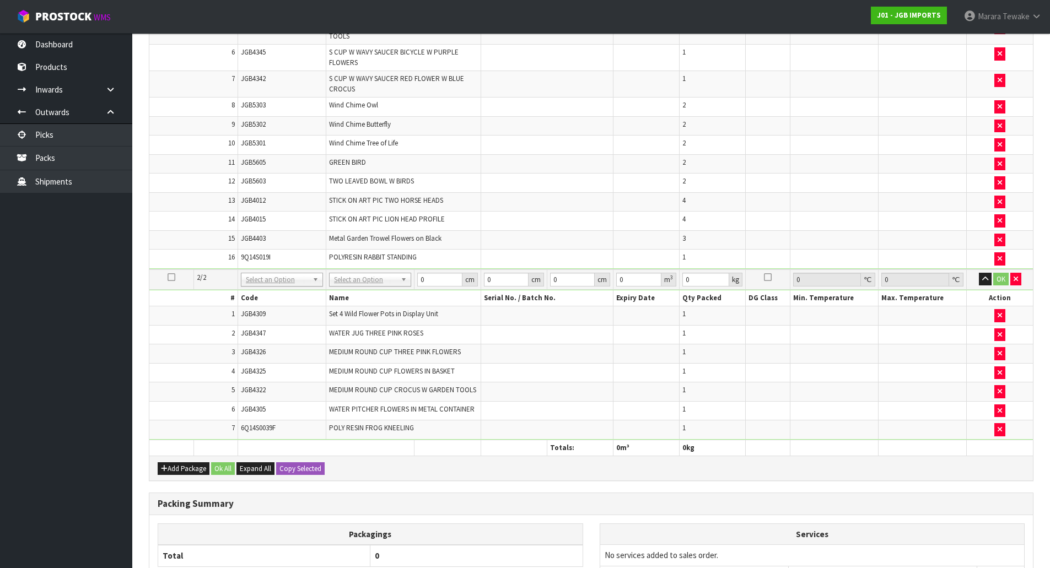
scroll to position [550, 0]
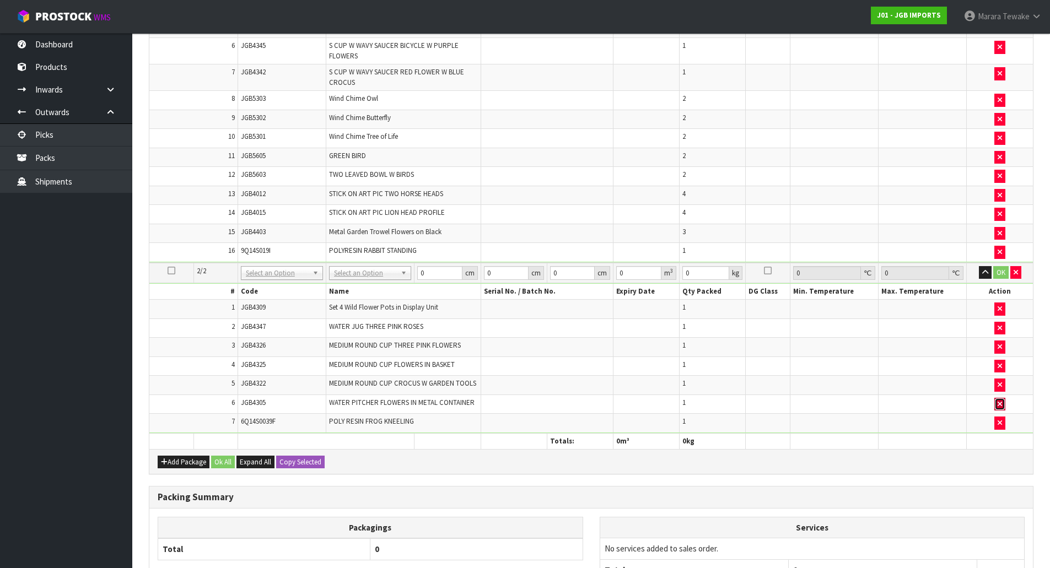
click at [1001, 401] on icon "button" at bounding box center [999, 404] width 4 height 7
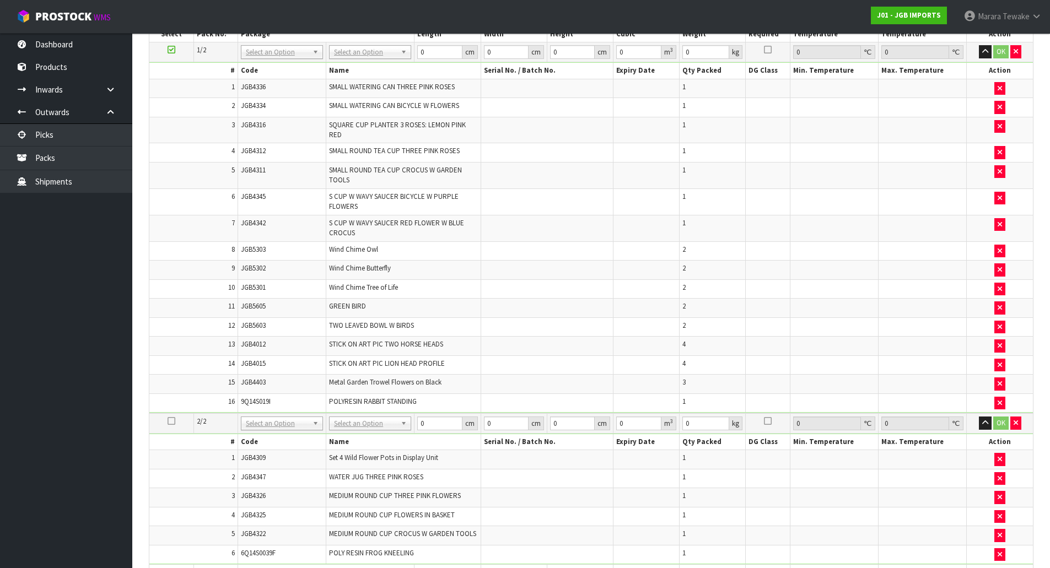
scroll to position [404, 0]
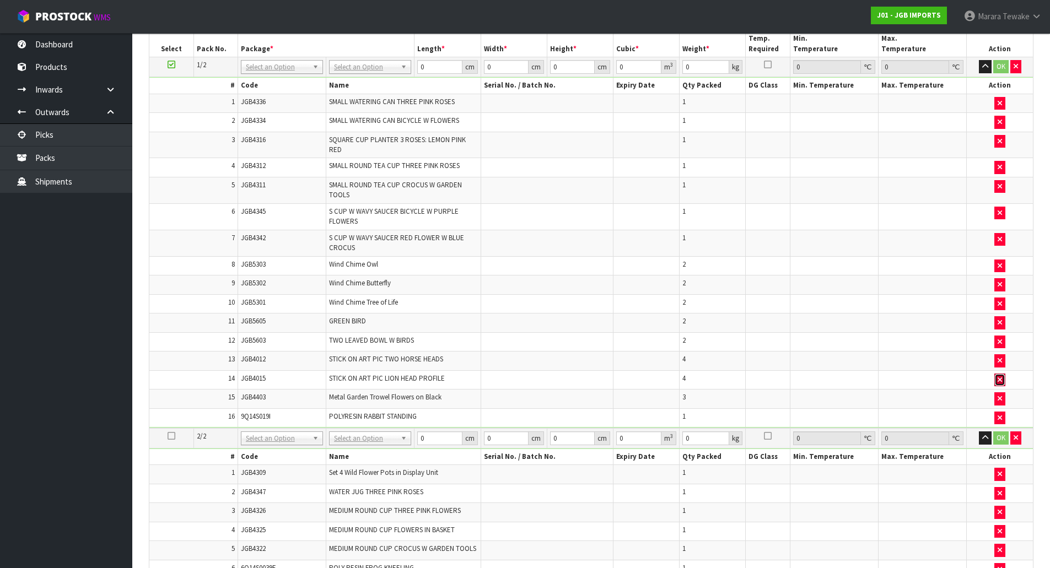
click at [1000, 380] on icon "button" at bounding box center [999, 379] width 4 height 7
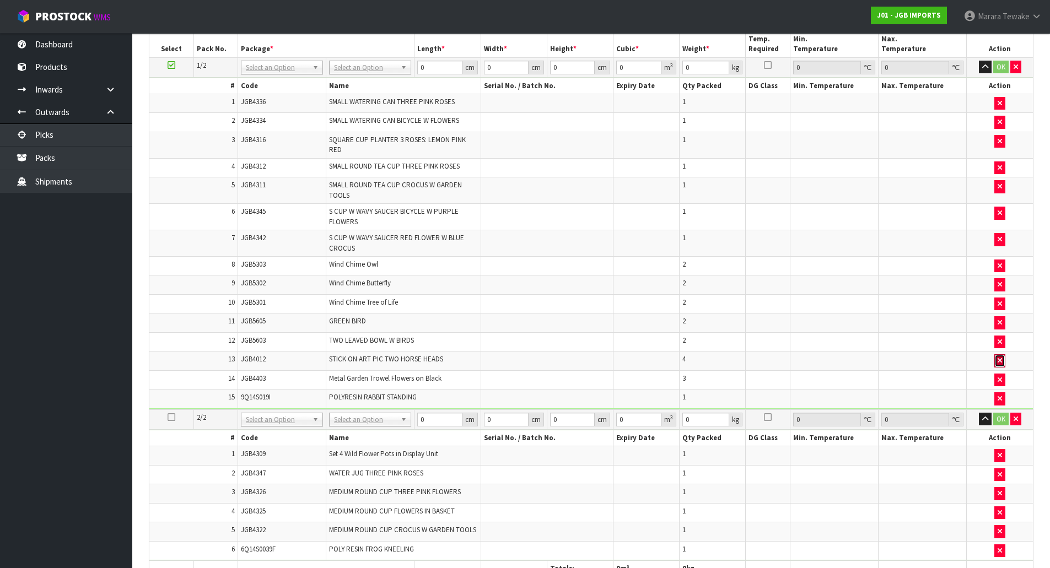
click at [1000, 360] on icon "button" at bounding box center [999, 360] width 4 height 7
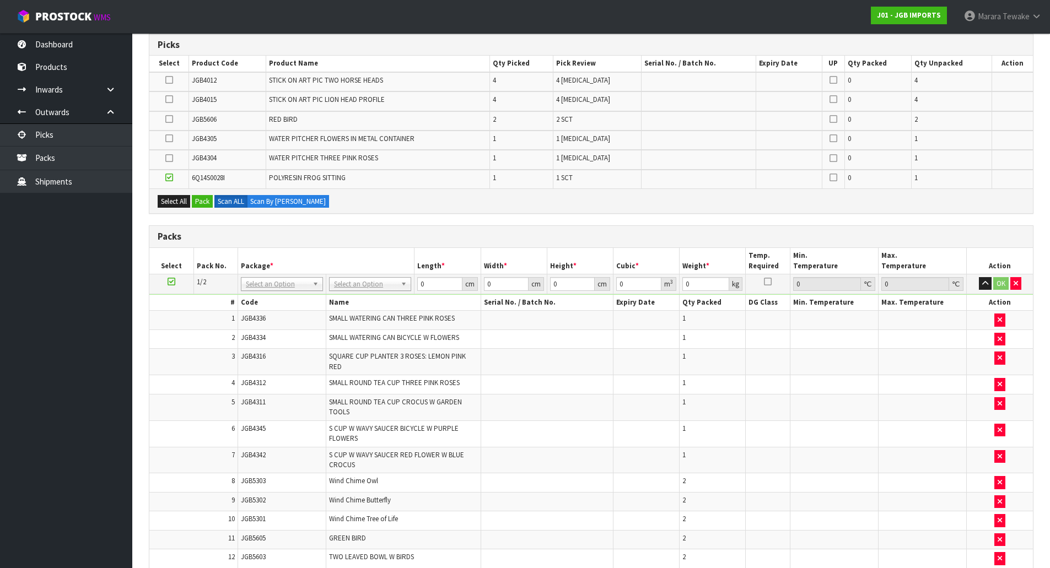
scroll to position [222, 0]
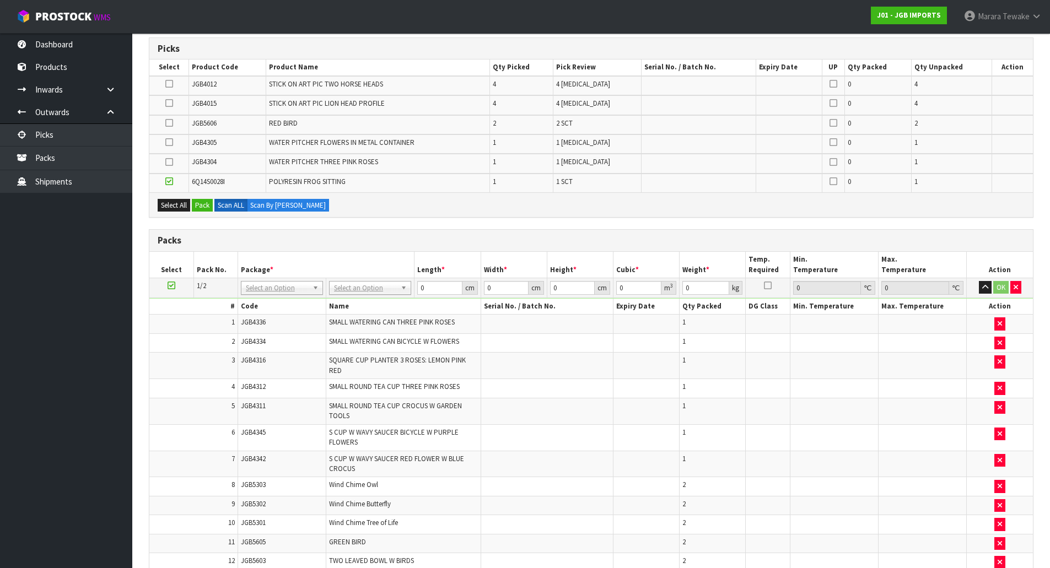
click at [168, 181] on icon at bounding box center [169, 181] width 8 height 1
click at [0, 0] on input "checkbox" at bounding box center [0, 0] width 0 height 0
click at [167, 123] on icon at bounding box center [169, 123] width 8 height 1
click at [0, 0] on input "checkbox" at bounding box center [0, 0] width 0 height 0
click at [166, 143] on icon at bounding box center [169, 142] width 8 height 1
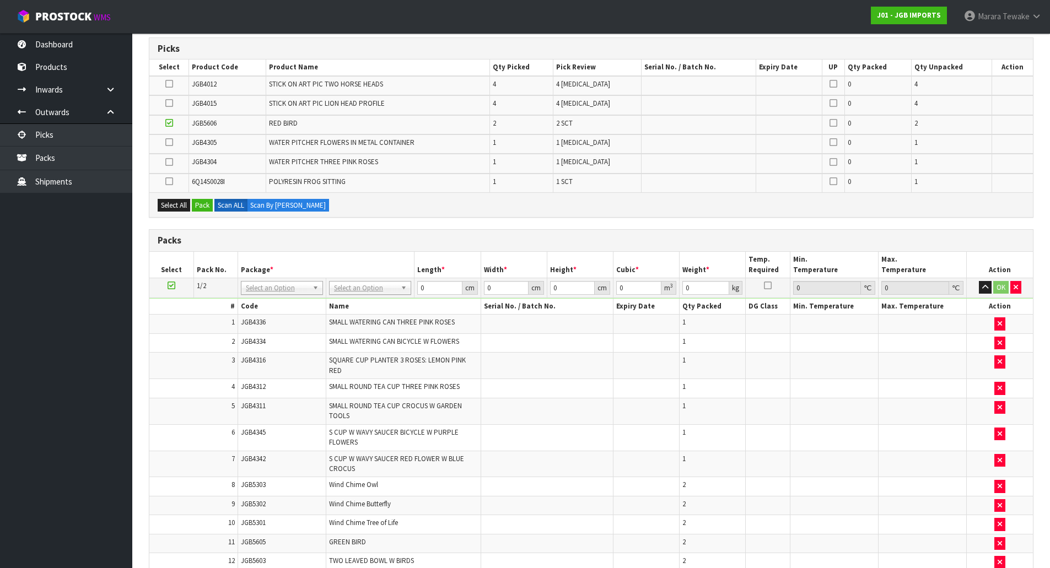
click at [0, 0] on input "checkbox" at bounding box center [0, 0] width 0 height 0
click at [173, 163] on label at bounding box center [169, 162] width 8 height 10
click at [0, 0] on input "checkbox" at bounding box center [0, 0] width 0 height 0
click at [170, 182] on icon at bounding box center [169, 181] width 8 height 1
click at [0, 0] on input "checkbox" at bounding box center [0, 0] width 0 height 0
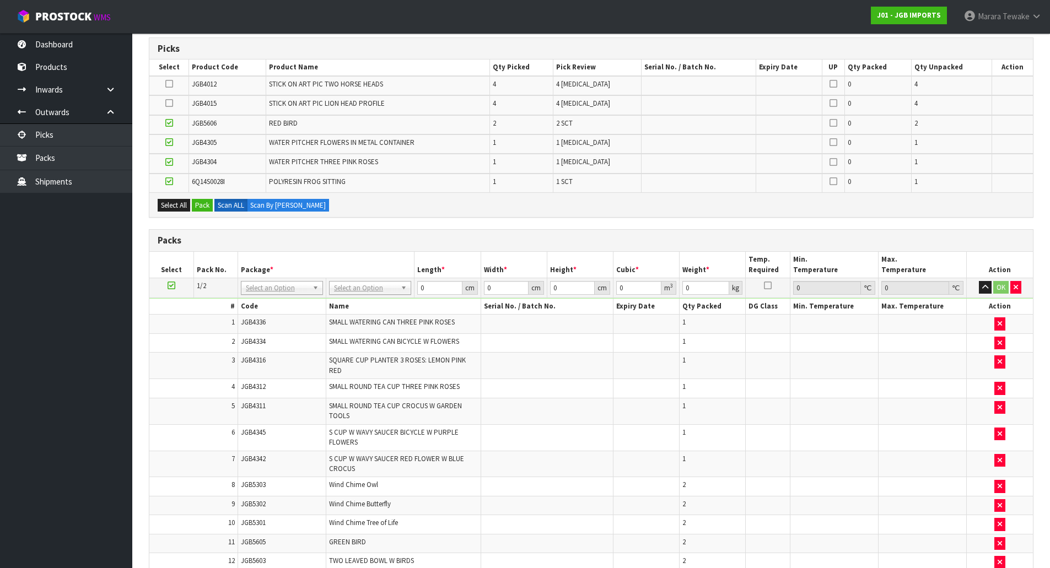
click at [169, 123] on icon at bounding box center [169, 123] width 8 height 1
click at [0, 0] on input "checkbox" at bounding box center [0, 0] width 0 height 0
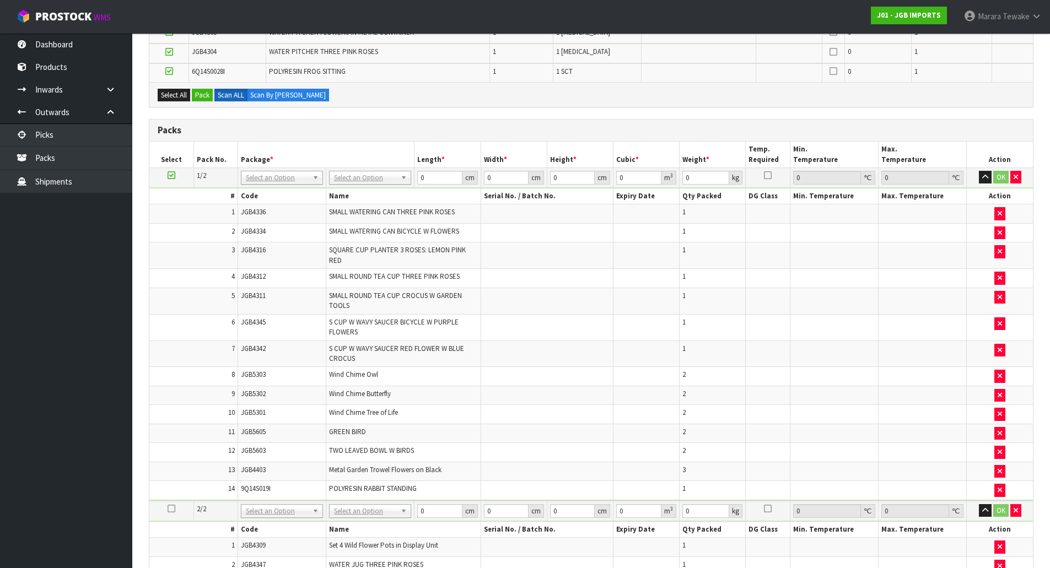
scroll to position [277, 0]
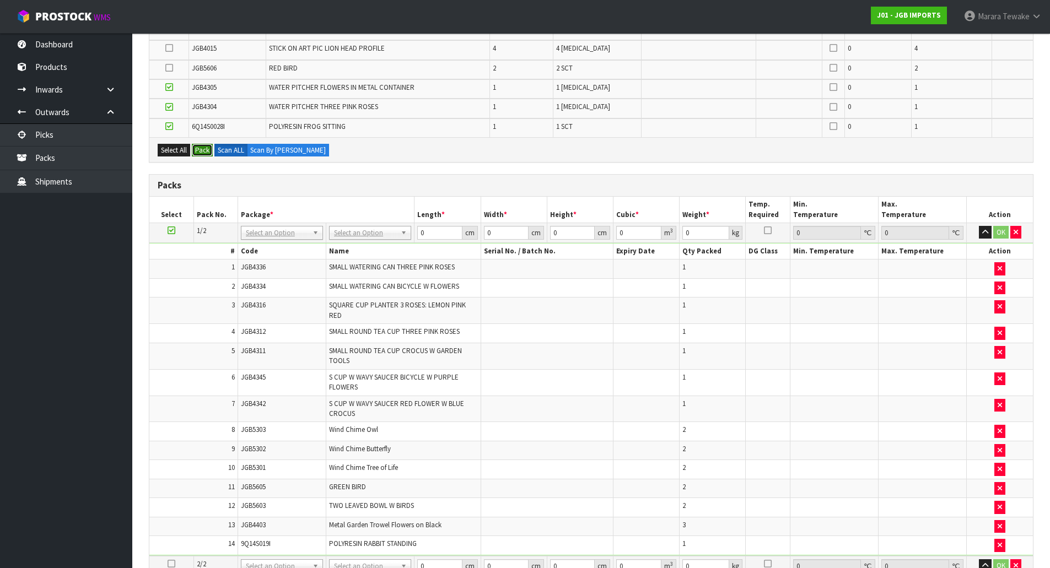
click at [202, 149] on button "Pack" at bounding box center [202, 150] width 21 height 13
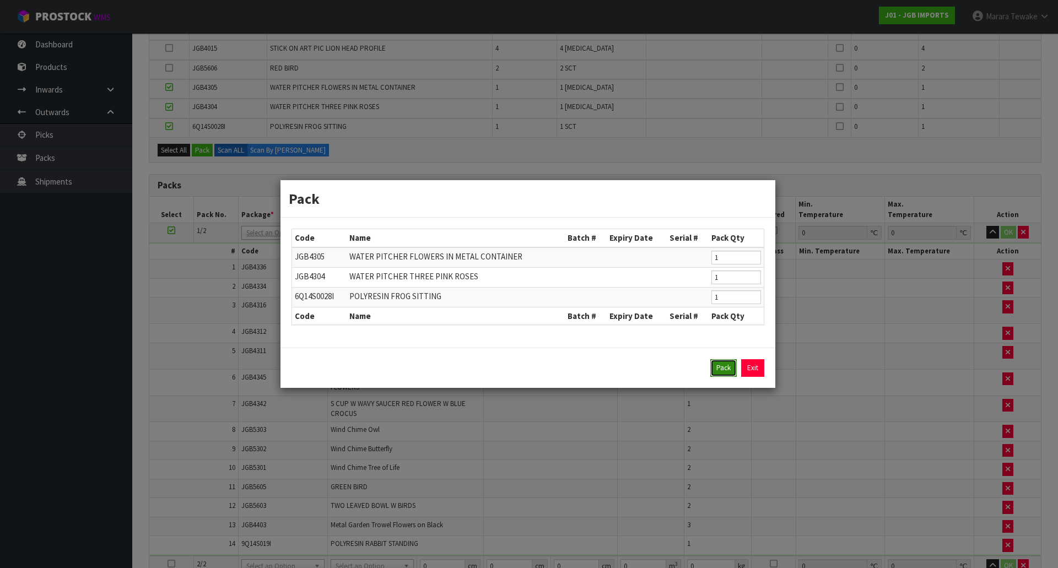
click at [722, 374] on button "Pack" at bounding box center [723, 368] width 26 height 18
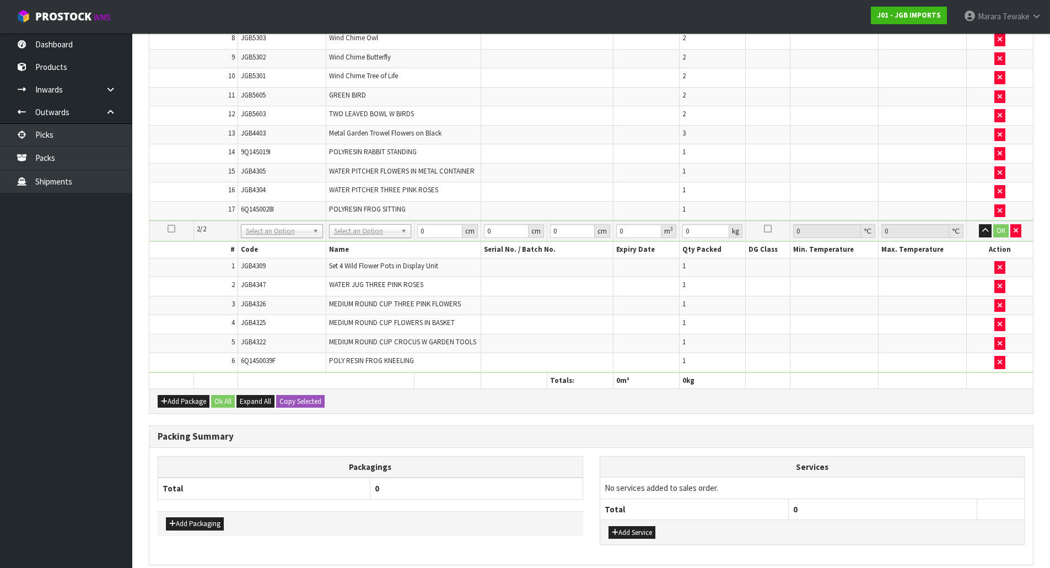
scroll to position [660, 0]
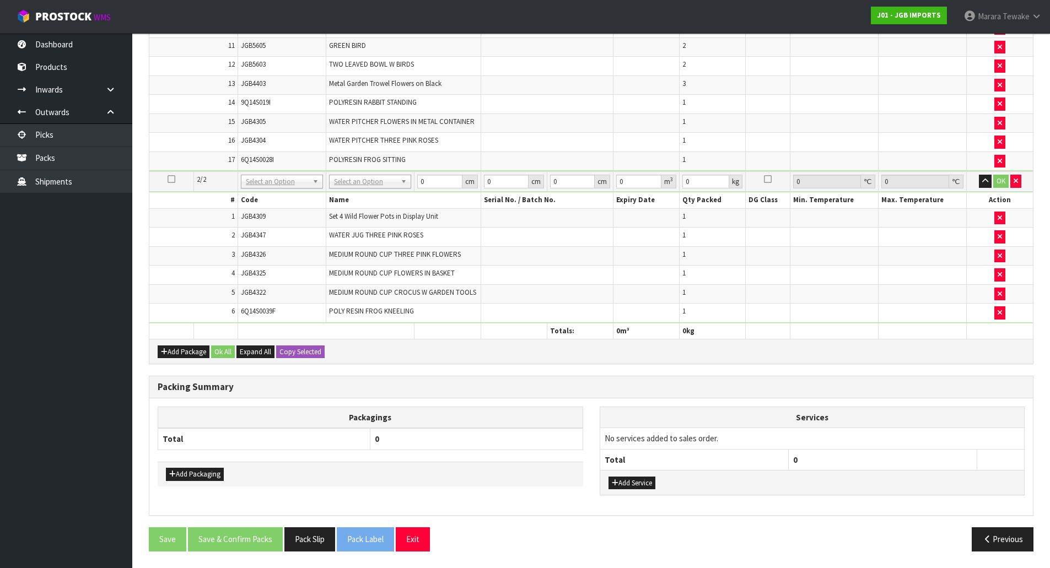
click at [172, 179] on icon at bounding box center [172, 179] width 8 height 1
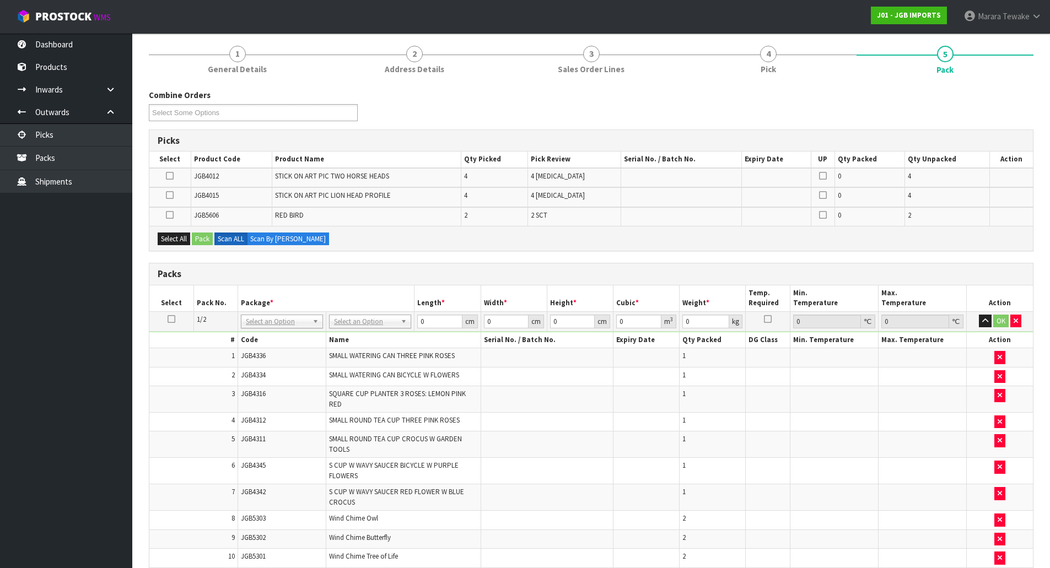
scroll to position [110, 0]
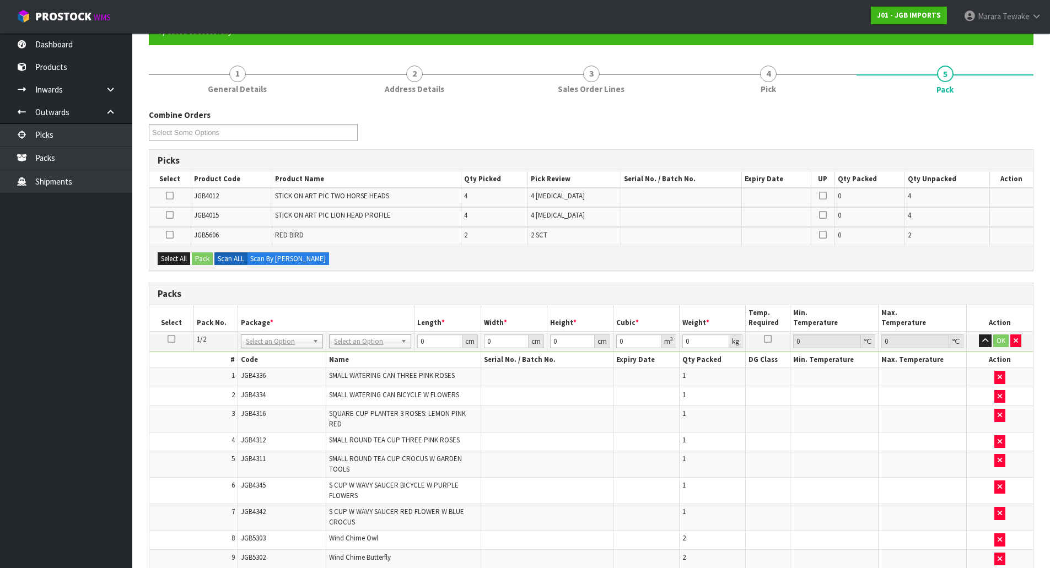
click at [172, 251] on div "Select All Pack Scan ALL Scan By Quantity" at bounding box center [590, 258] width 883 height 25
click at [185, 262] on button "Select All" at bounding box center [174, 258] width 33 height 13
click at [205, 262] on button "Pack" at bounding box center [202, 258] width 21 height 13
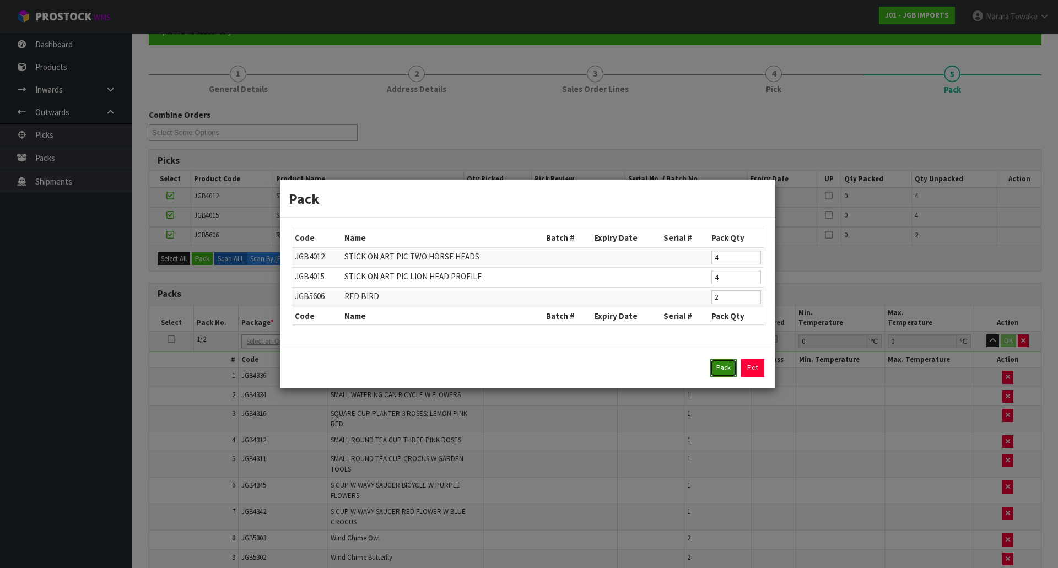
click at [728, 364] on button "Pack" at bounding box center [723, 368] width 26 height 18
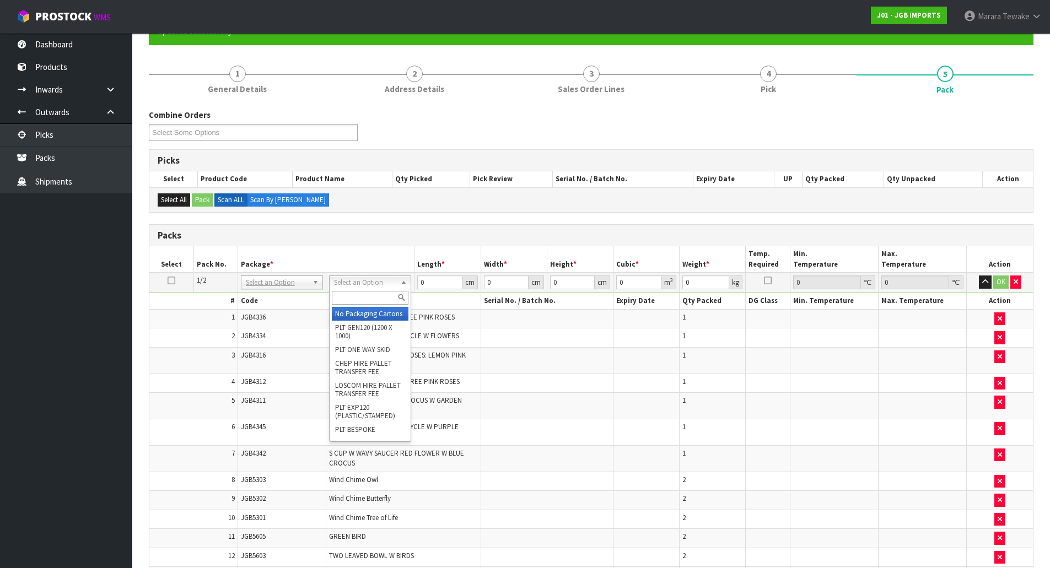
click at [359, 303] on input "text" at bounding box center [370, 298] width 77 height 14
type input "OC"
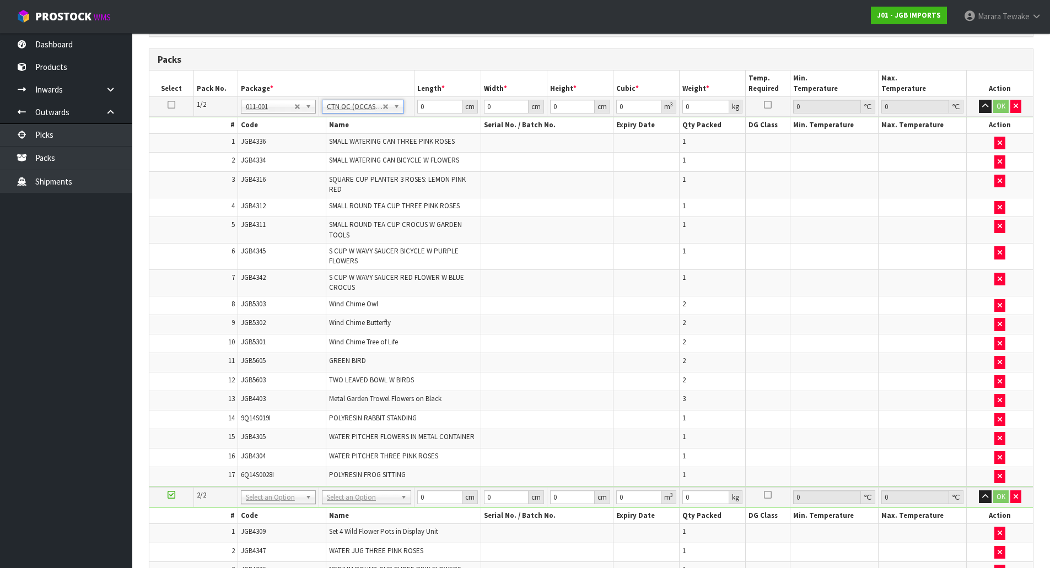
scroll to position [496, 0]
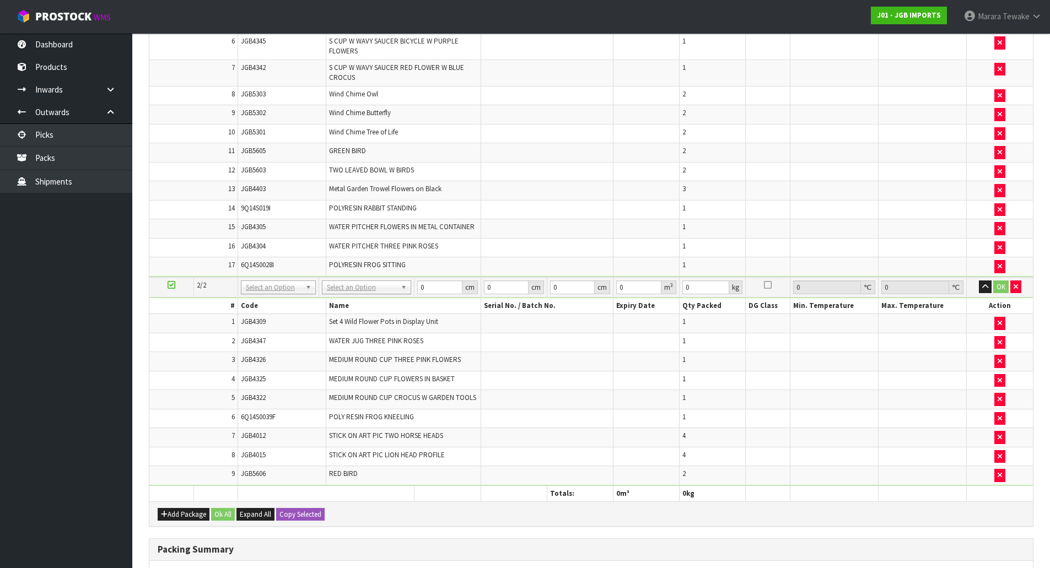
type input "10.93"
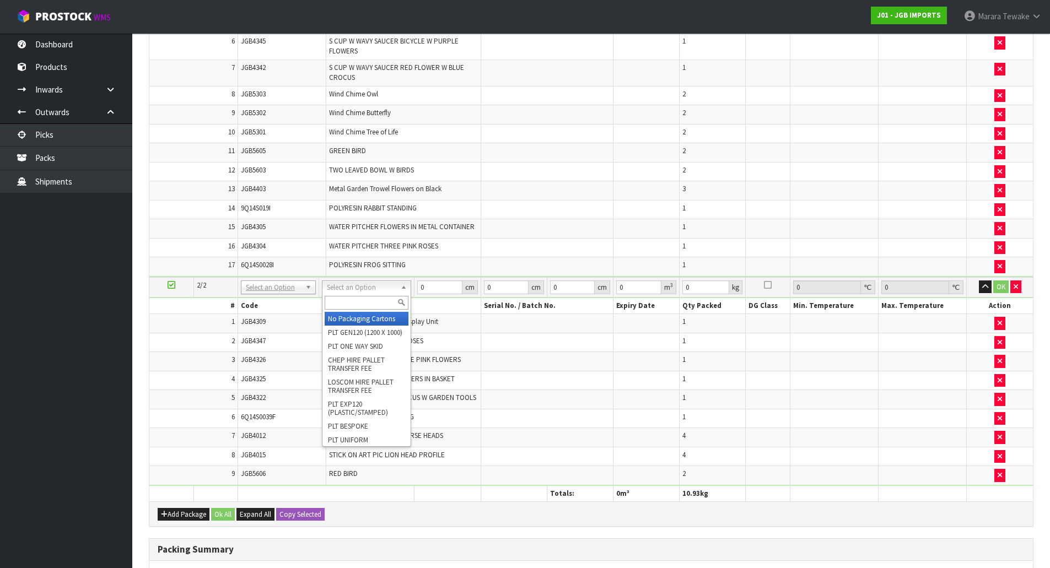
click at [374, 297] on input "text" at bounding box center [367, 303] width 84 height 14
type input "OC"
type input "2"
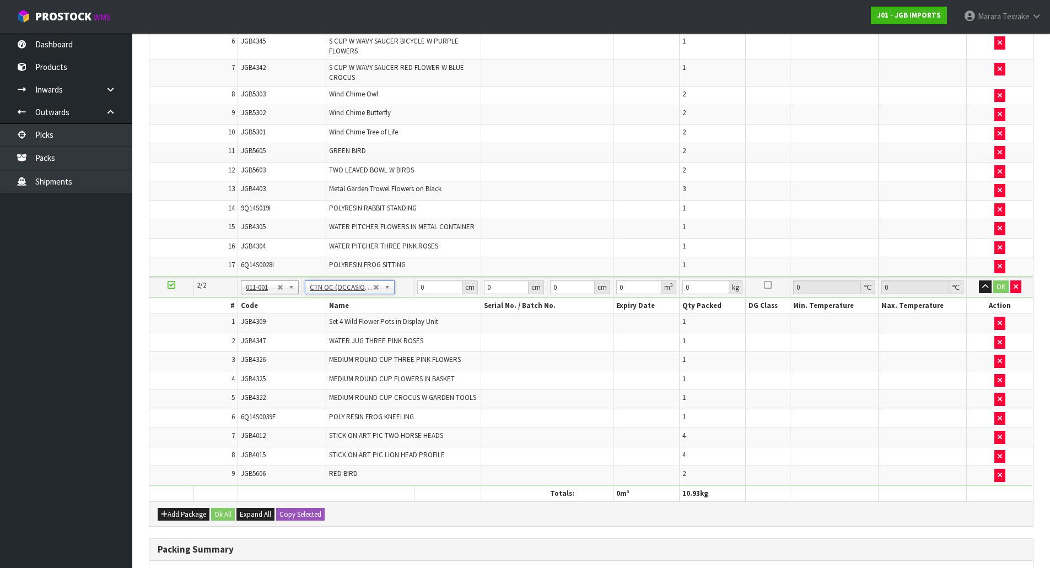
type input "12.17"
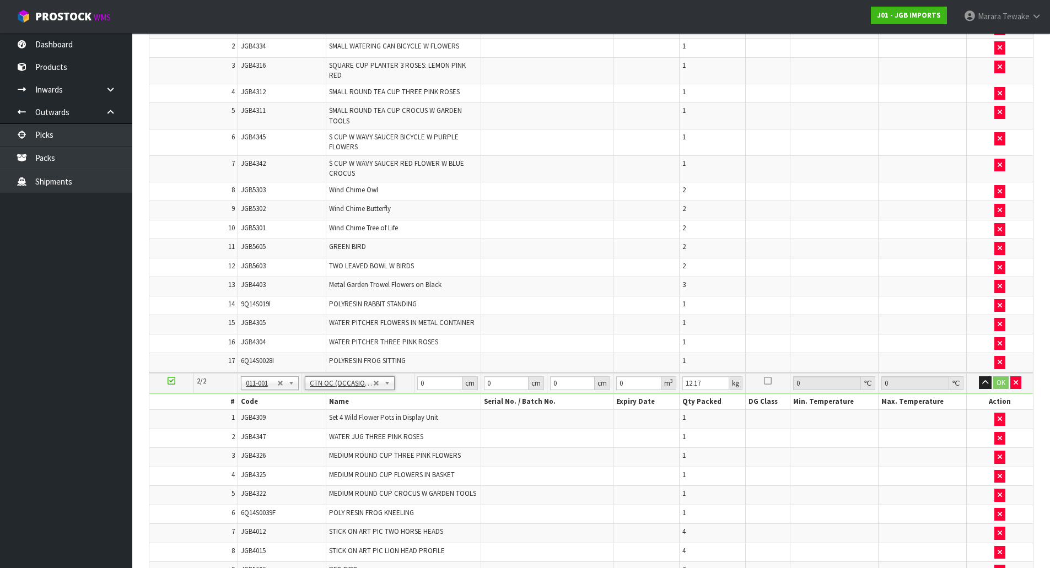
scroll to position [165, 0]
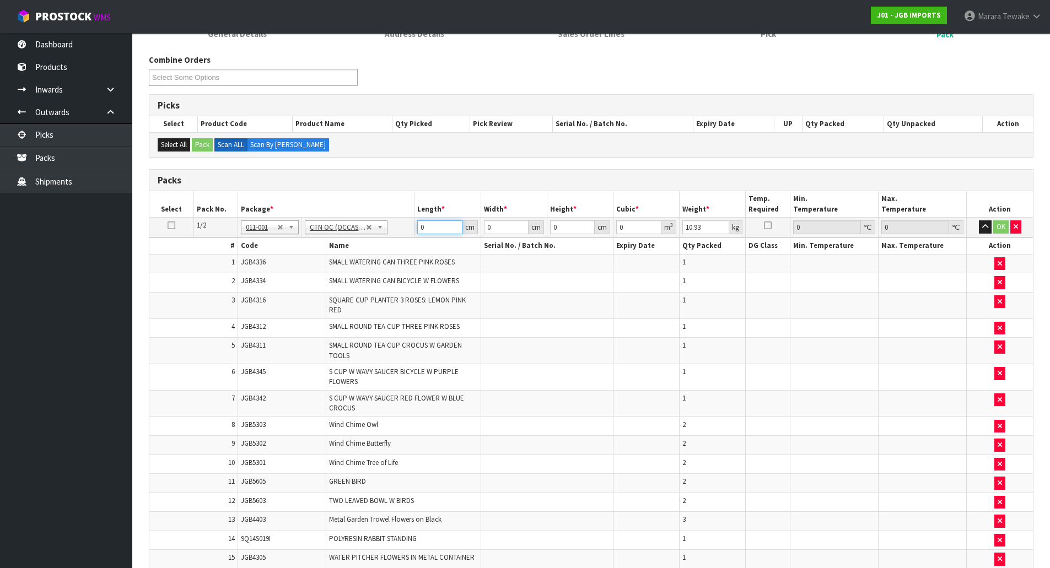
drag, startPoint x: 441, startPoint y: 232, endPoint x: 385, endPoint y: 237, distance: 56.4
click at [395, 236] on tr "1/2 NONE 007-001 007-002 007-004 007-009 007-013 007-014 007-015 007-017 007-01…" at bounding box center [590, 228] width 883 height 20
type input "66"
type input "38"
type input "3"
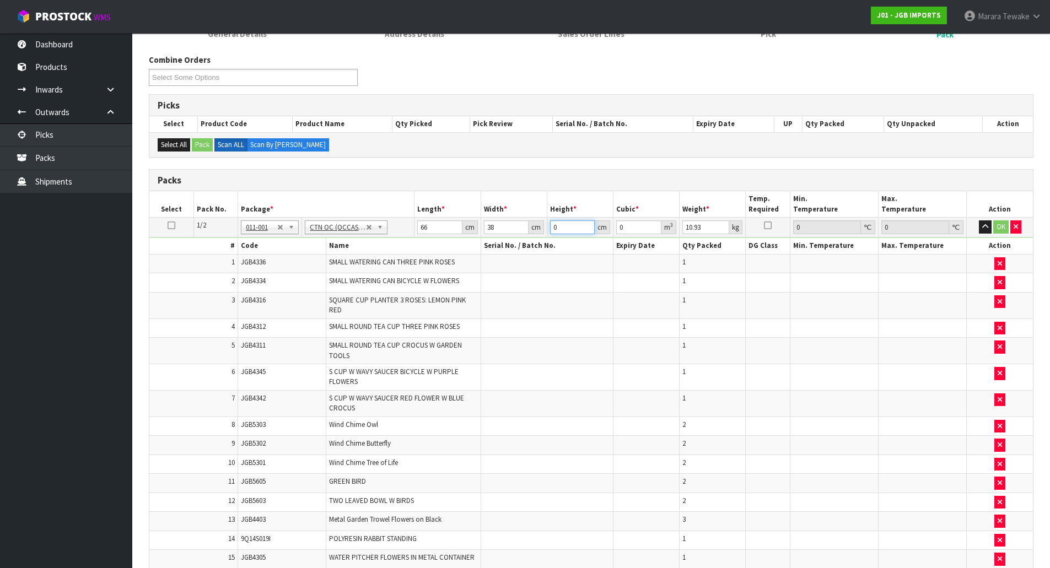
type input "0.007524"
type input "39"
type input "0.097812"
type input "39"
type input "13"
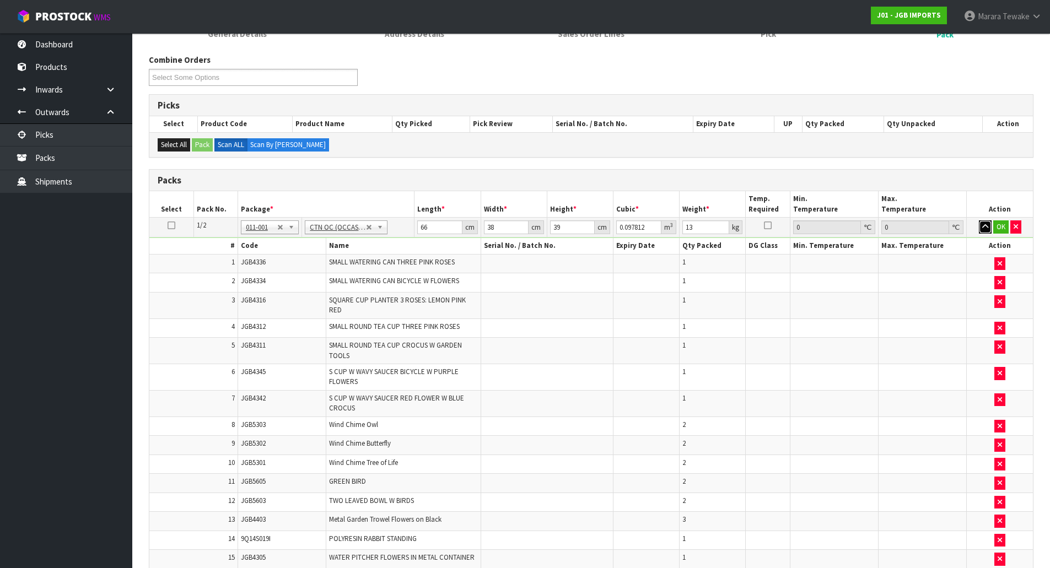
click at [979, 220] on button "button" at bounding box center [985, 226] width 13 height 13
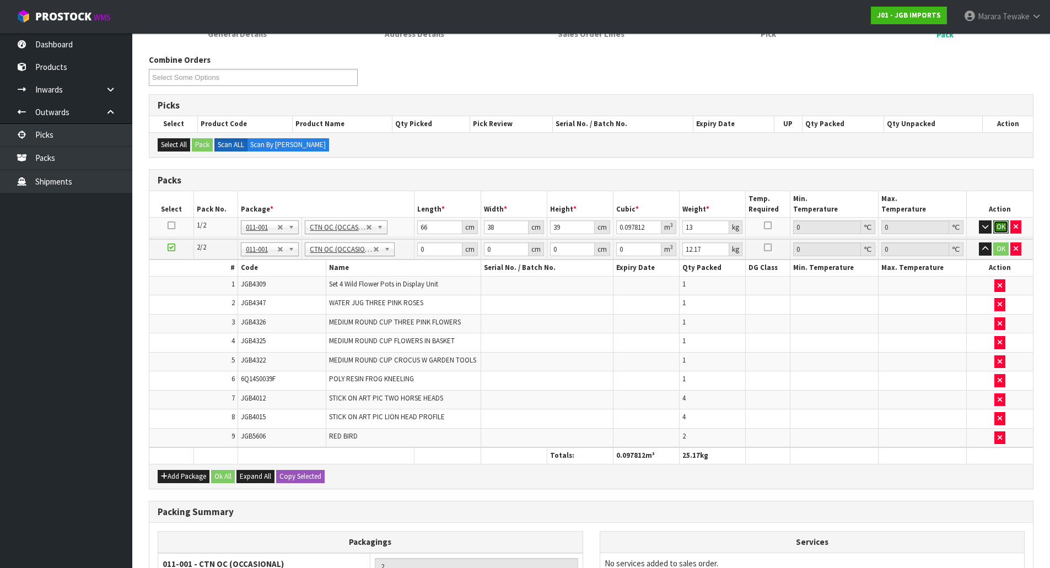
click button "OK" at bounding box center [1000, 226] width 15 height 13
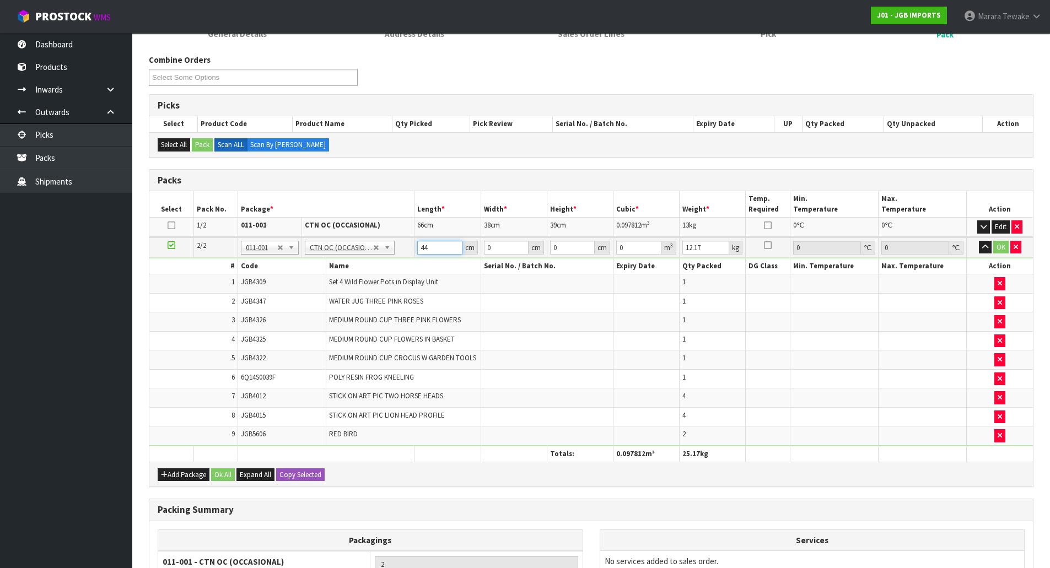
type input "44"
type input "4"
type input "0.007744"
type input "46"
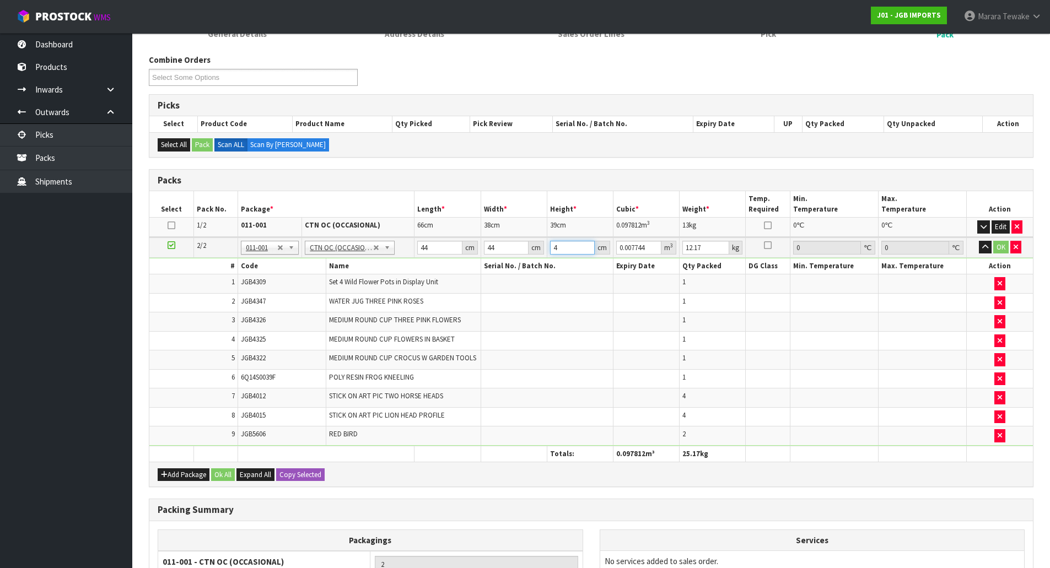
type input "0.089056"
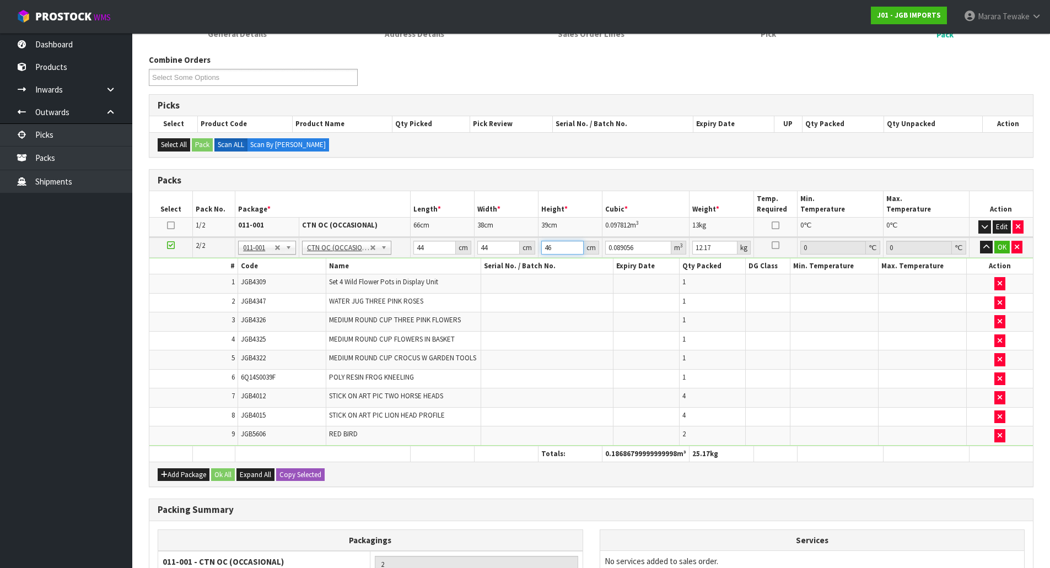
type input "46"
type input "12"
click at [980, 241] on button "button" at bounding box center [986, 247] width 13 height 13
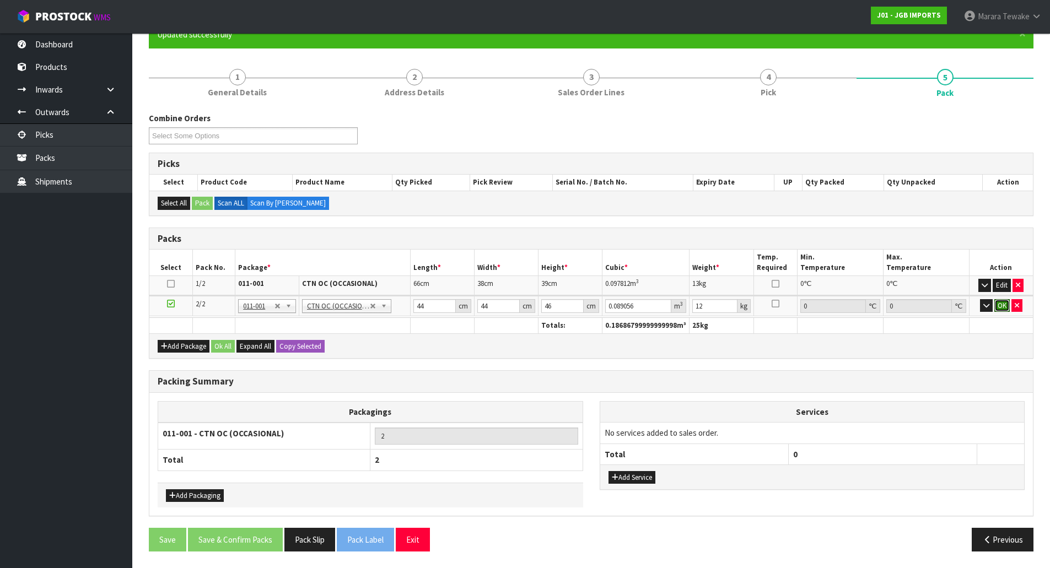
click button "OK" at bounding box center [1001, 305] width 15 height 13
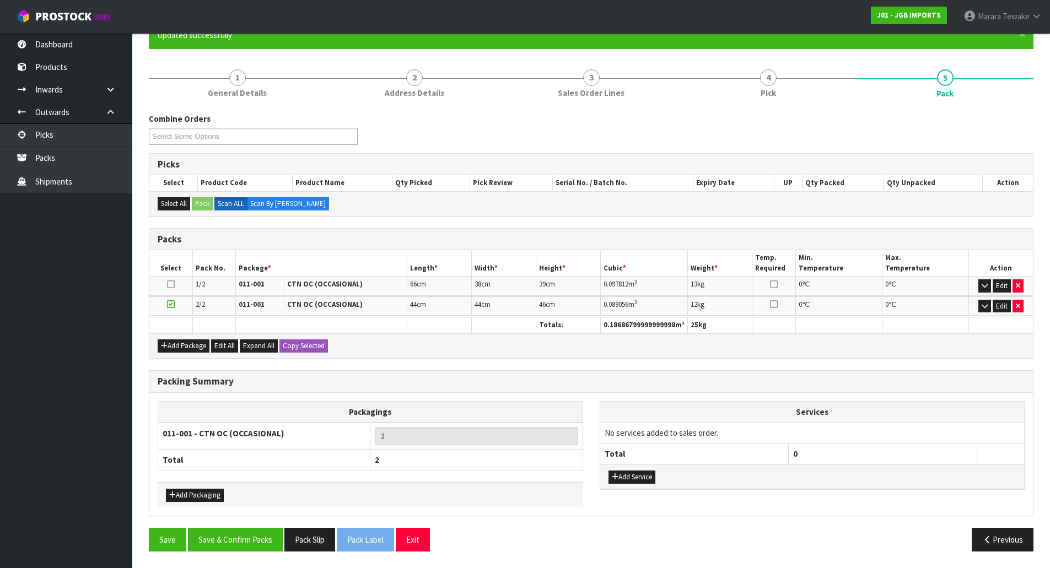
scroll to position [105, 0]
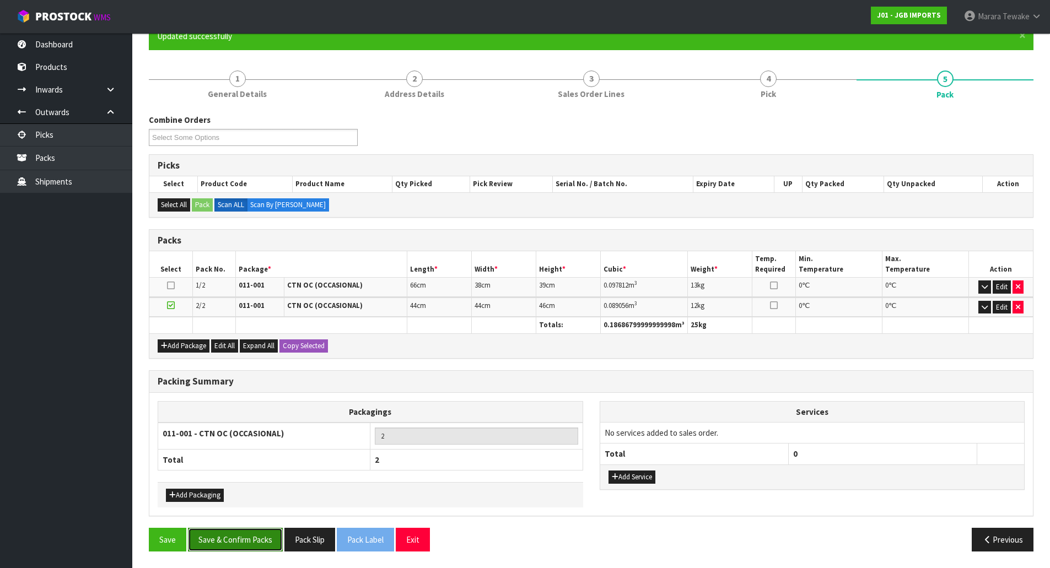
click at [261, 533] on button "Save & Confirm Packs" at bounding box center [235, 540] width 95 height 24
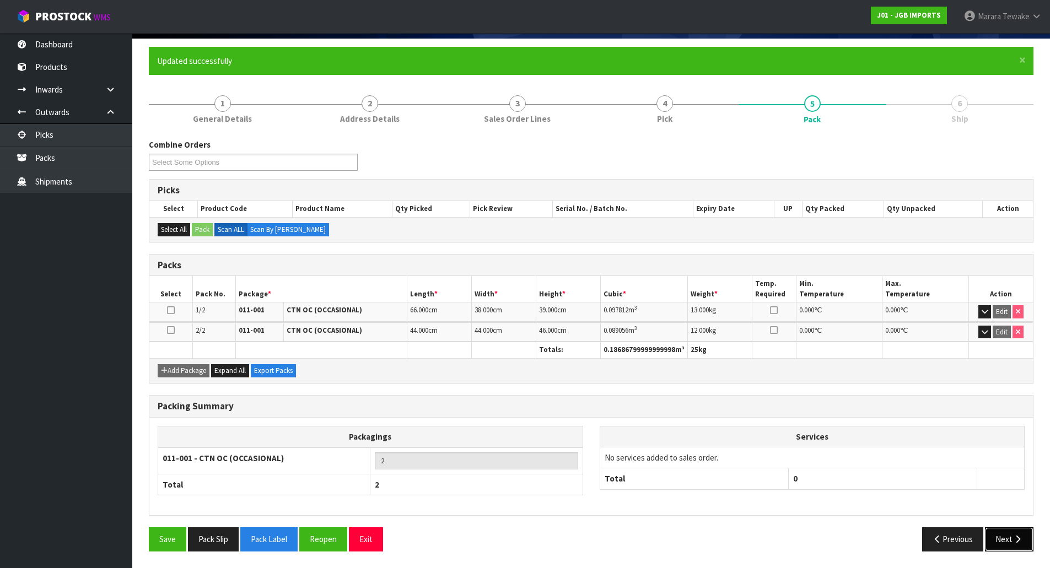
click at [999, 542] on button "Next" at bounding box center [1009, 539] width 48 height 24
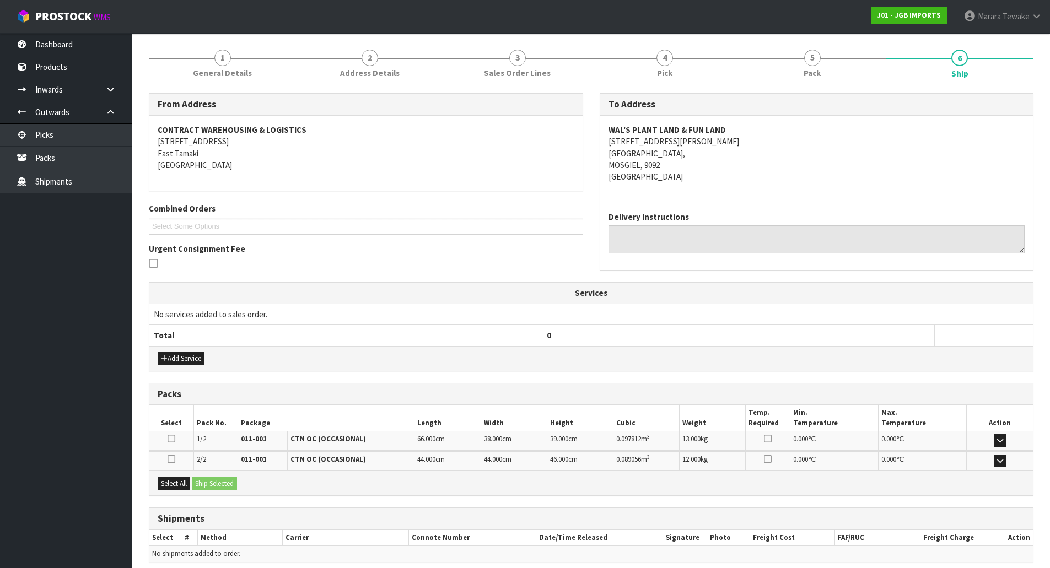
scroll to position [172, 0]
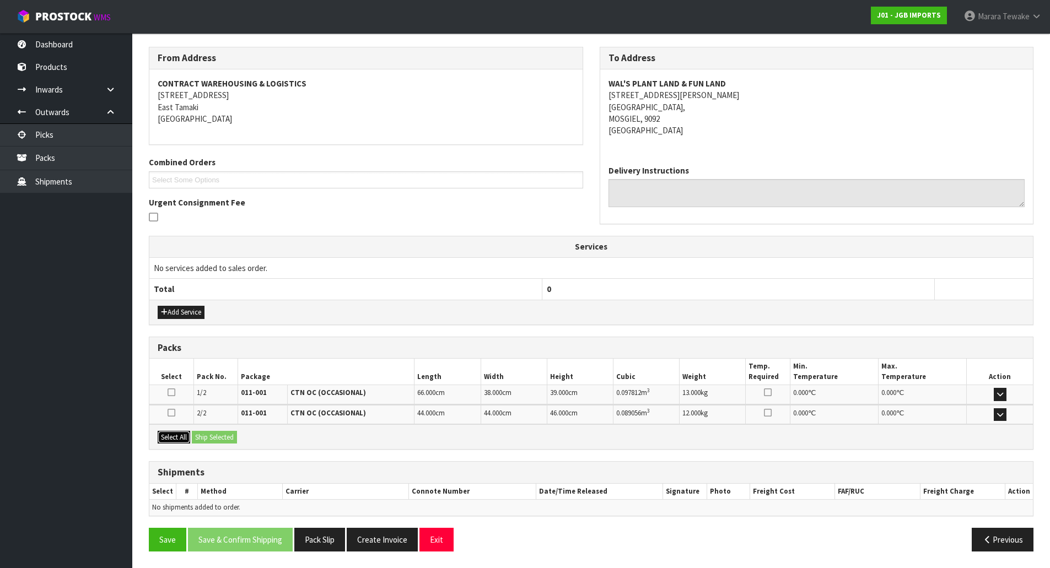
click at [174, 435] on button "Select All" at bounding box center [174, 437] width 33 height 13
click at [209, 435] on button "Ship Selected" at bounding box center [214, 437] width 45 height 13
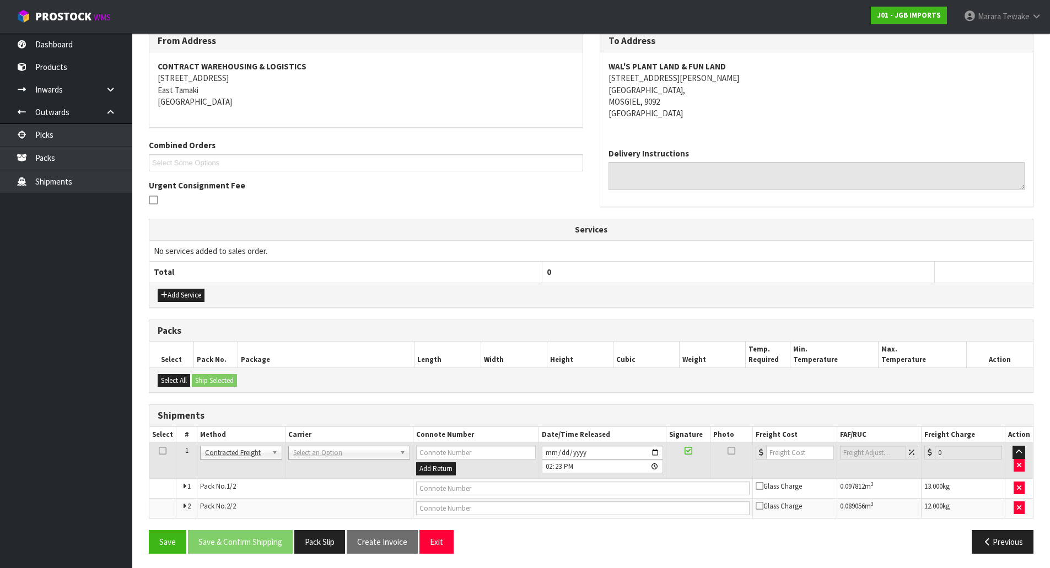
scroll to position [192, 0]
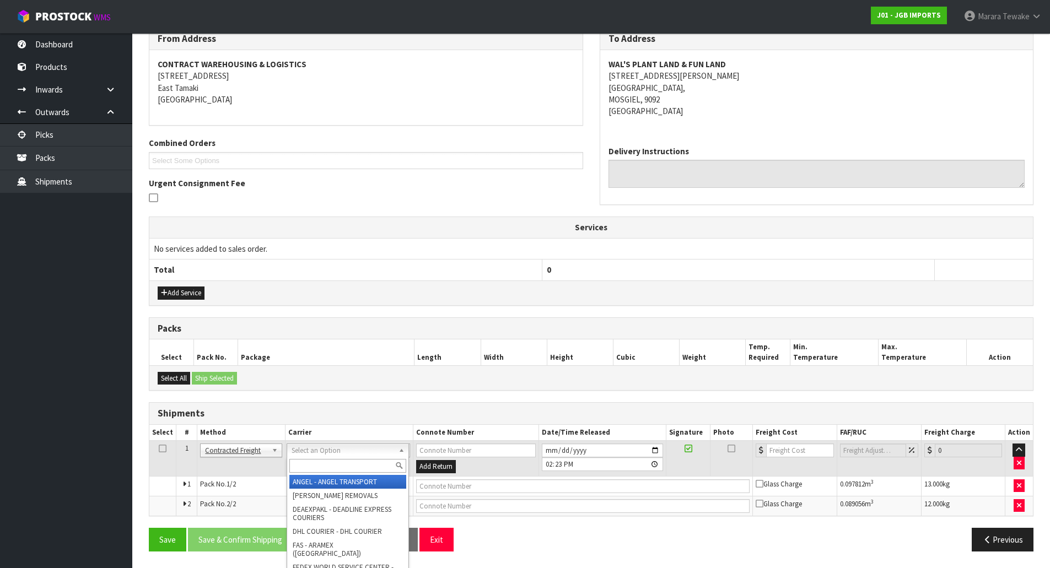
click at [327, 470] on input "text" at bounding box center [347, 466] width 117 height 14
type input "NZP"
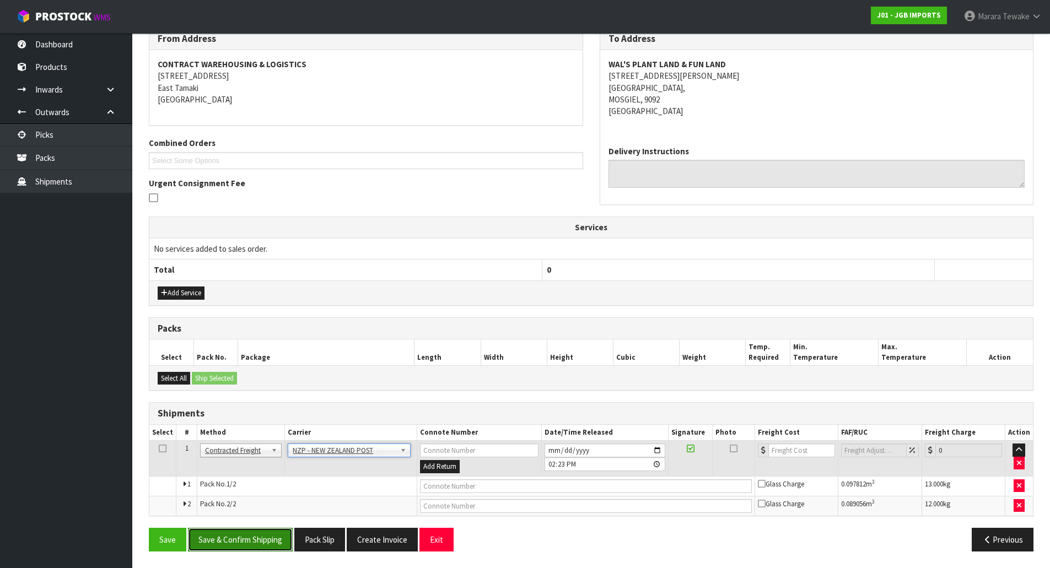
click at [277, 541] on button "Save & Confirm Shipping" at bounding box center [240, 540] width 105 height 24
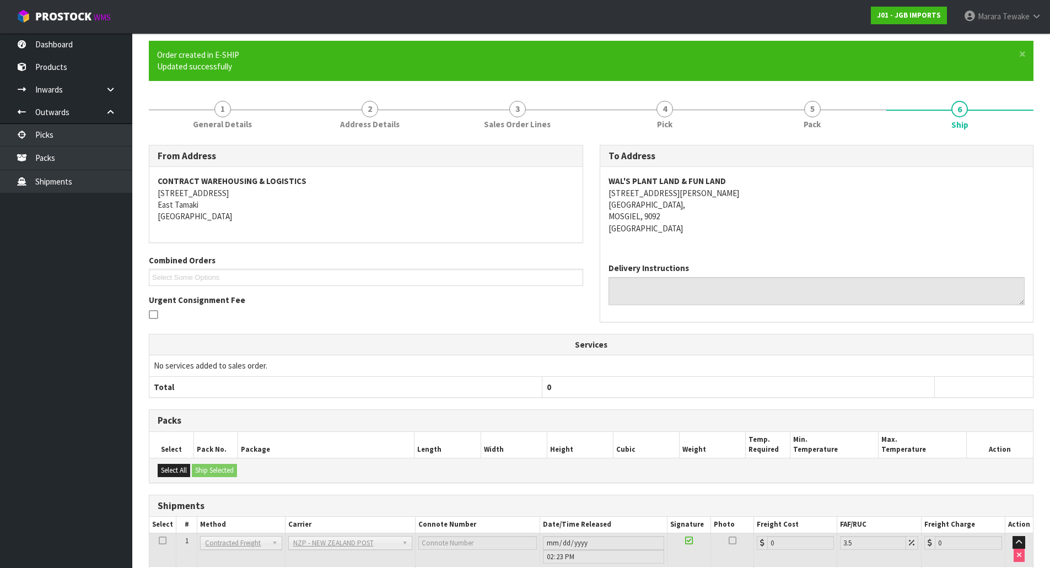
scroll to position [175, 0]
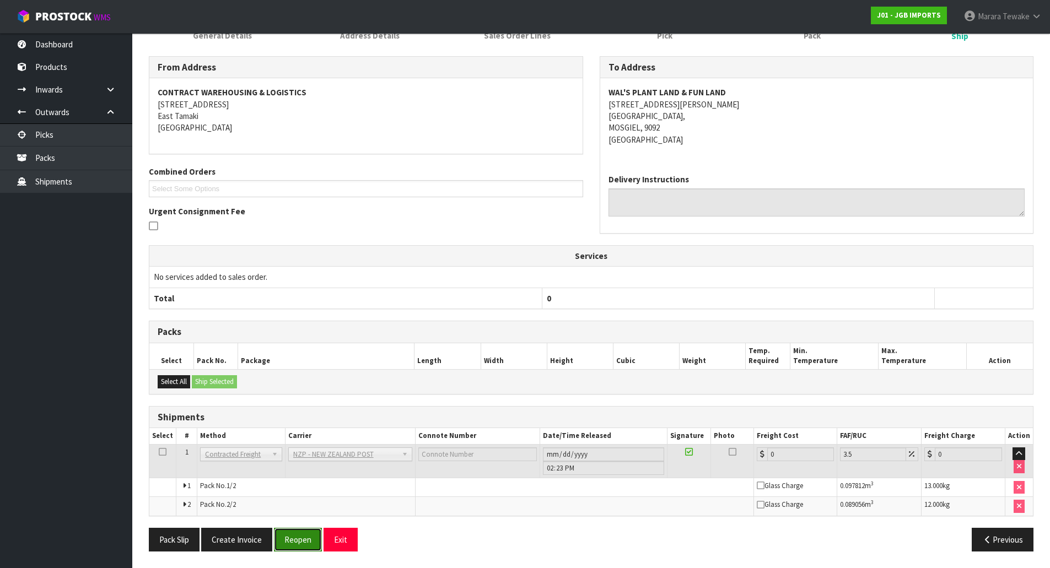
click at [287, 544] on button "Reopen" at bounding box center [298, 540] width 48 height 24
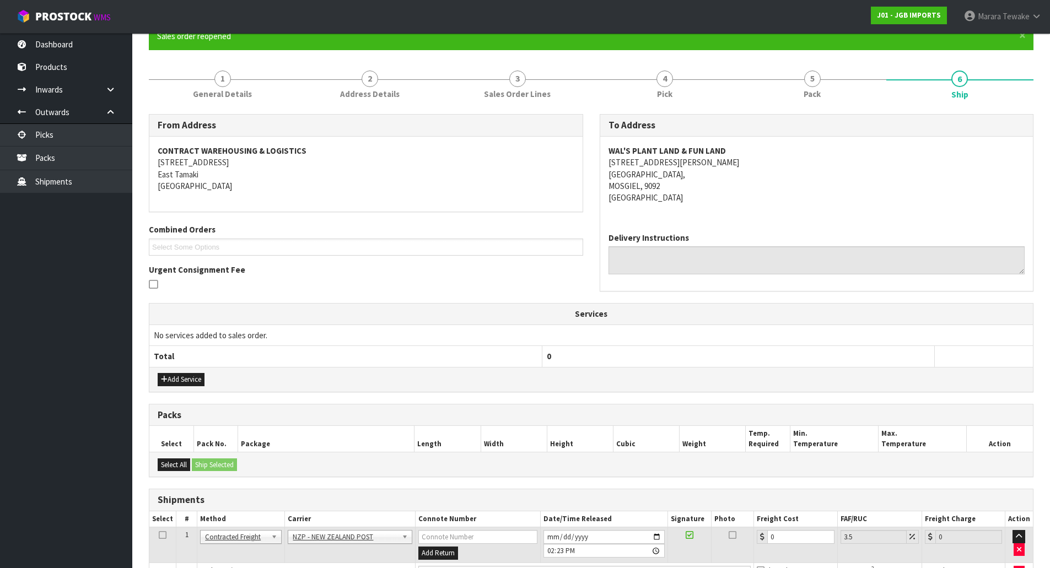
scroll to position [192, 0]
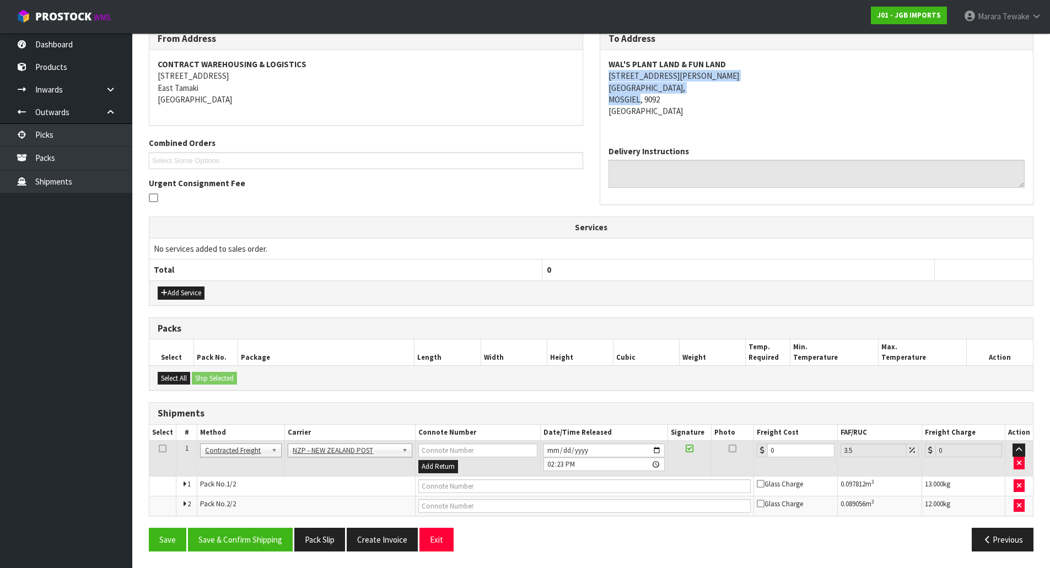
drag, startPoint x: 639, startPoint y: 98, endPoint x: 605, endPoint y: 76, distance: 39.9
click at [605, 76] on div "WAL'S PLANT LAND & FUN LAND 109 BUSH ROAD FAIRFIELD, MOSGIEL, 9092 New Zealand" at bounding box center [816, 93] width 433 height 87
copy address "109 BUSH ROAD FAIRFIELD, MOSGIEL"
drag, startPoint x: 811, startPoint y: 452, endPoint x: 735, endPoint y: 434, distance: 77.5
click at [735, 434] on table "Select # Method Carrier Connote Number Date/Time Released Signature Photo Freig…" at bounding box center [590, 470] width 883 height 91
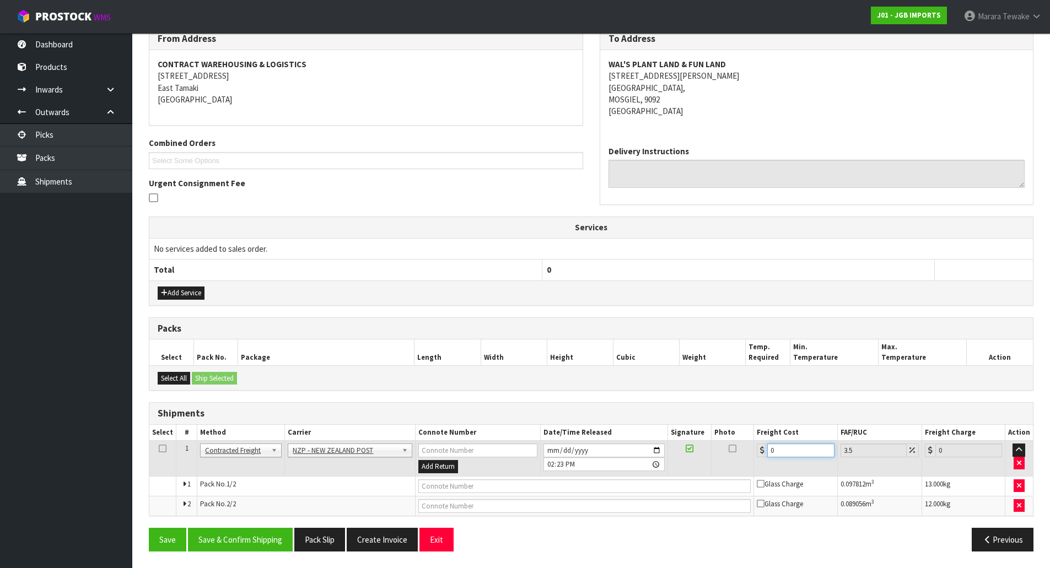
type input "6"
type input "6.21"
type input "62"
type input "64.17"
type input "62.4"
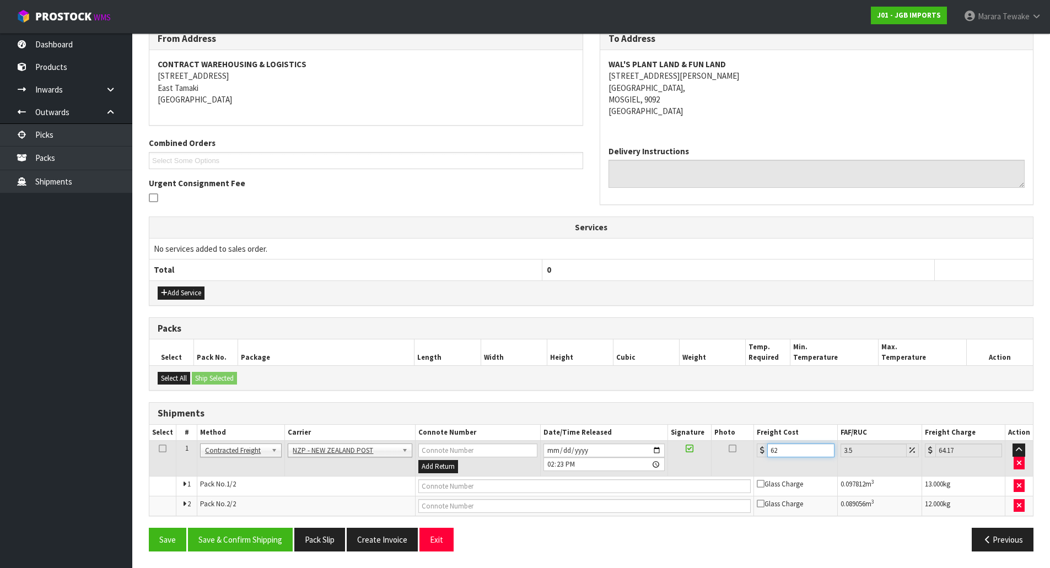
type input "64.58"
type input "62.40"
click at [253, 534] on button "Save & Confirm Shipping" at bounding box center [240, 540] width 105 height 24
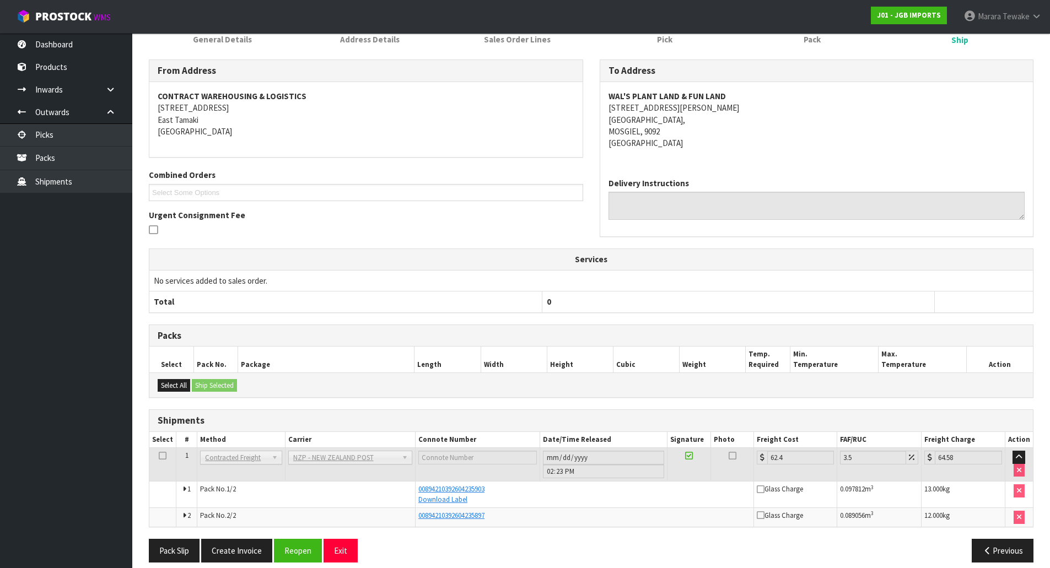
scroll to position [171, 0]
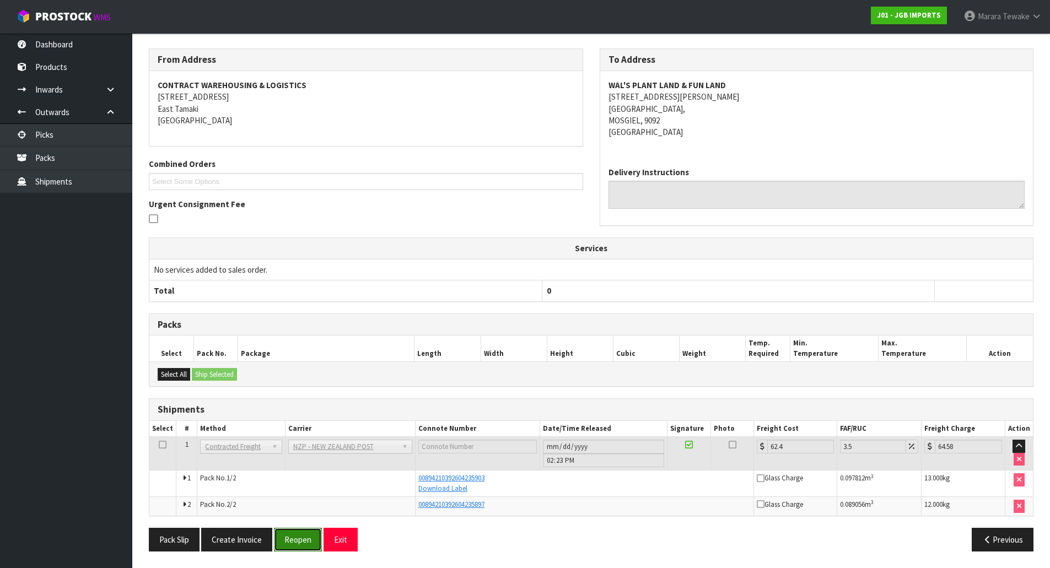
click at [300, 533] on button "Reopen" at bounding box center [298, 540] width 48 height 24
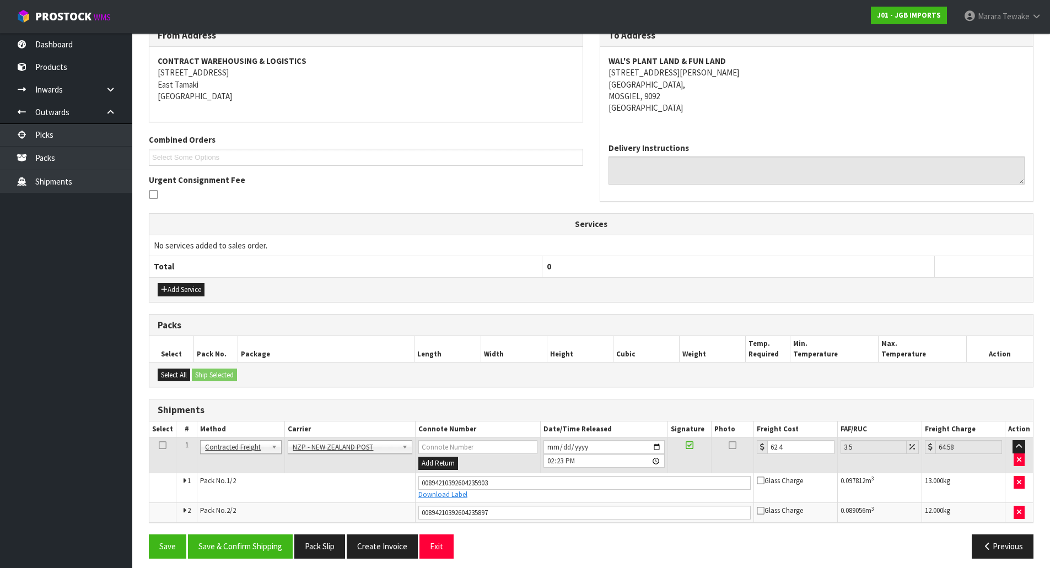
scroll to position [202, 0]
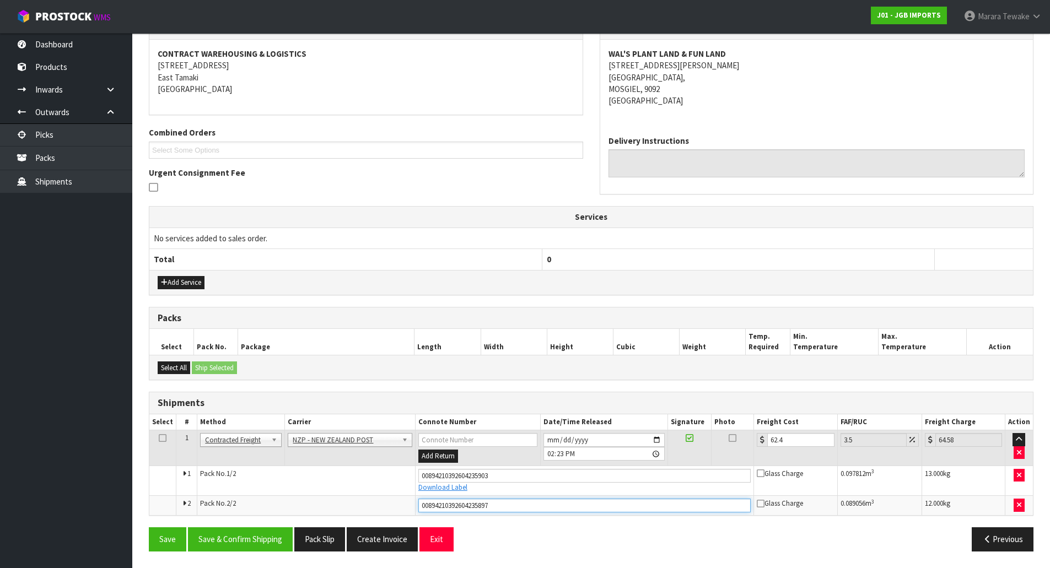
drag, startPoint x: 499, startPoint y: 506, endPoint x: 324, endPoint y: 491, distance: 175.4
click at [324, 491] on tbody "1 Client Local Pickup Customer Local Pickup Company Freight Contracted Freight …" at bounding box center [590, 472] width 883 height 85
drag, startPoint x: 507, startPoint y: 478, endPoint x: 366, endPoint y: 470, distance: 140.8
click at [366, 470] on tr "1 Pack No. 1/2 00894210392604235903 Download Label Glass Charge 0.097812 m 3 13…" at bounding box center [590, 481] width 883 height 30
type input "00894210392604237945"
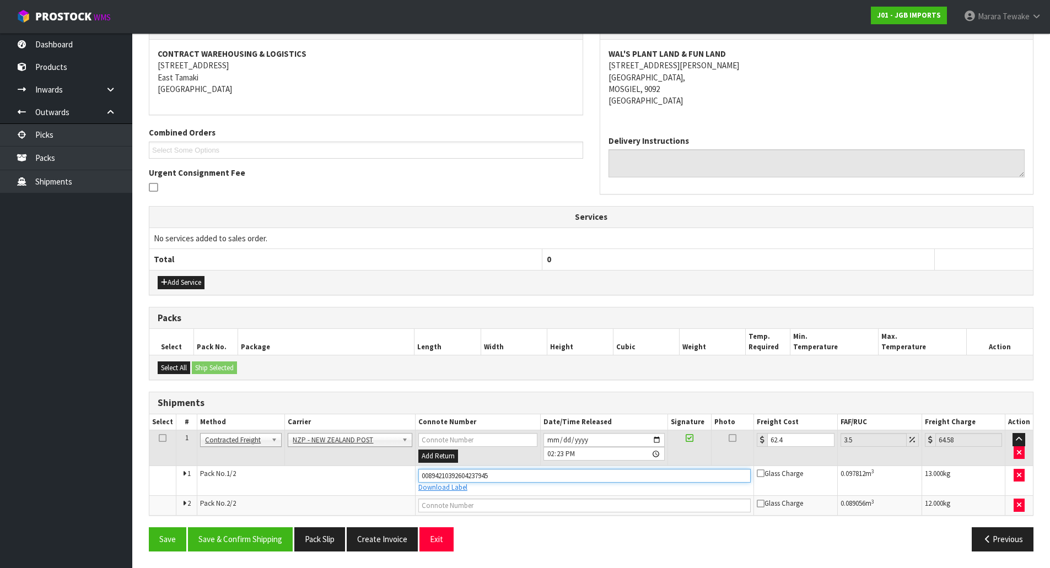
click at [149, 527] on button "Save" at bounding box center [167, 539] width 37 height 24
click at [468, 506] on input "text" at bounding box center [584, 506] width 333 height 14
type input "00894210392604237938"
click at [149, 527] on button "Save" at bounding box center [167, 539] width 37 height 24
click at [274, 532] on button "Save & Confirm Shipping" at bounding box center [240, 539] width 105 height 24
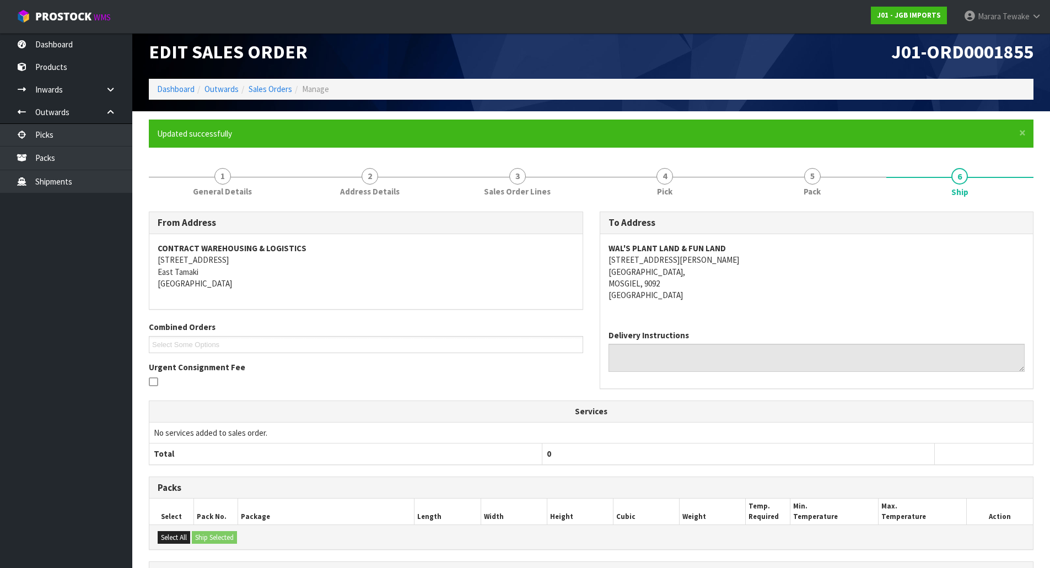
scroll to position [6, 0]
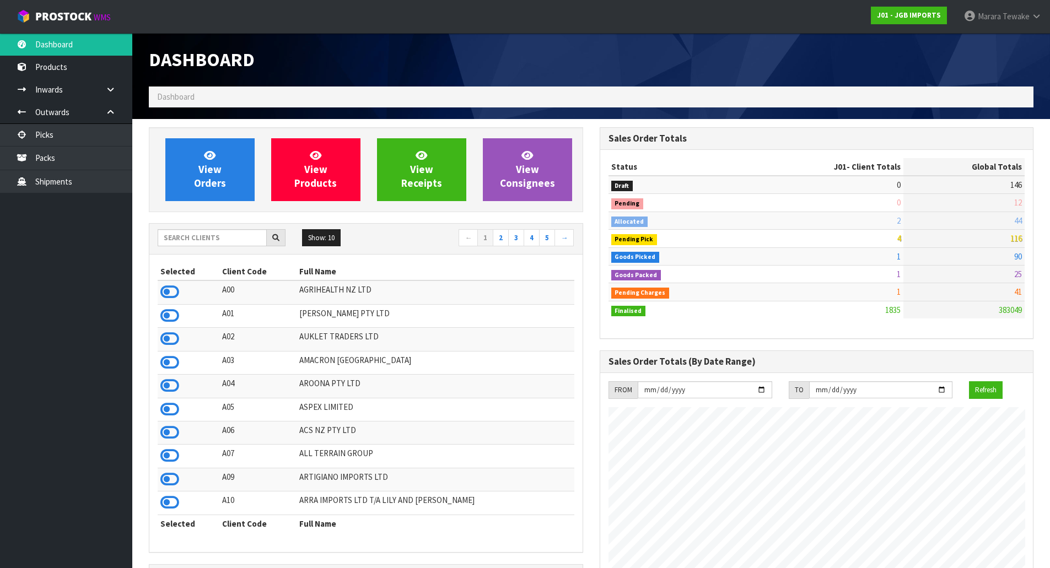
click at [194, 244] on input "text" at bounding box center [212, 237] width 109 height 17
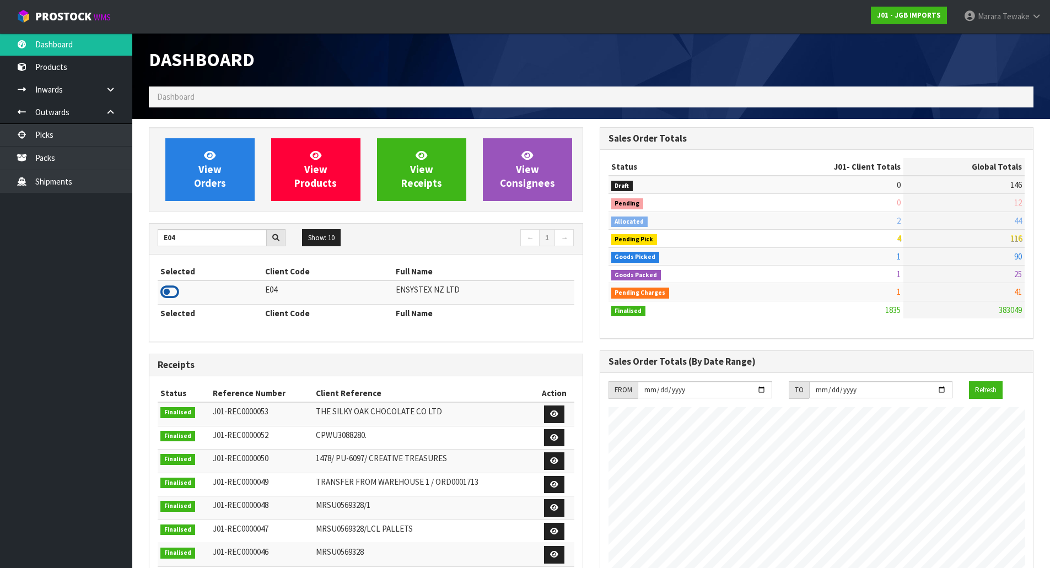
type input "E04"
click at [169, 293] on icon at bounding box center [169, 292] width 19 height 17
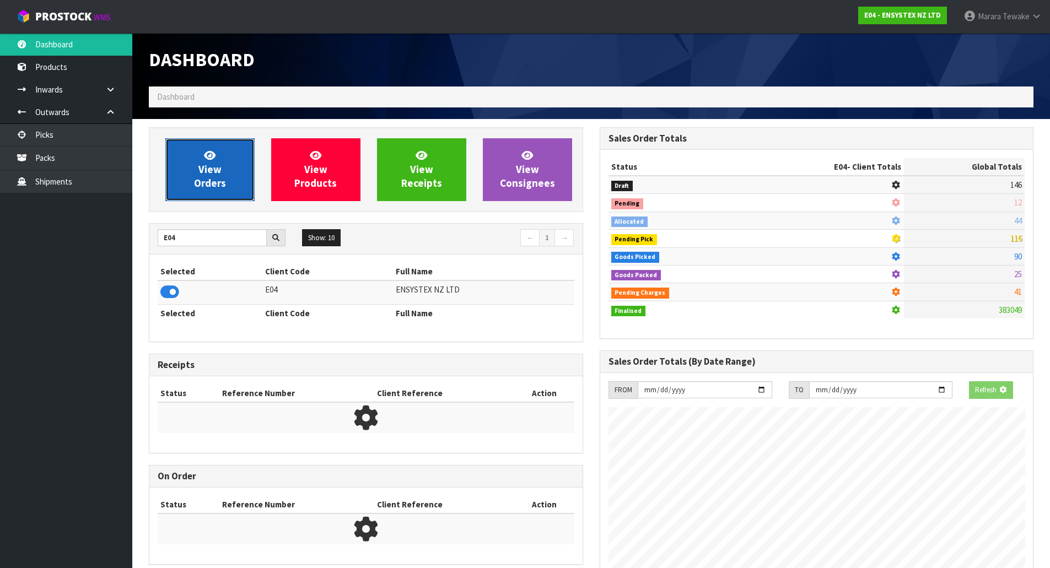
click at [211, 144] on link "View Orders" at bounding box center [209, 169] width 89 height 63
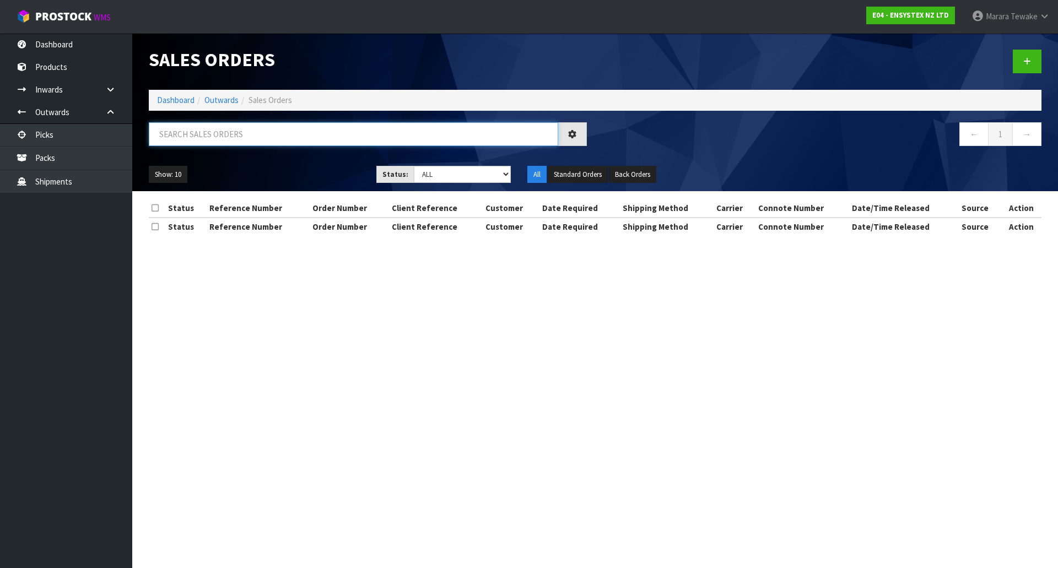
click at [199, 134] on input "text" at bounding box center [353, 134] width 409 height 24
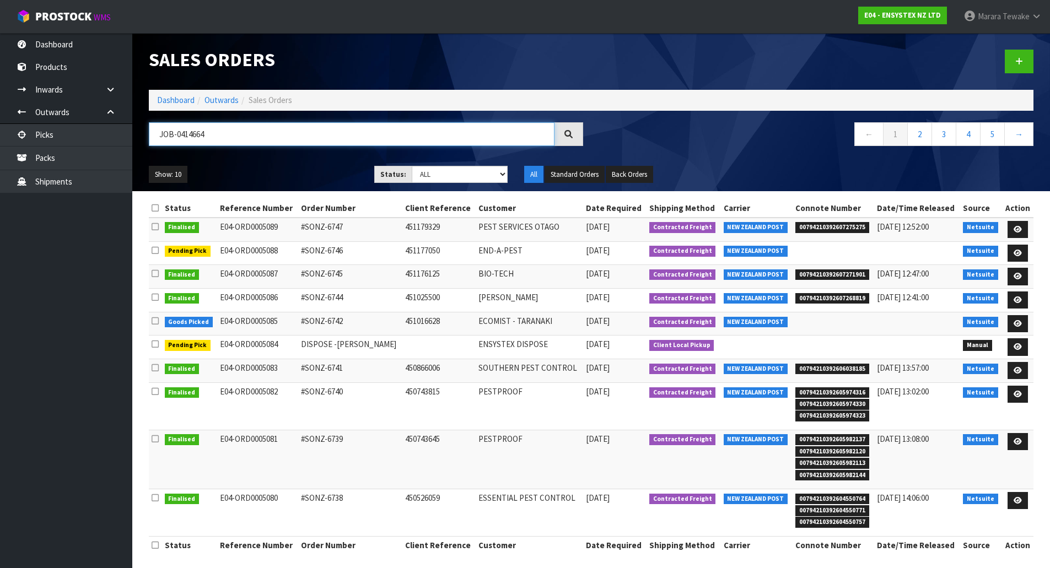
type input "JOB-0414664"
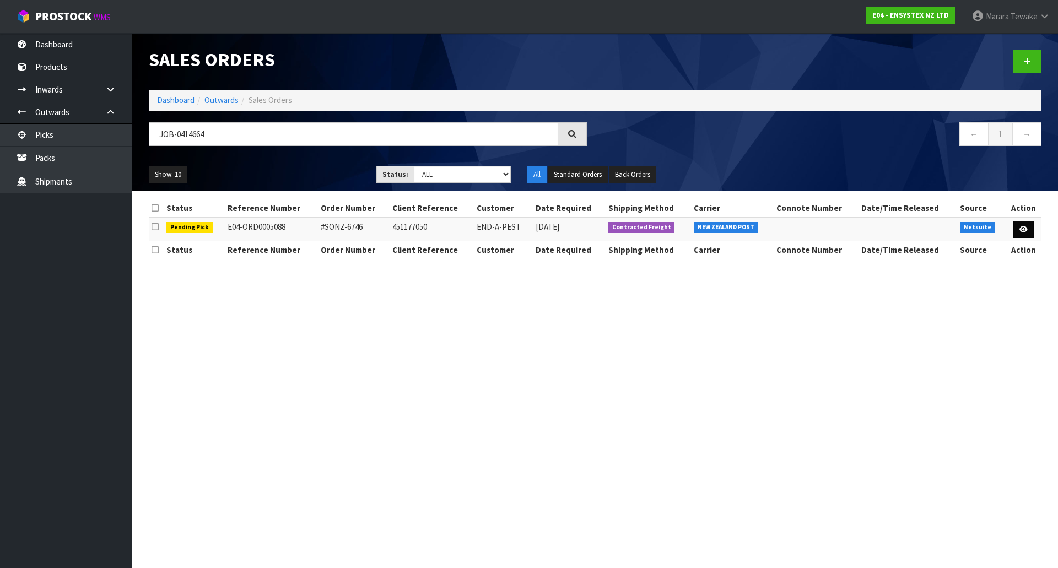
click at [1013, 226] on td at bounding box center [1024, 230] width 36 height 24
click at [1016, 226] on link at bounding box center [1023, 230] width 20 height 18
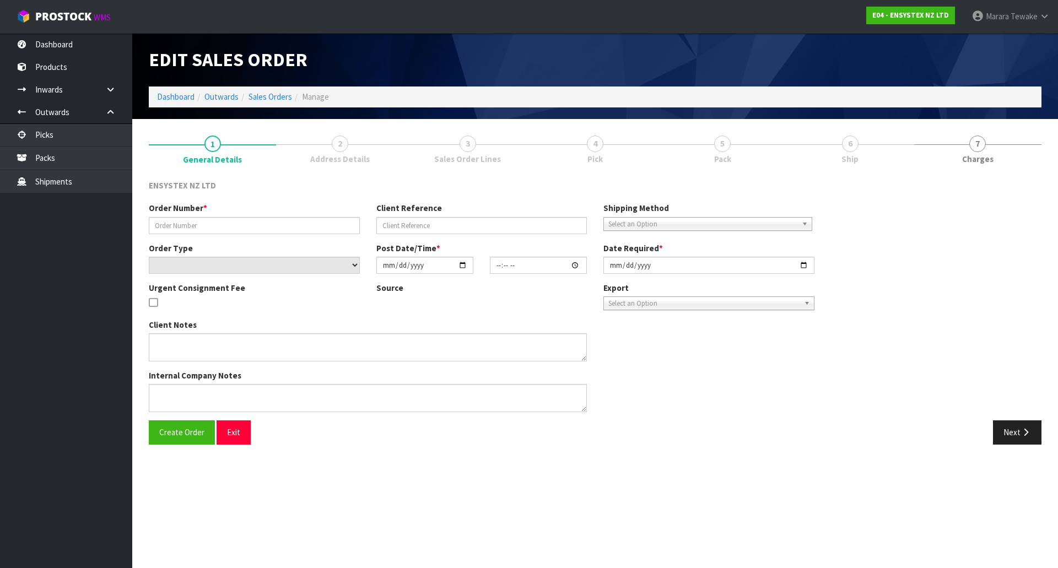
type input "#SONZ-6746"
type input "451177050"
select select "number:0"
type input "[DATE]"
type input "11:45:27.000"
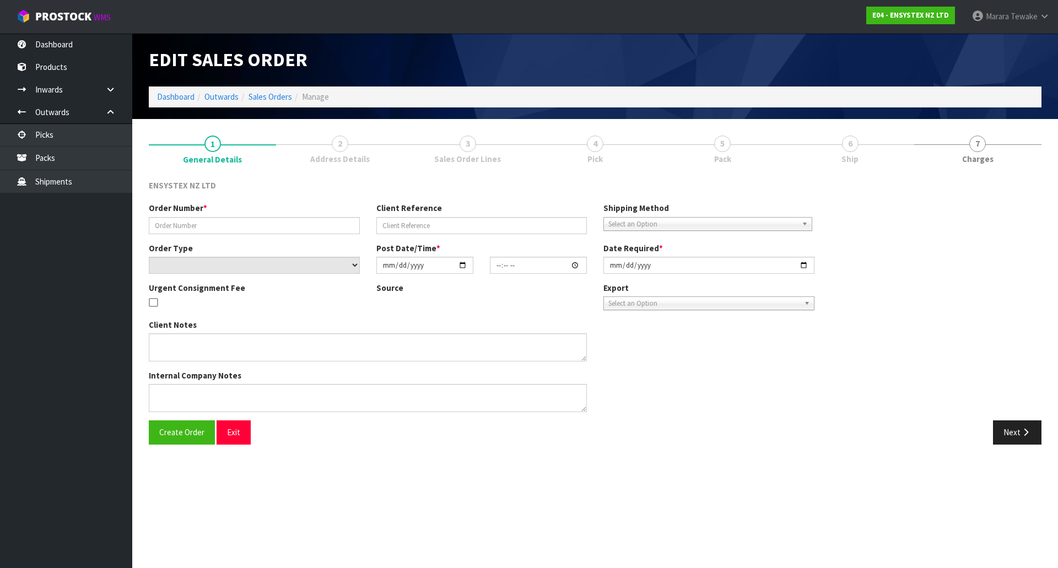
type input "[DATE]"
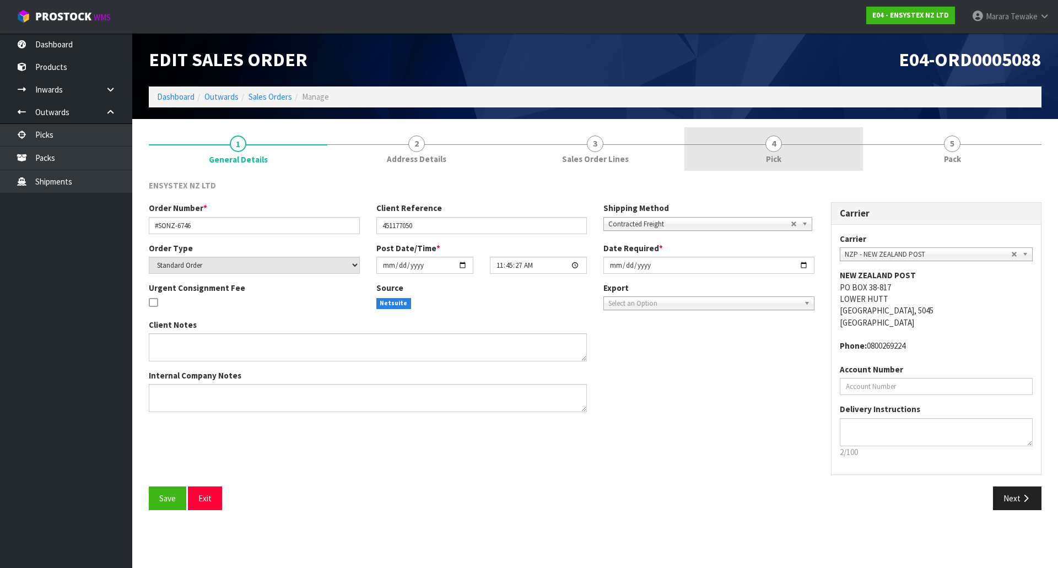
click at [795, 142] on link "4 Pick" at bounding box center [773, 149] width 179 height 44
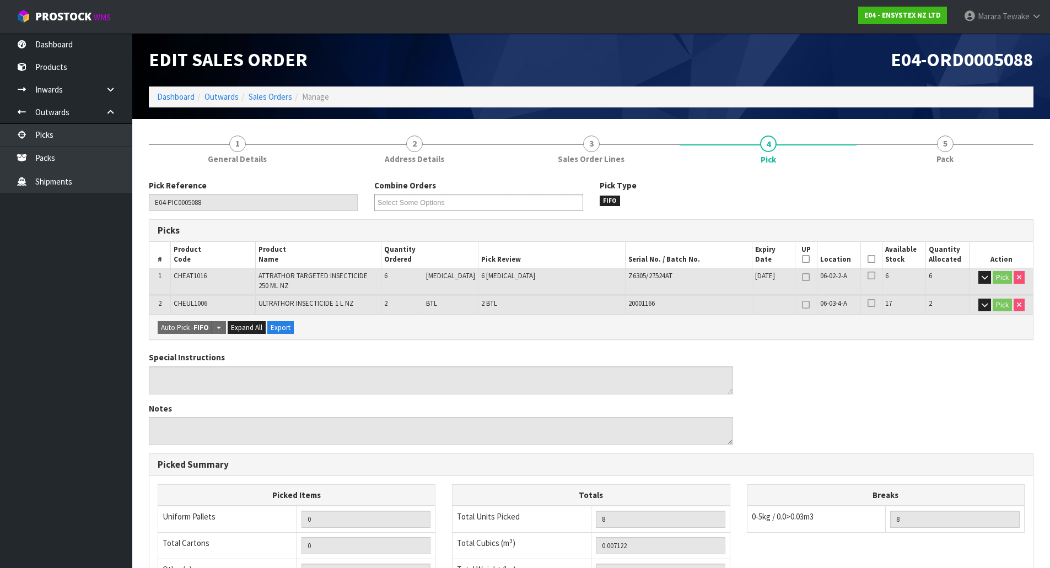
click at [867, 260] on icon at bounding box center [871, 259] width 8 height 1
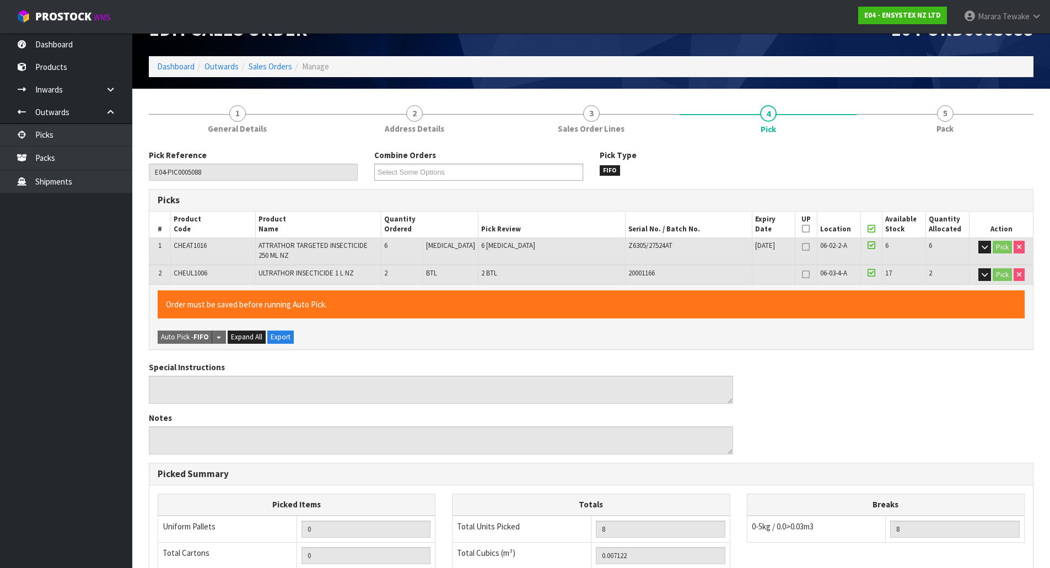
scroll to position [246, 0]
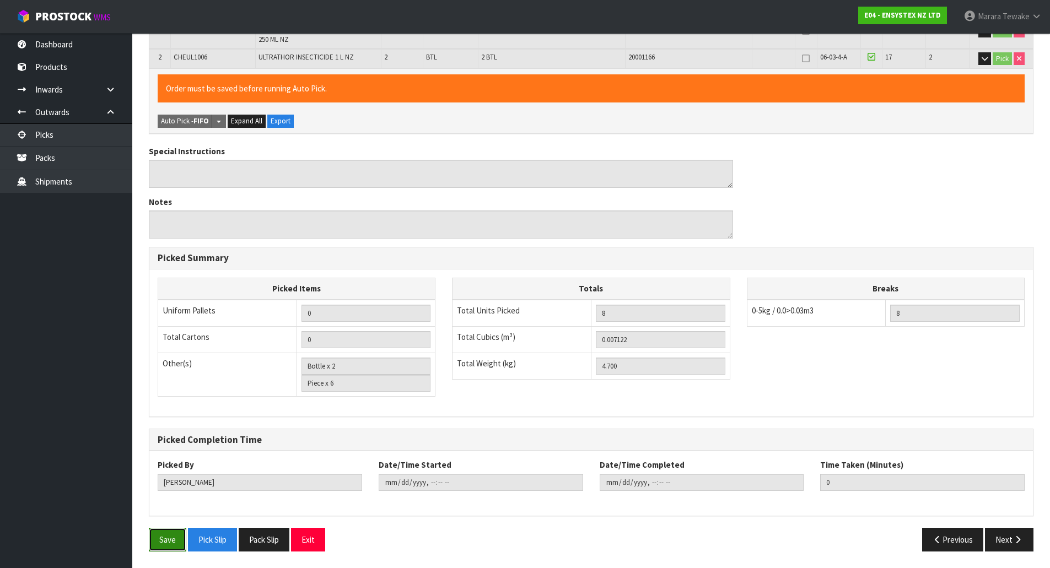
click at [166, 538] on button "Save" at bounding box center [167, 540] width 37 height 24
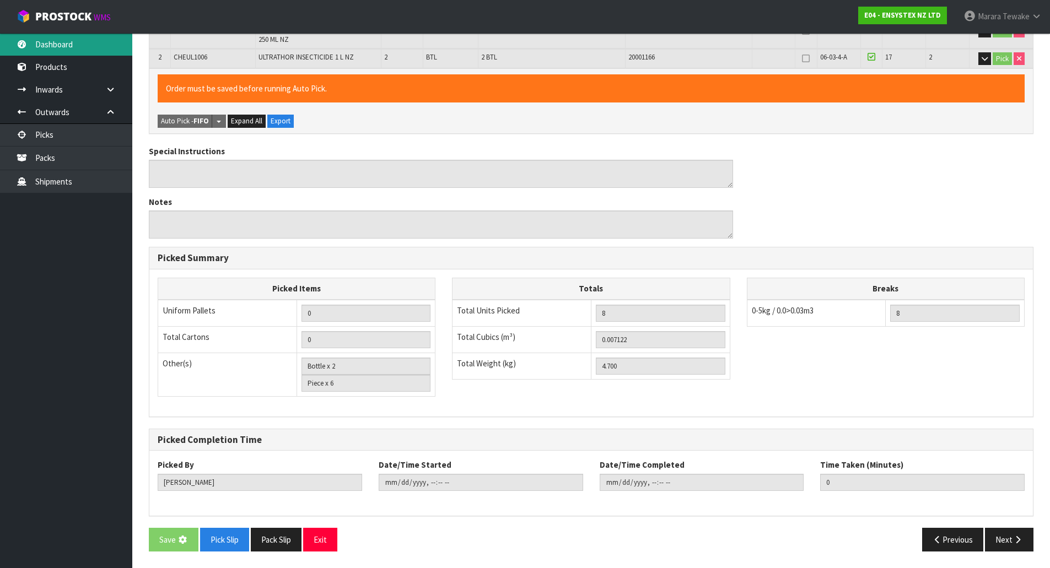
click at [80, 42] on link "Dashboard" at bounding box center [66, 44] width 132 height 23
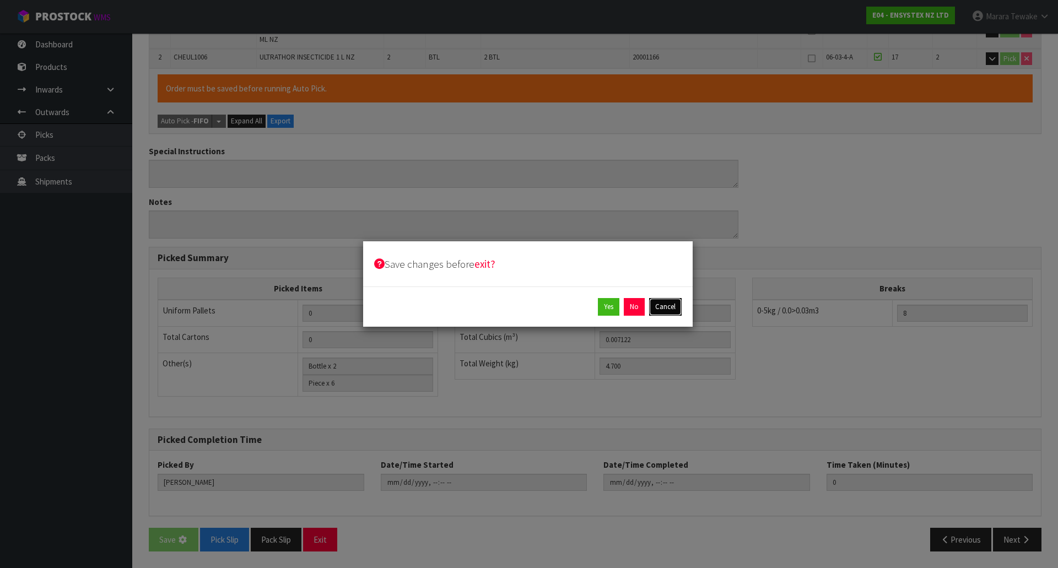
click at [668, 303] on button "Cancel" at bounding box center [665, 307] width 33 height 18
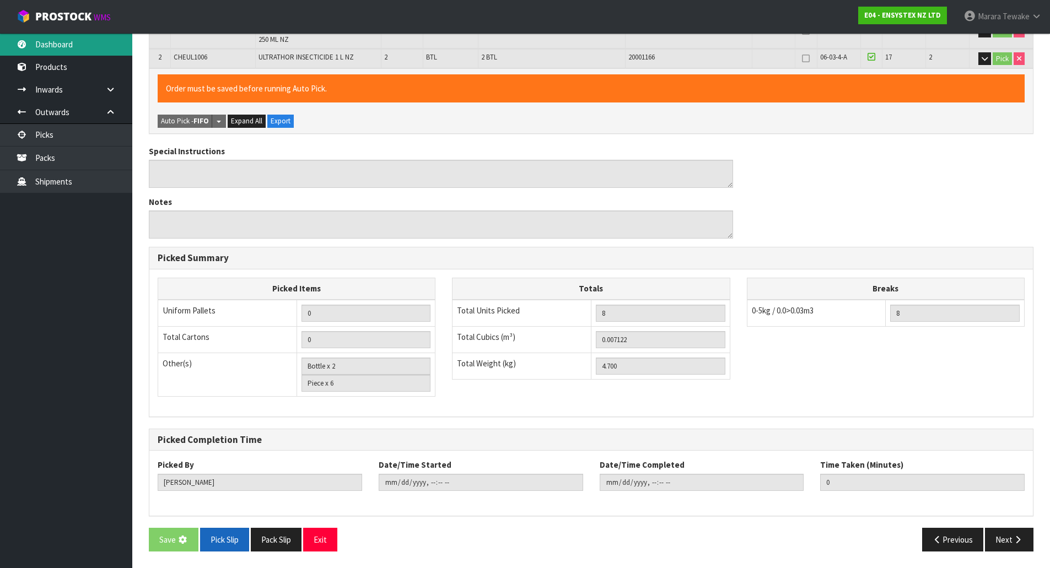
scroll to position [0, 0]
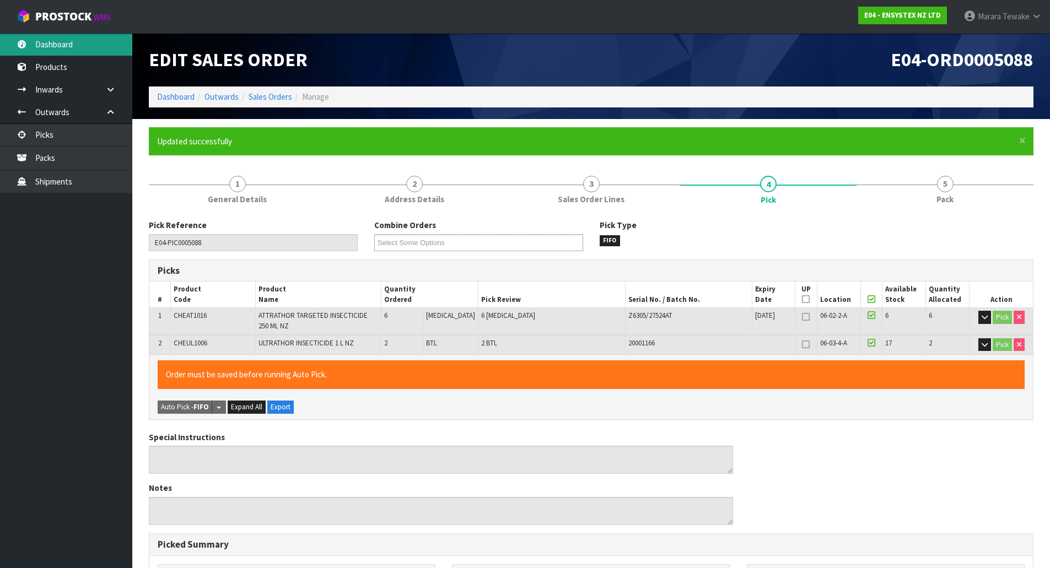
type input "Marara Tewake"
type input "2025-09-26T13:15:45"
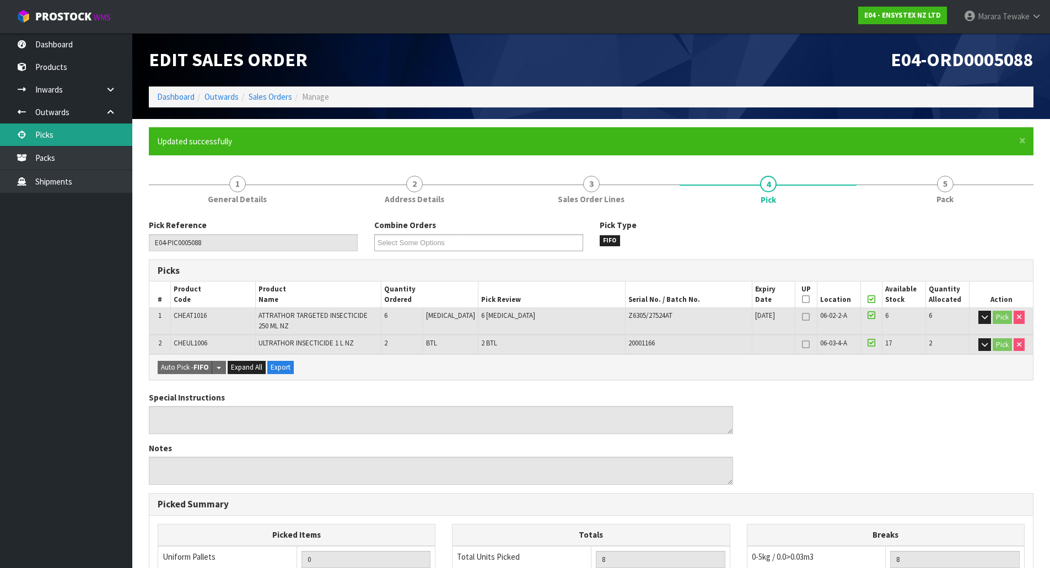
click at [103, 133] on link "Picks" at bounding box center [66, 134] width 132 height 23
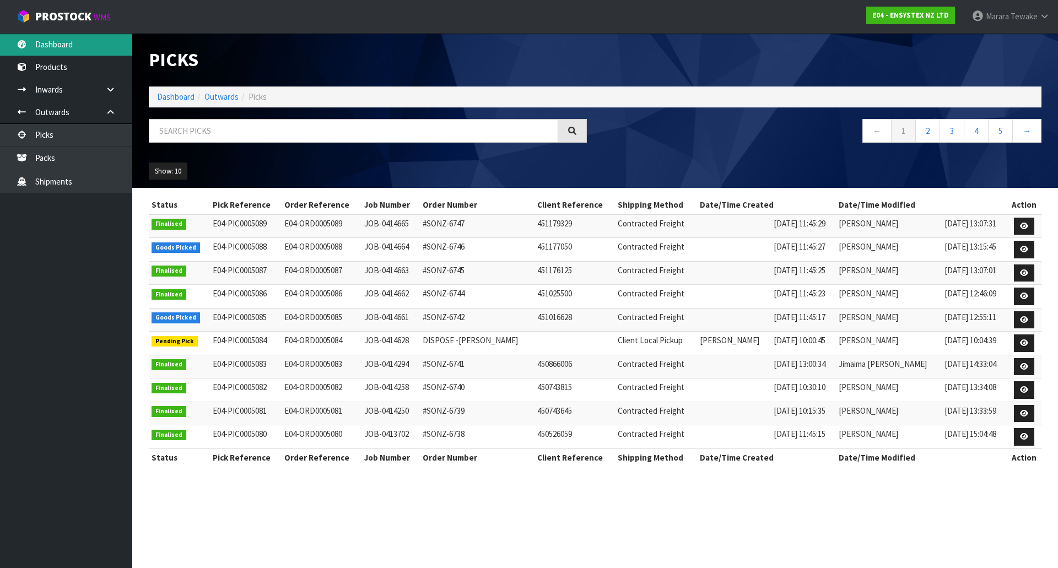
click at [95, 55] on link "Dashboard" at bounding box center [66, 44] width 132 height 23
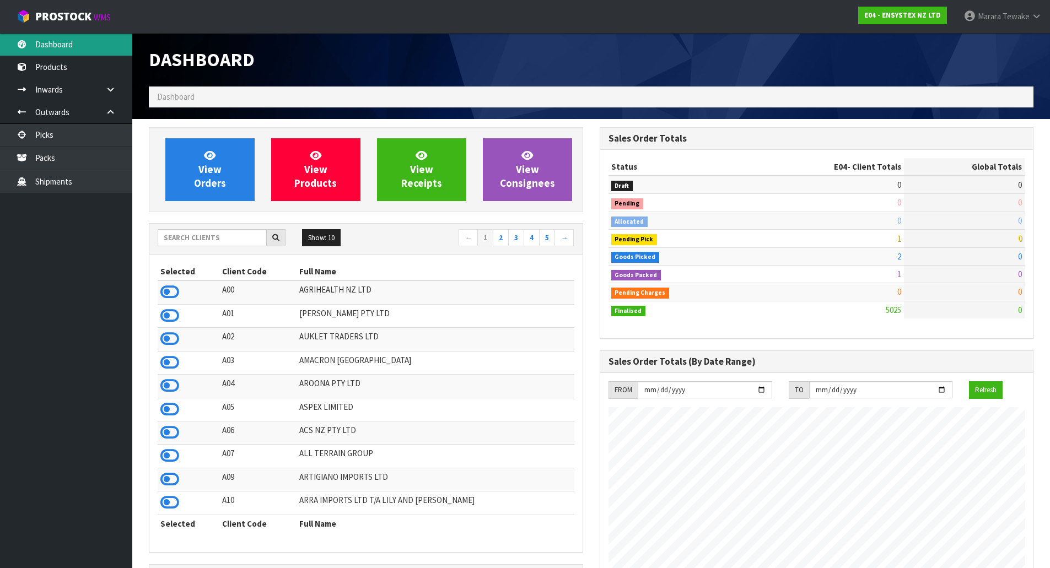
scroll to position [835, 450]
click at [212, 239] on input "text" at bounding box center [212, 237] width 109 height 17
